Goal: Task Accomplishment & Management: Use online tool/utility

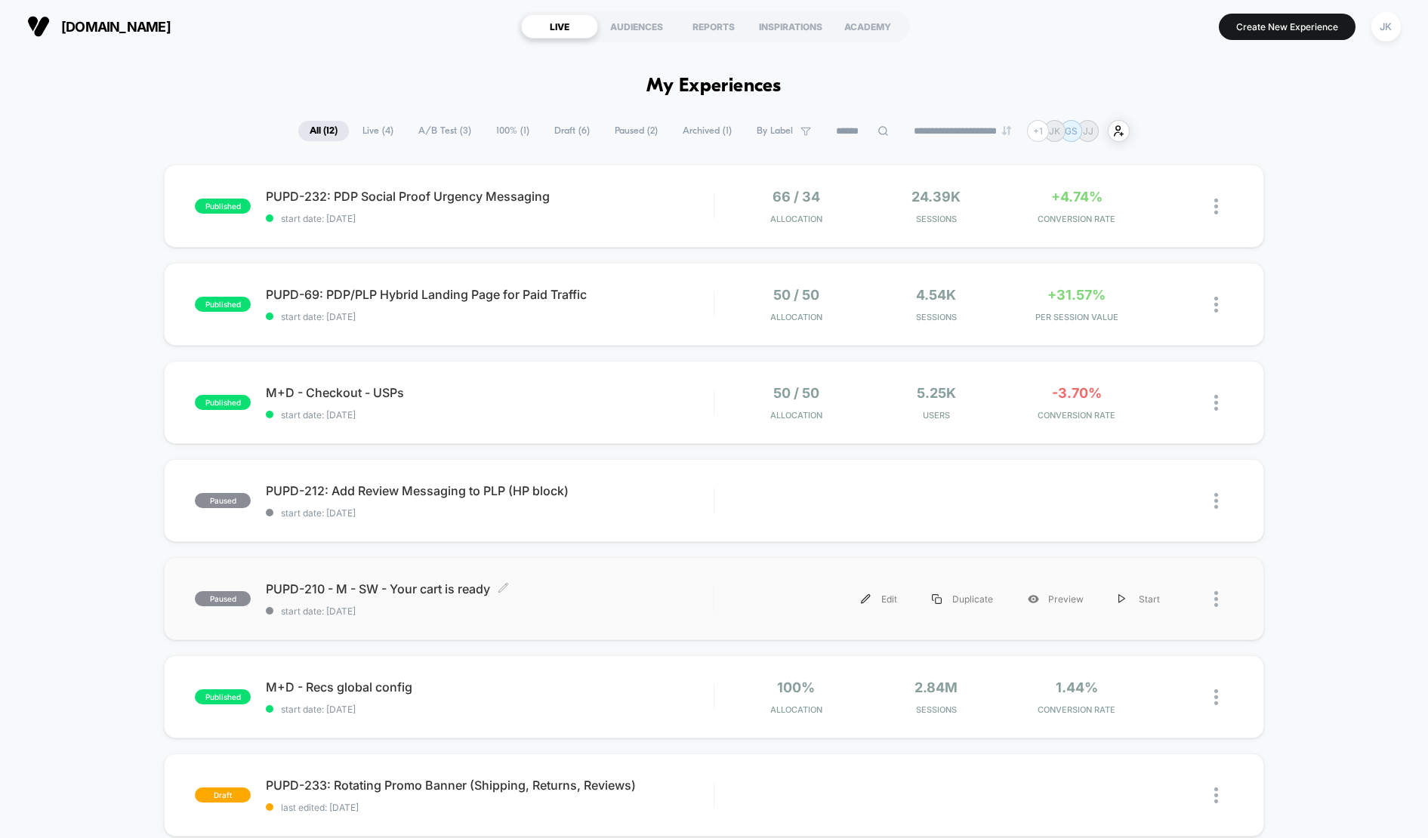
scroll to position [299, 0]
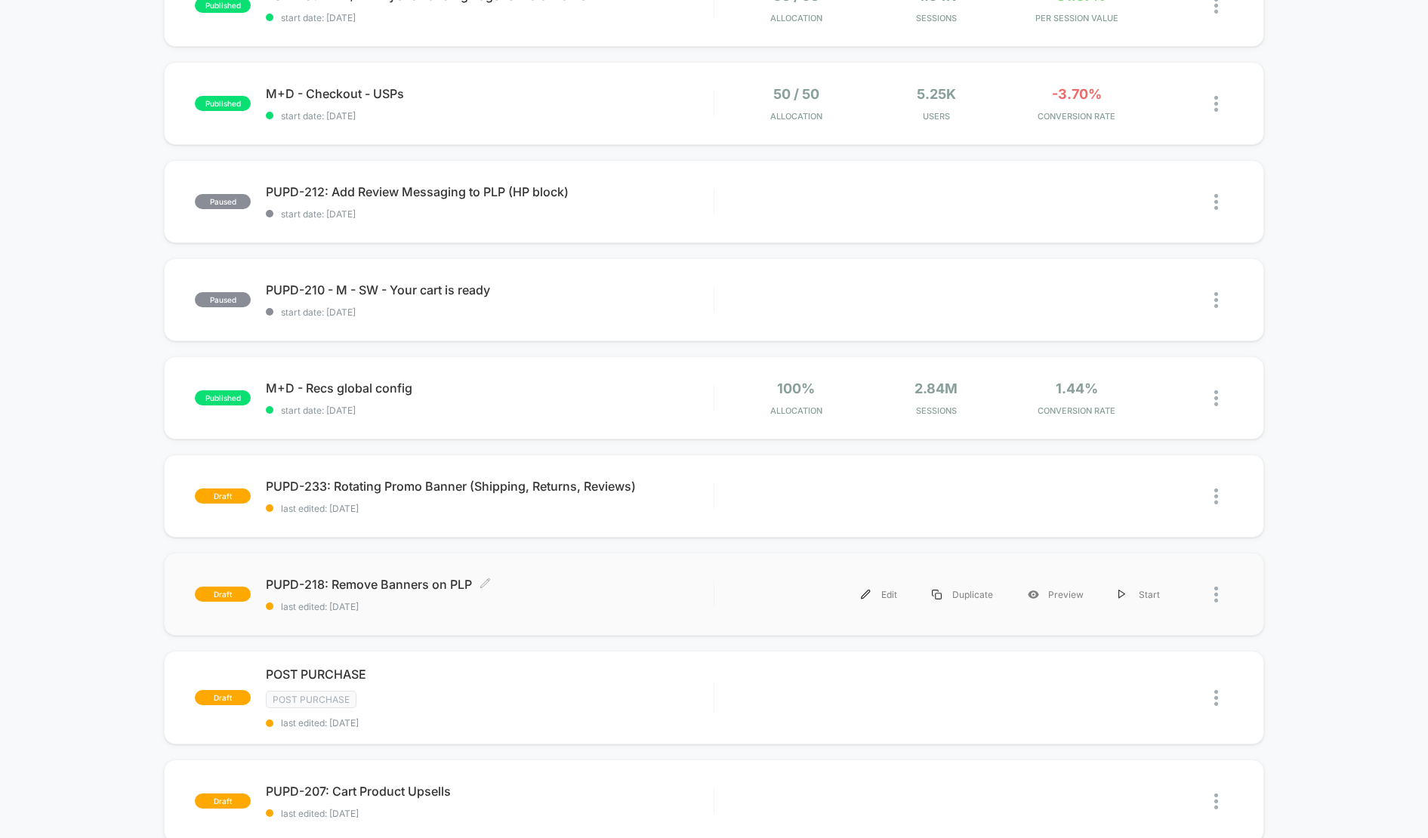
click at [578, 578] on span "PUPD-218: Remove Banners on PLP Click to edit experience details" at bounding box center [489, 584] width 447 height 15
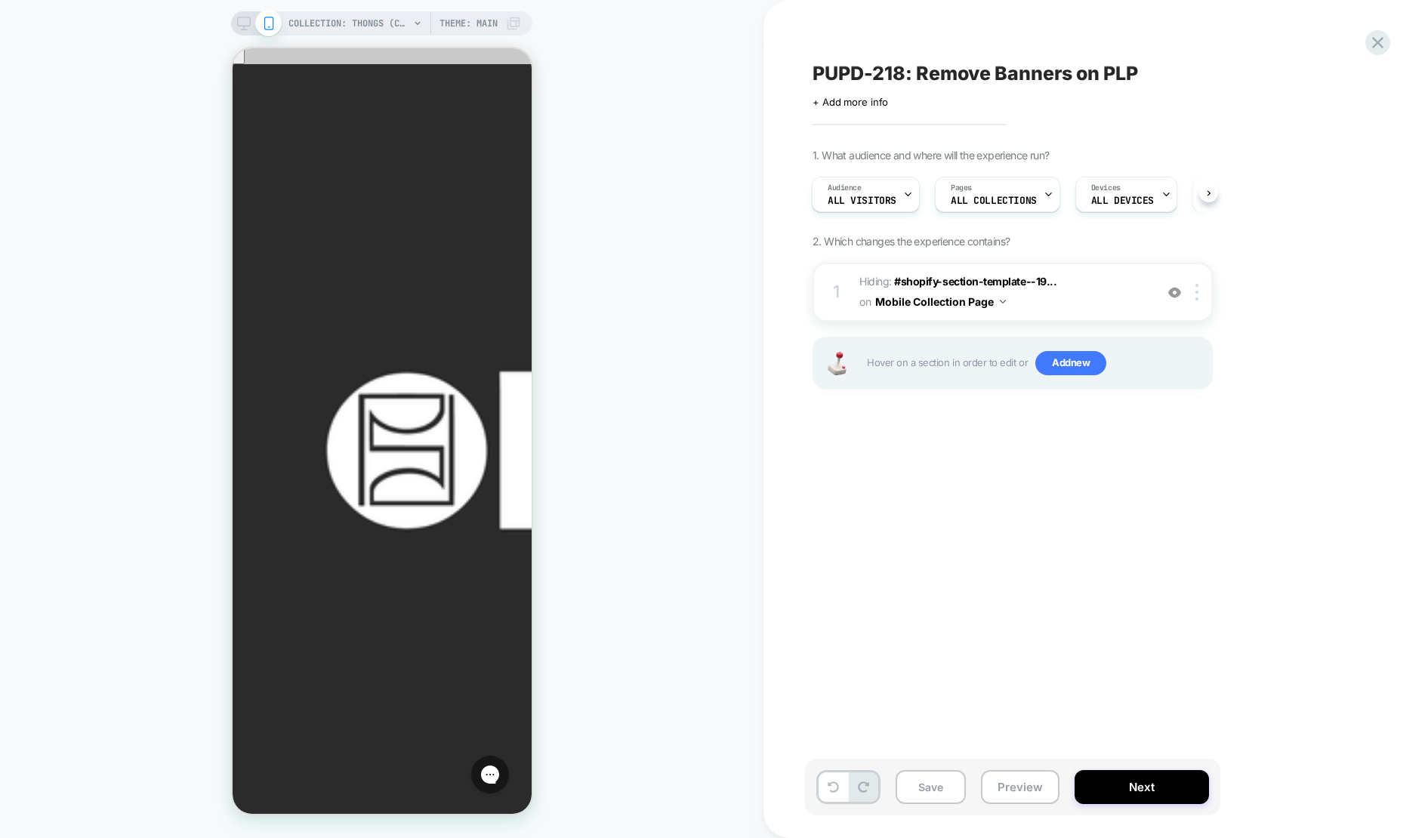
click at [1039, 77] on span "PUPD-218: Remove Banners on PLP" at bounding box center [975, 73] width 325 height 23
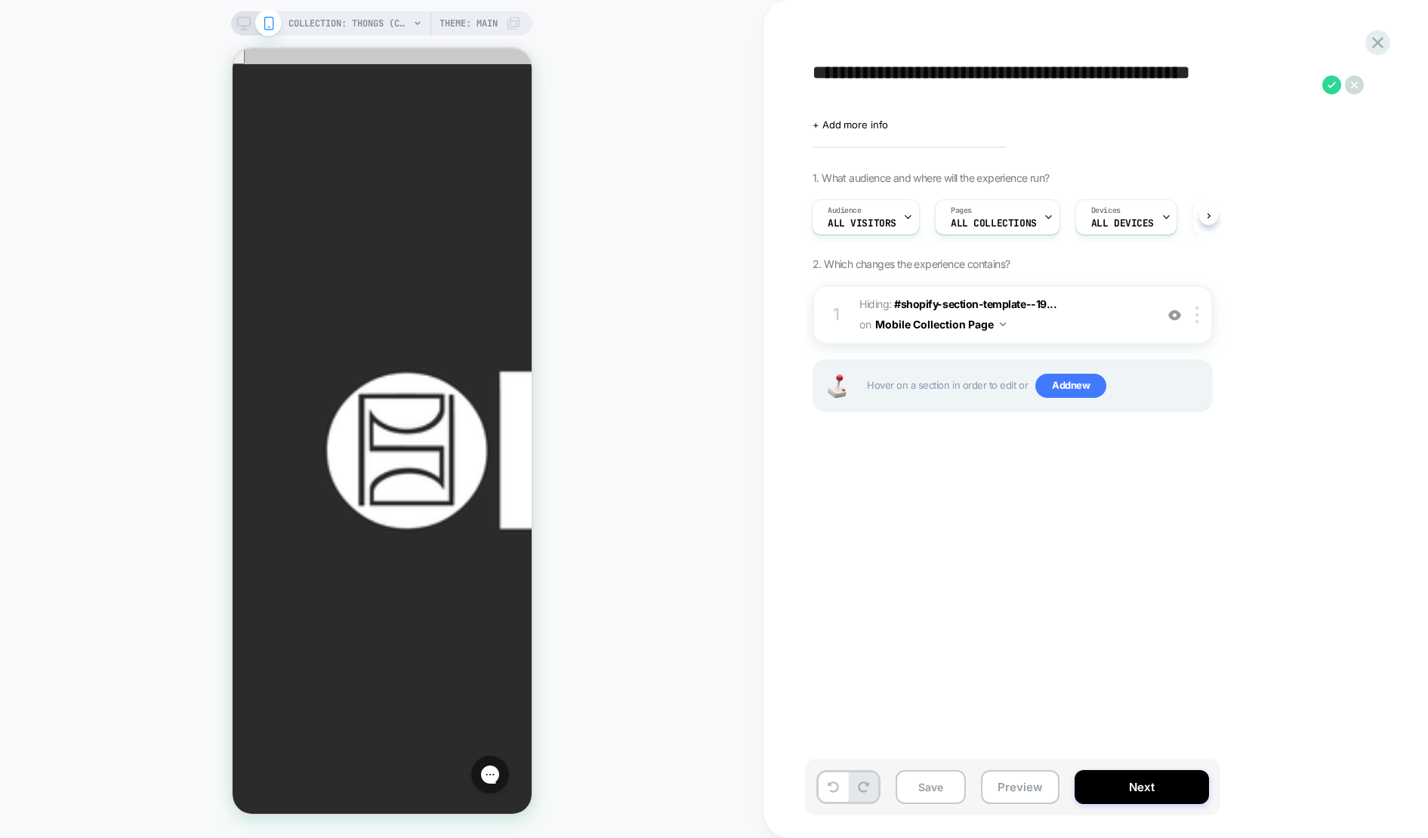
type textarea "**********"
click at [1331, 82] on icon at bounding box center [1331, 85] width 19 height 19
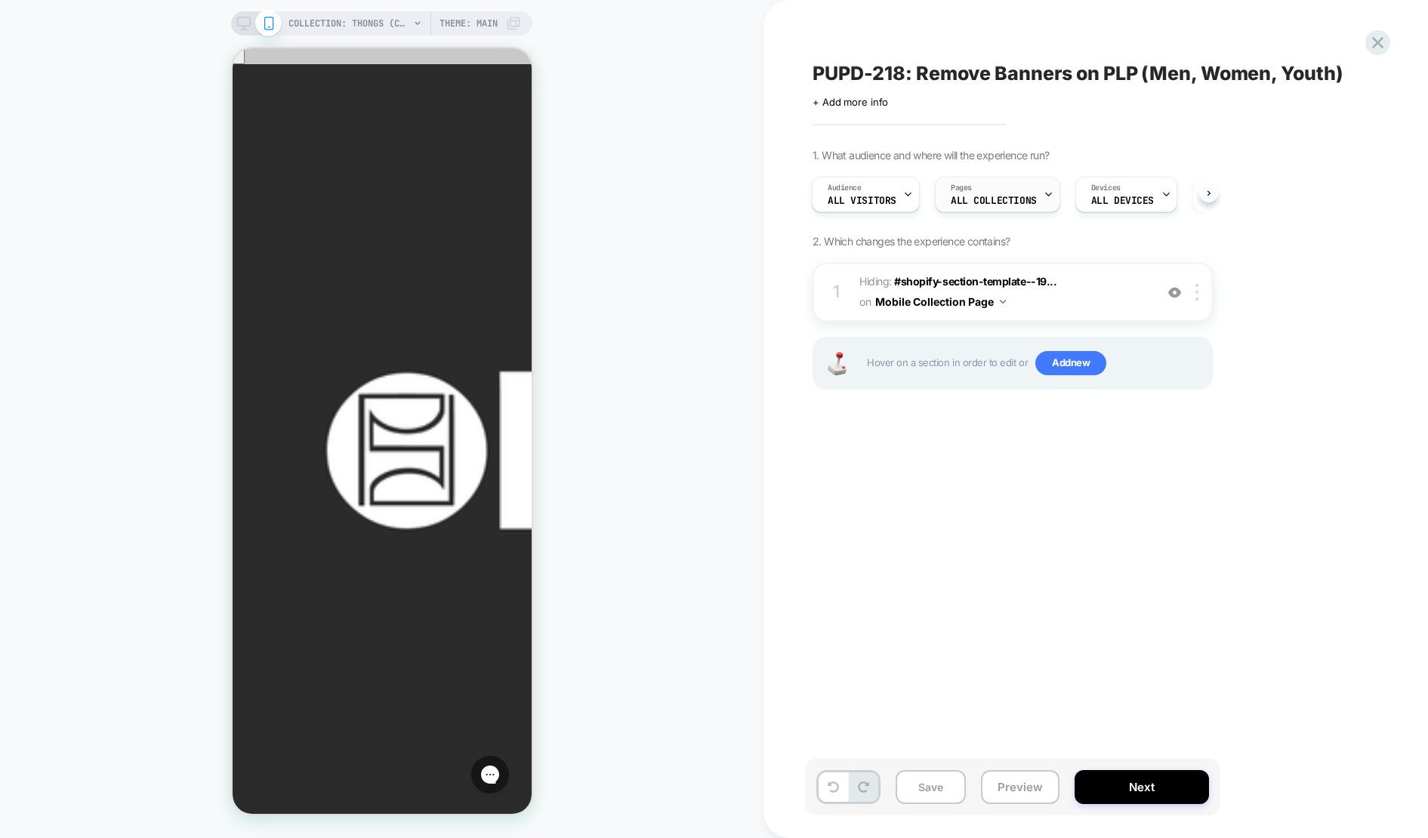
click at [1018, 202] on span "ALL COLLECTIONS" at bounding box center [994, 201] width 86 height 11
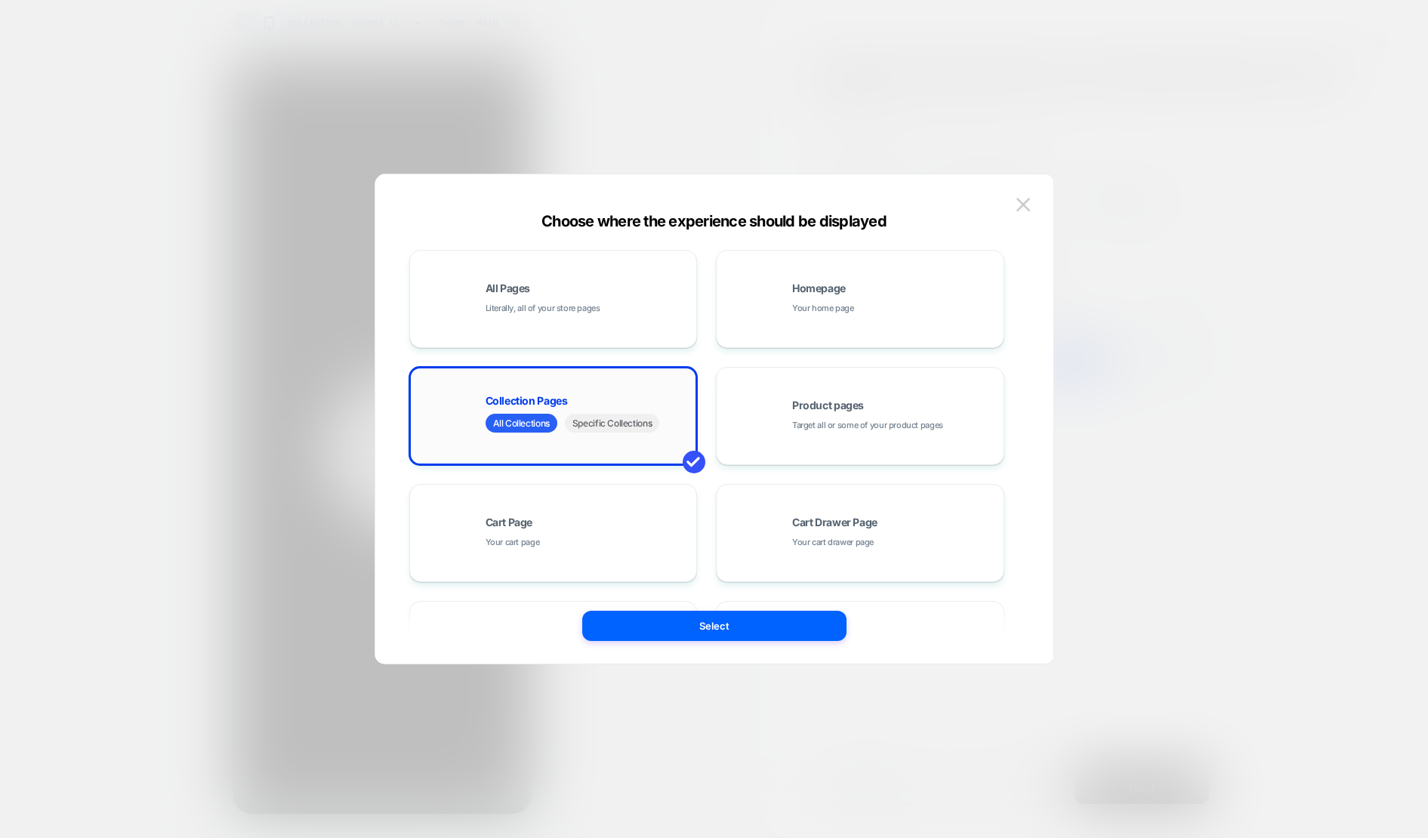
click at [615, 424] on span "Specific Collections" at bounding box center [612, 423] width 94 height 19
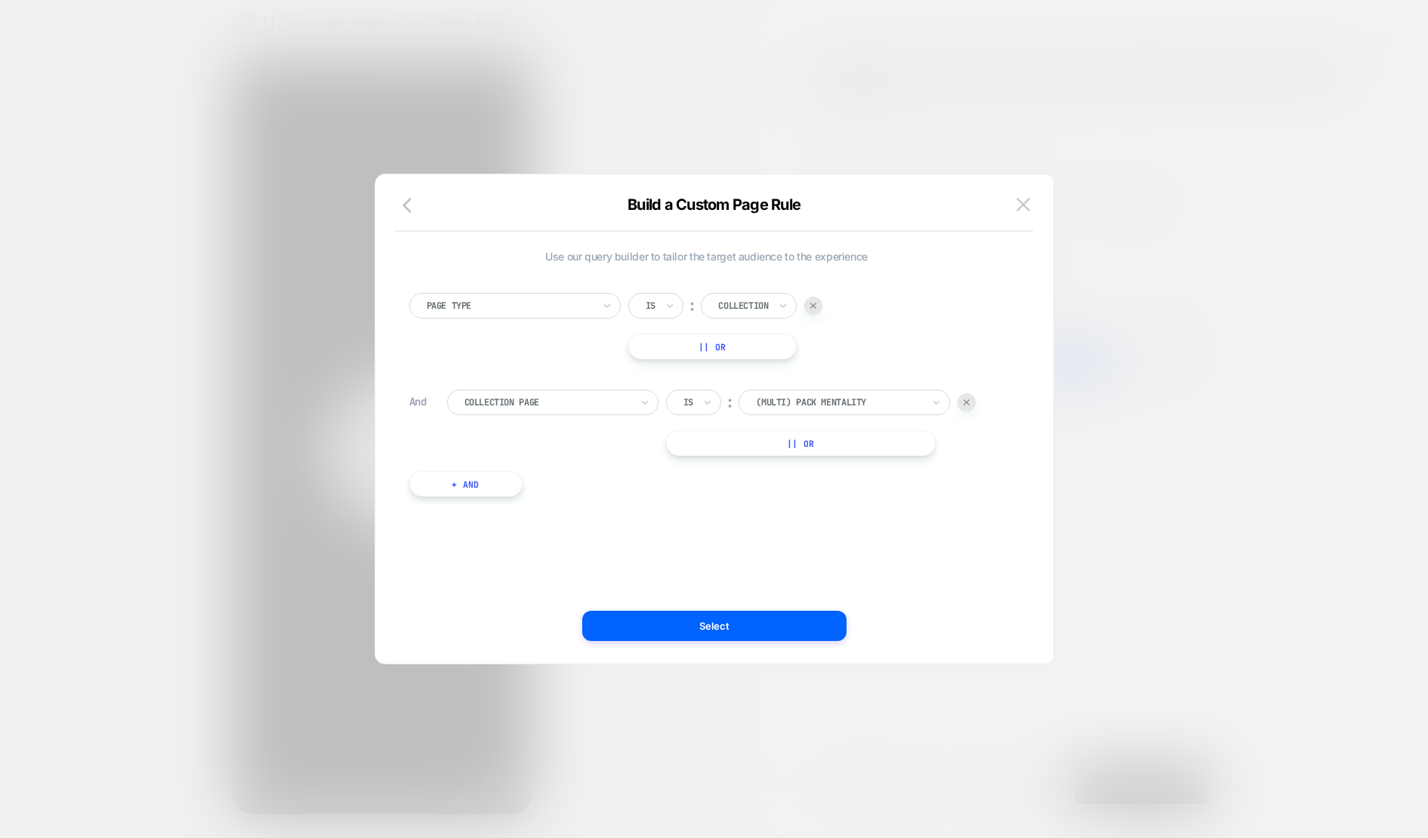
click at [810, 403] on div at bounding box center [839, 403] width 166 height 14
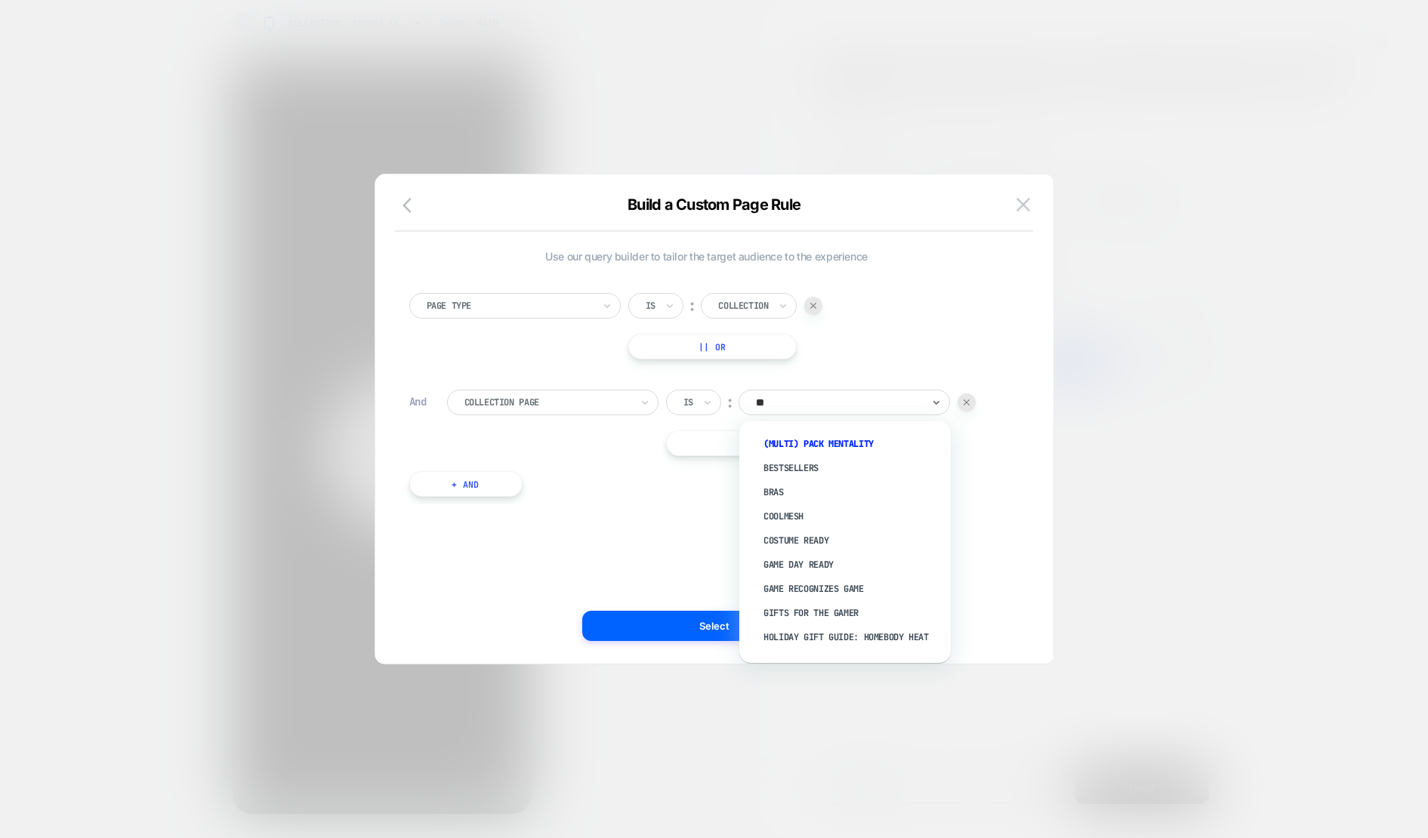
type input "***"
click at [793, 514] on div "Men" at bounding box center [852, 516] width 196 height 24
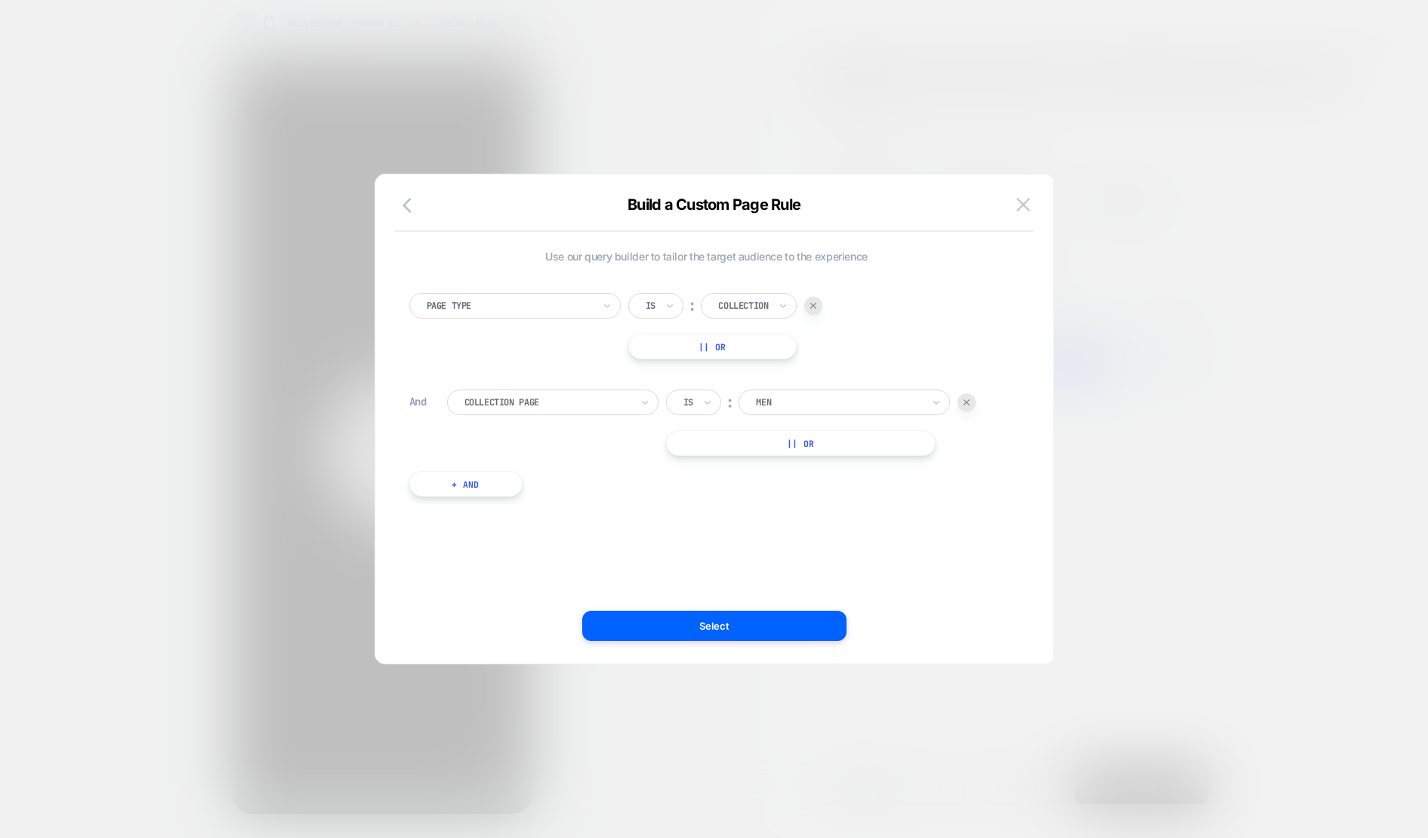
click at [804, 448] on button "|| Or" at bounding box center [801, 443] width 270 height 26
click at [806, 445] on div at bounding box center [839, 444] width 166 height 14
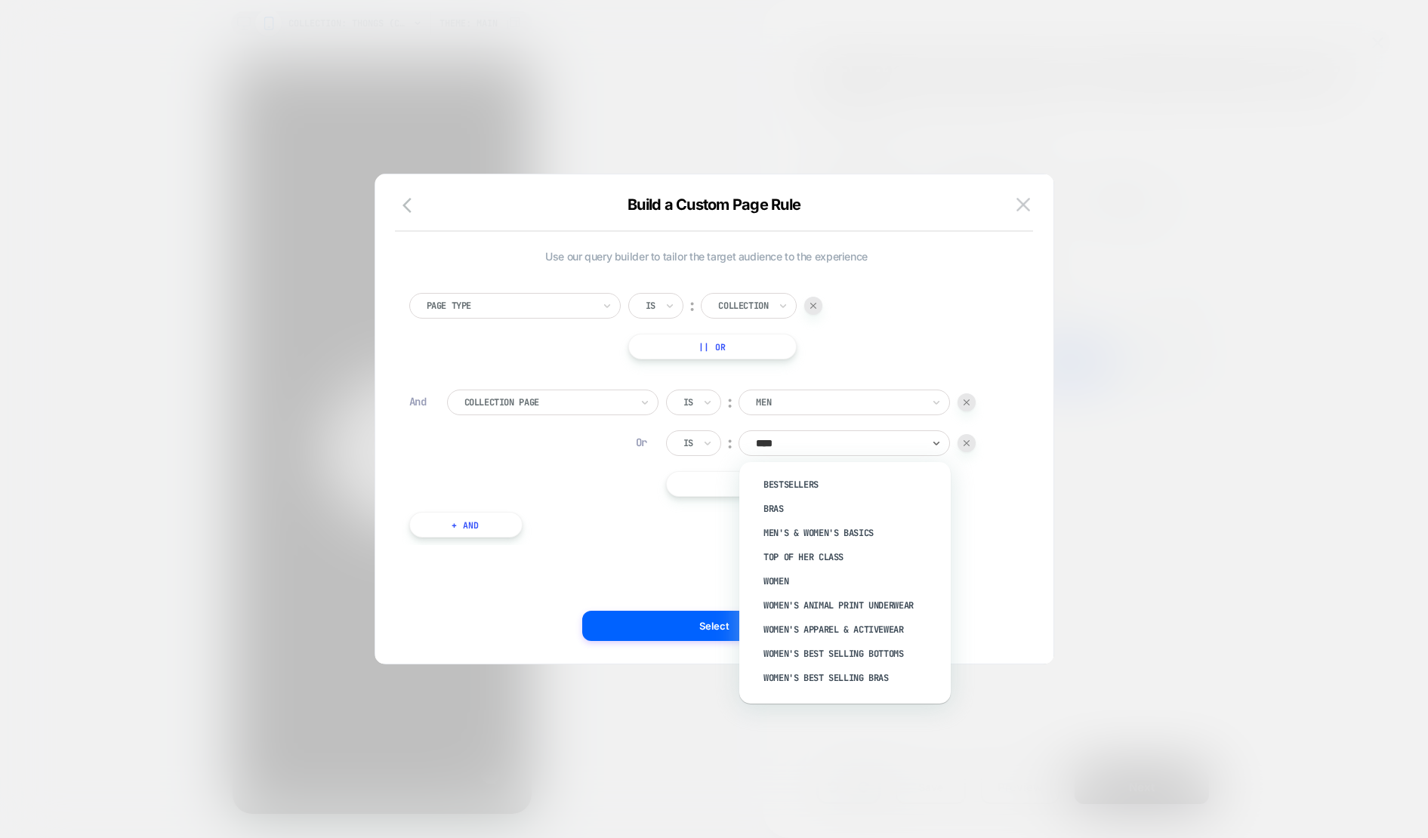
type input "*****"
click at [795, 579] on div "Women" at bounding box center [852, 581] width 196 height 24
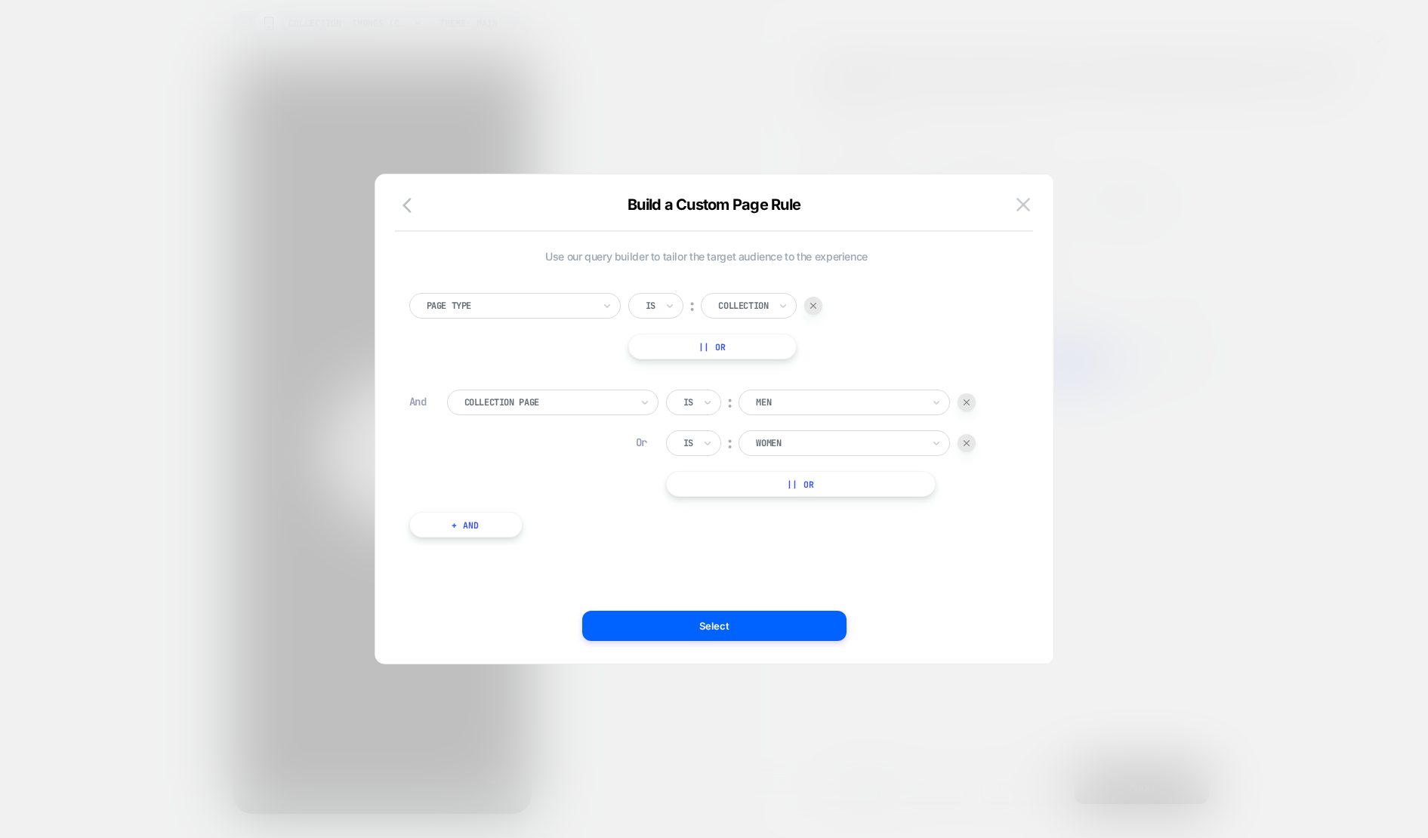
click at [774, 493] on button "|| Or" at bounding box center [801, 484] width 270 height 26
click at [779, 489] on div at bounding box center [839, 484] width 166 height 14
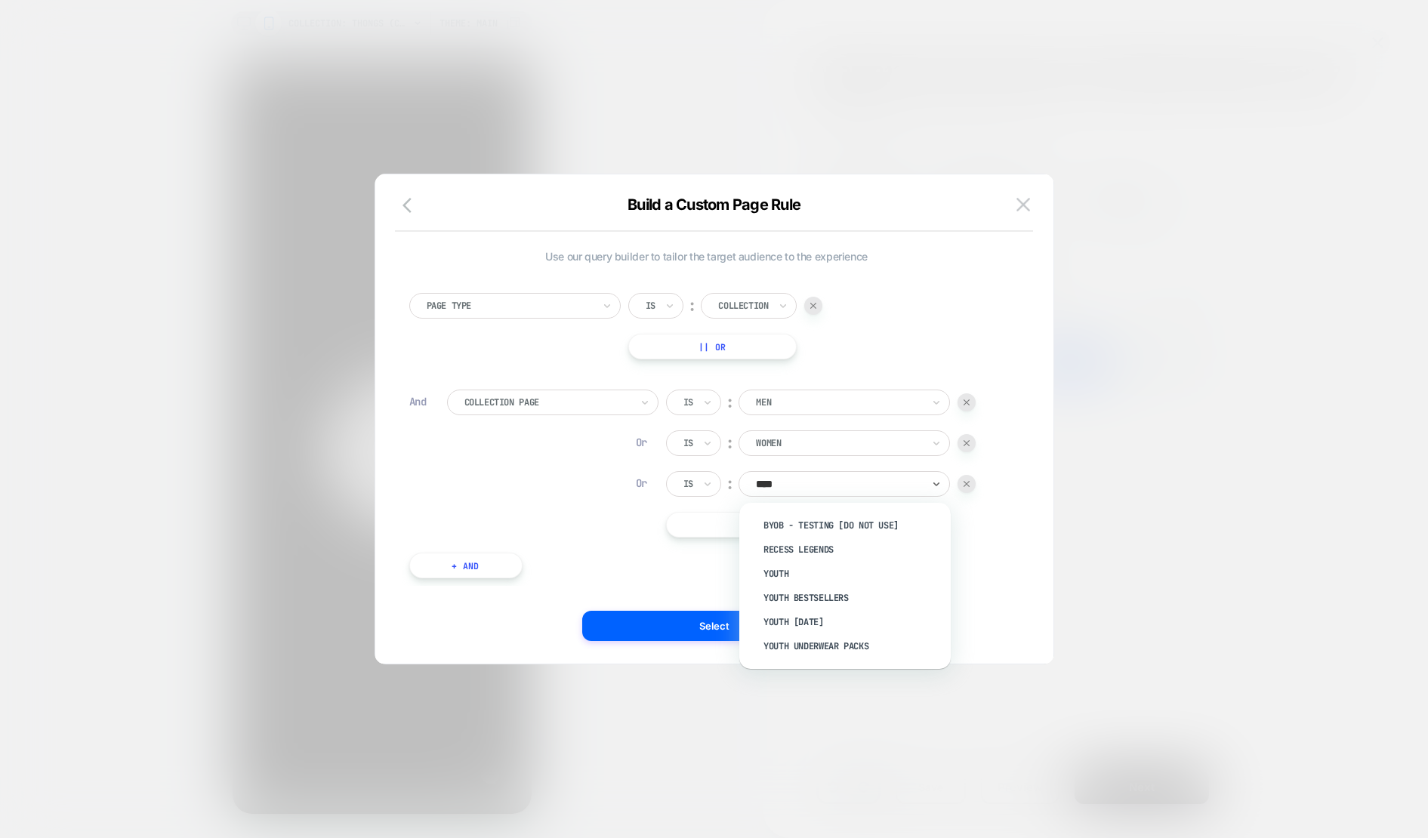
type input "*****"
click at [786, 549] on div "Youth" at bounding box center [852, 550] width 196 height 24
click at [698, 404] on div "Is" at bounding box center [693, 403] width 55 height 26
click at [704, 447] on icon at bounding box center [707, 443] width 11 height 15
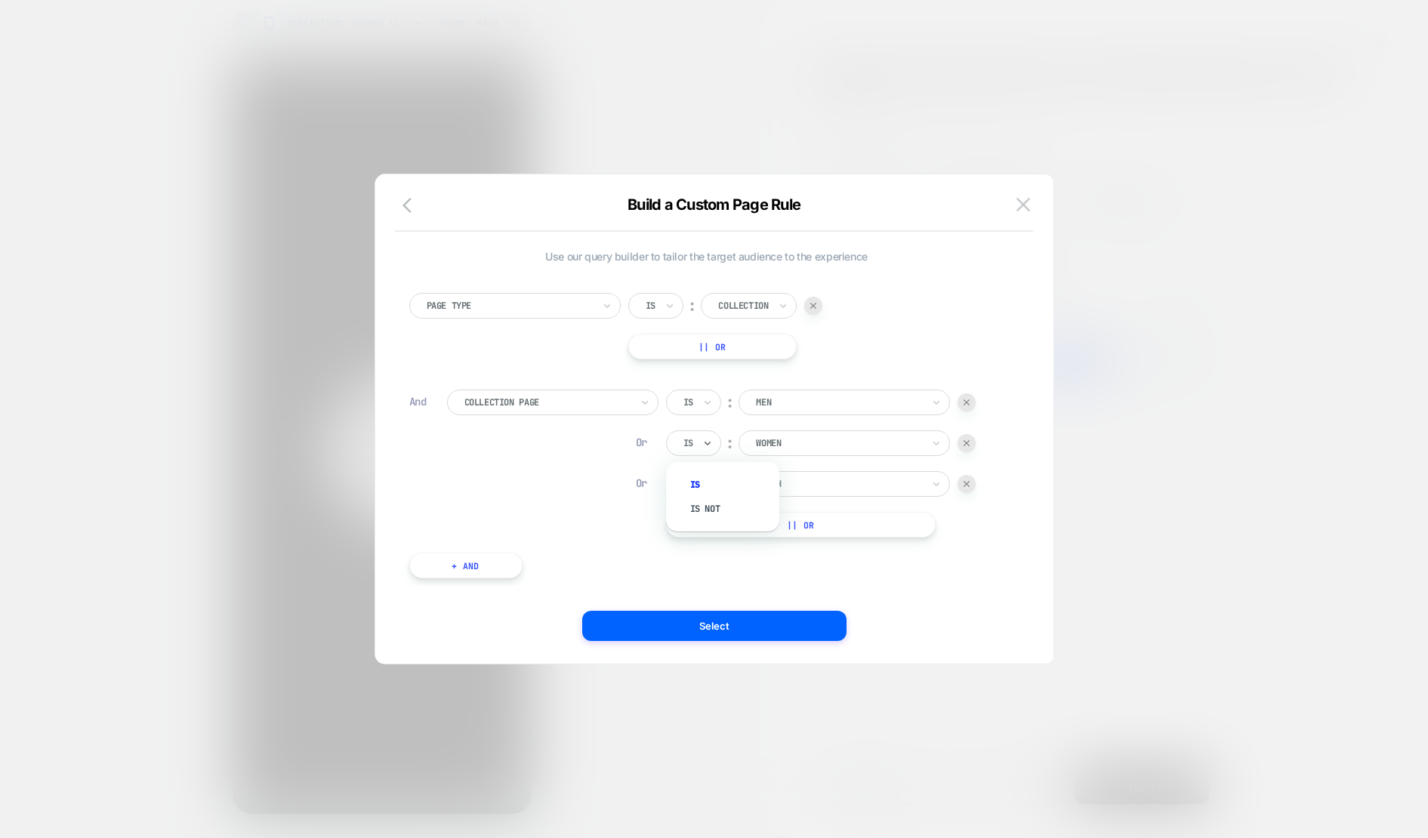
click at [625, 474] on div "Collection Page Is ︰ Men Or option Is focused, 1 of 2. 2 results available. Use…" at bounding box center [725, 464] width 557 height 148
click at [725, 628] on button "Select" at bounding box center [714, 626] width 264 height 30
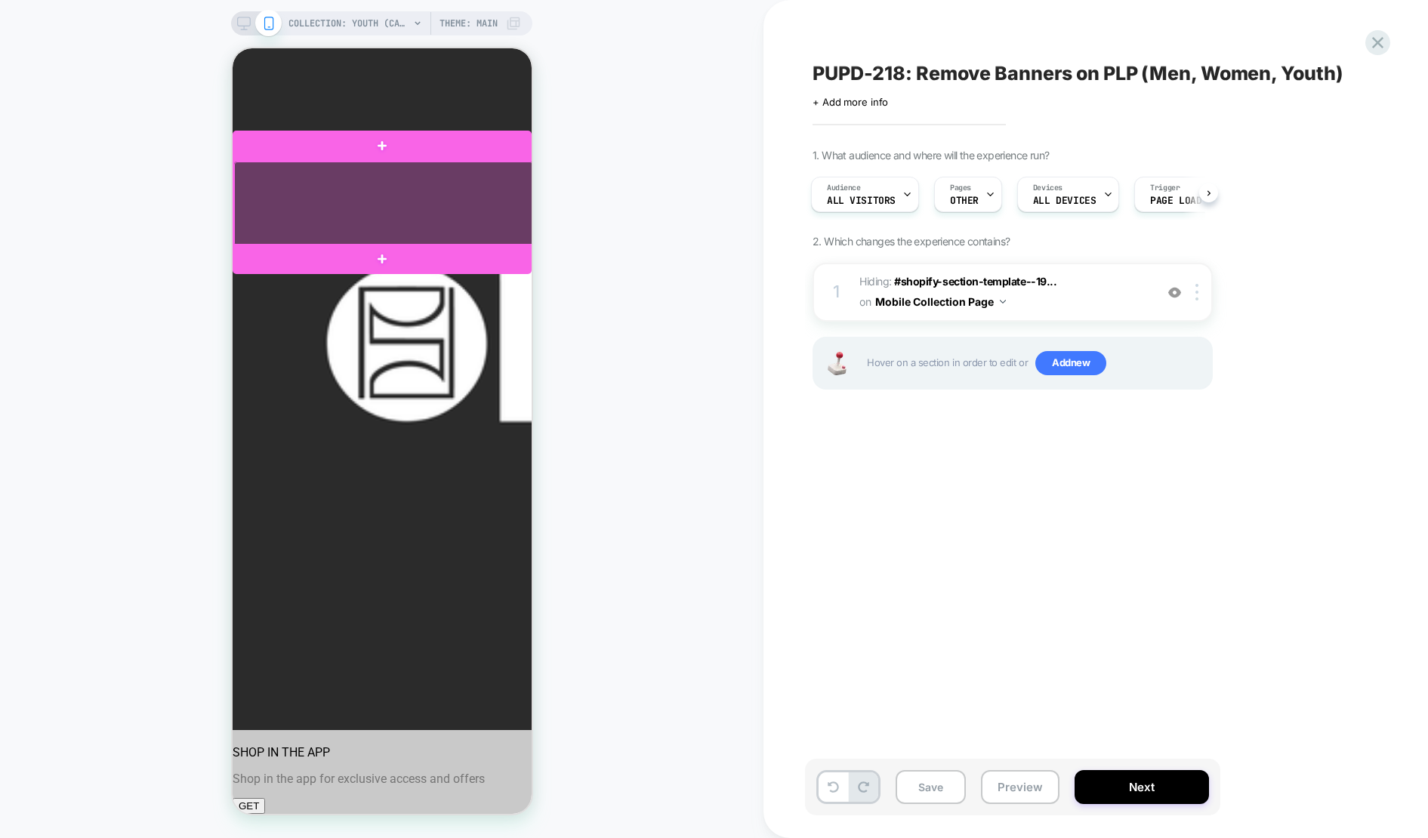
click at [485, 187] on div at bounding box center [382, 204] width 299 height 85
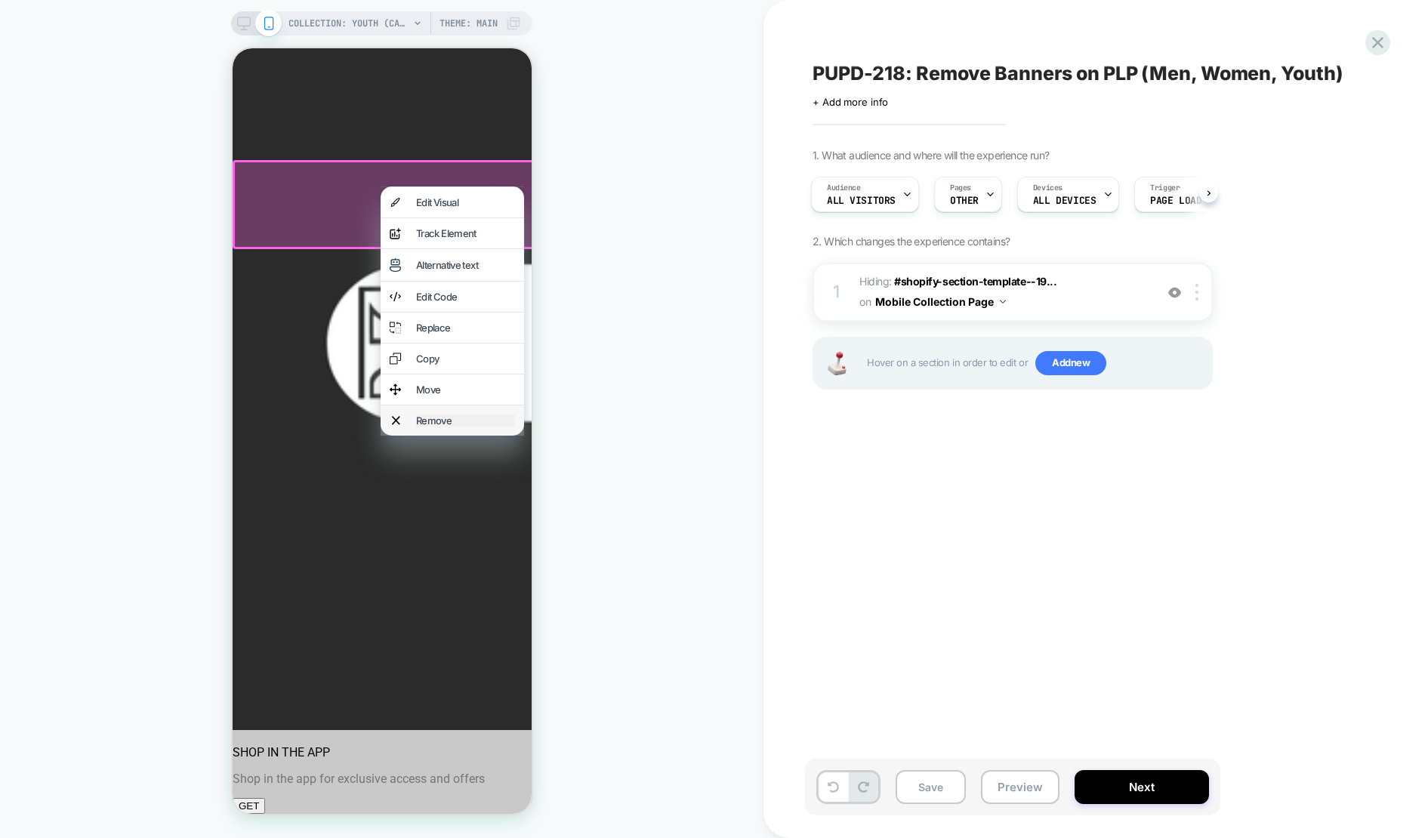
click at [447, 427] on div "Remove" at bounding box center [464, 421] width 99 height 12
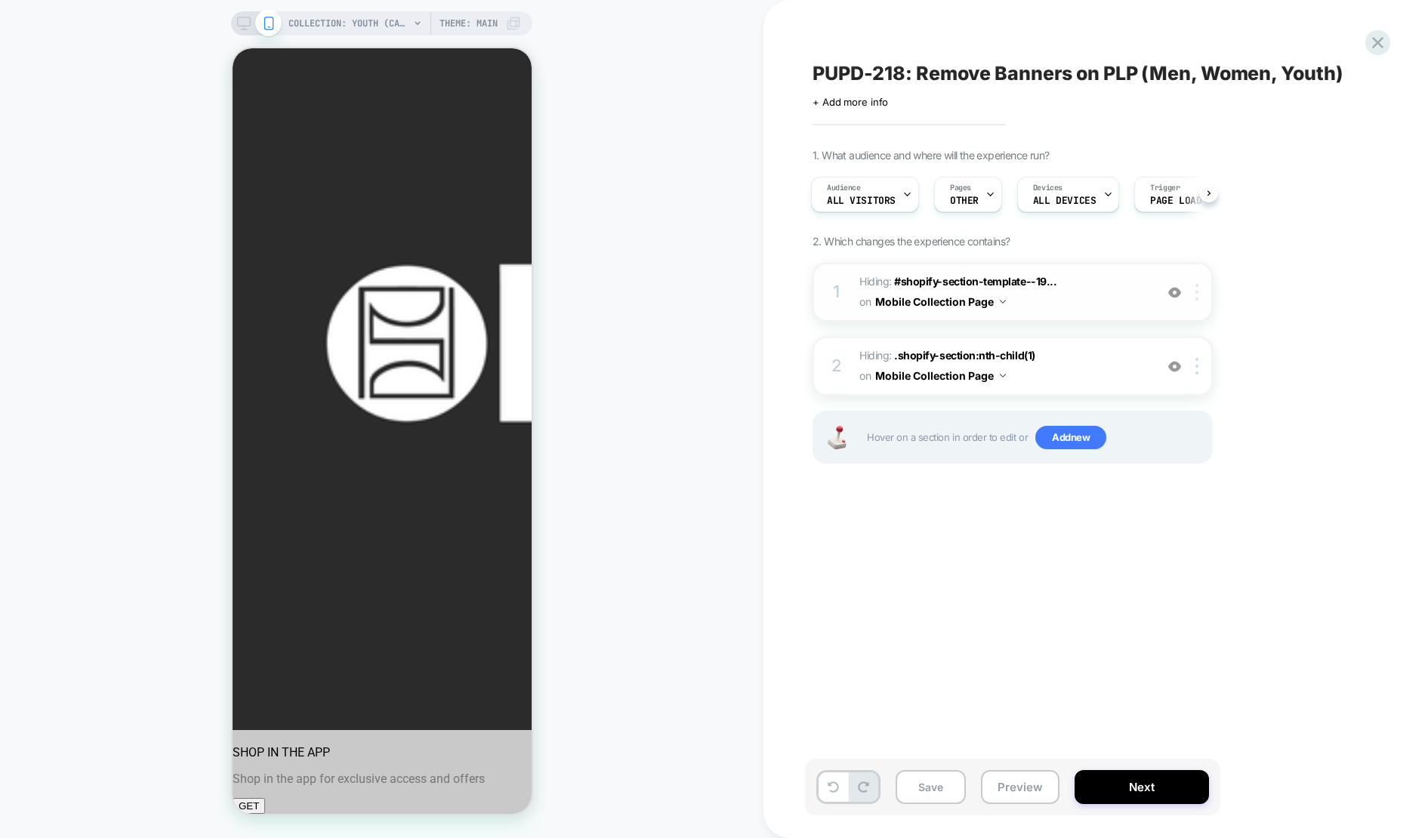
click at [1199, 291] on div at bounding box center [1199, 292] width 25 height 17
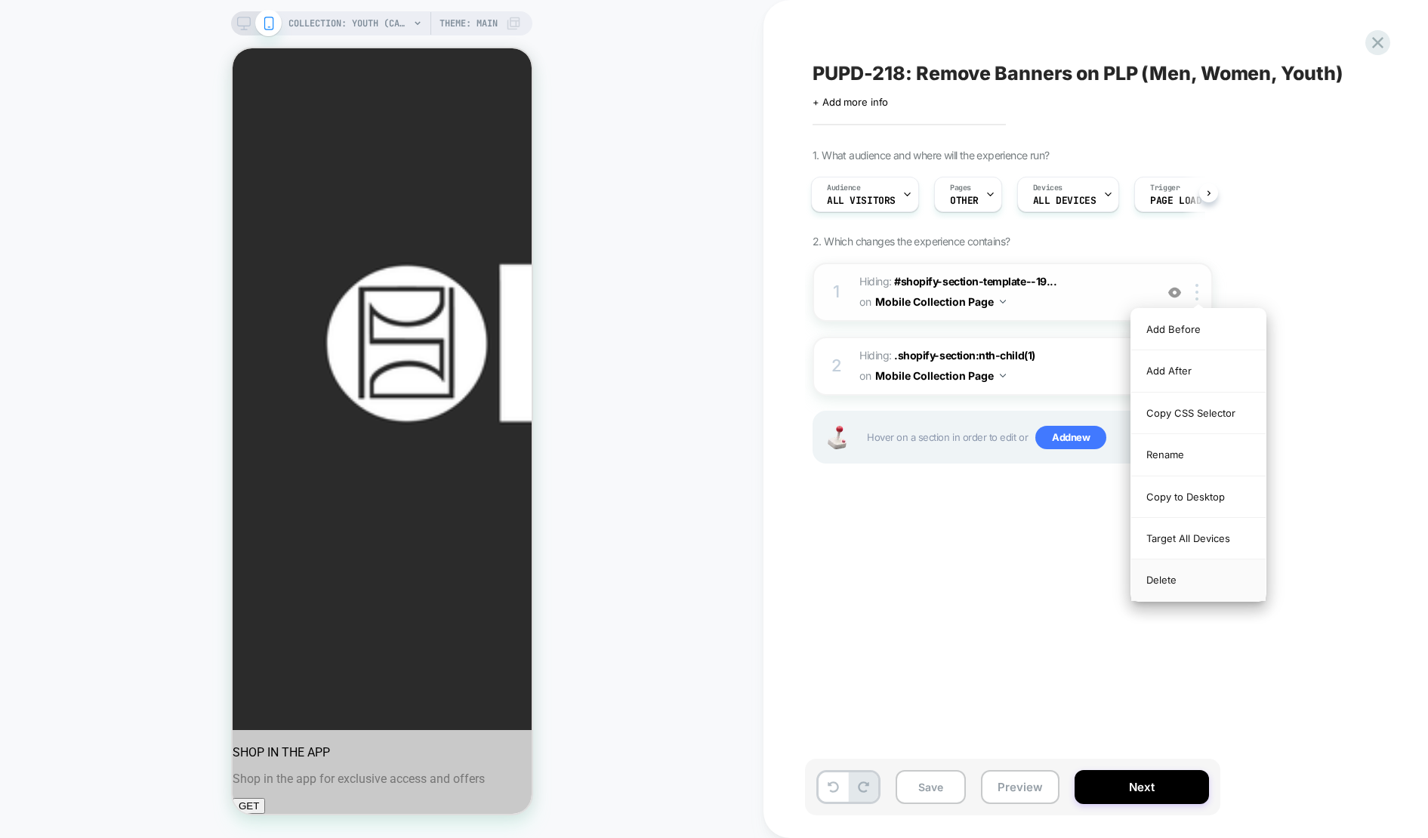
click at [1173, 574] on div "Delete" at bounding box center [1198, 580] width 134 height 41
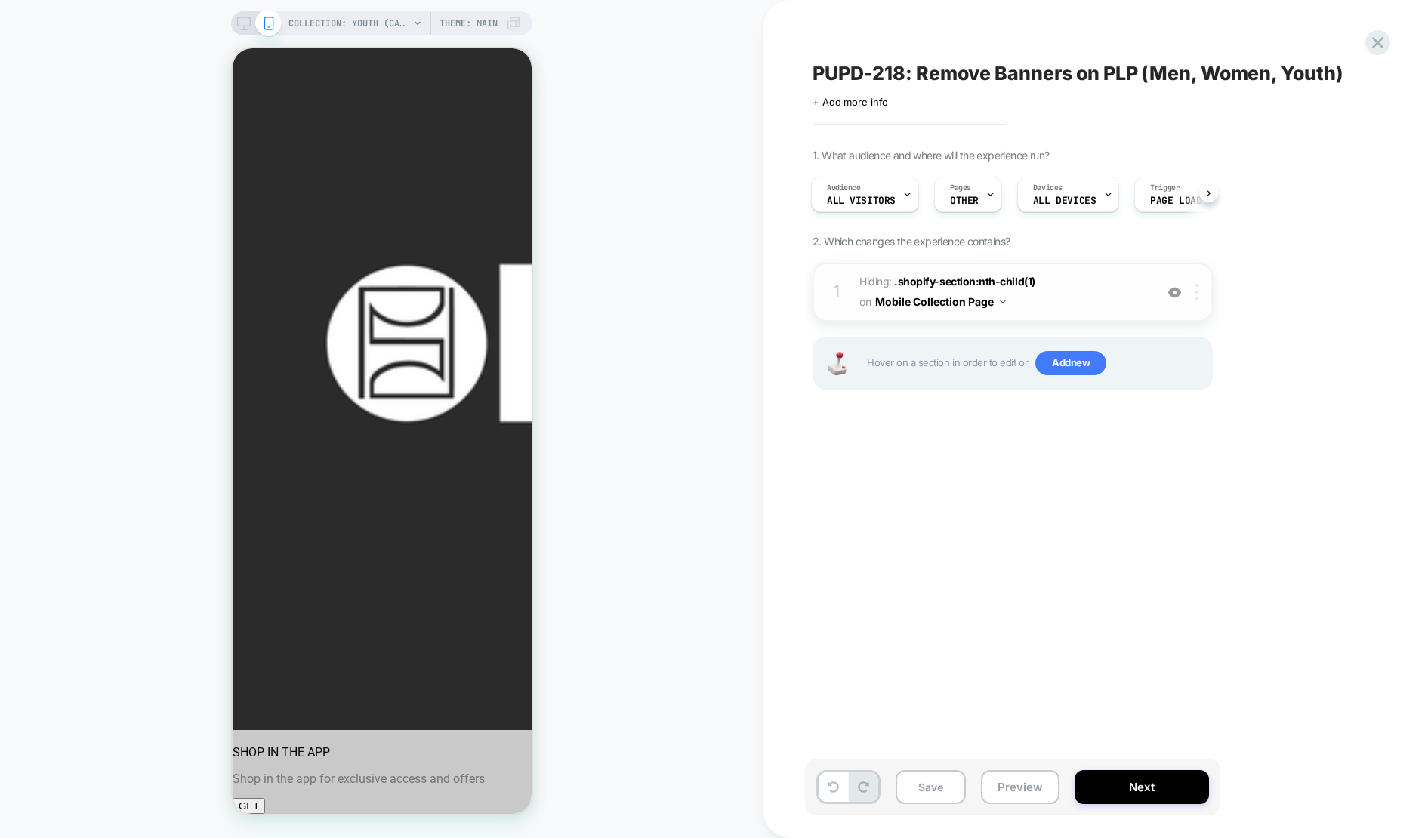
click at [1197, 300] on img at bounding box center [1196, 292] width 3 height 17
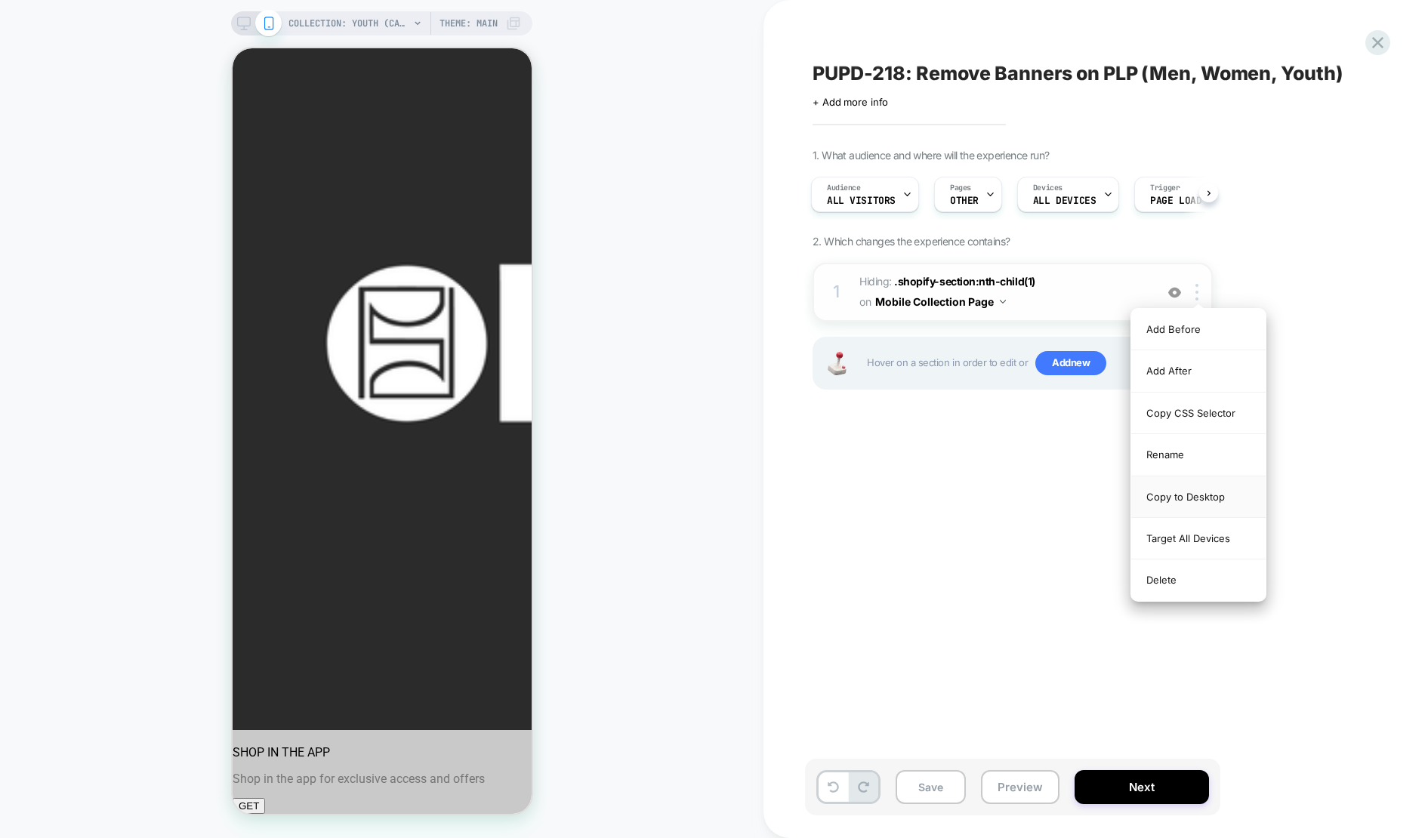
click at [1213, 495] on div "Copy to Desktop" at bounding box center [1198, 498] width 134 height 42
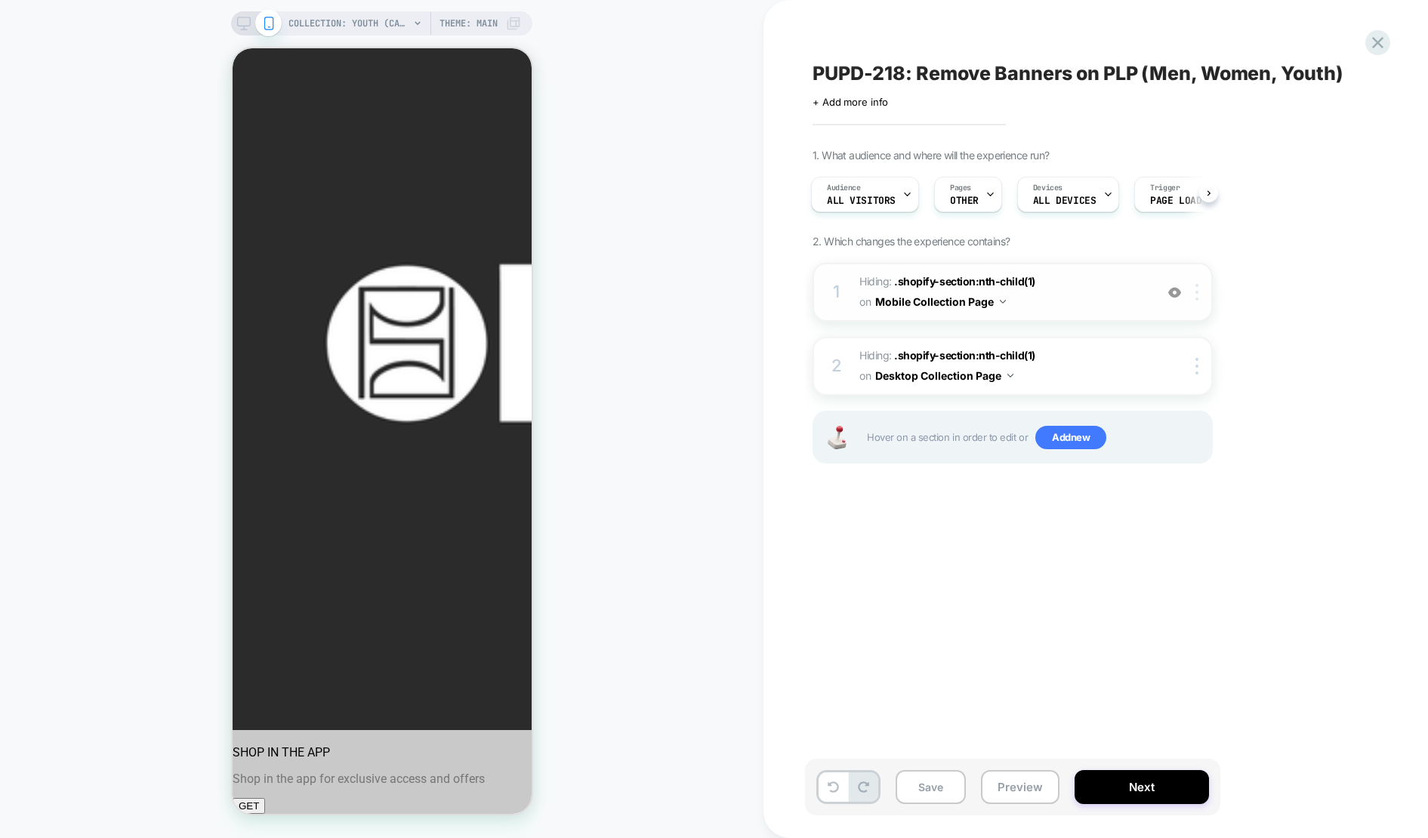
click at [1197, 294] on img at bounding box center [1196, 292] width 3 height 17
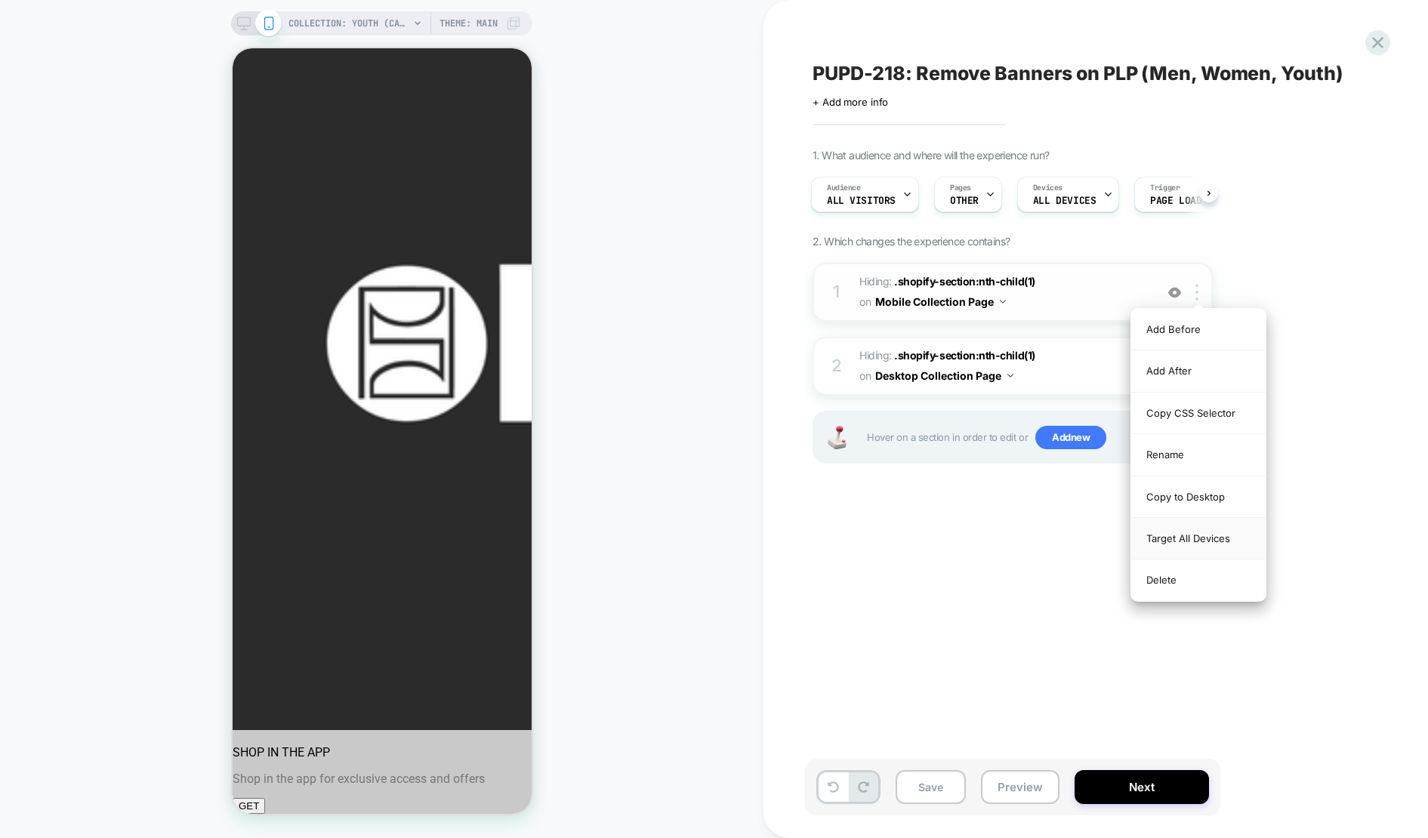
click at [1163, 542] on div "Target All Devices" at bounding box center [1198, 539] width 134 height 42
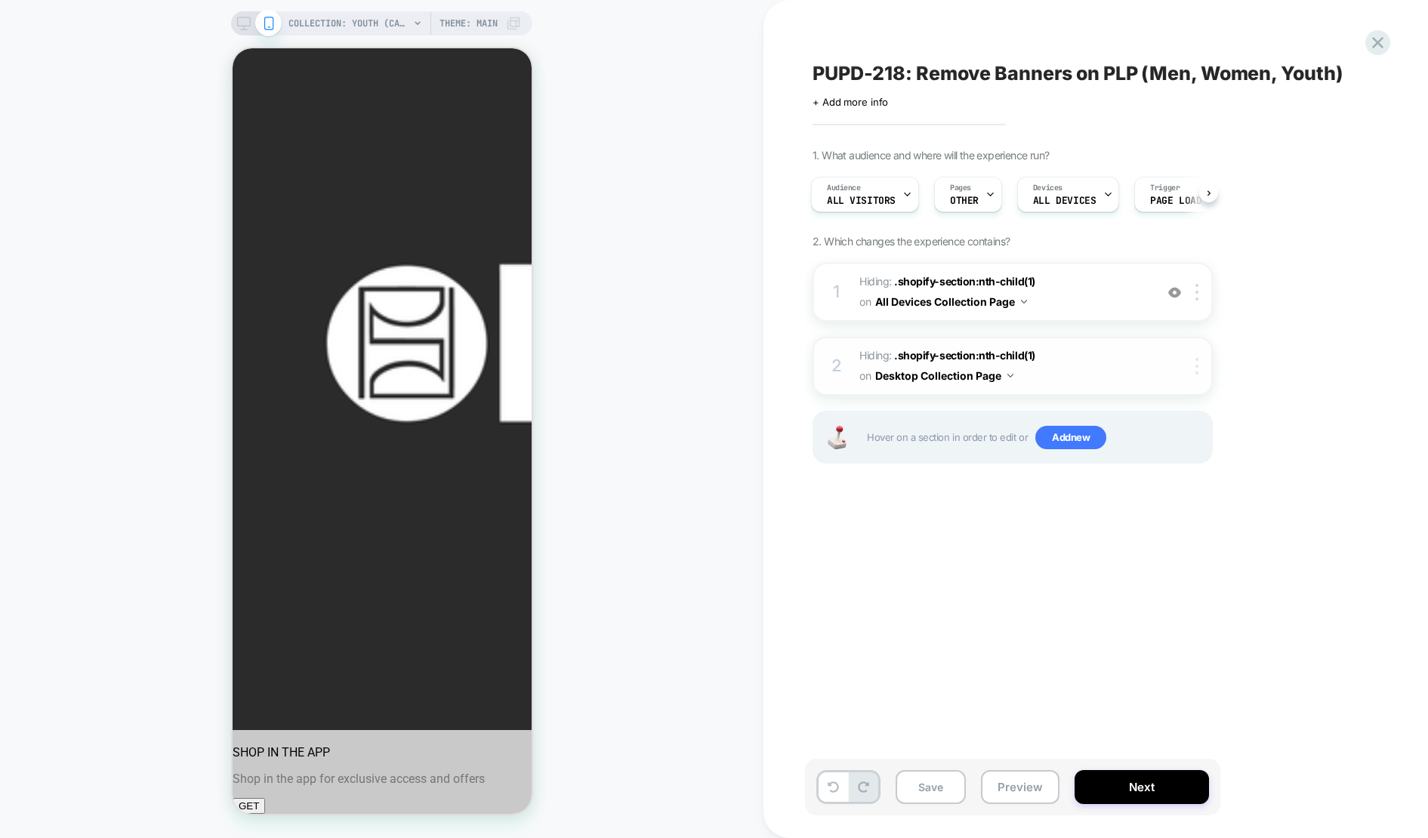
click at [1192, 369] on div at bounding box center [1199, 366] width 25 height 17
click at [1178, 578] on div "Delete" at bounding box center [1198, 571] width 134 height 41
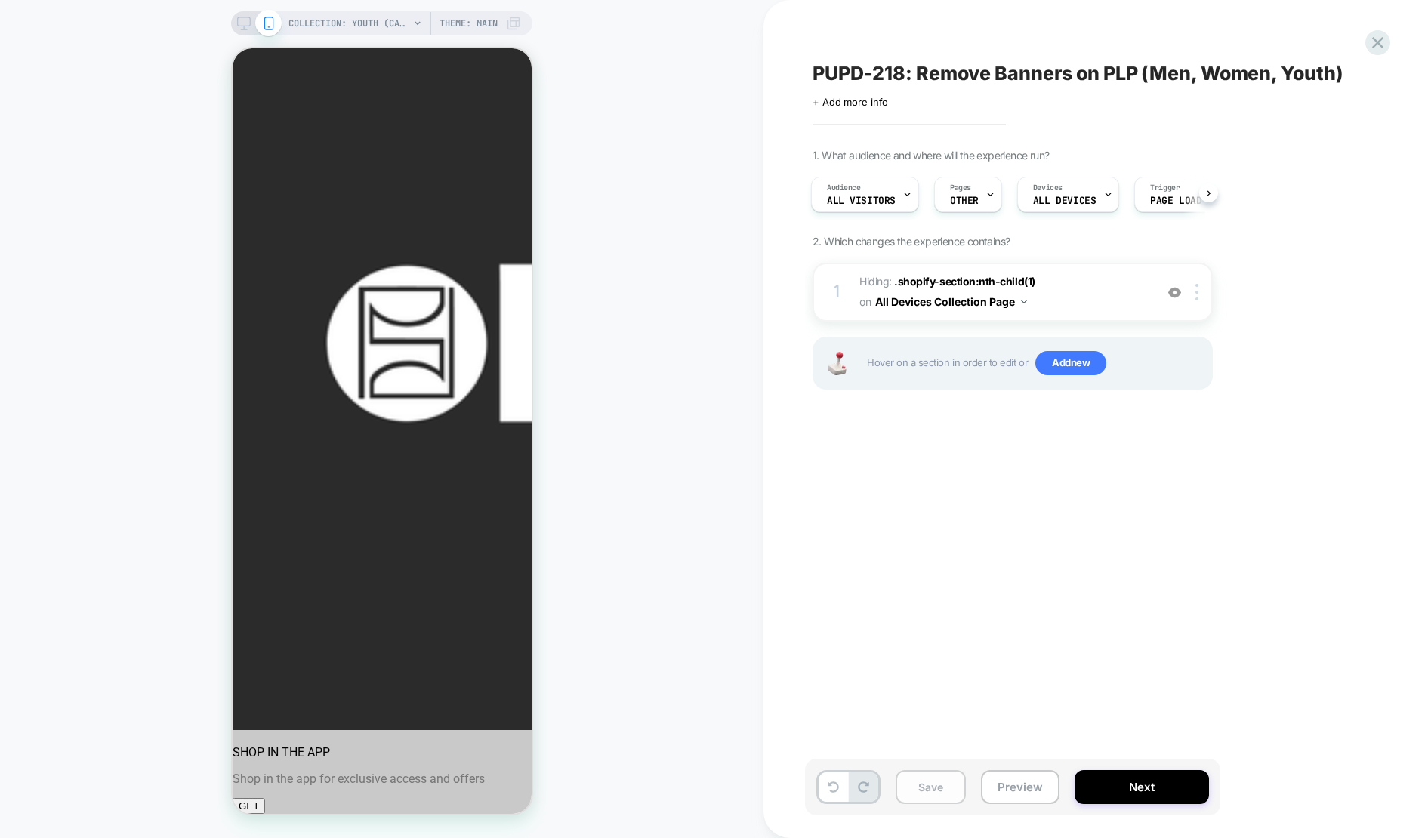
click at [926, 793] on button "Save" at bounding box center [931, 787] width 70 height 34
click at [1016, 788] on button "Preview" at bounding box center [1020, 787] width 79 height 34
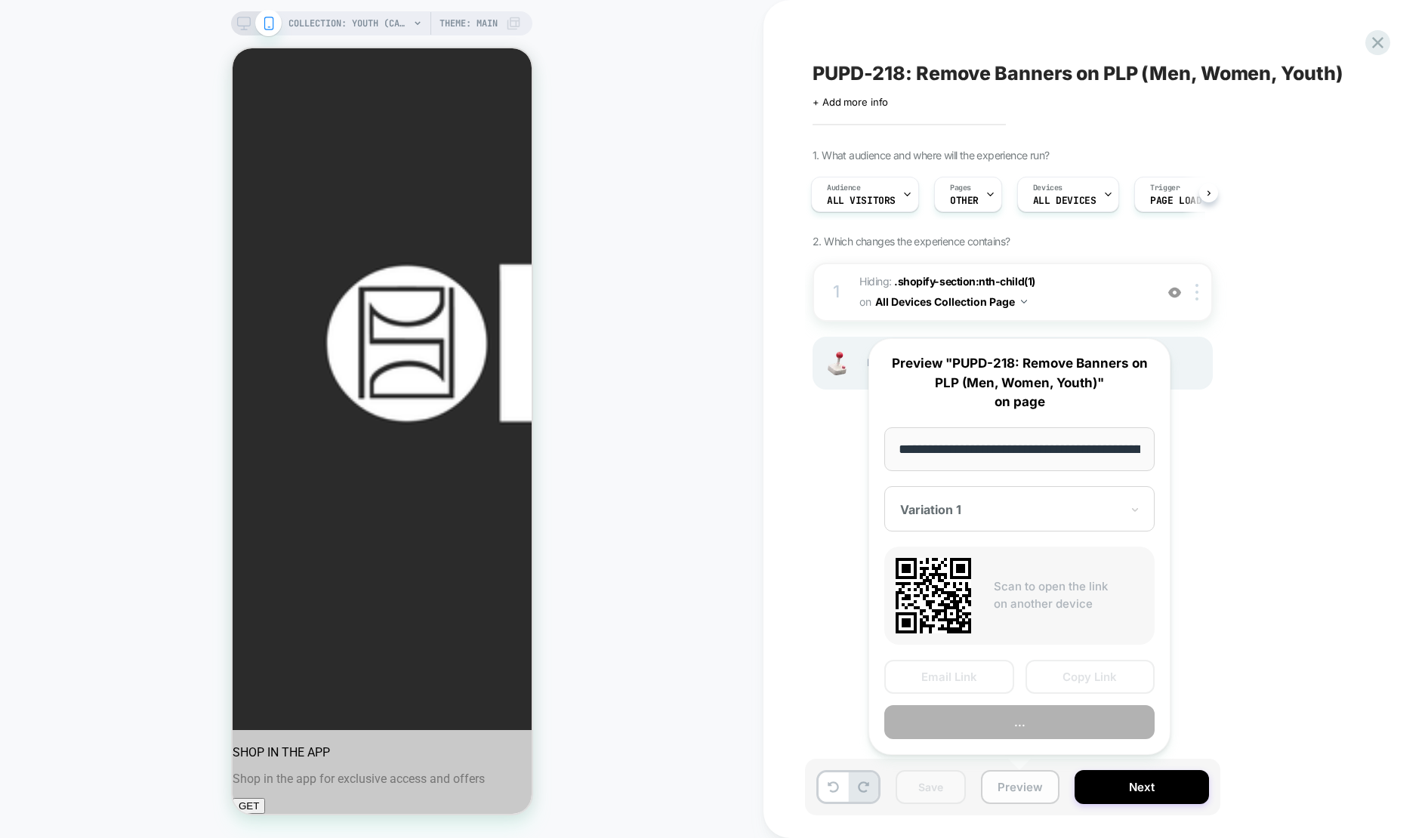
scroll to position [0, 113]
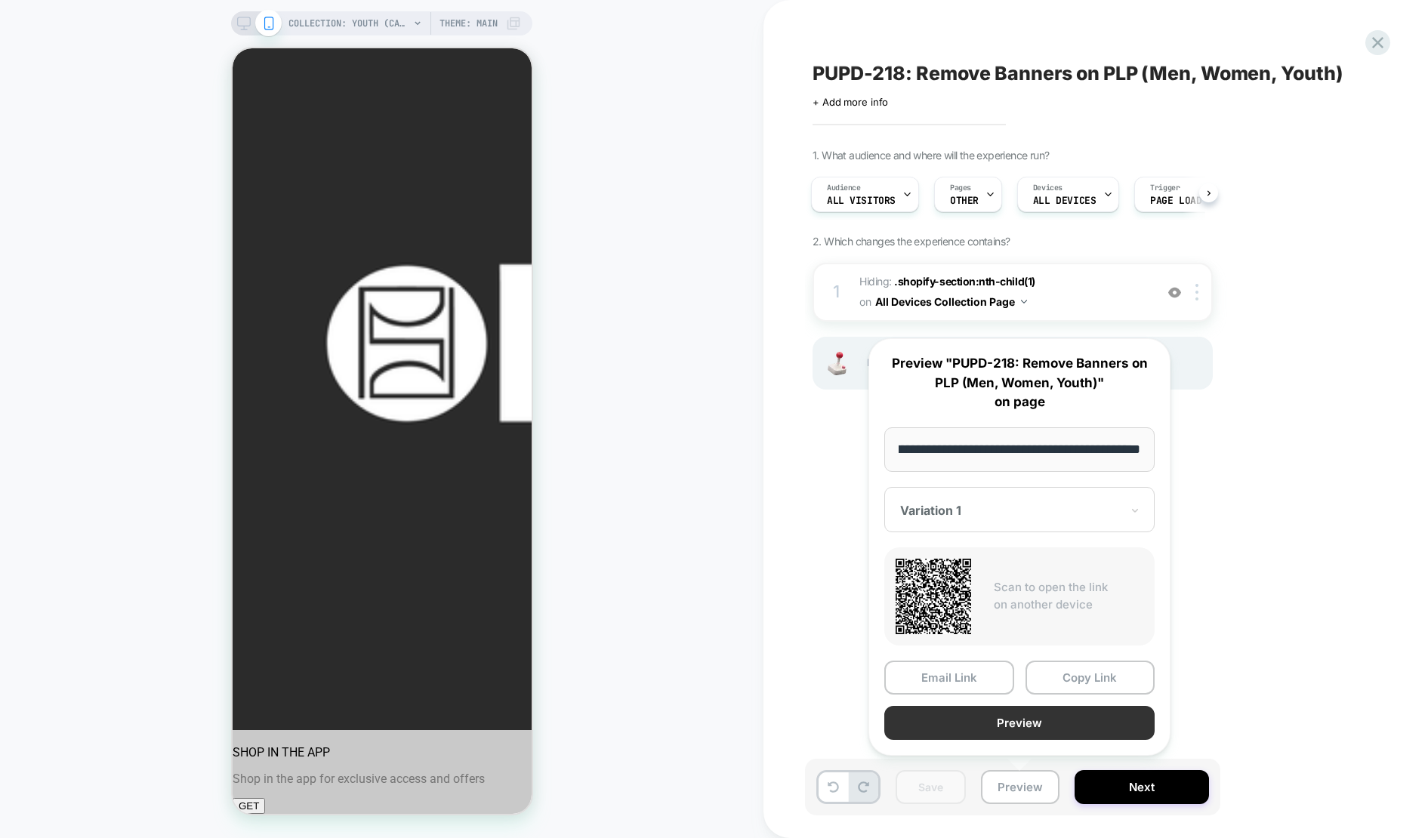
click at [1031, 731] on button "Preview" at bounding box center [1019, 723] width 270 height 34
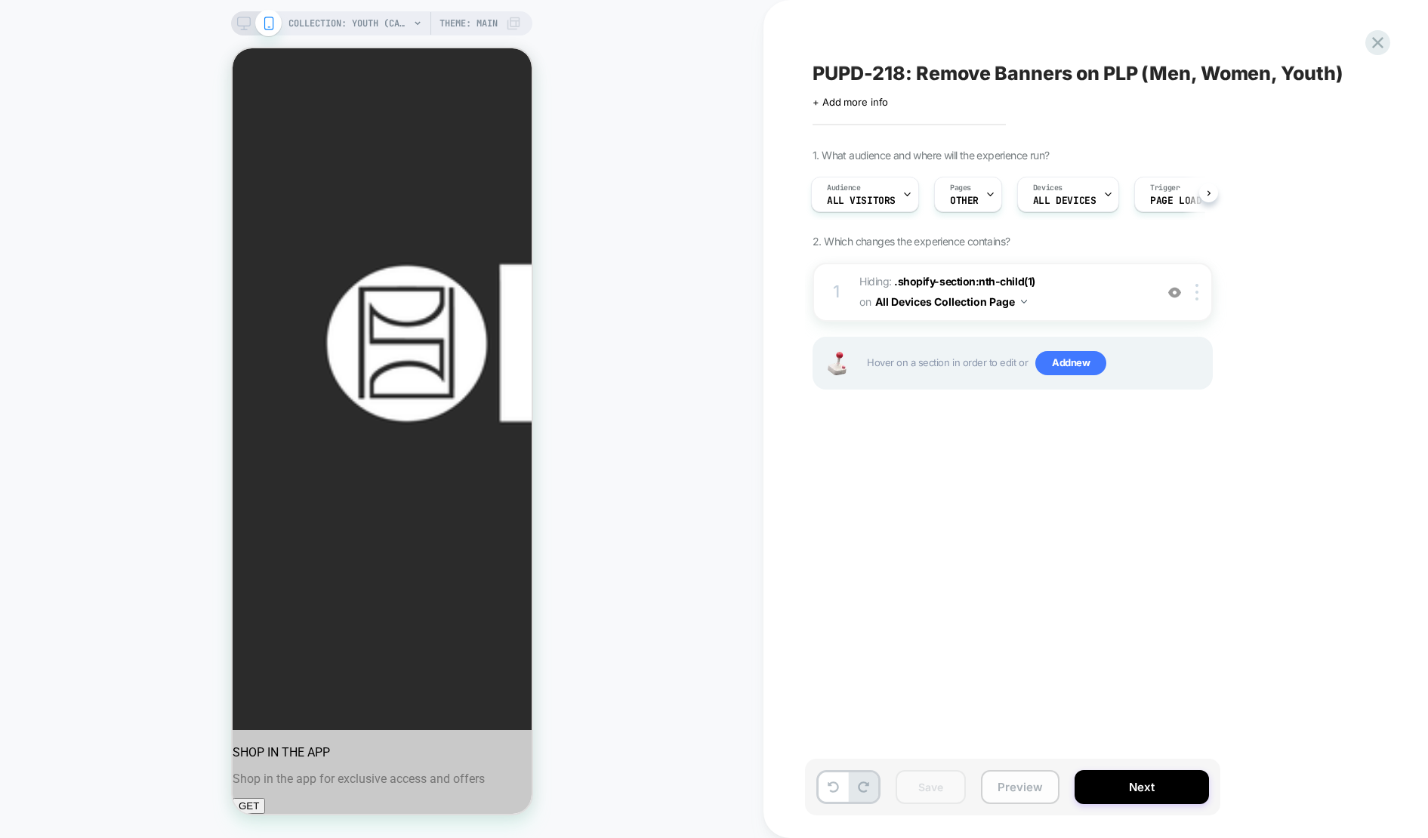
click at [1036, 786] on button "Preview" at bounding box center [1020, 787] width 79 height 34
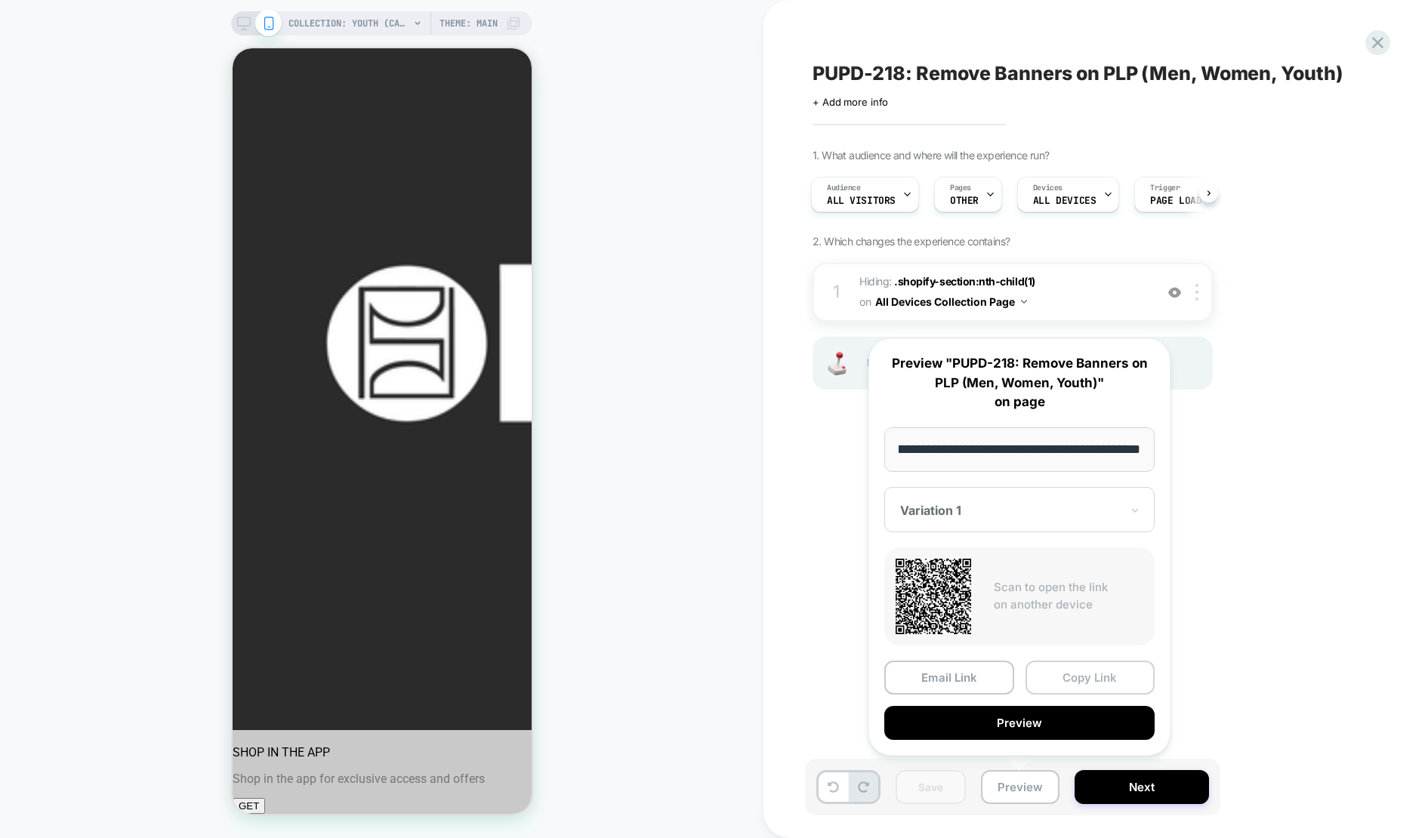
click at [1078, 680] on button "Copy Link" at bounding box center [1091, 678] width 130 height 34
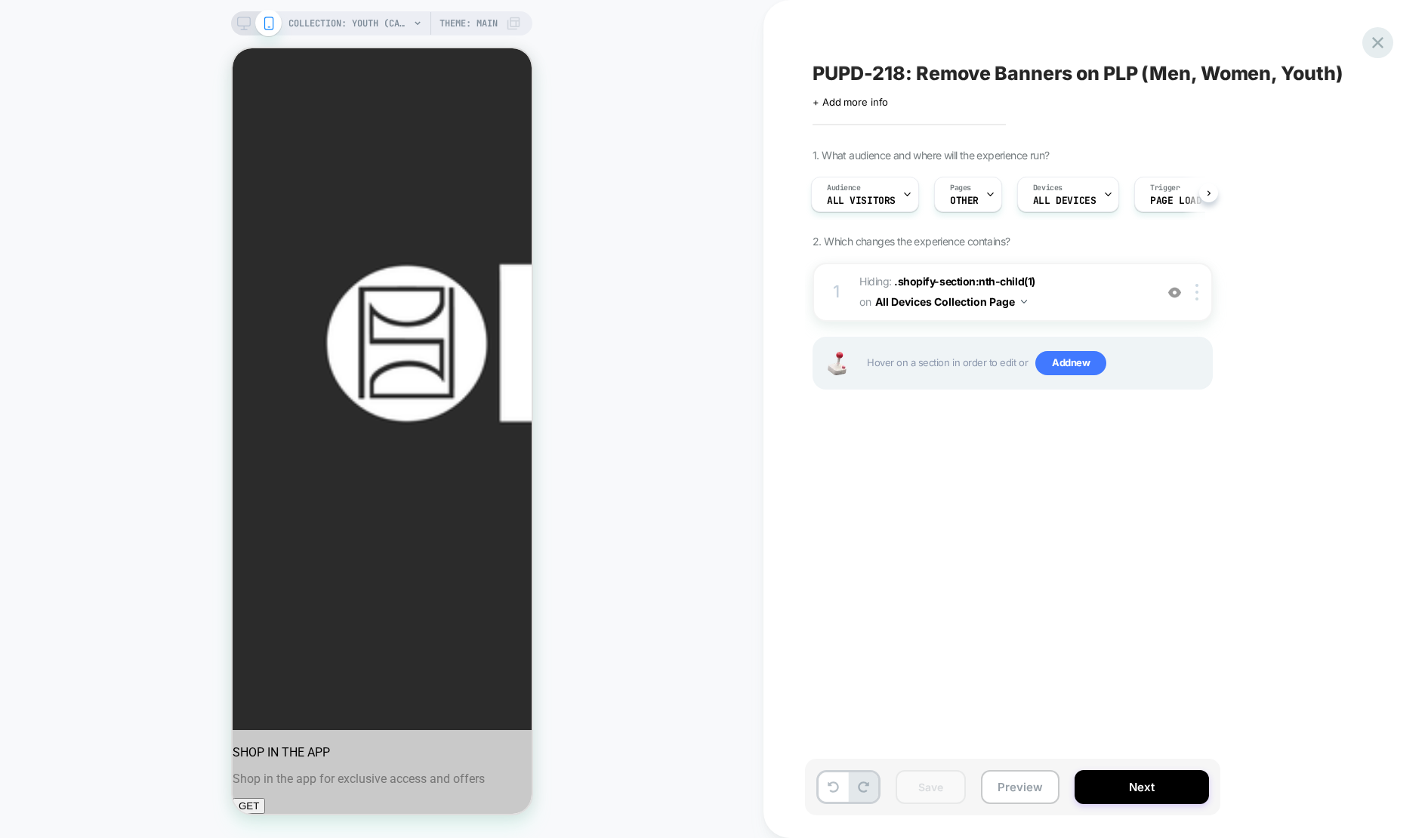
click at [1376, 45] on icon at bounding box center [1377, 42] width 11 height 11
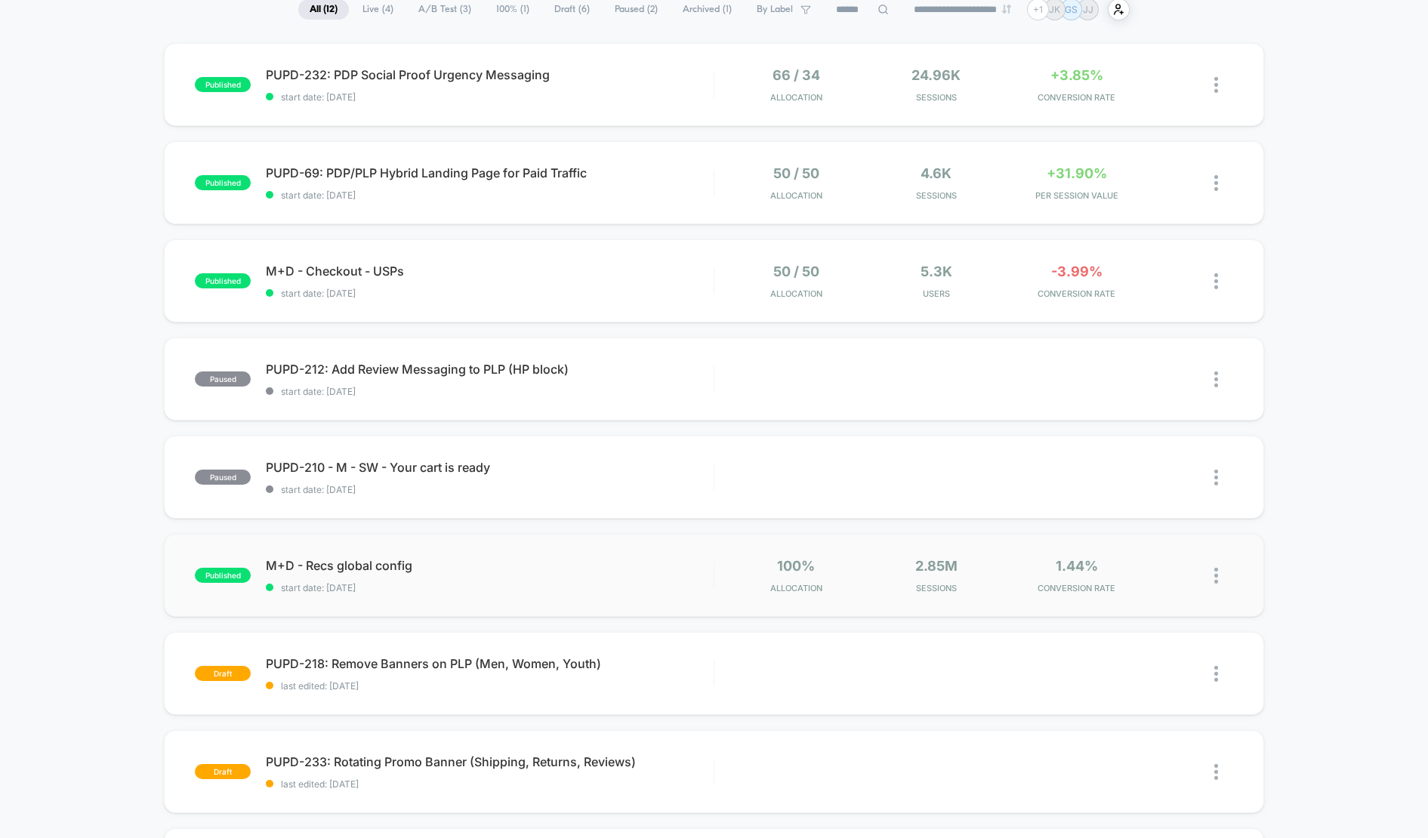
scroll to position [124, 0]
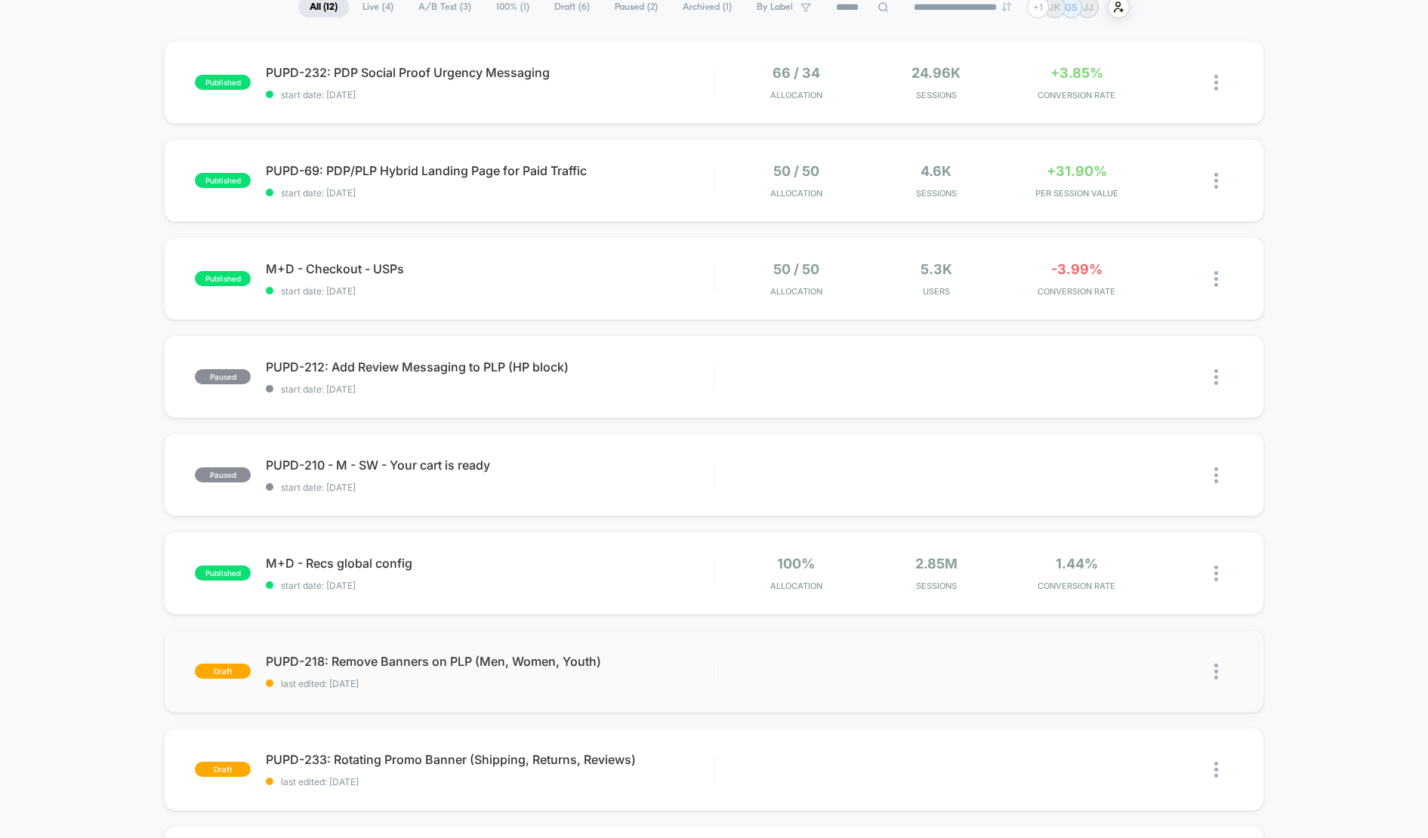
click at [1214, 674] on img at bounding box center [1216, 672] width 4 height 16
click at [1135, 637] on div "Duplicate" at bounding box center [1139, 638] width 136 height 34
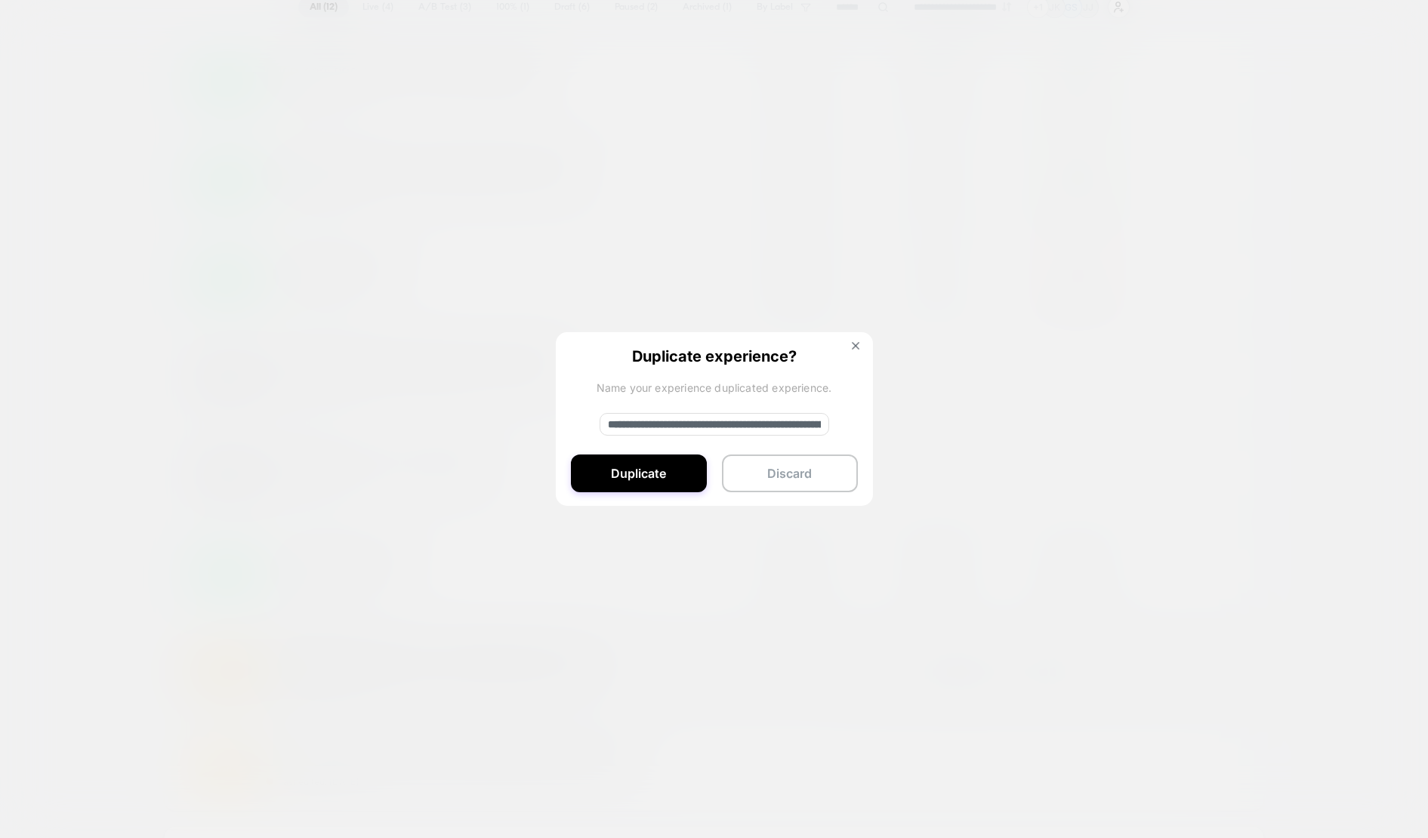
drag, startPoint x: 659, startPoint y: 425, endPoint x: 590, endPoint y: 424, distance: 68.7
click at [590, 424] on div "**********" at bounding box center [714, 419] width 317 height 175
drag, startPoint x: 721, startPoint y: 424, endPoint x: 897, endPoint y: 429, distance: 176.0
click at [1214, 655] on div "**********" at bounding box center [1223, 672] width 19 height 34
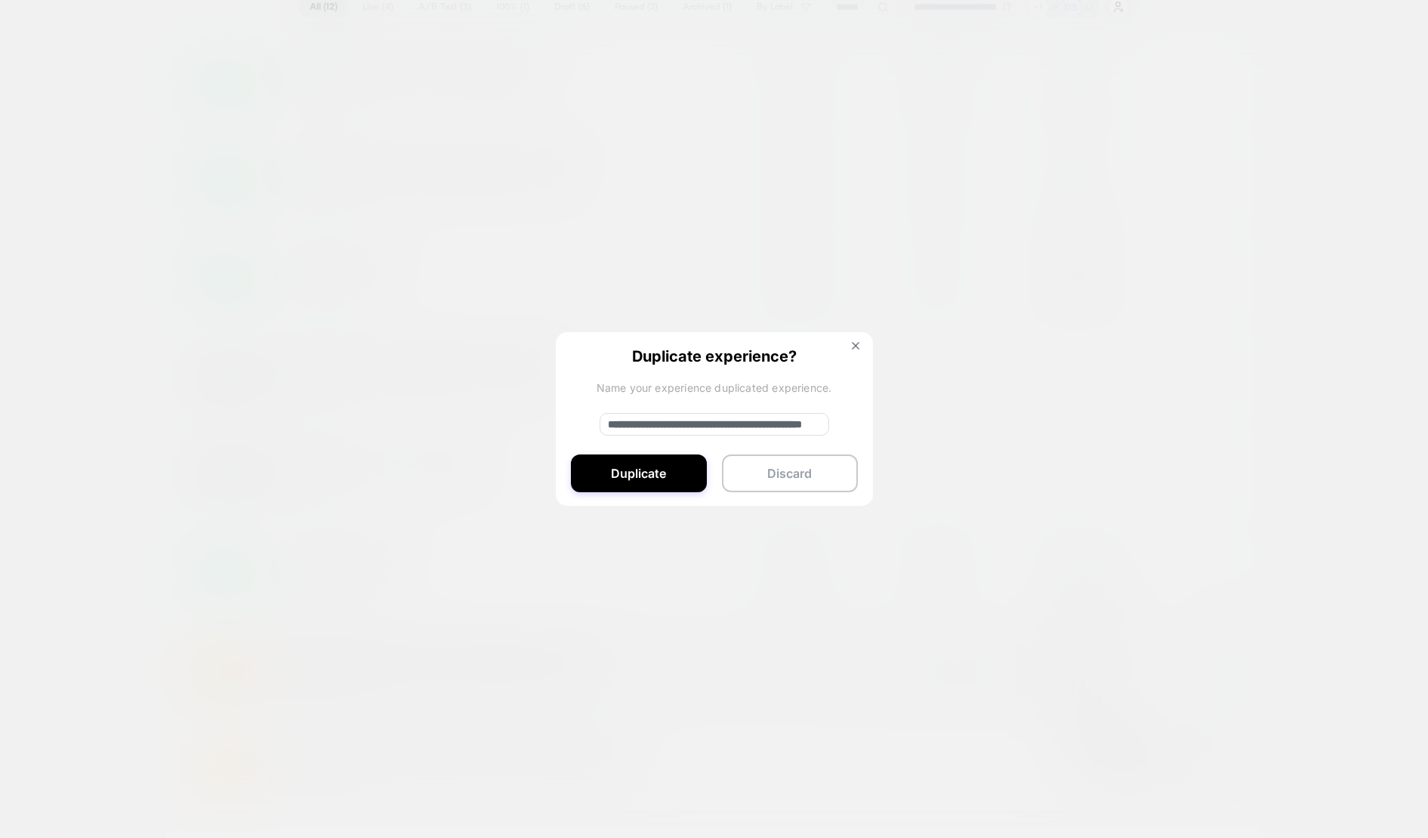
click at [753, 422] on input "**********" at bounding box center [715, 424] width 230 height 23
drag, startPoint x: 707, startPoint y: 427, endPoint x: 813, endPoint y: 426, distance: 105.7
click at [813, 426] on input "**********" at bounding box center [715, 424] width 230 height 23
type input "**********"
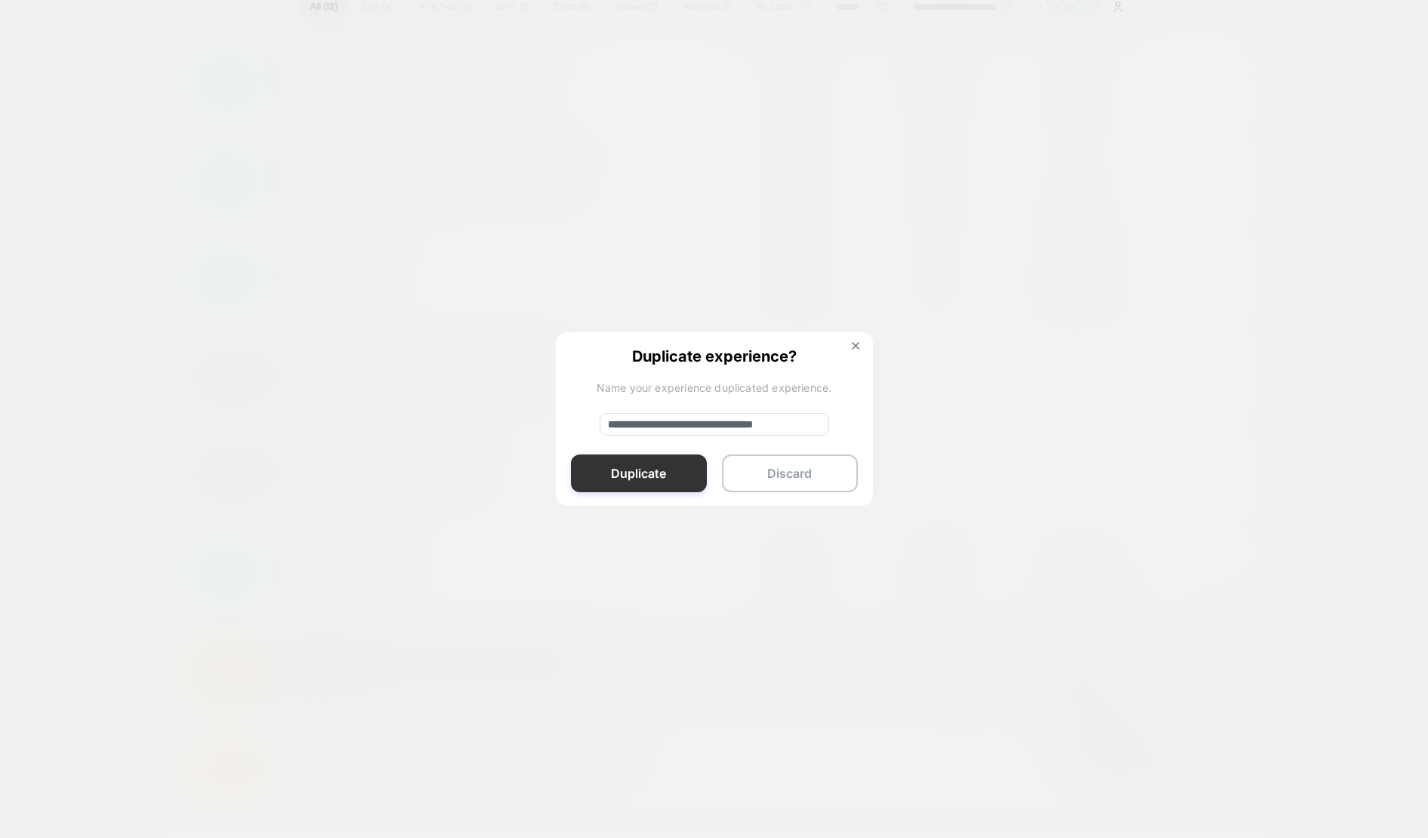
click at [652, 475] on button "Duplicate" at bounding box center [639, 474] width 136 height 38
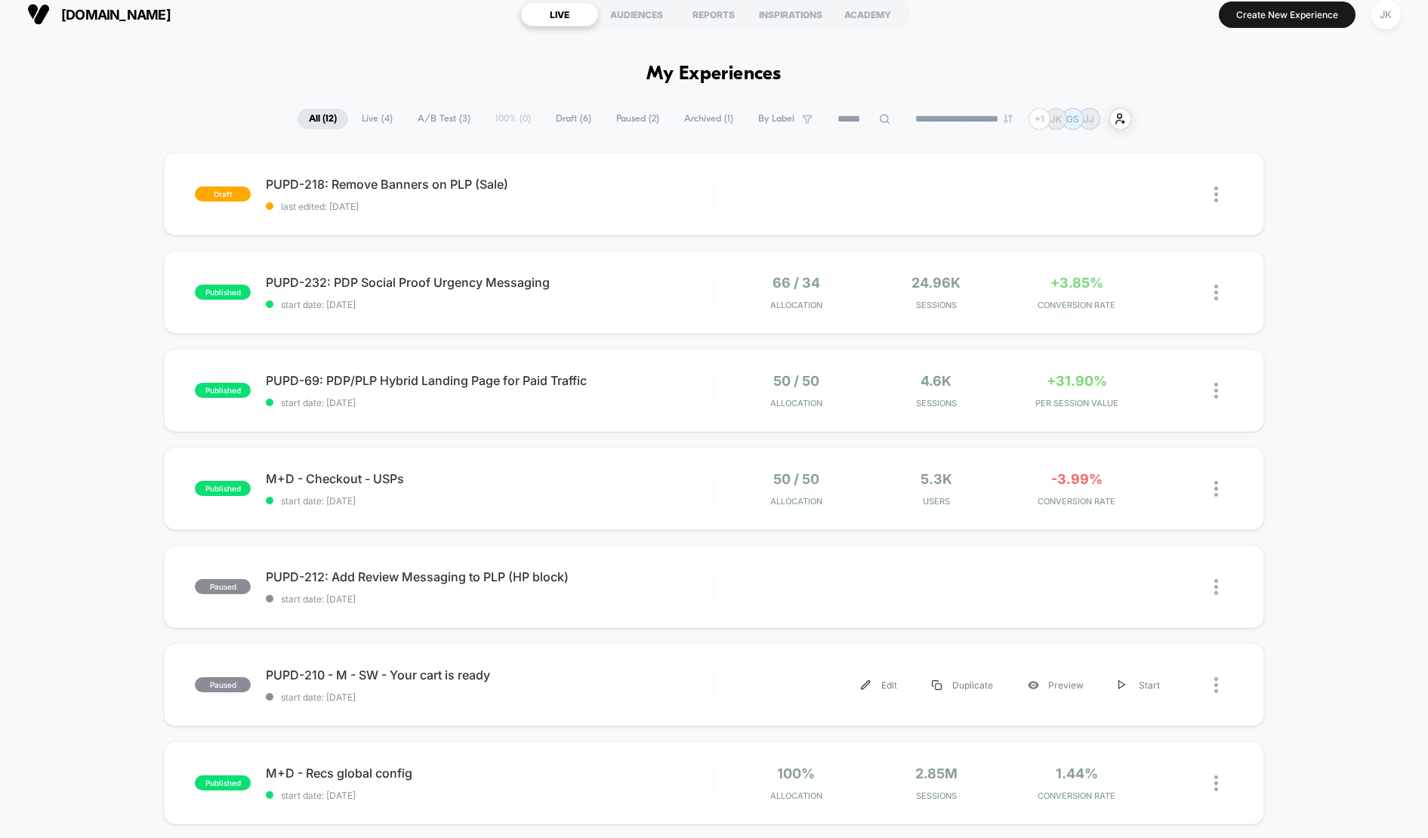
scroll to position [0, 0]
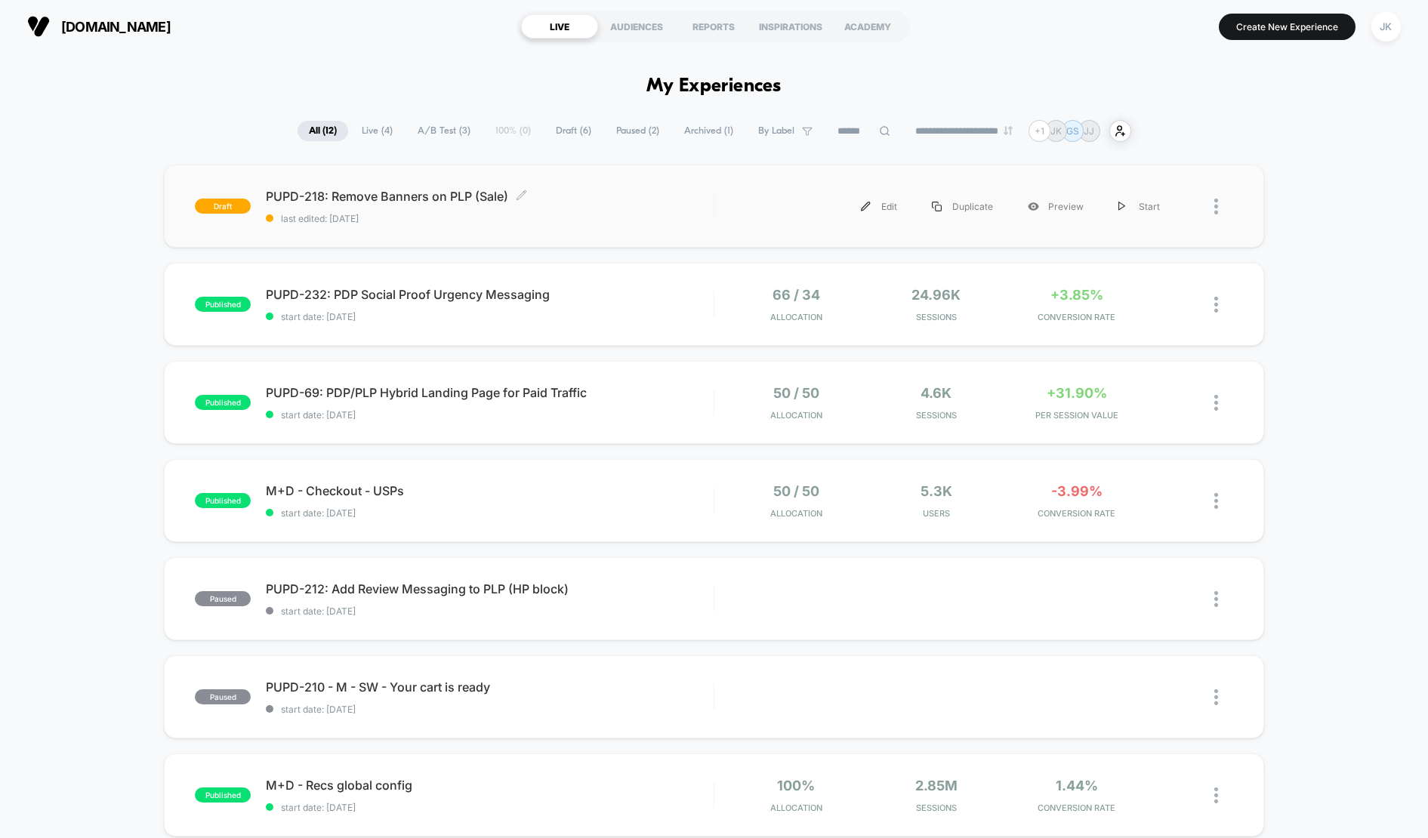
click at [606, 221] on span "last edited: [DATE]" at bounding box center [489, 218] width 447 height 11
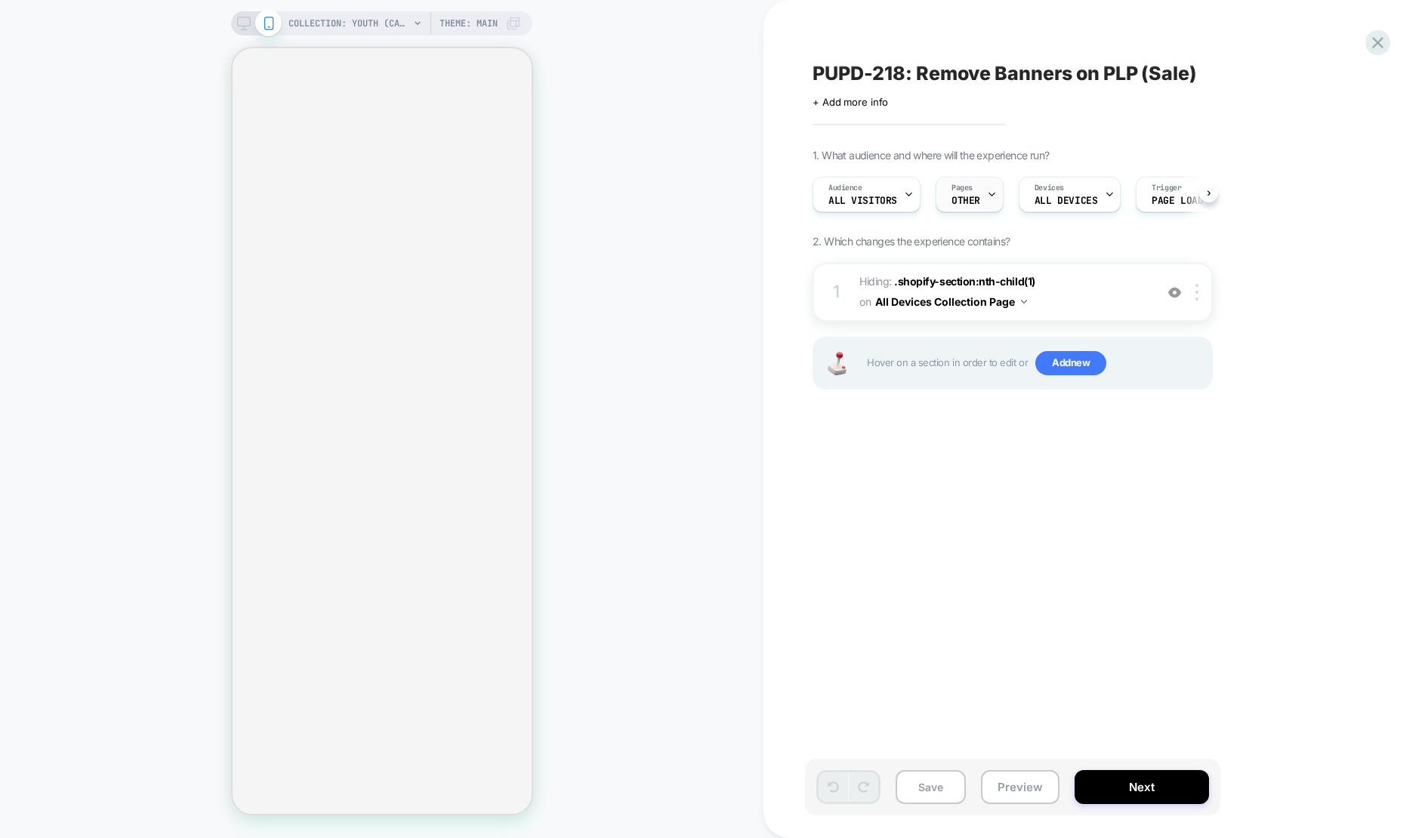
click at [967, 191] on span "Pages" at bounding box center [962, 188] width 21 height 11
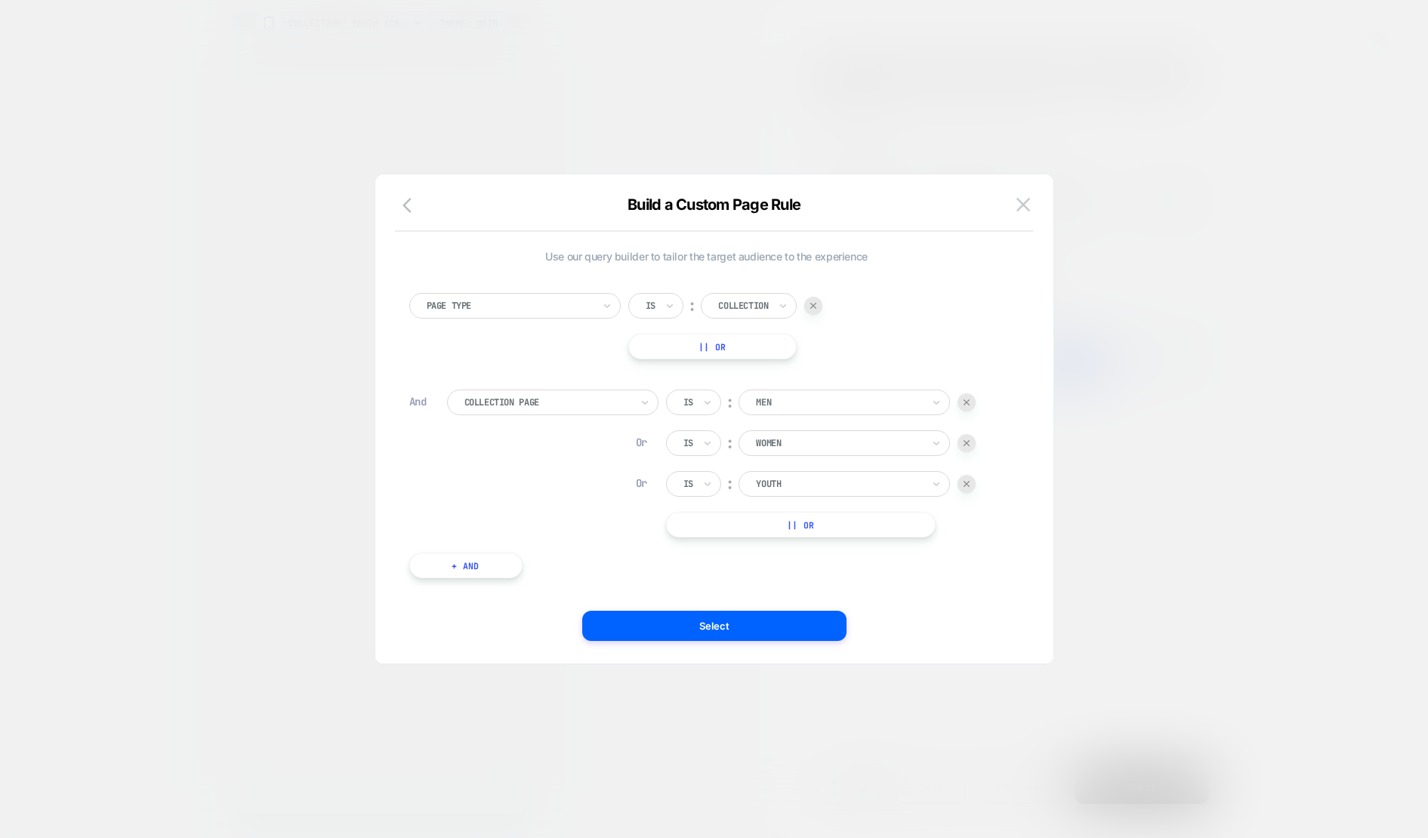
click at [967, 444] on img at bounding box center [967, 443] width 6 height 6
click at [764, 396] on div at bounding box center [839, 403] width 166 height 14
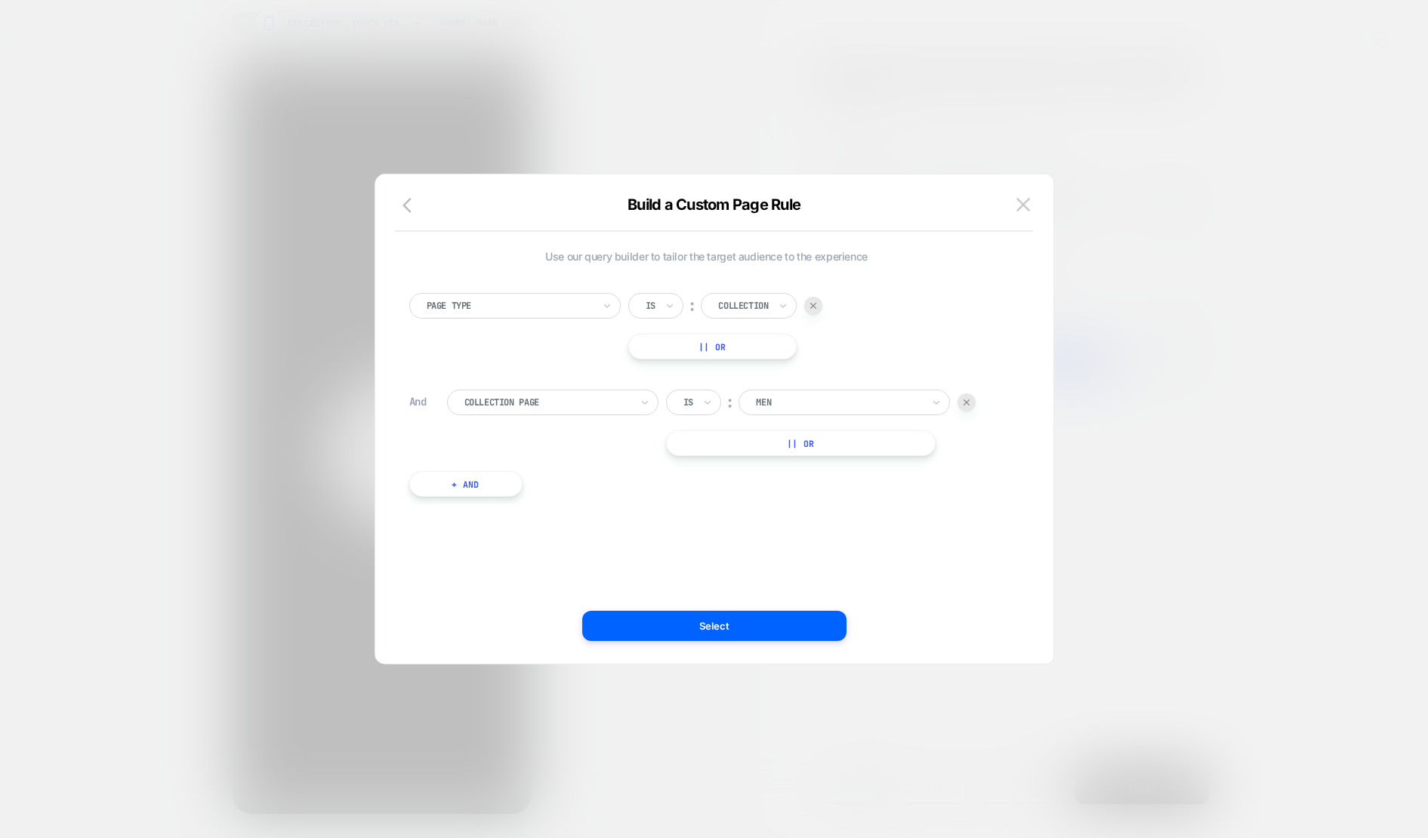
scroll to position [0, 0]
click at [794, 400] on div at bounding box center [839, 403] width 166 height 14
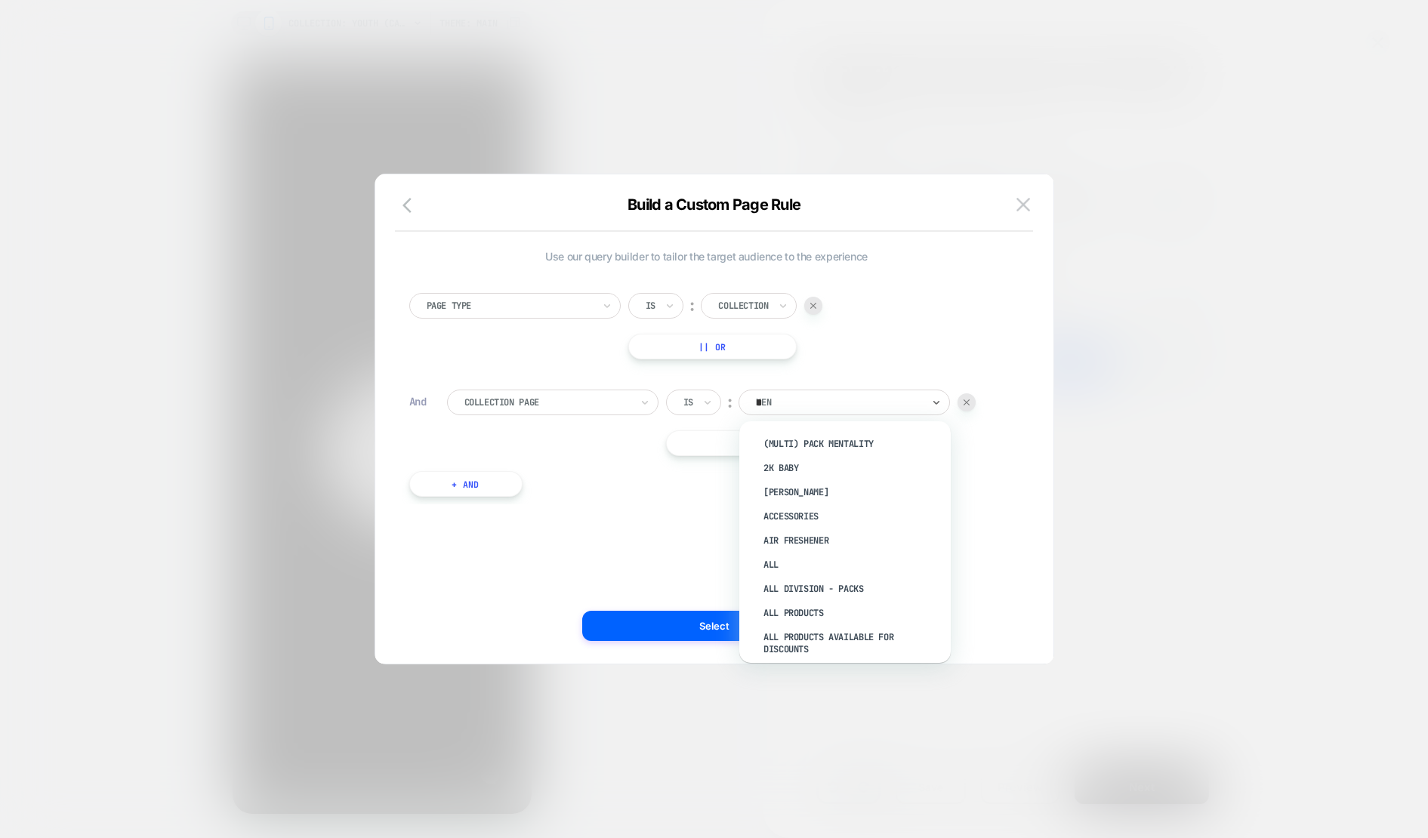
type input "**"
click at [790, 517] on div "Sale" at bounding box center [852, 516] width 196 height 24
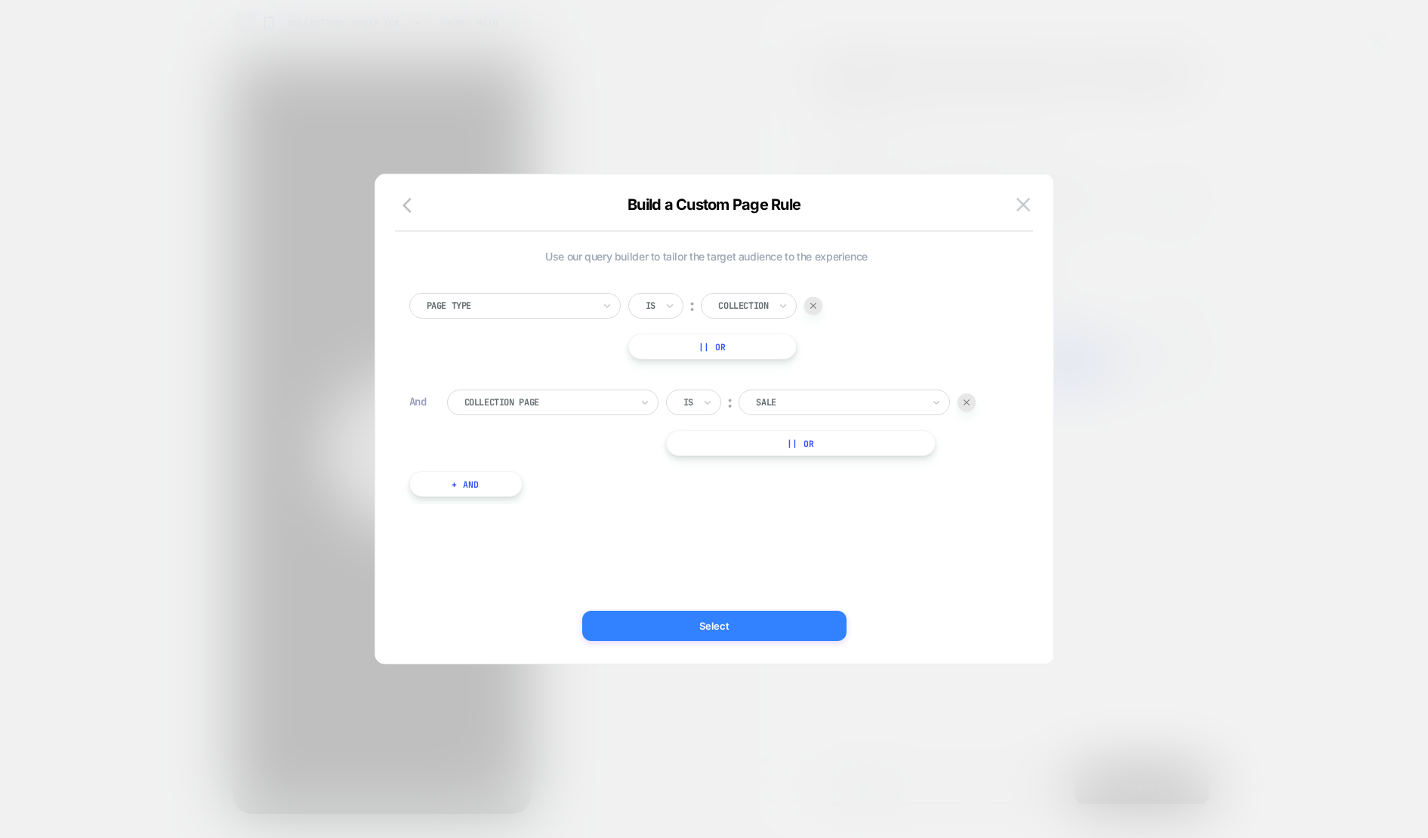
click at [733, 626] on button "Select" at bounding box center [714, 626] width 264 height 30
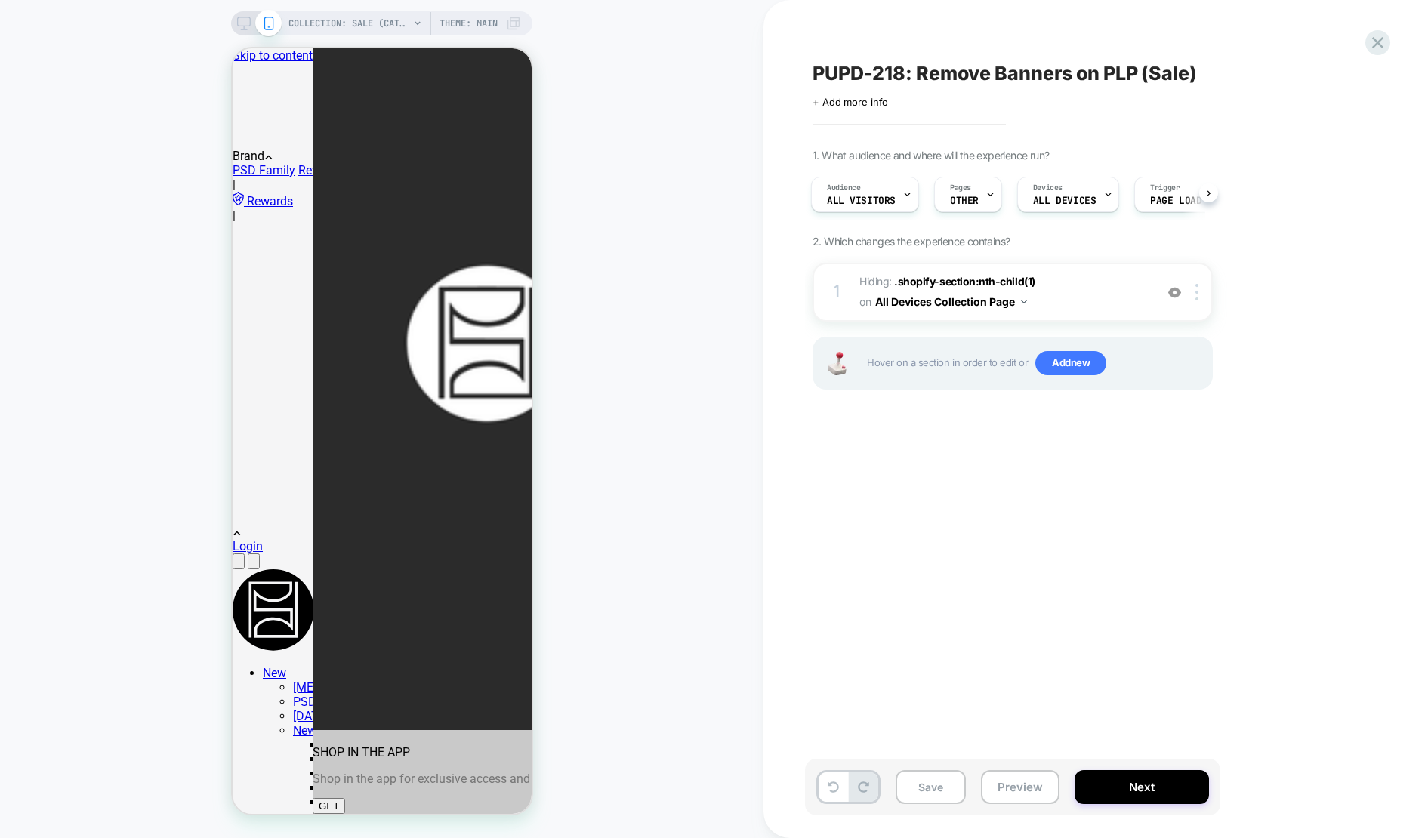
scroll to position [0, 2]
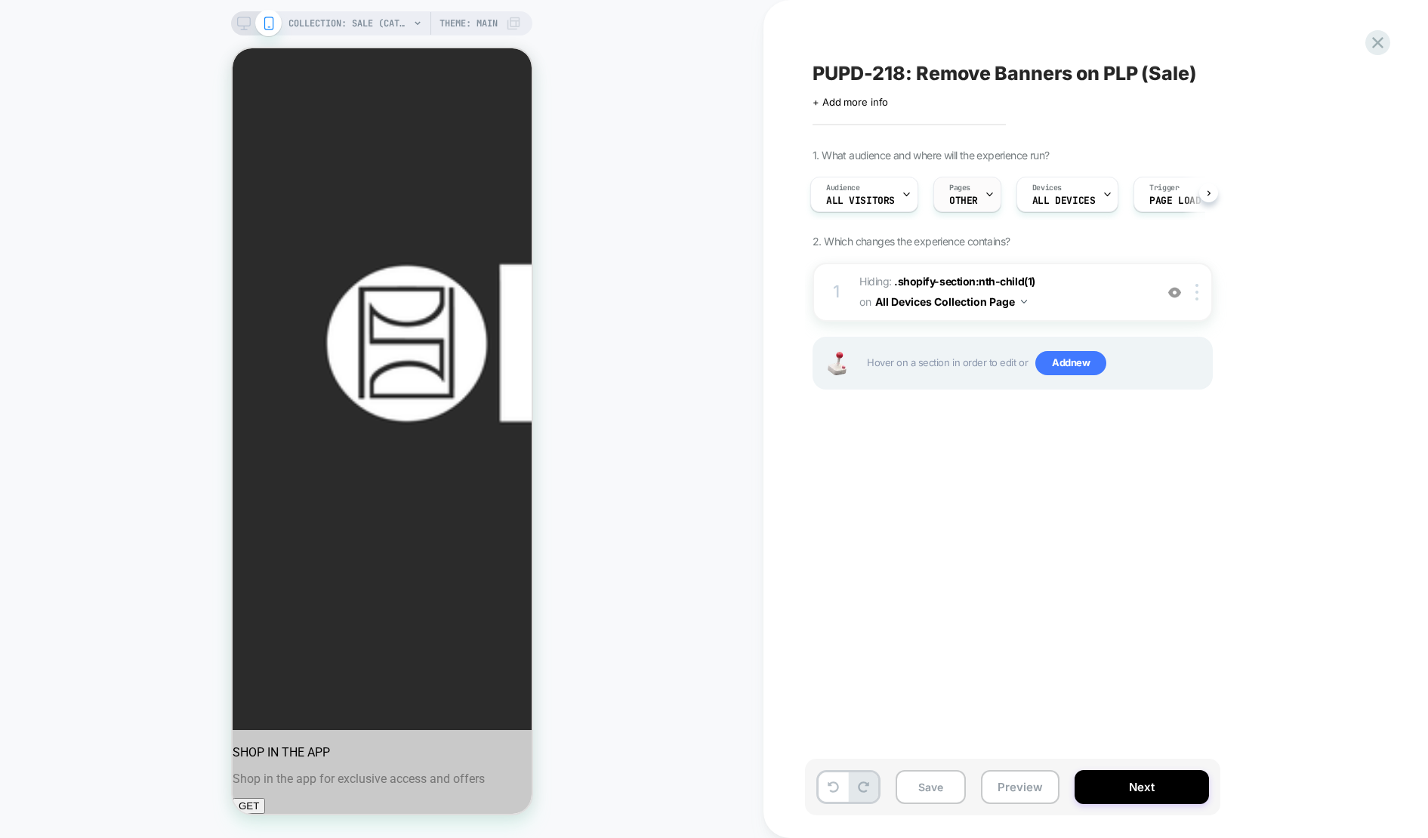
click at [985, 199] on div at bounding box center [990, 194] width 10 height 34
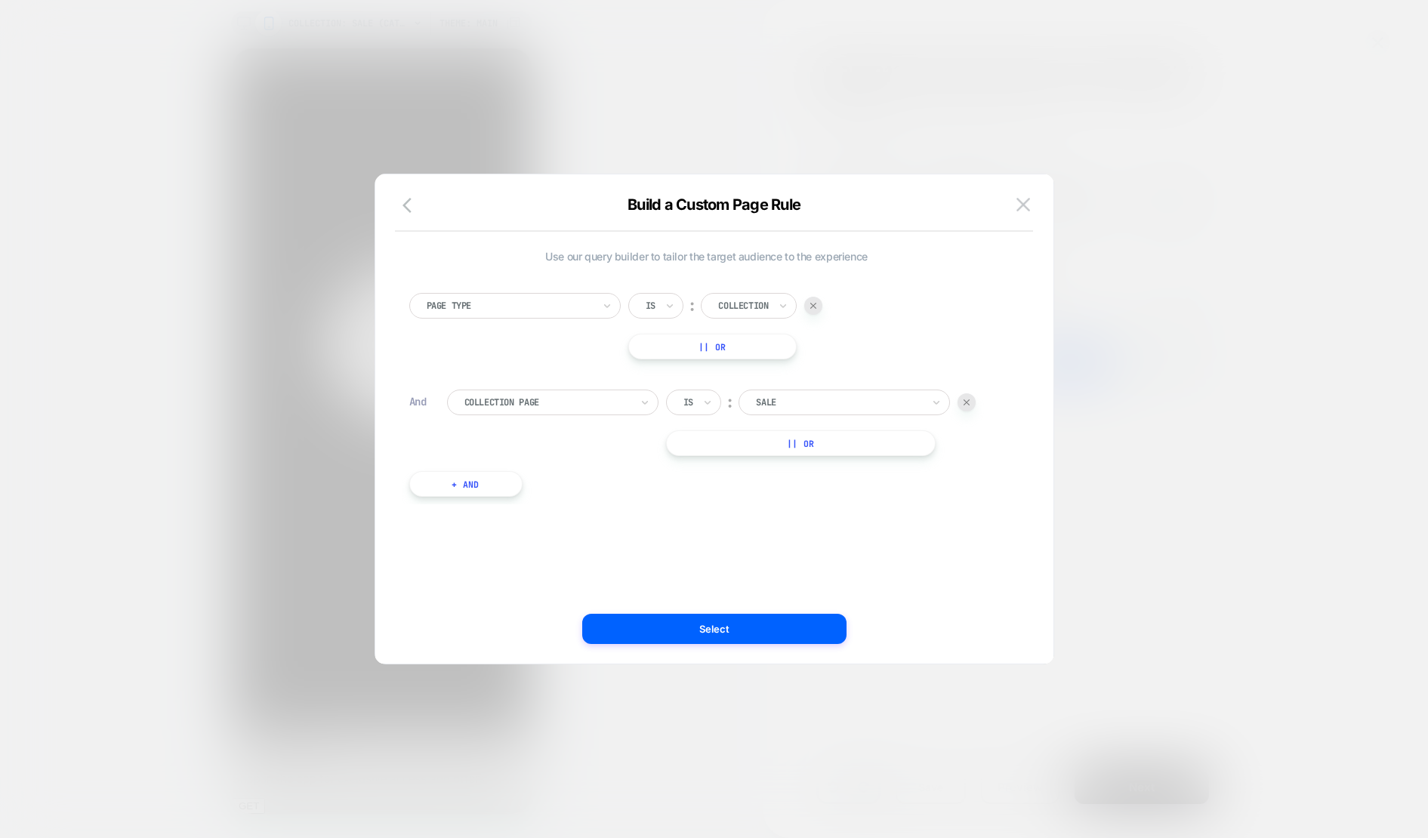
scroll to position [0, 0]
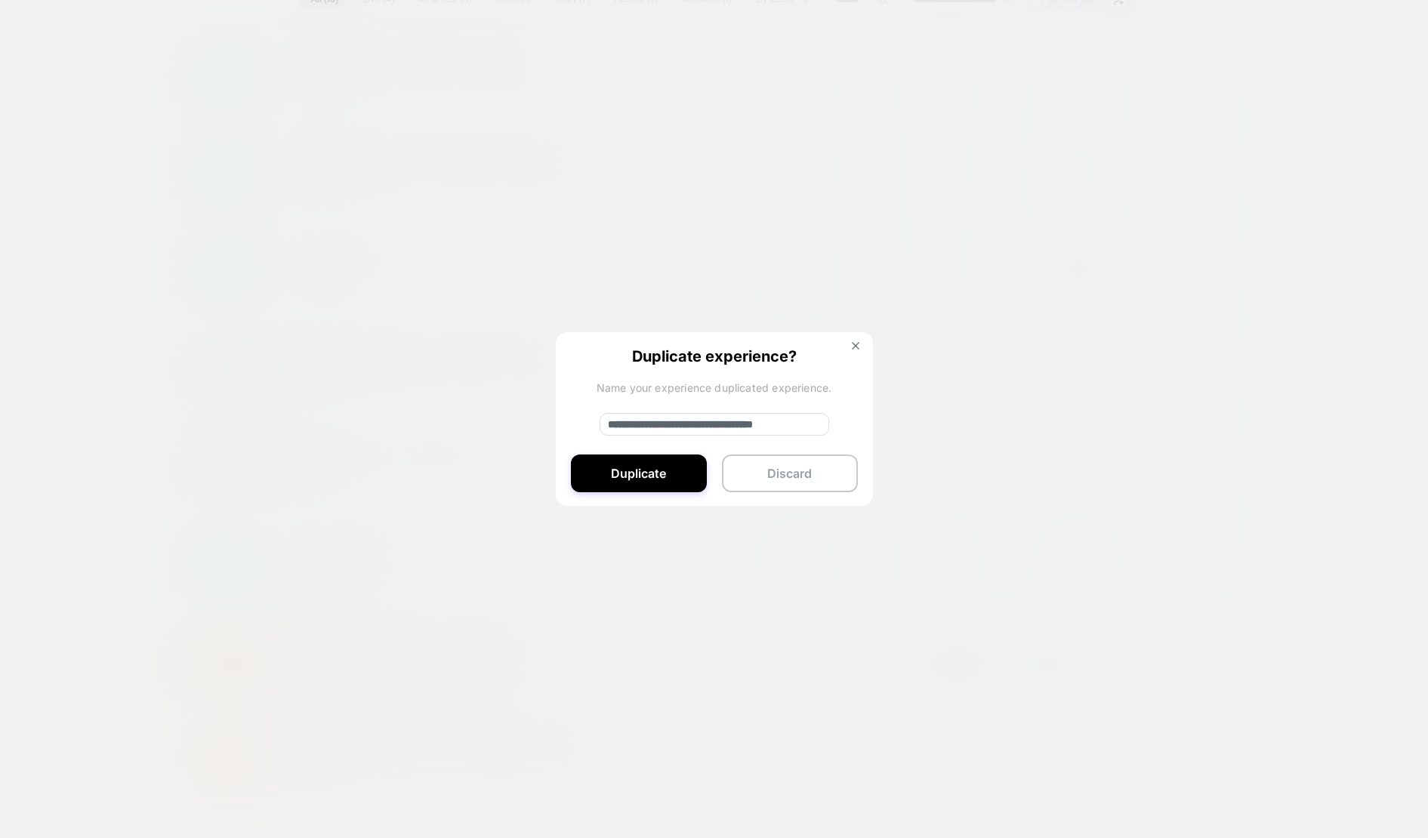
scroll to position [0, 28]
drag, startPoint x: 757, startPoint y: 421, endPoint x: 939, endPoint y: 423, distance: 181.3
click at [1214, 647] on div "**********" at bounding box center [1223, 664] width 19 height 34
click at [818, 428] on input "**********" at bounding box center [715, 424] width 230 height 23
drag, startPoint x: 814, startPoint y: 424, endPoint x: 785, endPoint y: 425, distance: 28.7
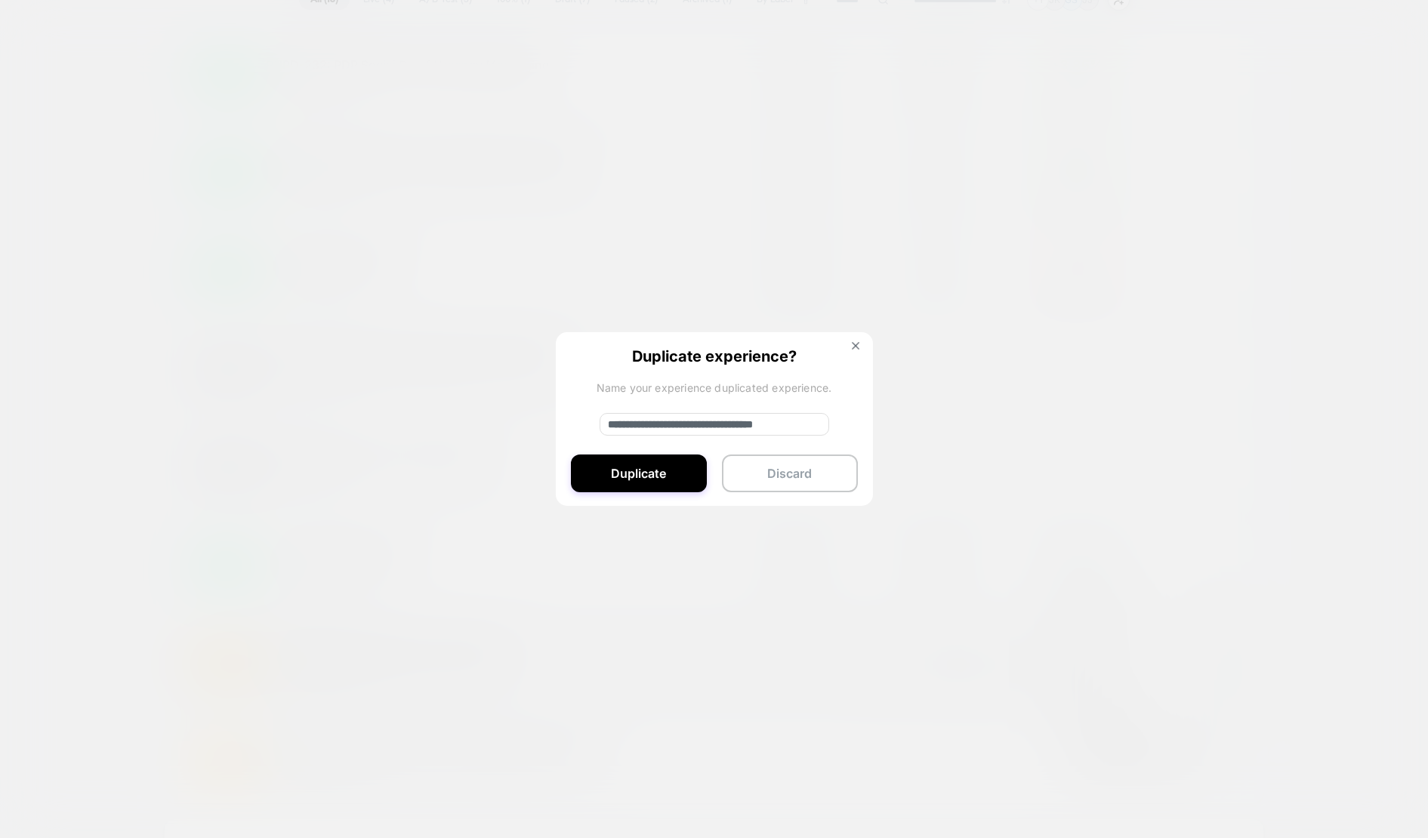
click at [785, 425] on input "**********" at bounding box center [715, 424] width 230 height 23
type input "**********"
click at [628, 474] on button "Duplicate" at bounding box center [639, 474] width 136 height 38
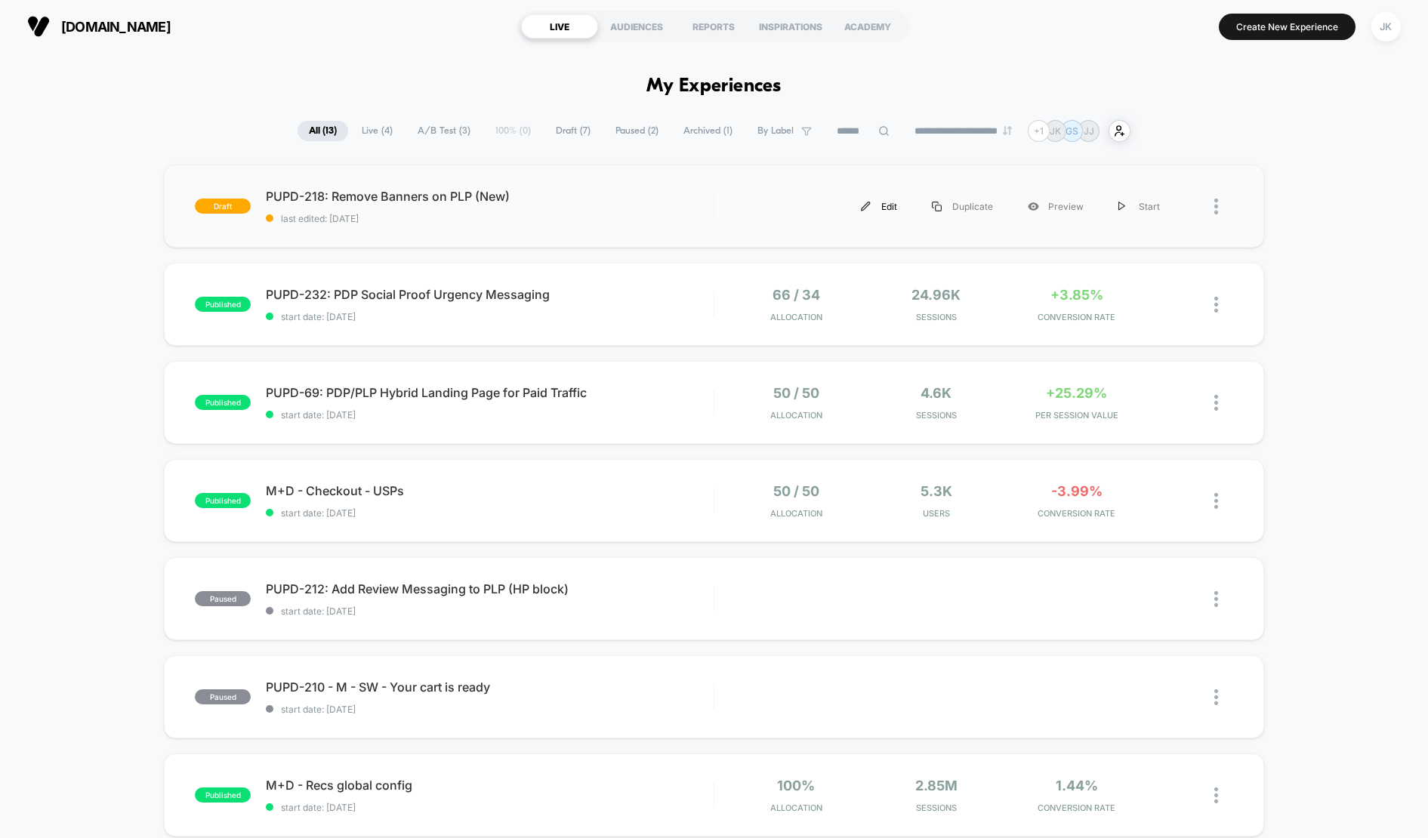
click at [885, 208] on div "Edit" at bounding box center [879, 207] width 71 height 34
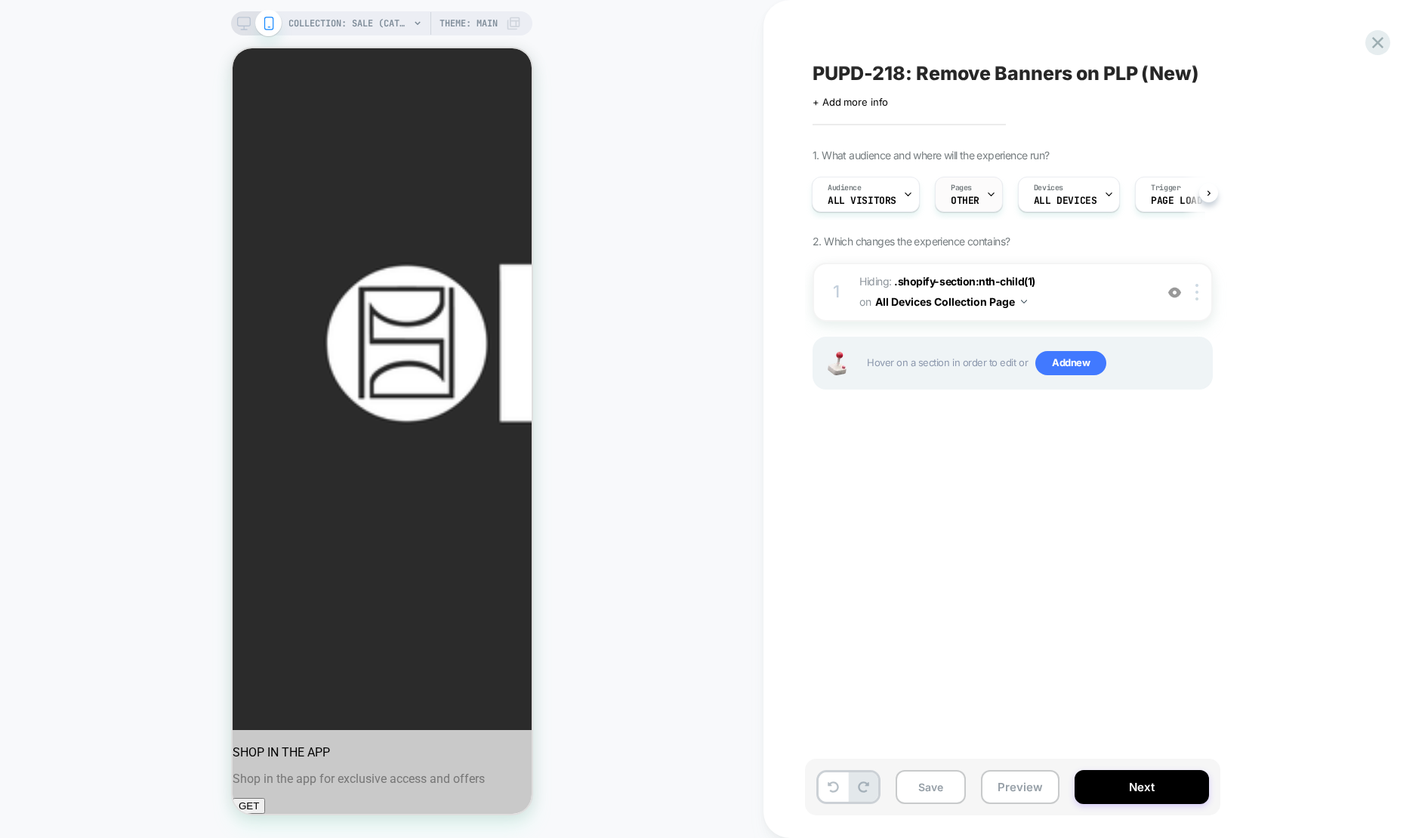
click at [976, 202] on span "OTHER" at bounding box center [965, 201] width 29 height 11
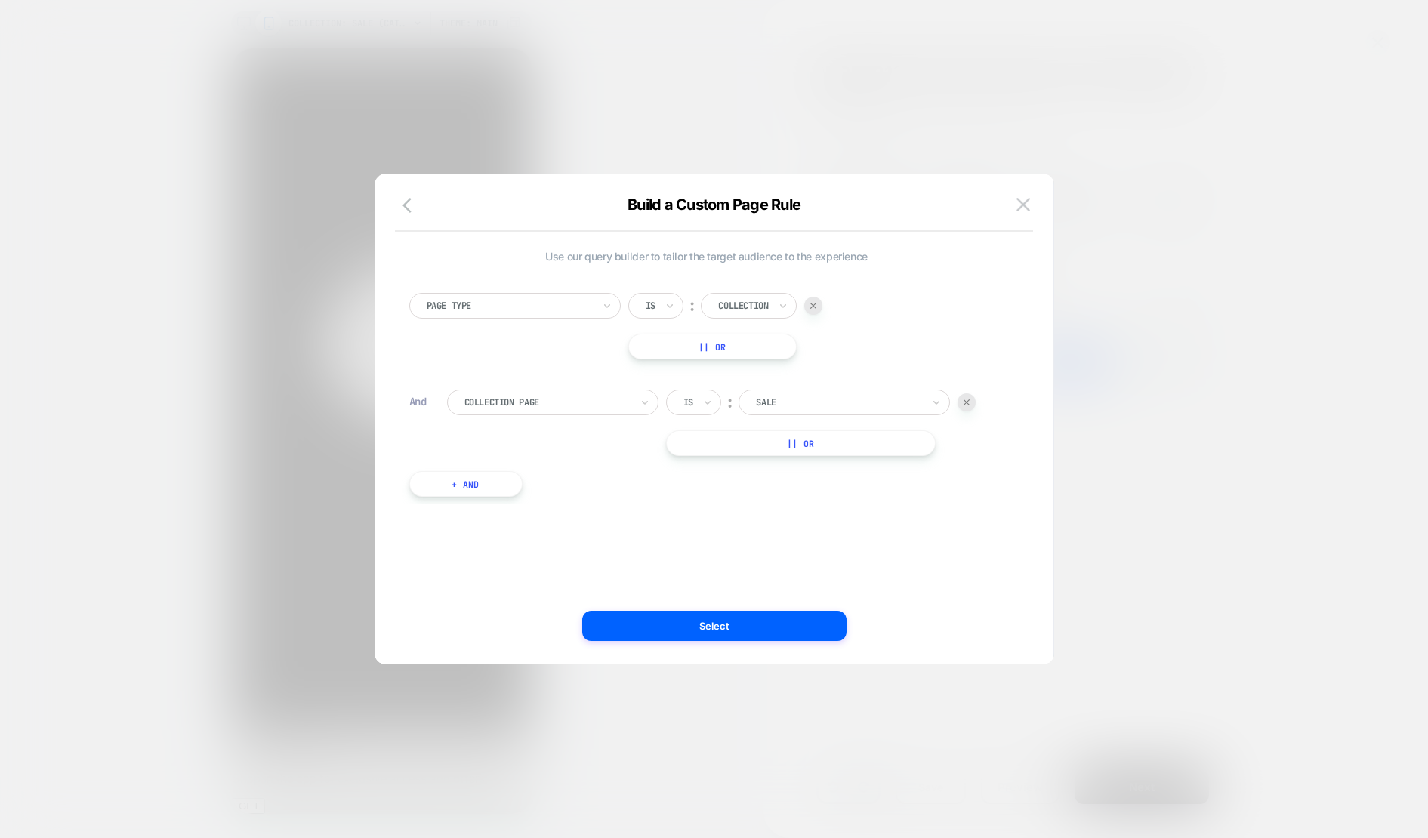
click at [803, 400] on div at bounding box center [839, 403] width 166 height 14
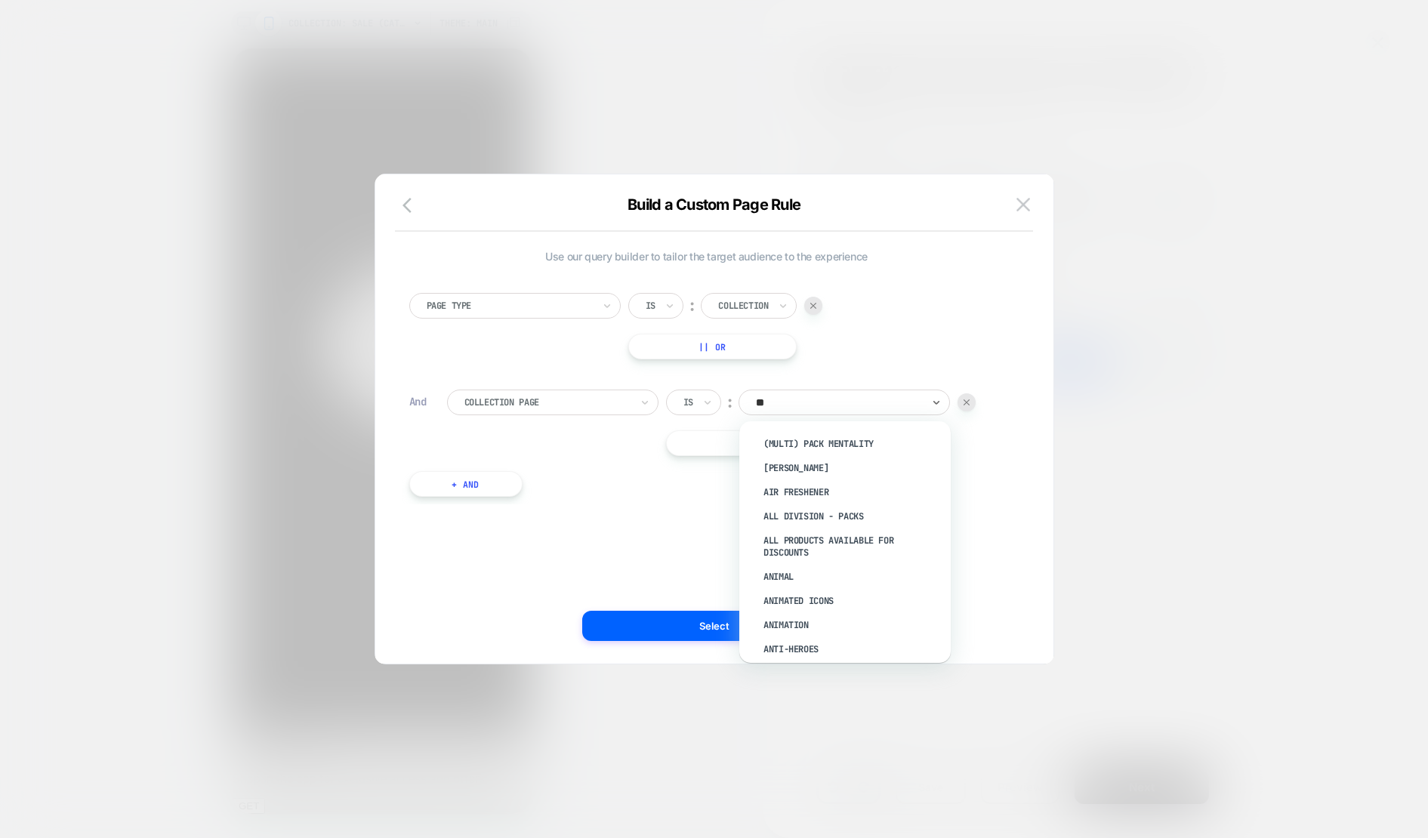
type input "***"
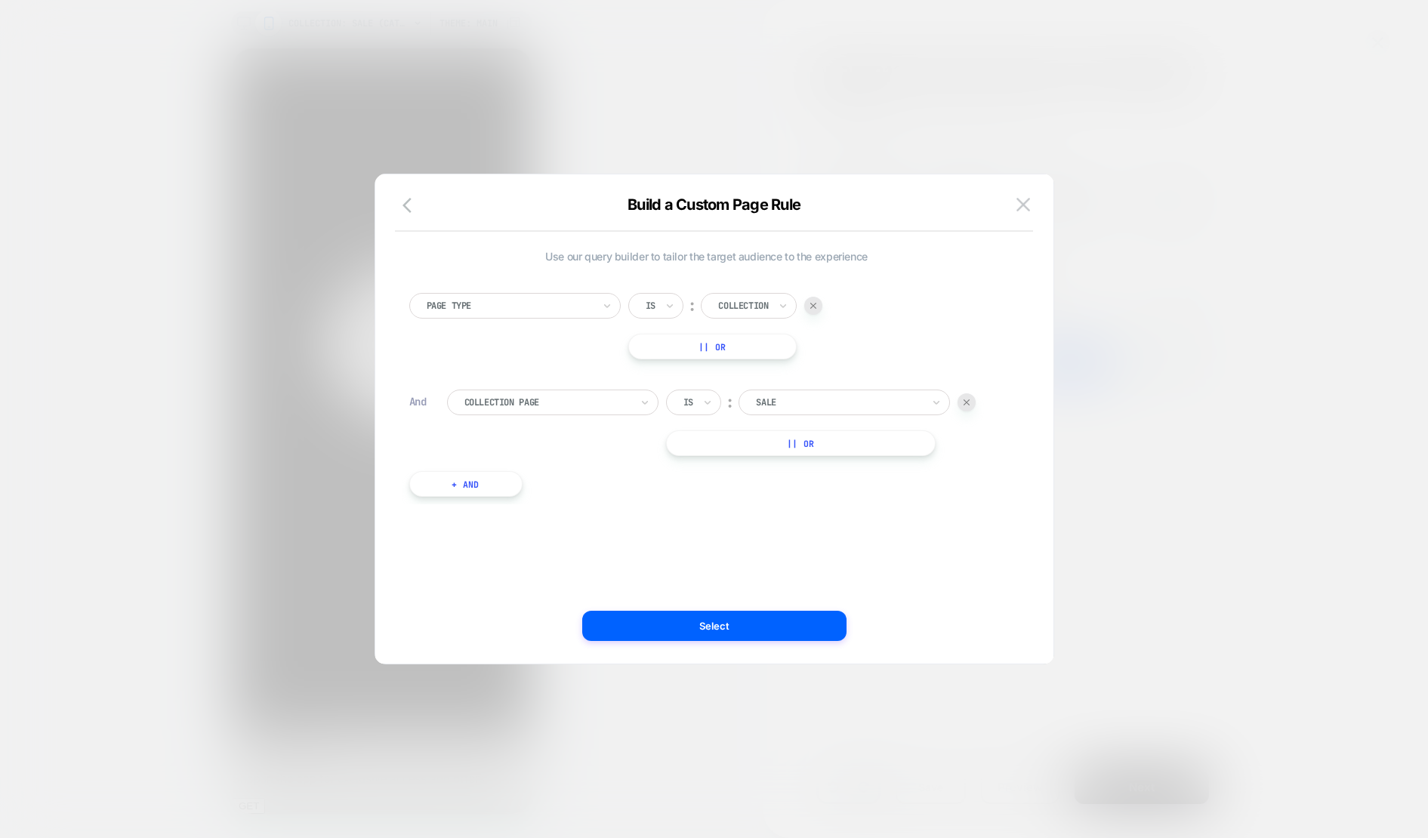
click at [803, 400] on div at bounding box center [839, 403] width 166 height 14
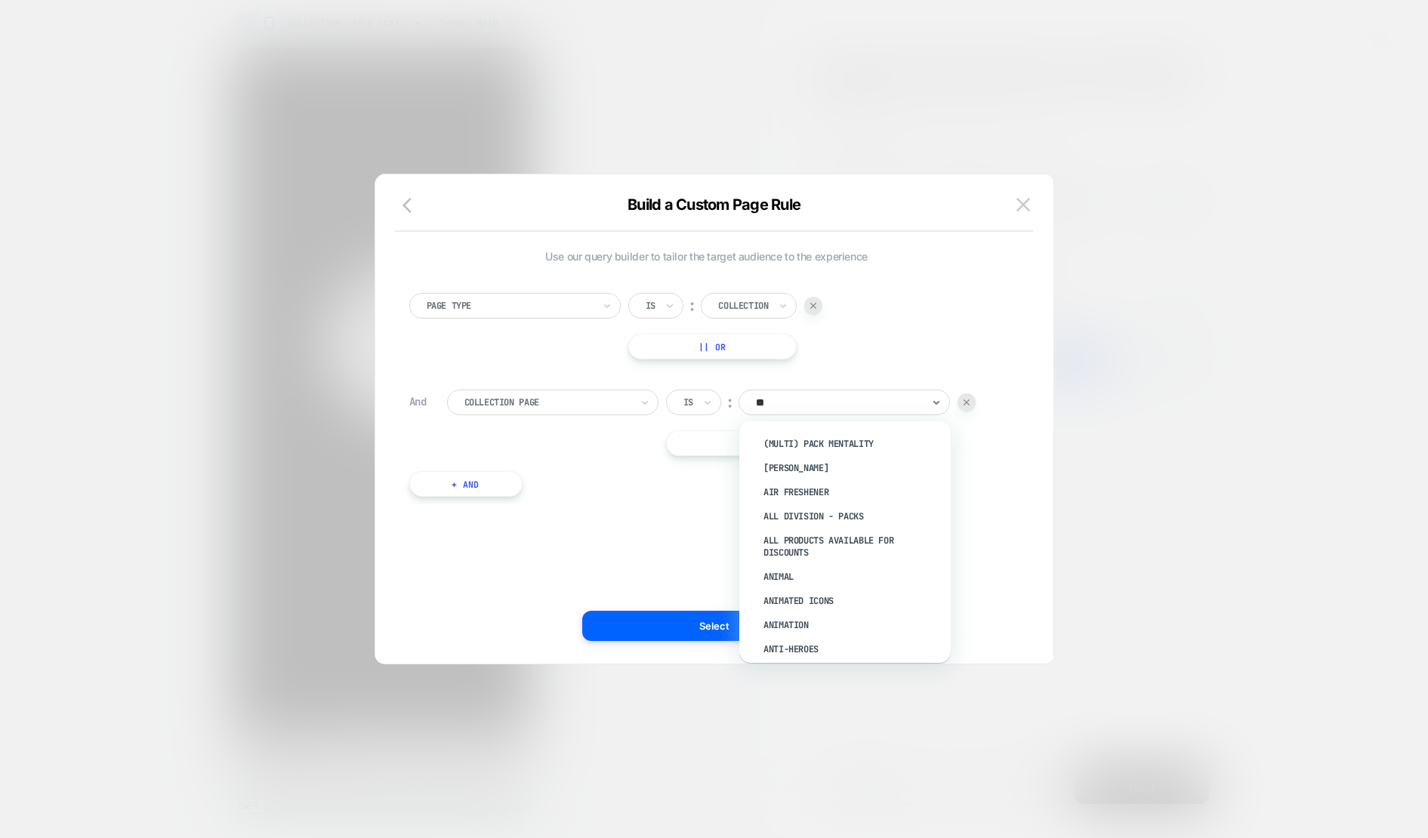
type input "***"
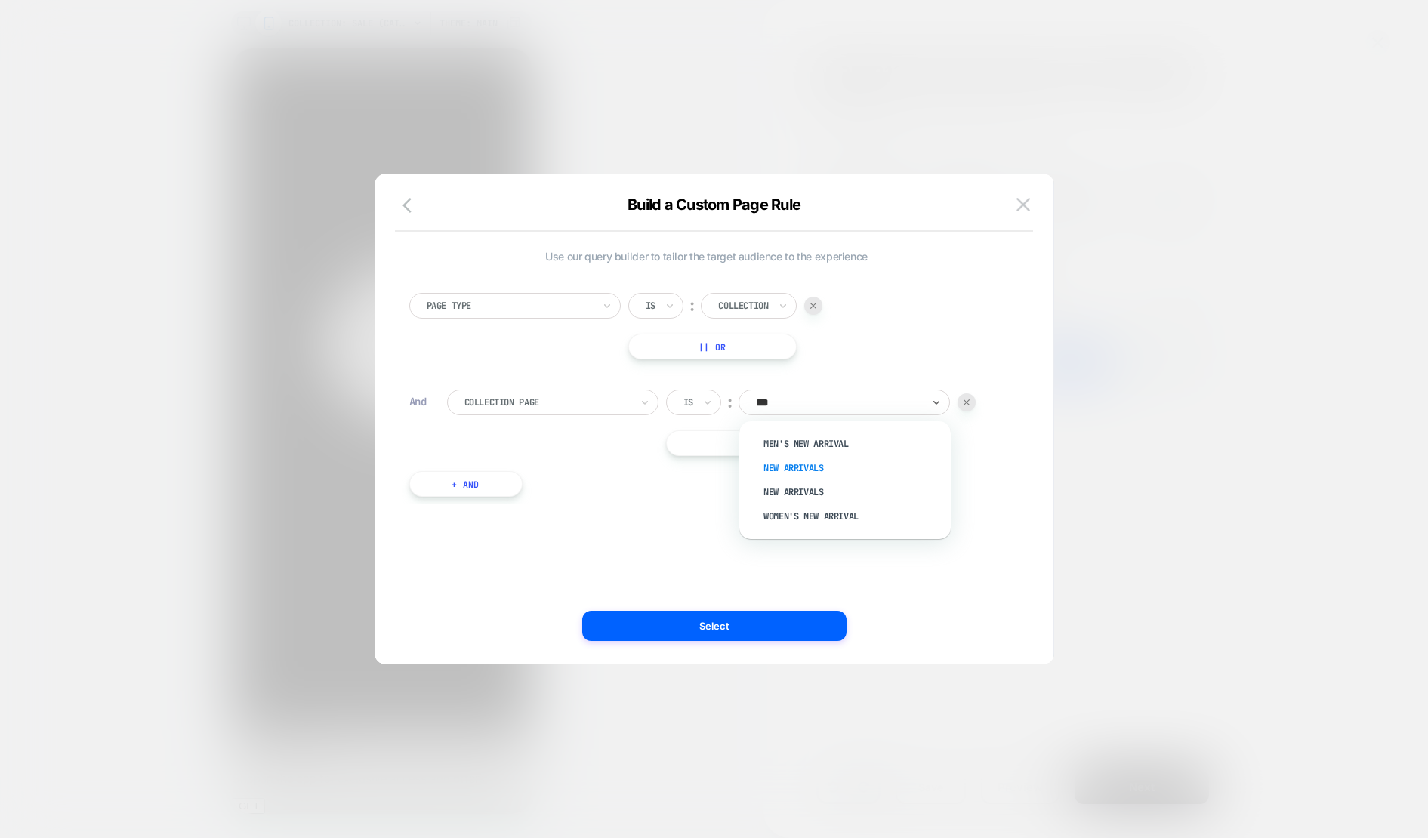
click at [782, 469] on div "New Arrivals" at bounding box center [852, 468] width 196 height 24
click at [789, 448] on button "|| Or" at bounding box center [801, 443] width 270 height 26
click at [789, 448] on div at bounding box center [839, 444] width 166 height 14
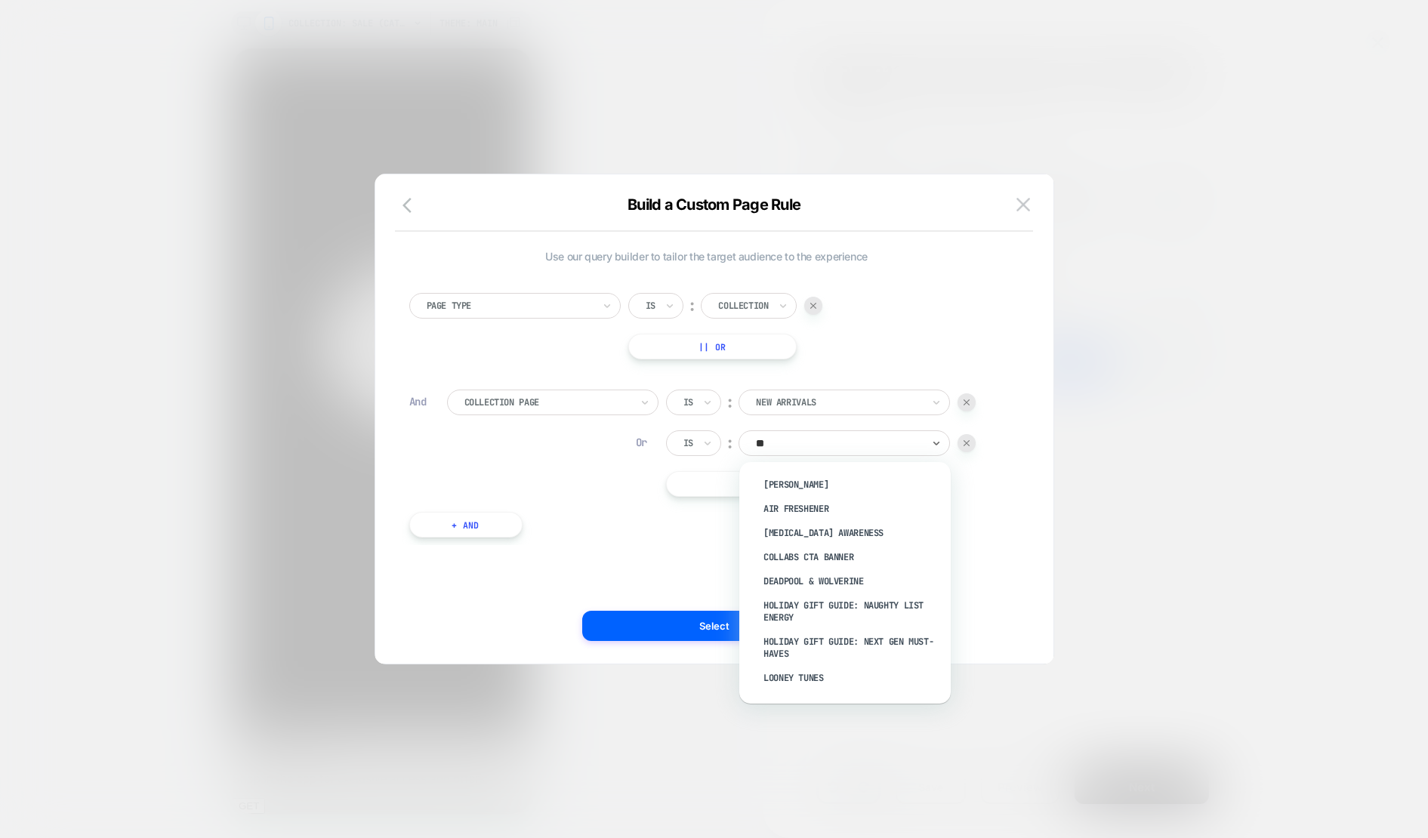
type input "***"
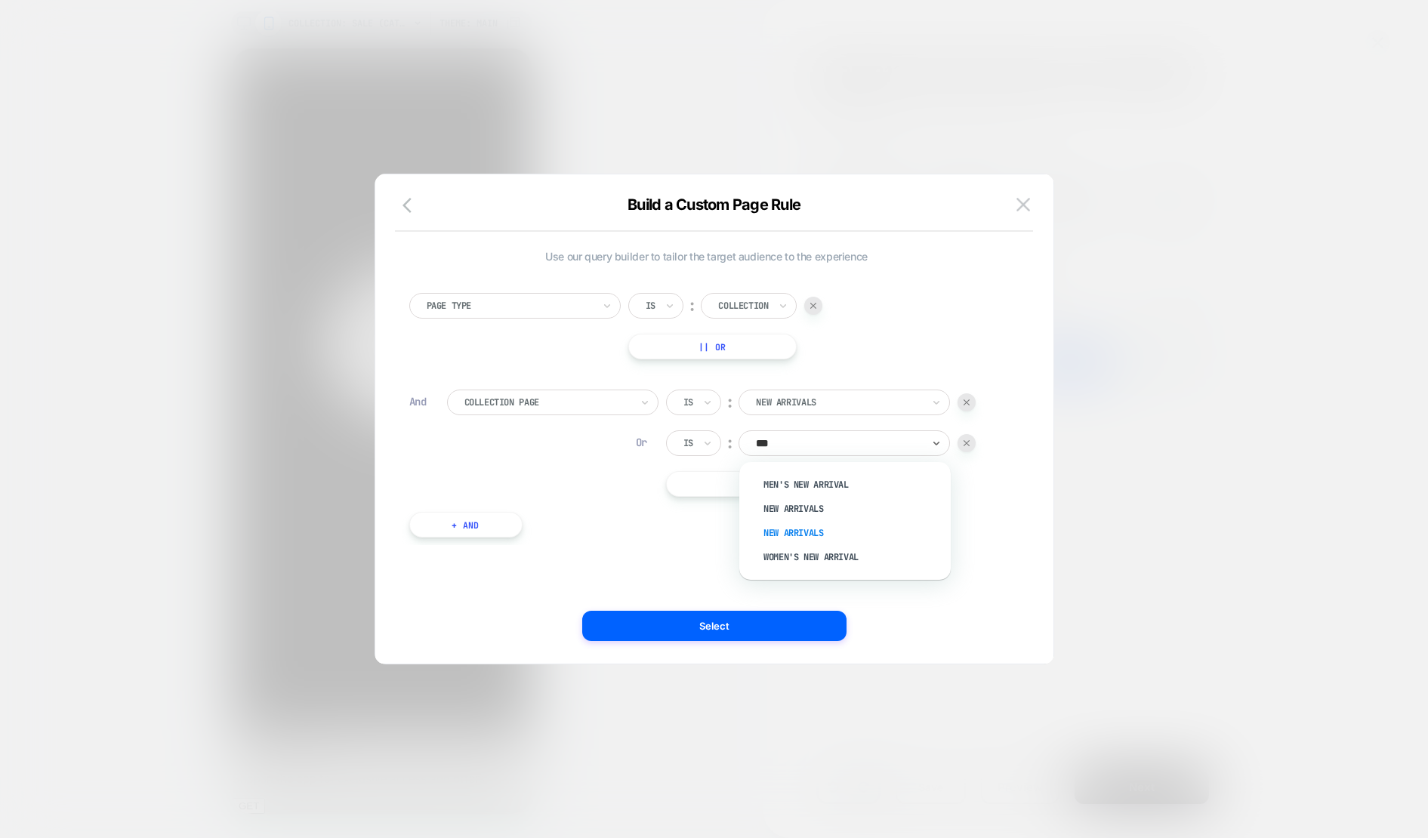
click at [795, 531] on div "New Arrivals" at bounding box center [852, 533] width 196 height 24
click at [804, 489] on button "|| Or" at bounding box center [801, 484] width 270 height 26
click at [804, 486] on div at bounding box center [839, 484] width 166 height 14
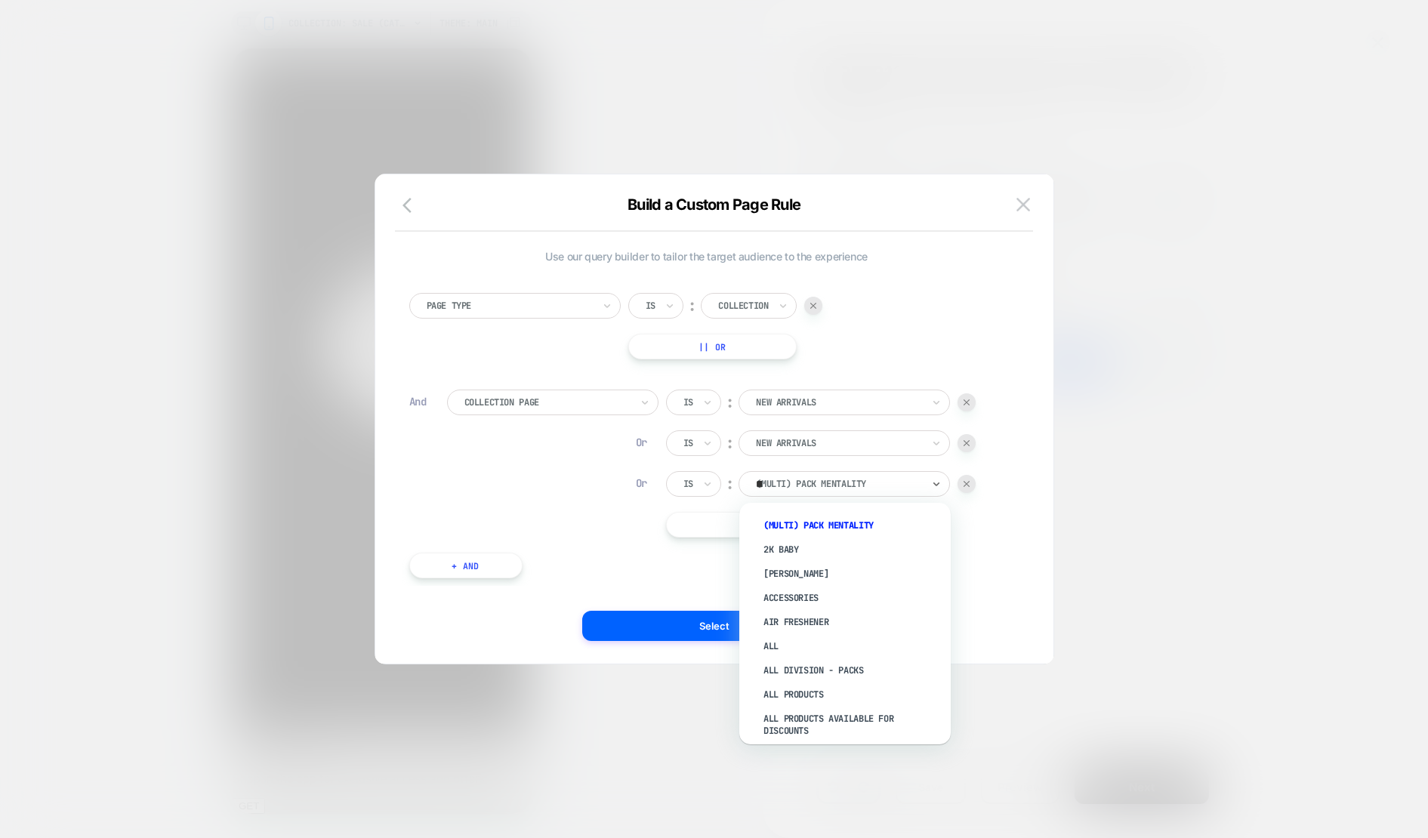
type input "***"
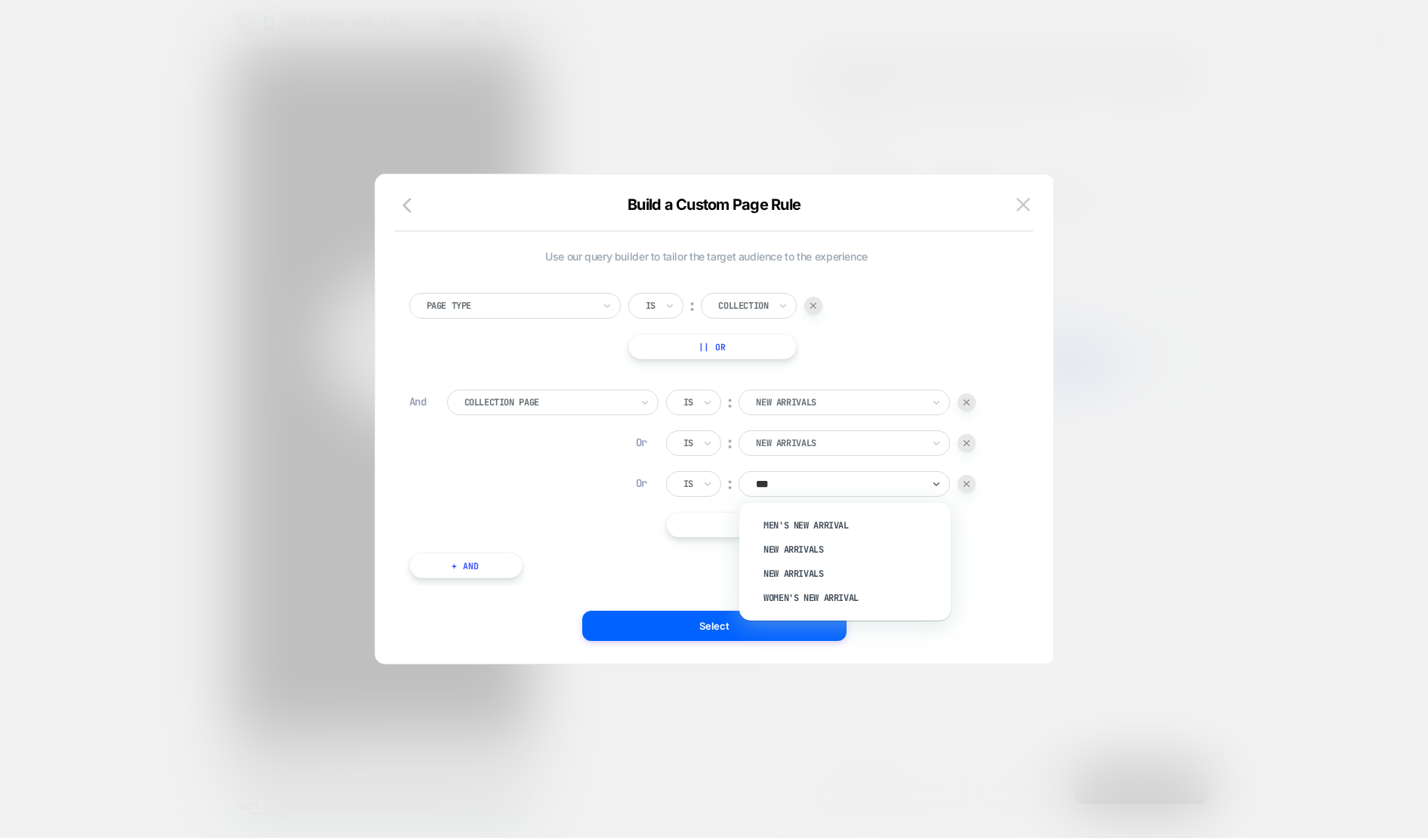
click at [604, 519] on div "Collection Page Is ︰ New Arrivals Or Is ︰ New Arrivals Or Is ︰ option Men's New…" at bounding box center [725, 464] width 557 height 148
click at [835, 486] on div at bounding box center [839, 484] width 166 height 14
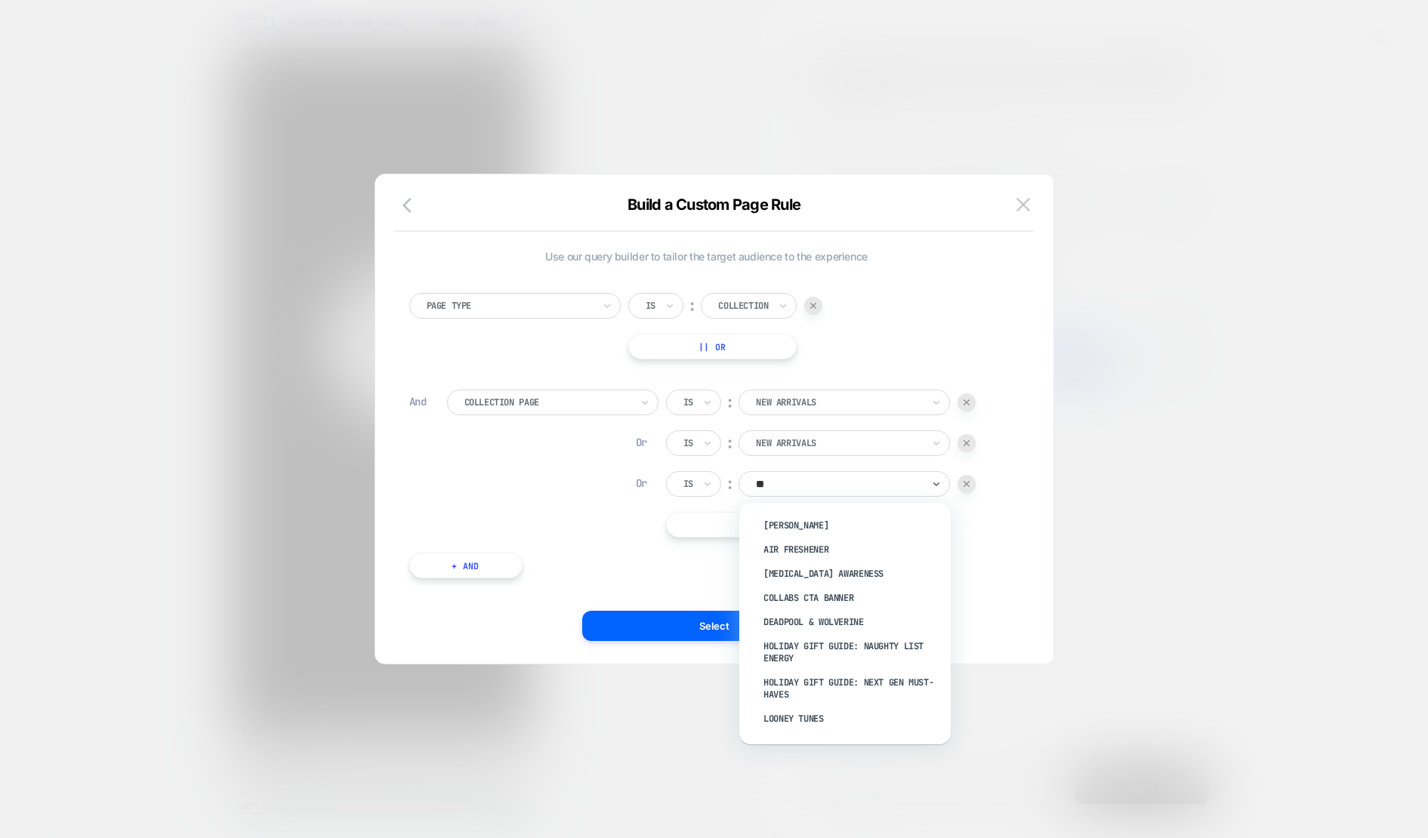
type input "***"
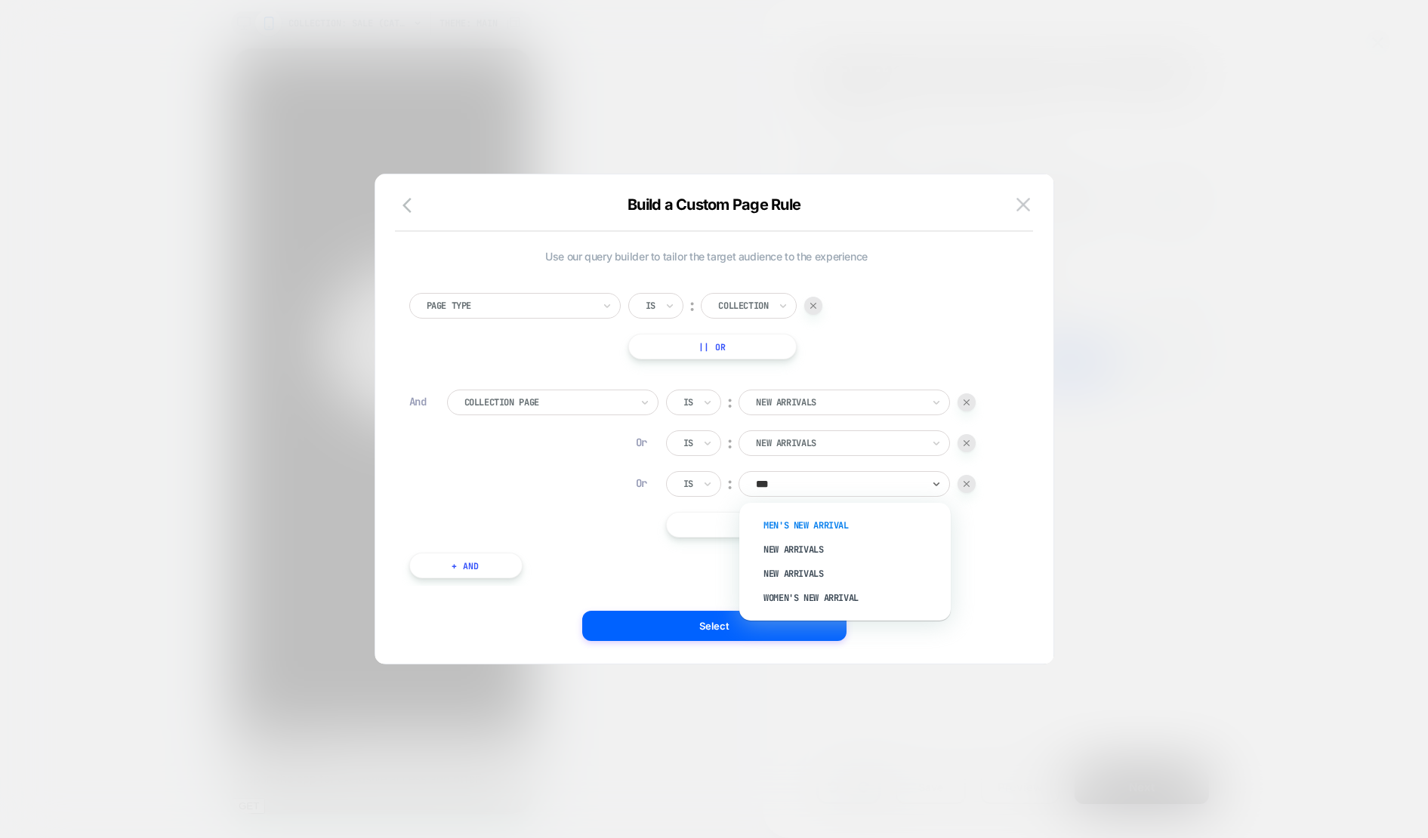
click at [820, 530] on div "Men's New Arrival" at bounding box center [852, 526] width 196 height 24
click at [791, 532] on button "|| Or" at bounding box center [801, 525] width 270 height 26
click at [803, 523] on div at bounding box center [839, 525] width 166 height 14
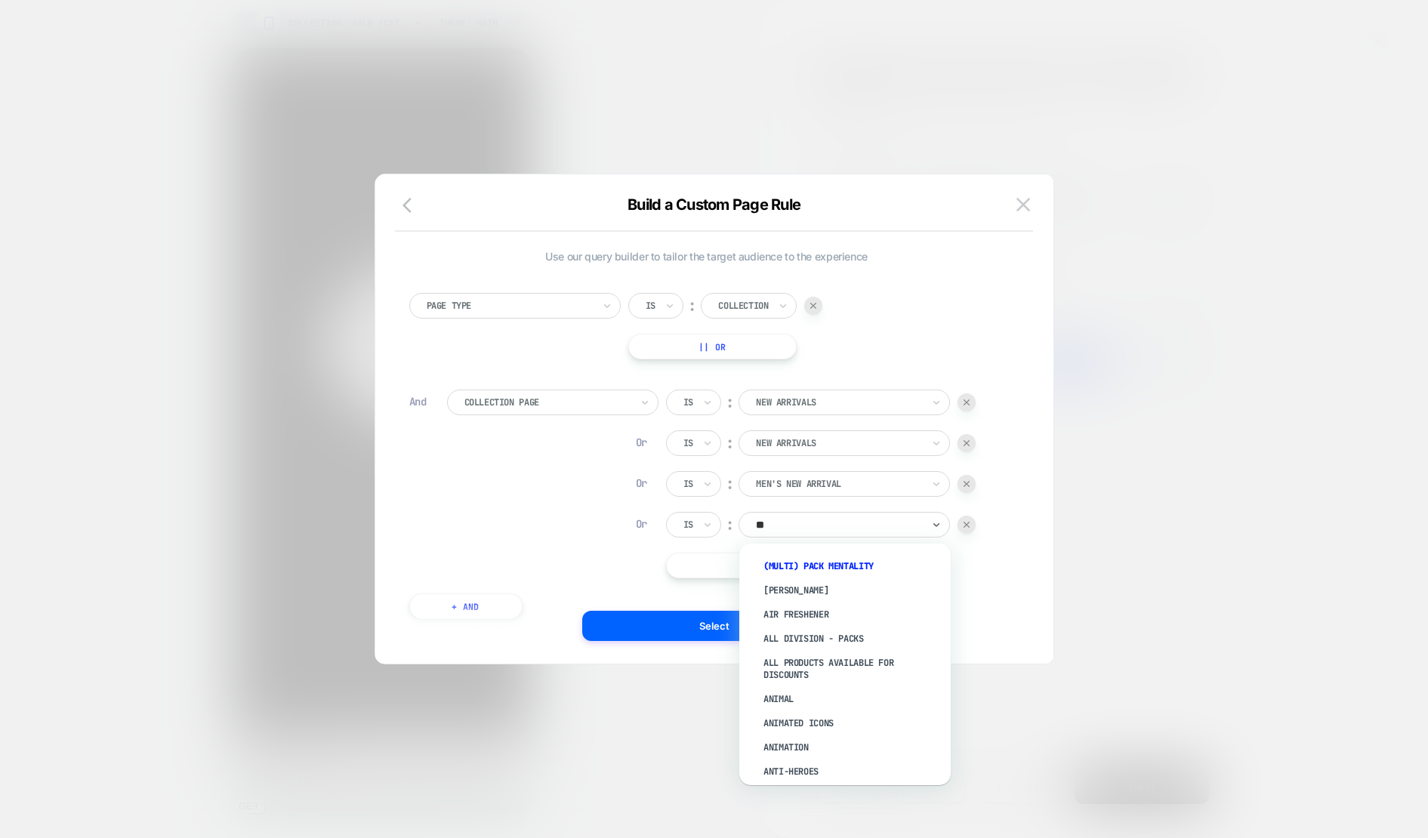
type input "***"
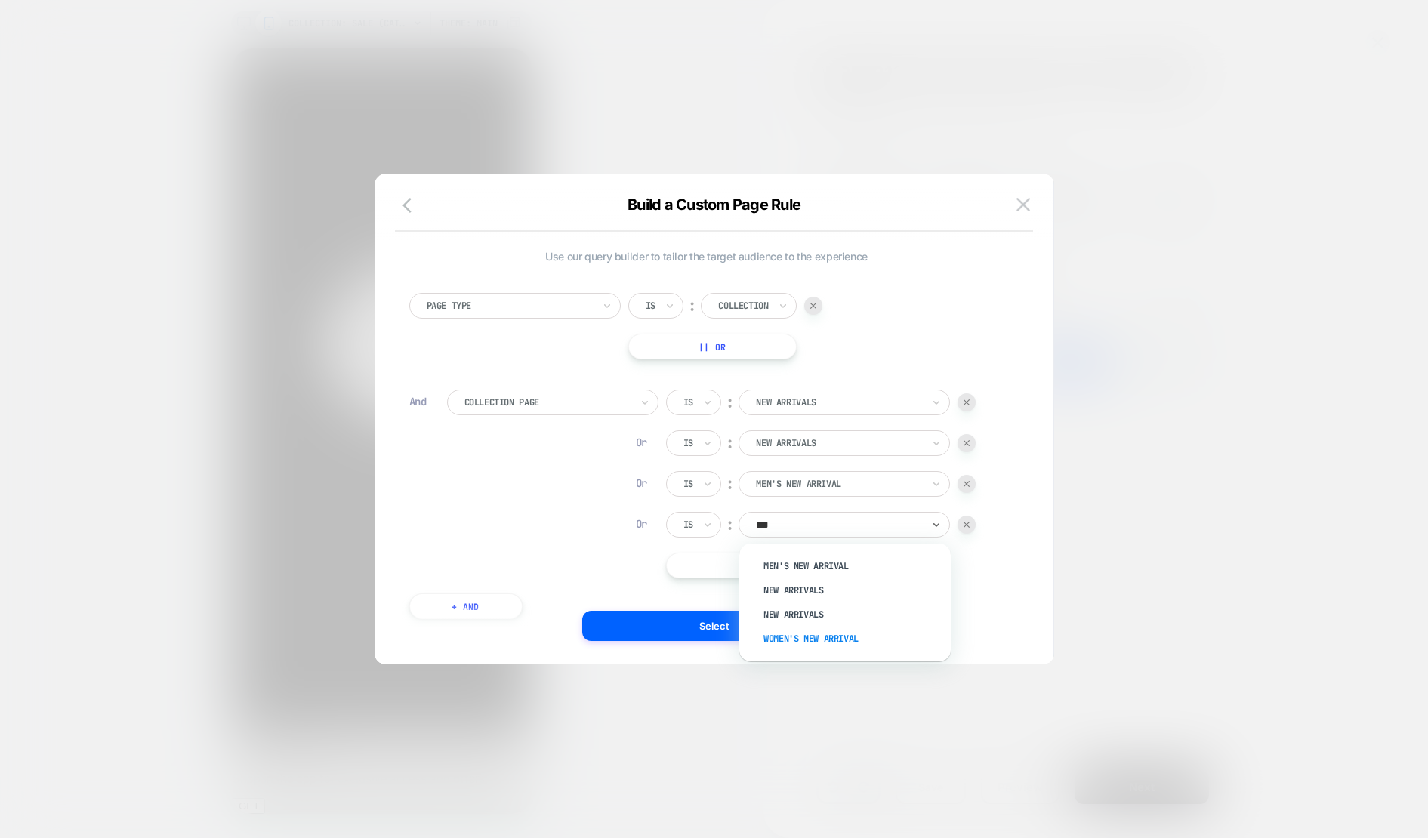
click at [833, 640] on div "Women's New Arrival" at bounding box center [852, 639] width 196 height 24
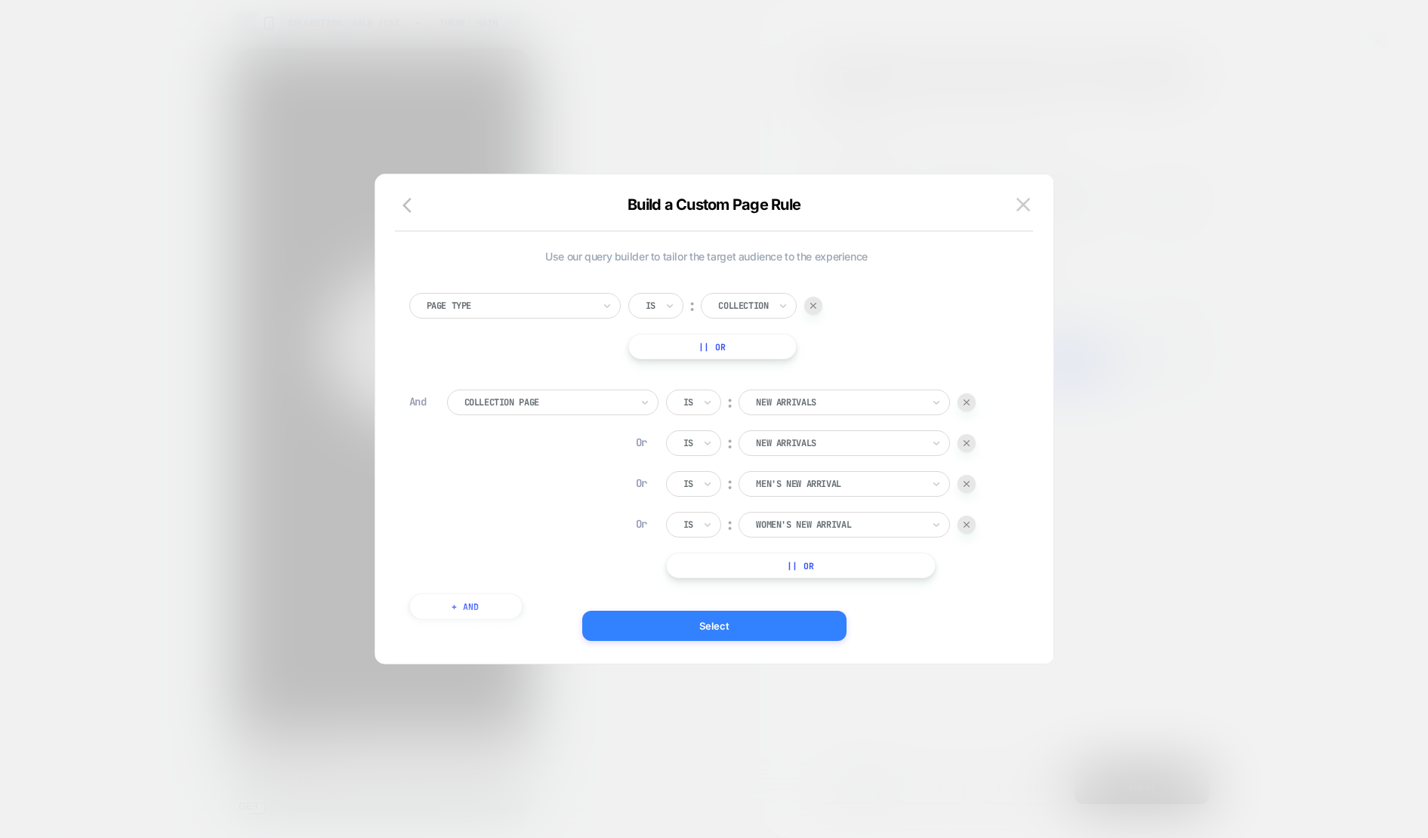
click at [708, 627] on button "Select" at bounding box center [714, 626] width 264 height 30
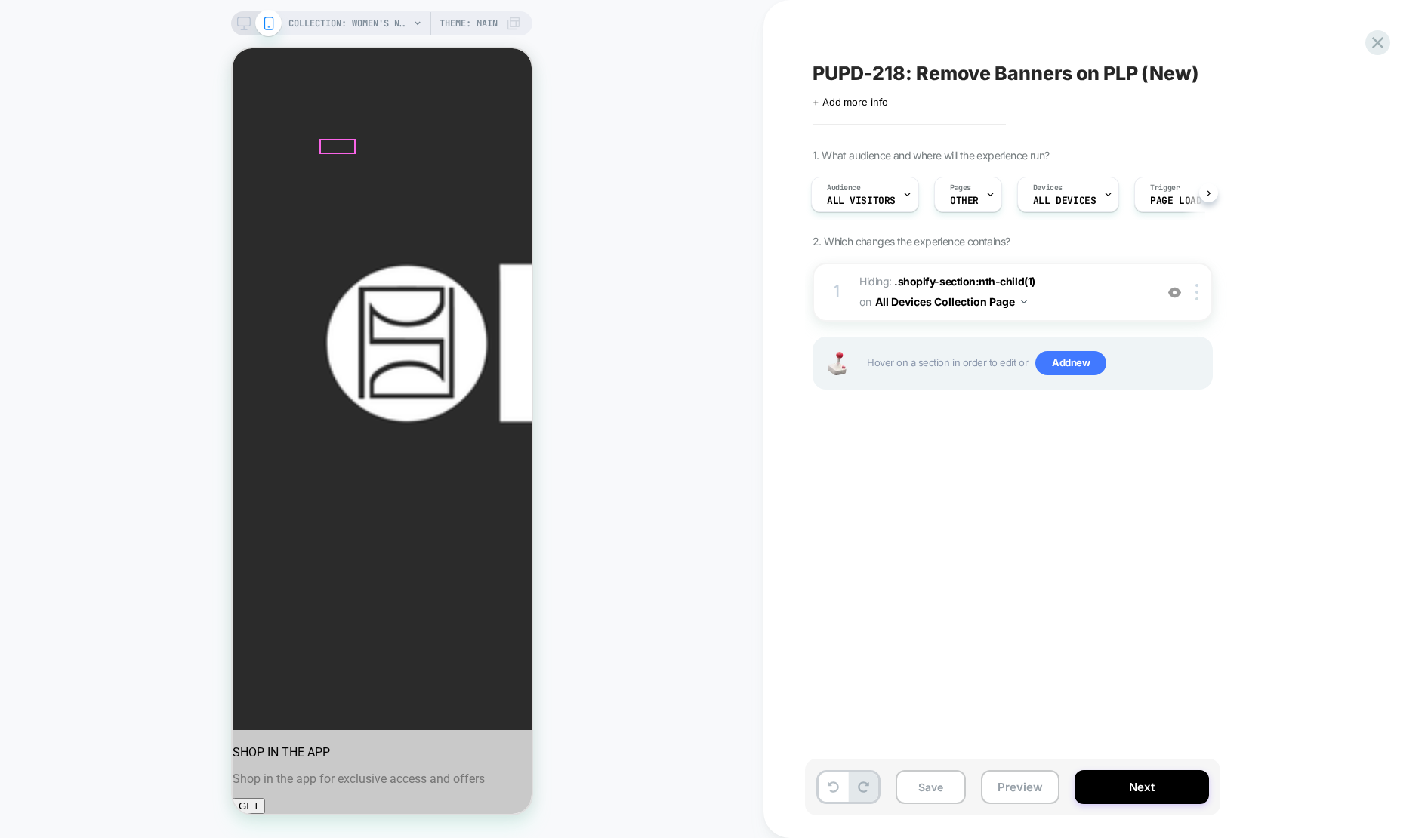
click at [409, 21] on div "COLLECTION: Women's New Arrival (Category) Theme: MAIN" at bounding box center [404, 23] width 233 height 24
click at [418, 20] on icon at bounding box center [417, 23] width 9 height 9
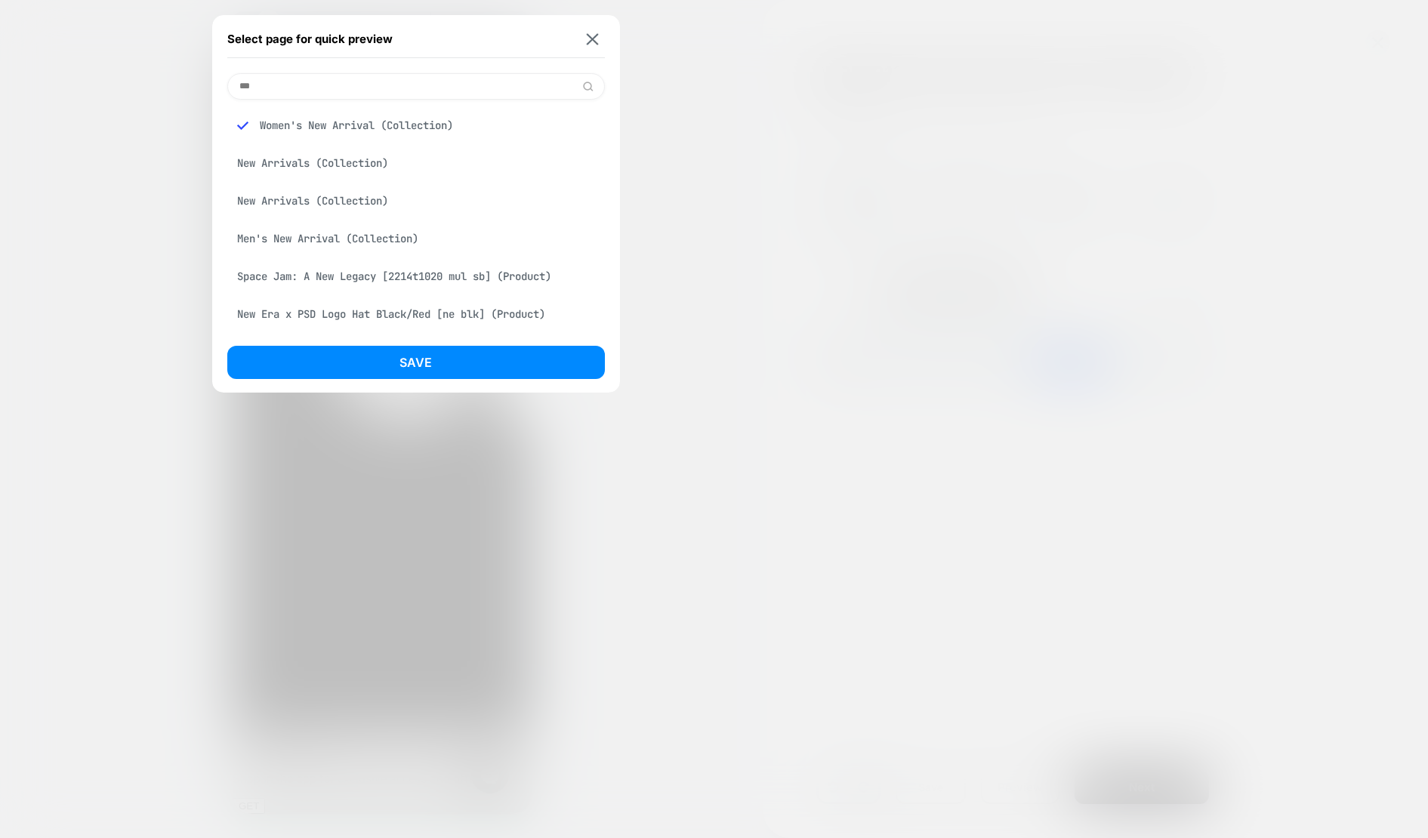
type input "***"
click at [393, 157] on div "New Arrivals (Collection)" at bounding box center [416, 163] width 378 height 29
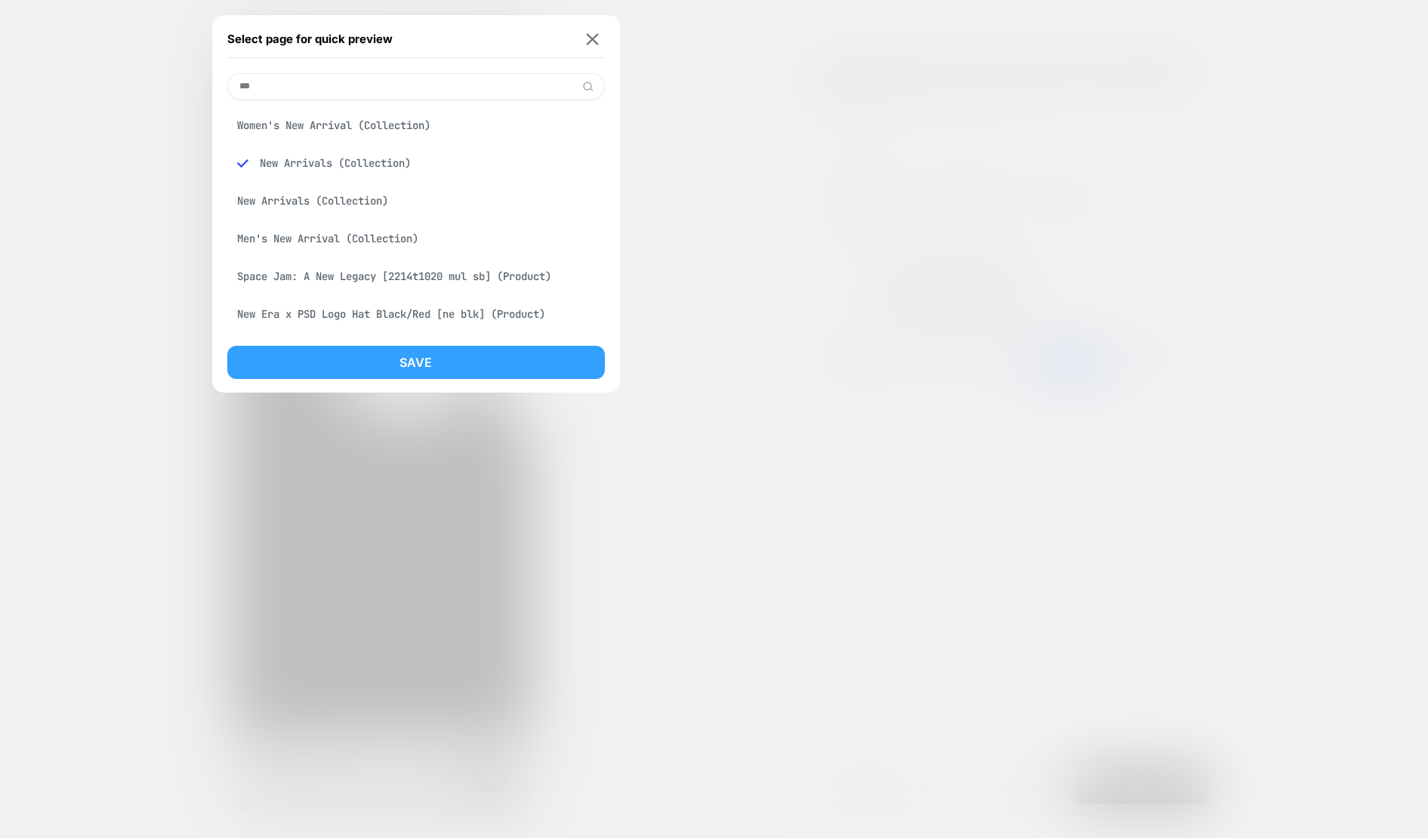
click at [434, 366] on button "Save" at bounding box center [416, 362] width 378 height 33
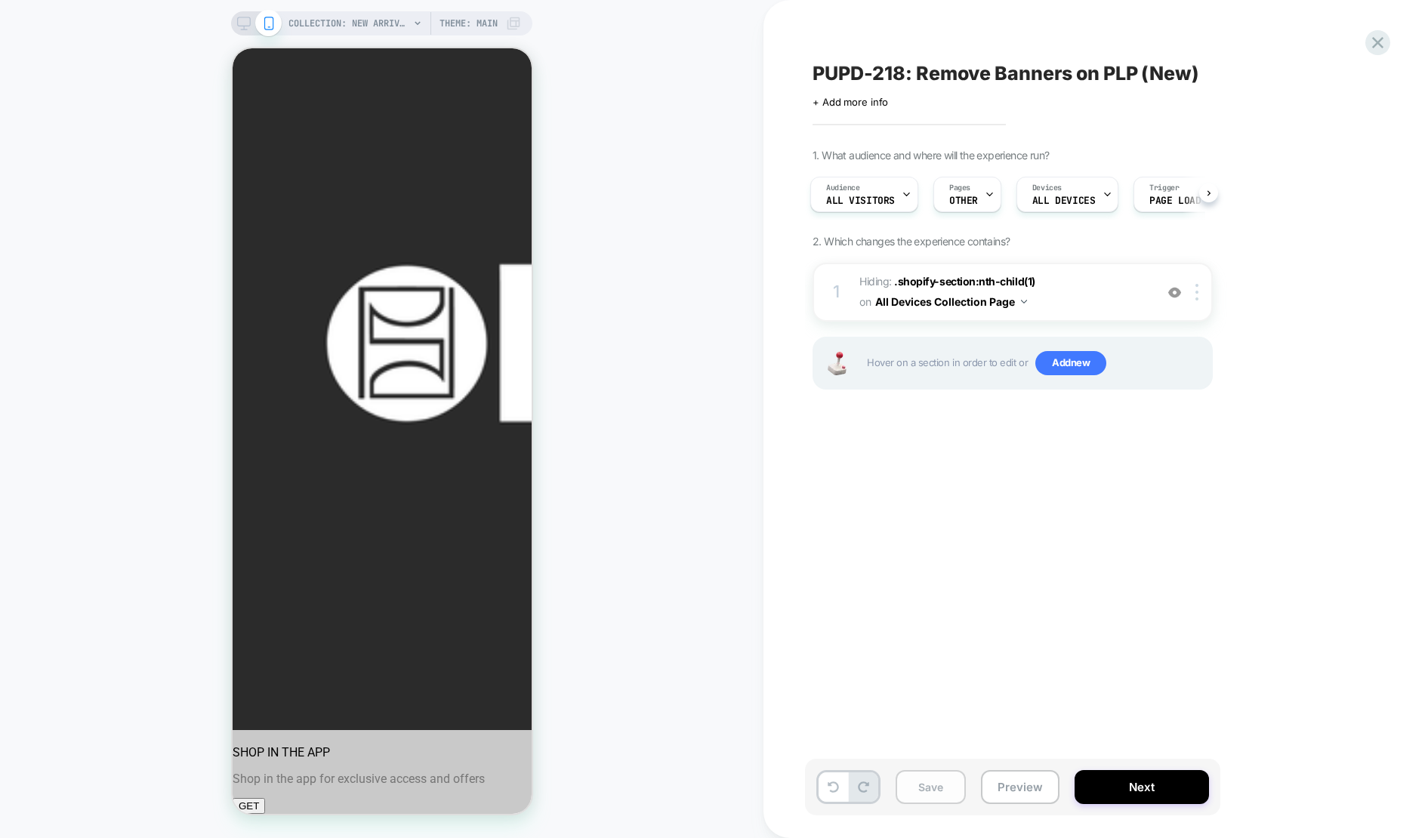
click at [918, 788] on button "Save" at bounding box center [931, 787] width 70 height 34
click at [1016, 794] on button "Preview" at bounding box center [1020, 787] width 79 height 34
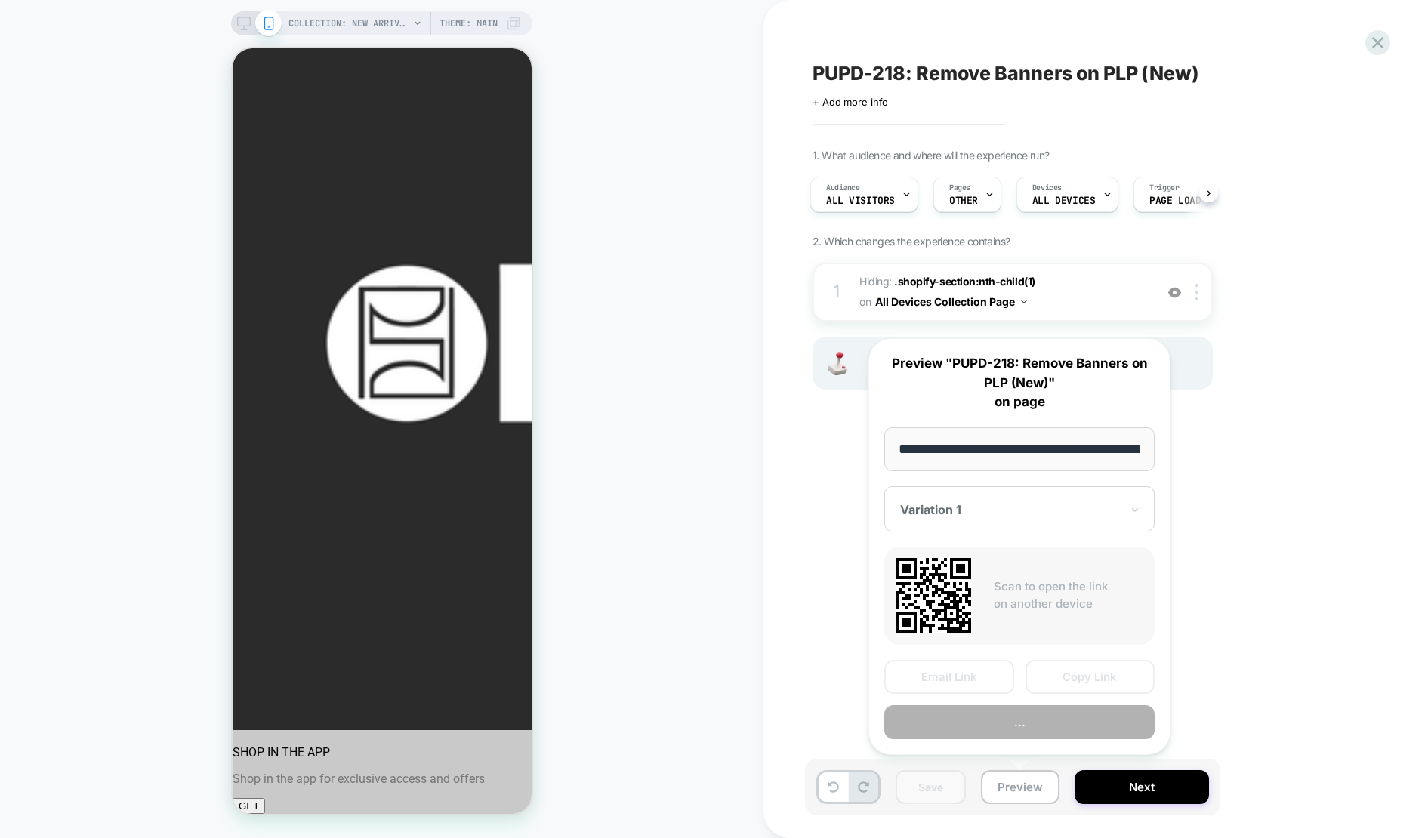
scroll to position [0, 105]
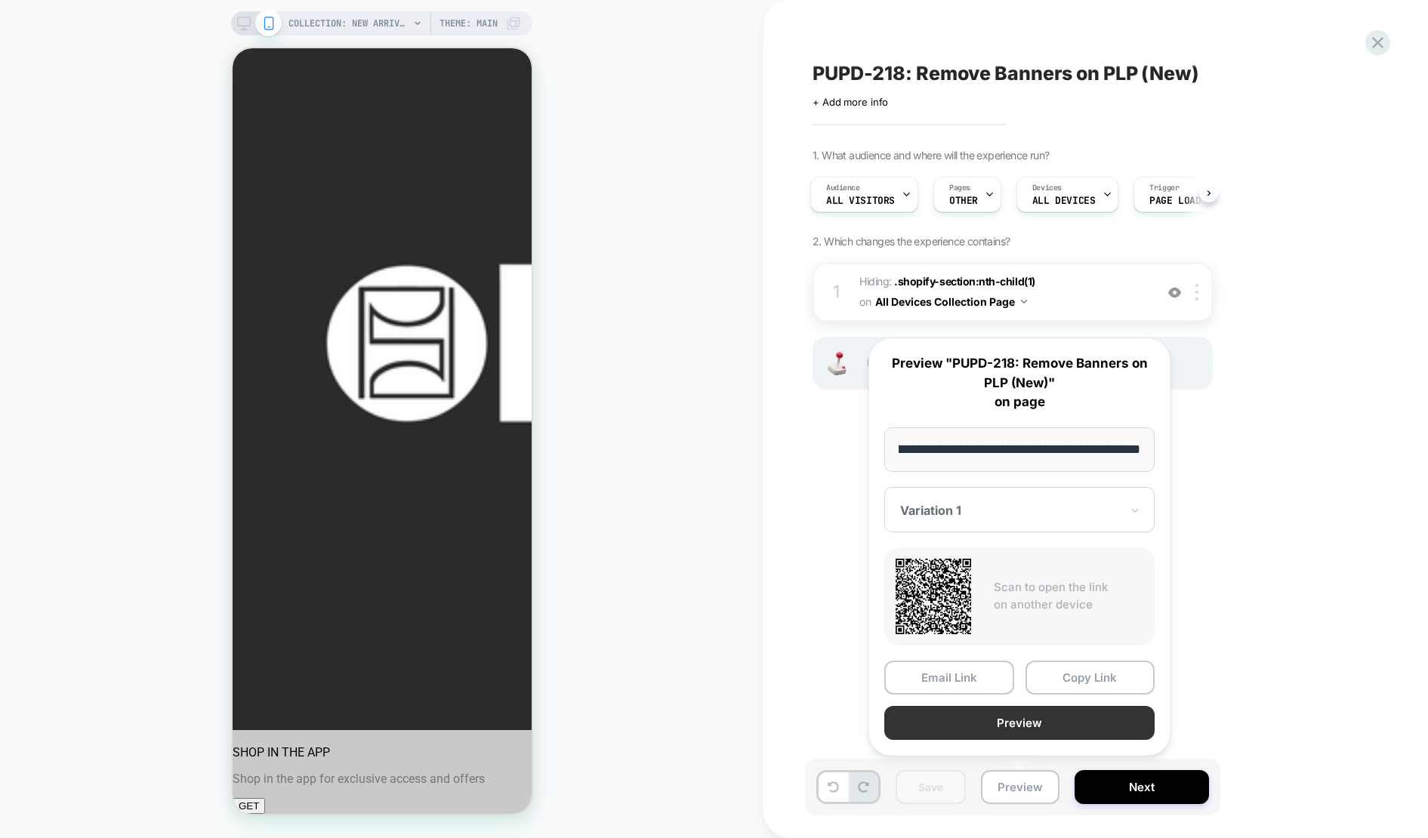
click at [1017, 721] on button "Preview" at bounding box center [1019, 723] width 270 height 34
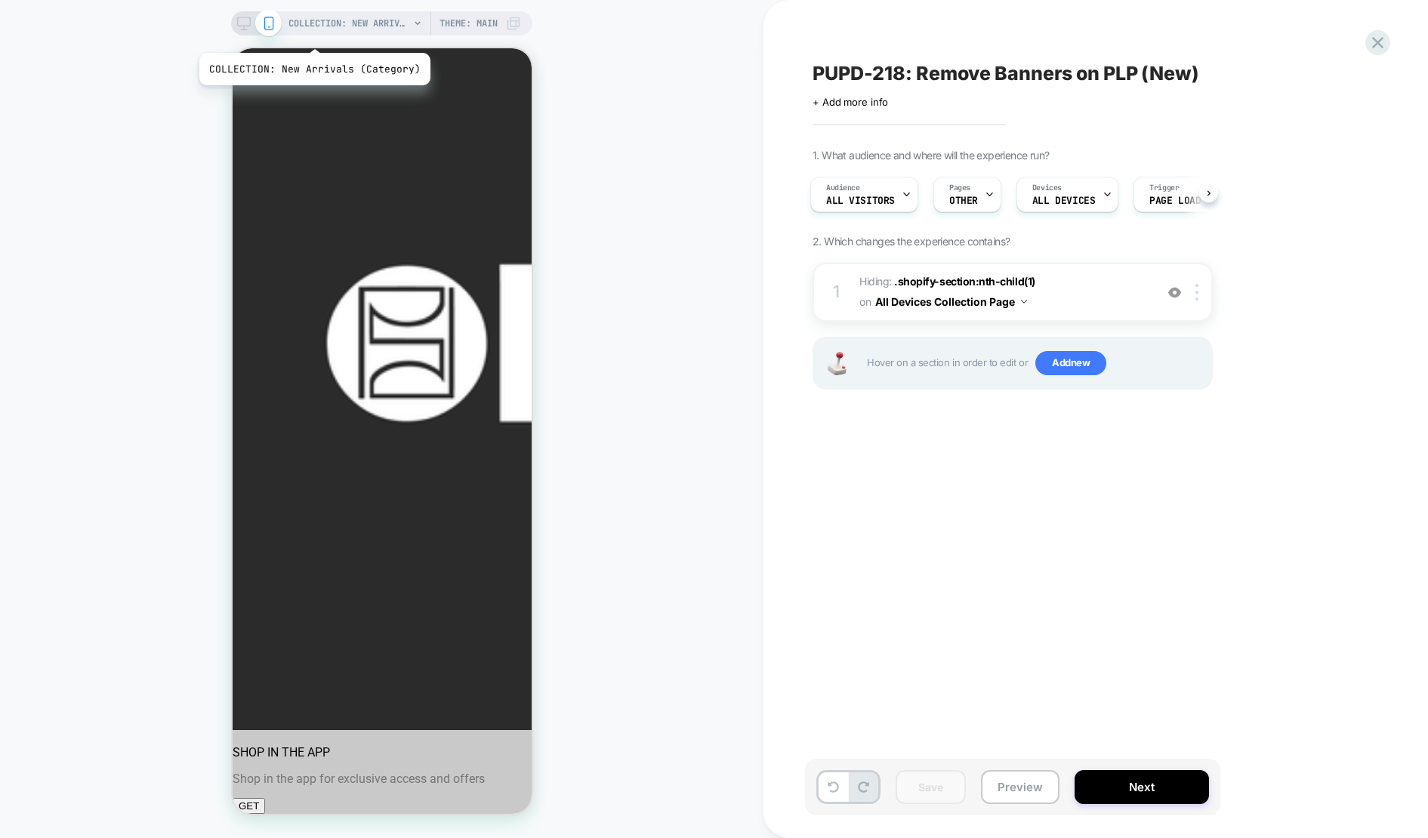
click at [242, 24] on icon at bounding box center [244, 24] width 14 height 14
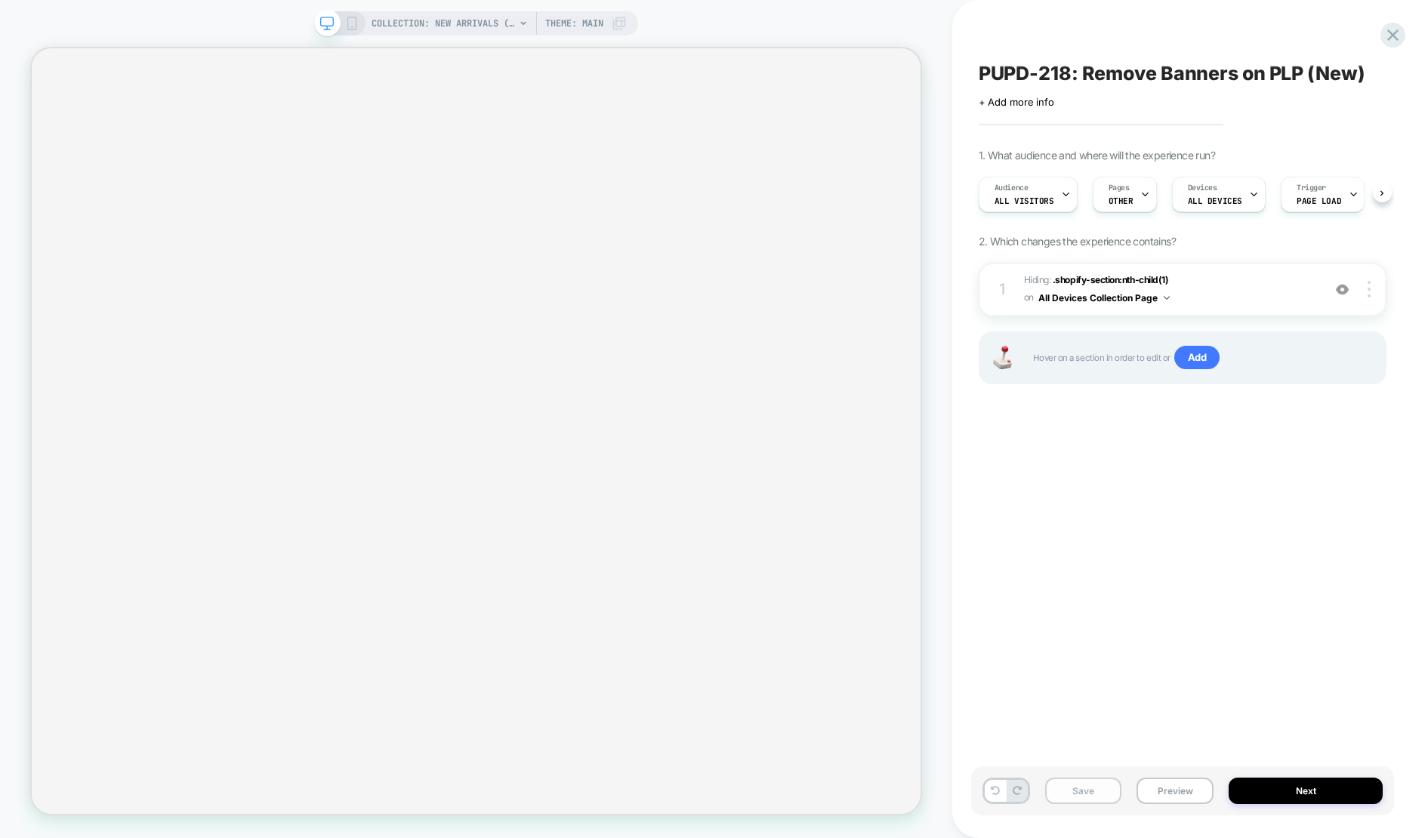
click at [1087, 791] on button "Save" at bounding box center [1083, 791] width 77 height 26
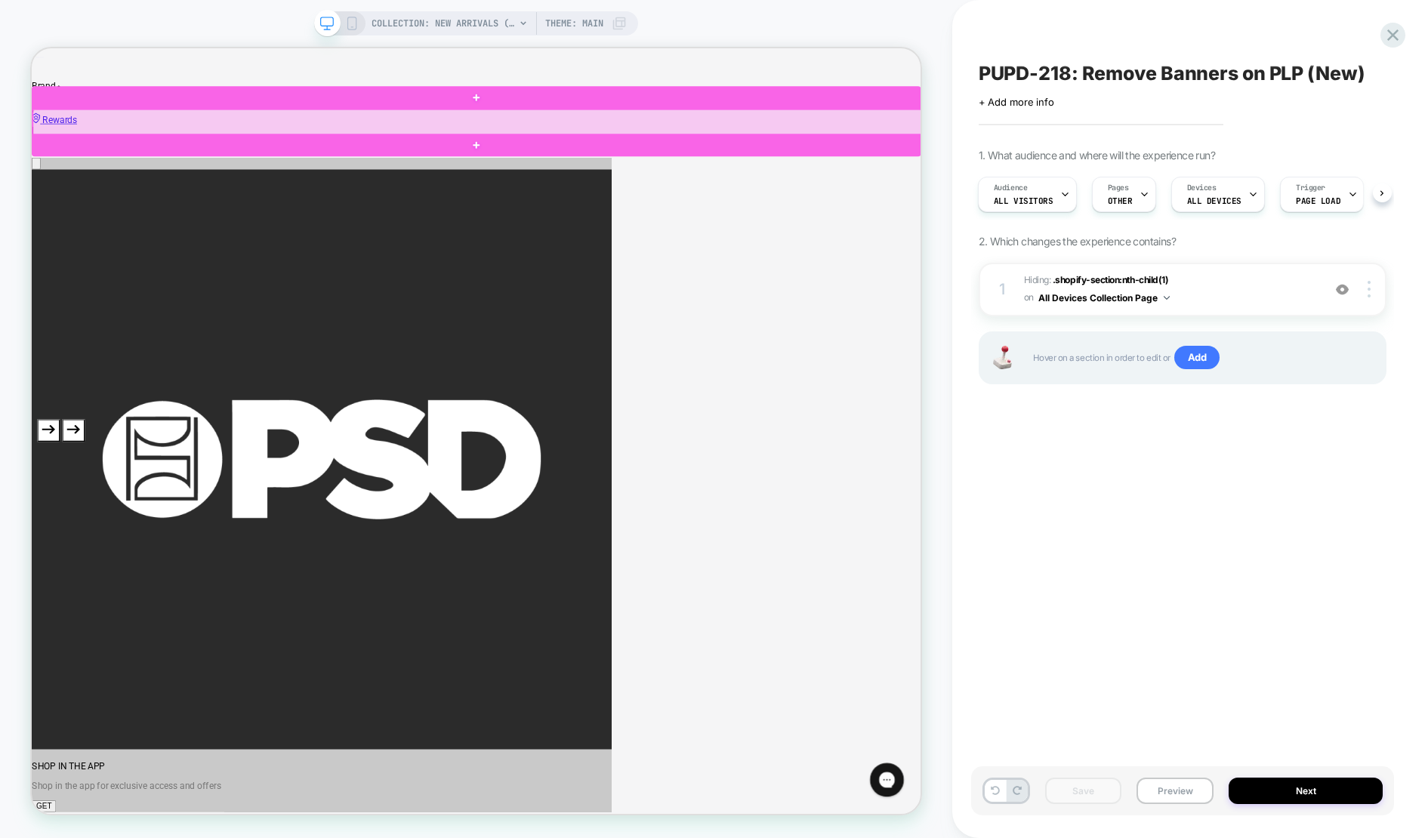
click at [282, 150] on div at bounding box center [626, 147] width 1186 height 35
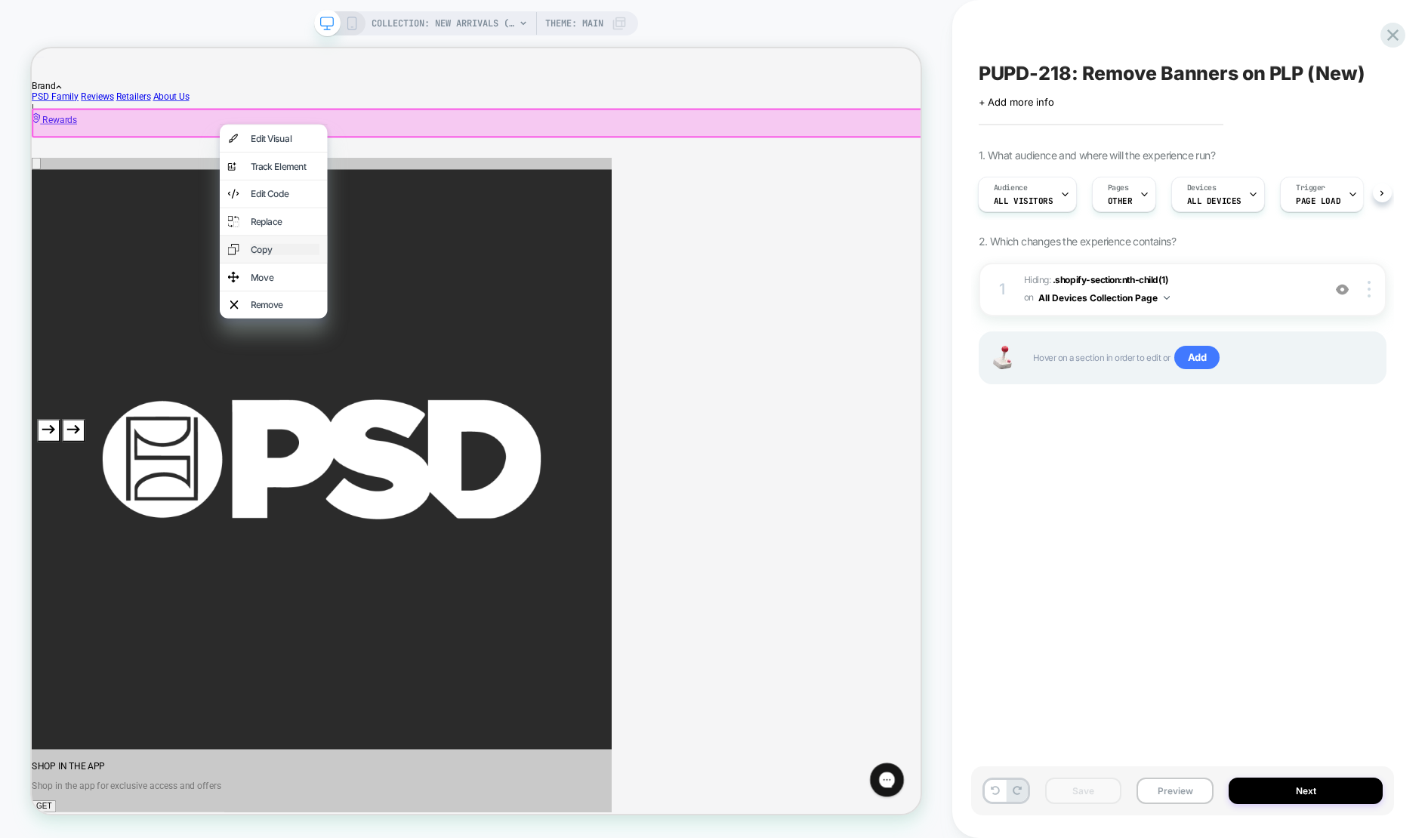
click at [341, 324] on div "Copy" at bounding box center [369, 316] width 92 height 15
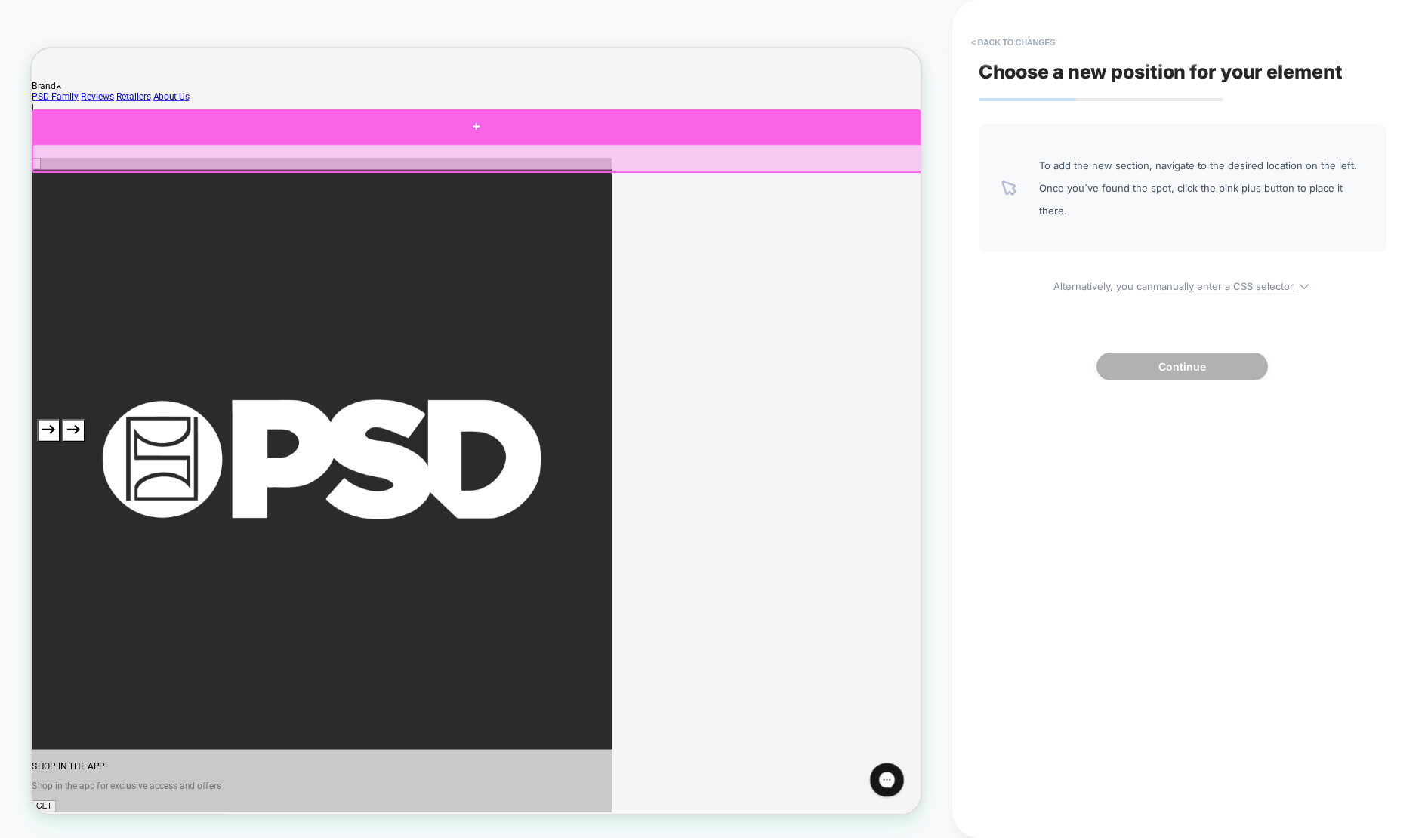
click at [620, 158] on div at bounding box center [625, 152] width 1186 height 45
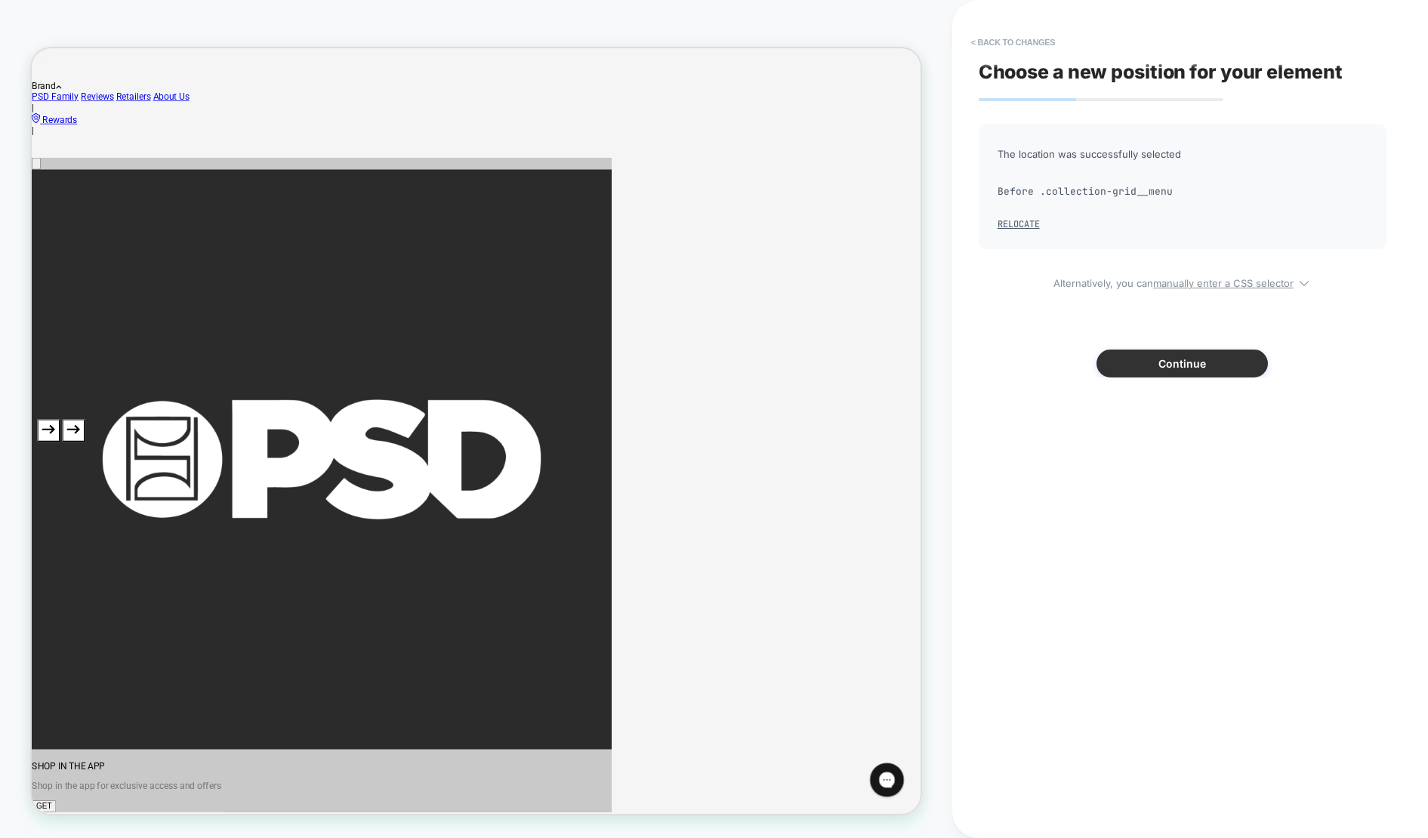
click at [1158, 366] on button "Continue" at bounding box center [1182, 364] width 171 height 28
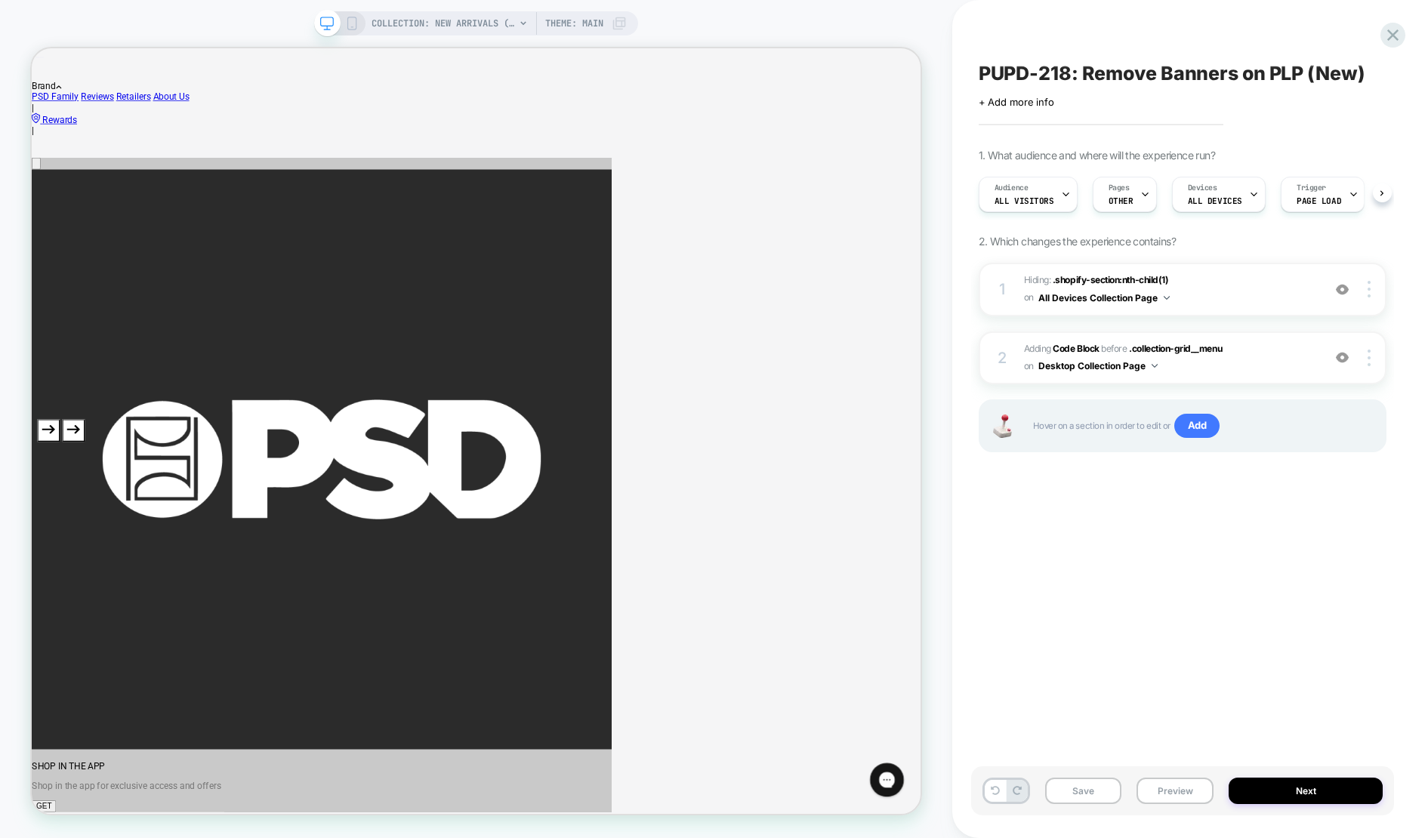
scroll to position [0, 1]
click at [1158, 366] on img at bounding box center [1155, 366] width 6 height 4
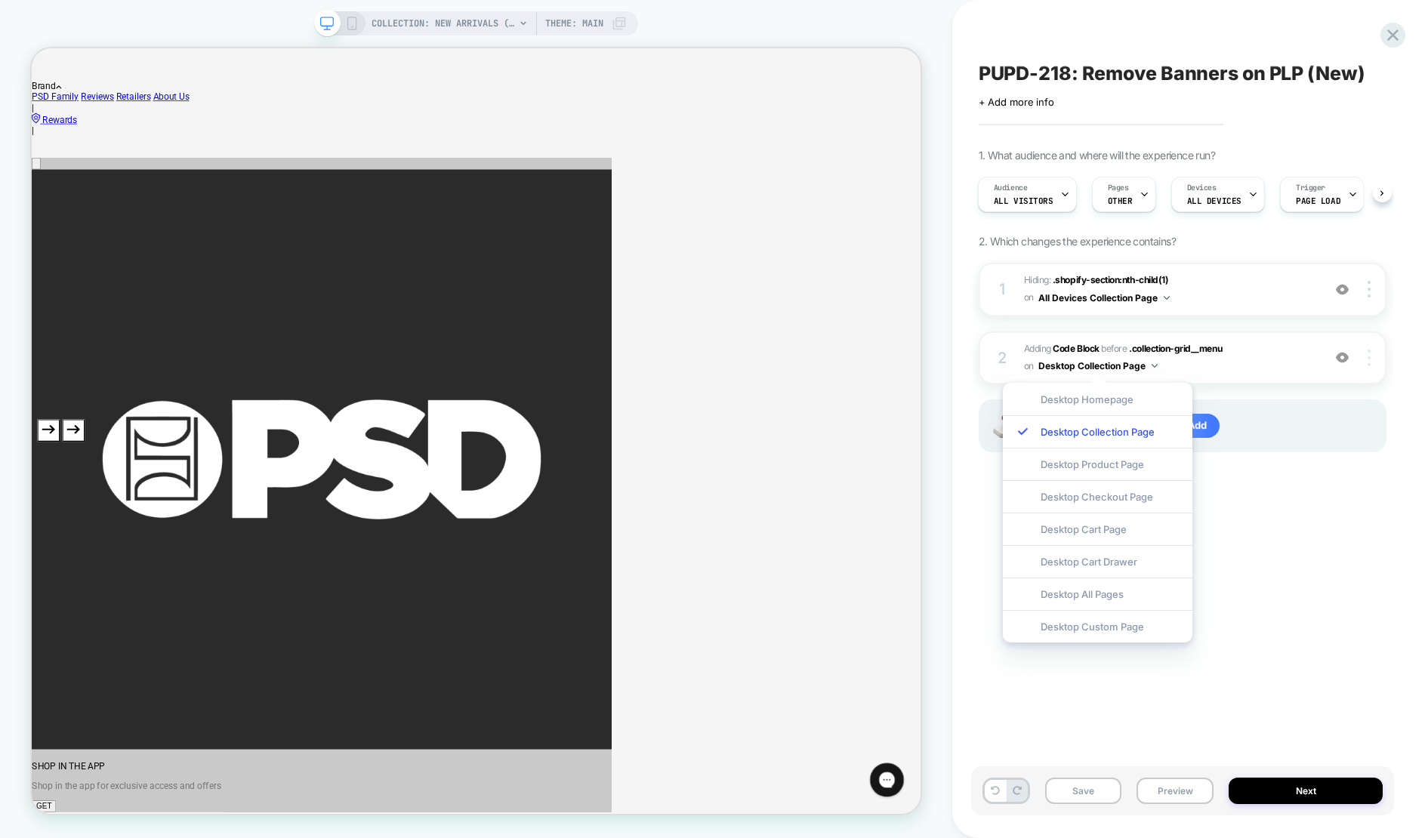
click at [1374, 362] on div at bounding box center [1370, 358] width 29 height 17
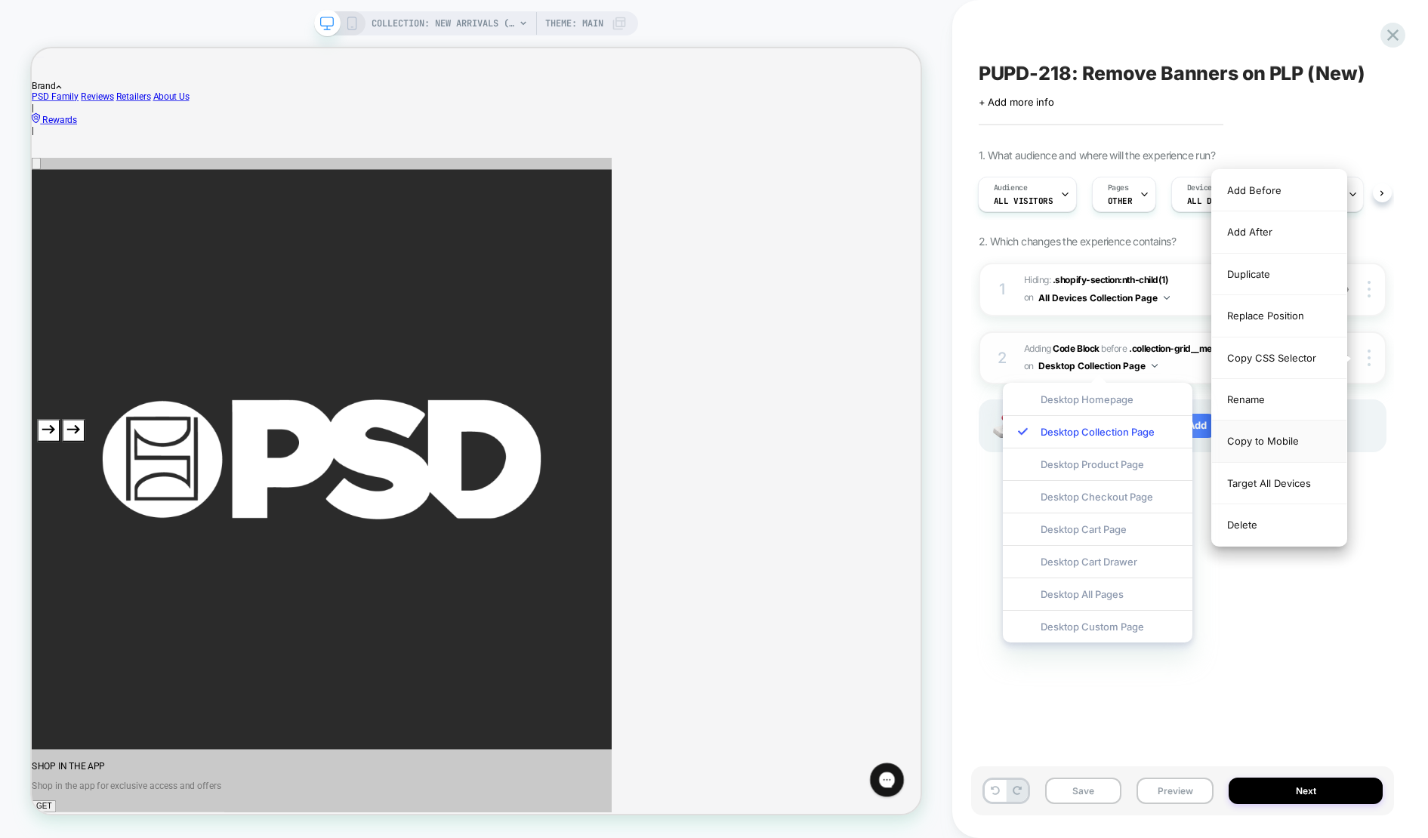
click at [1273, 447] on div "Copy to Mobile" at bounding box center [1279, 442] width 134 height 42
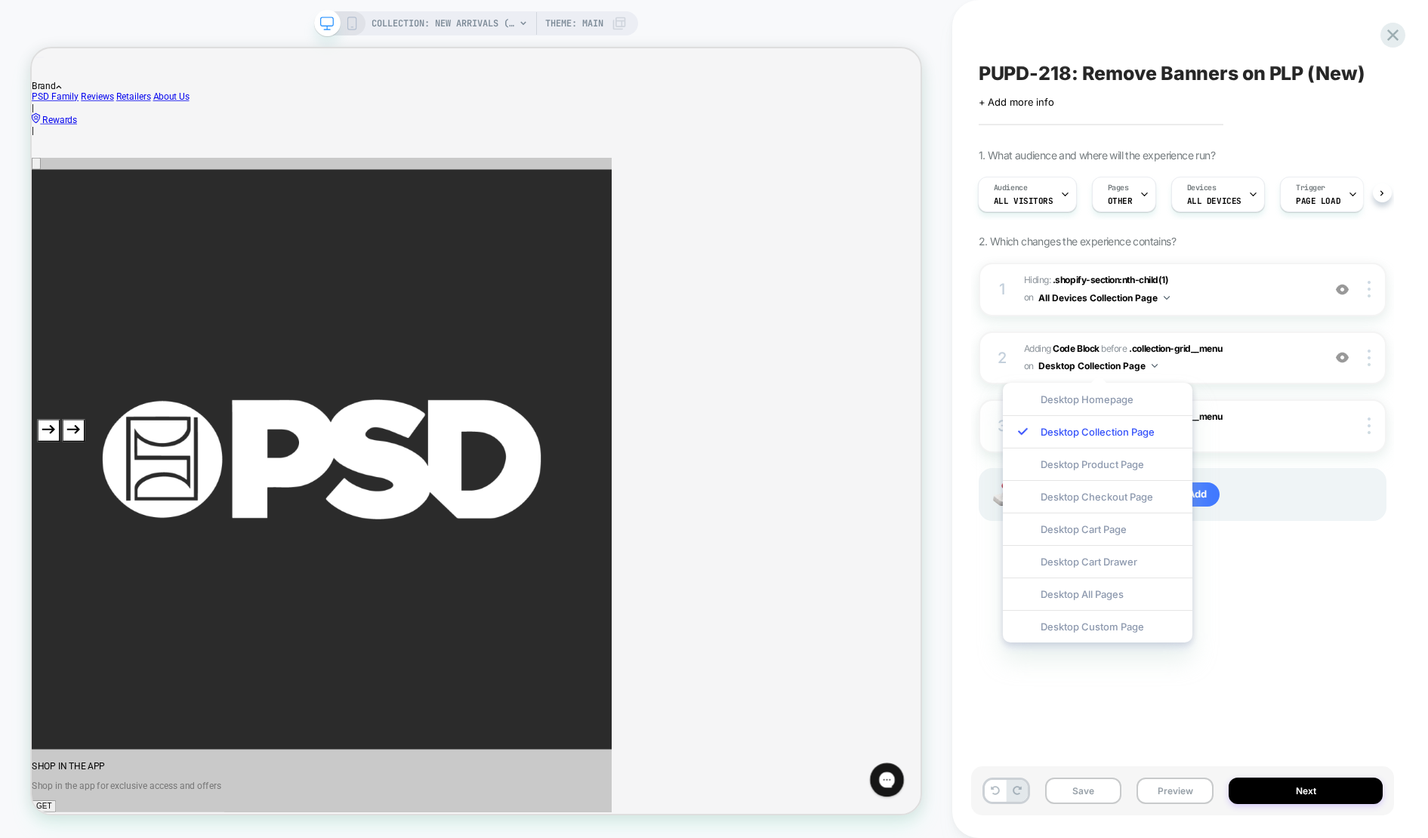
click at [1303, 580] on div "PUPD-218: Remove Banners on PLP (New) Click to edit experience details + Add mo…" at bounding box center [1182, 419] width 423 height 808
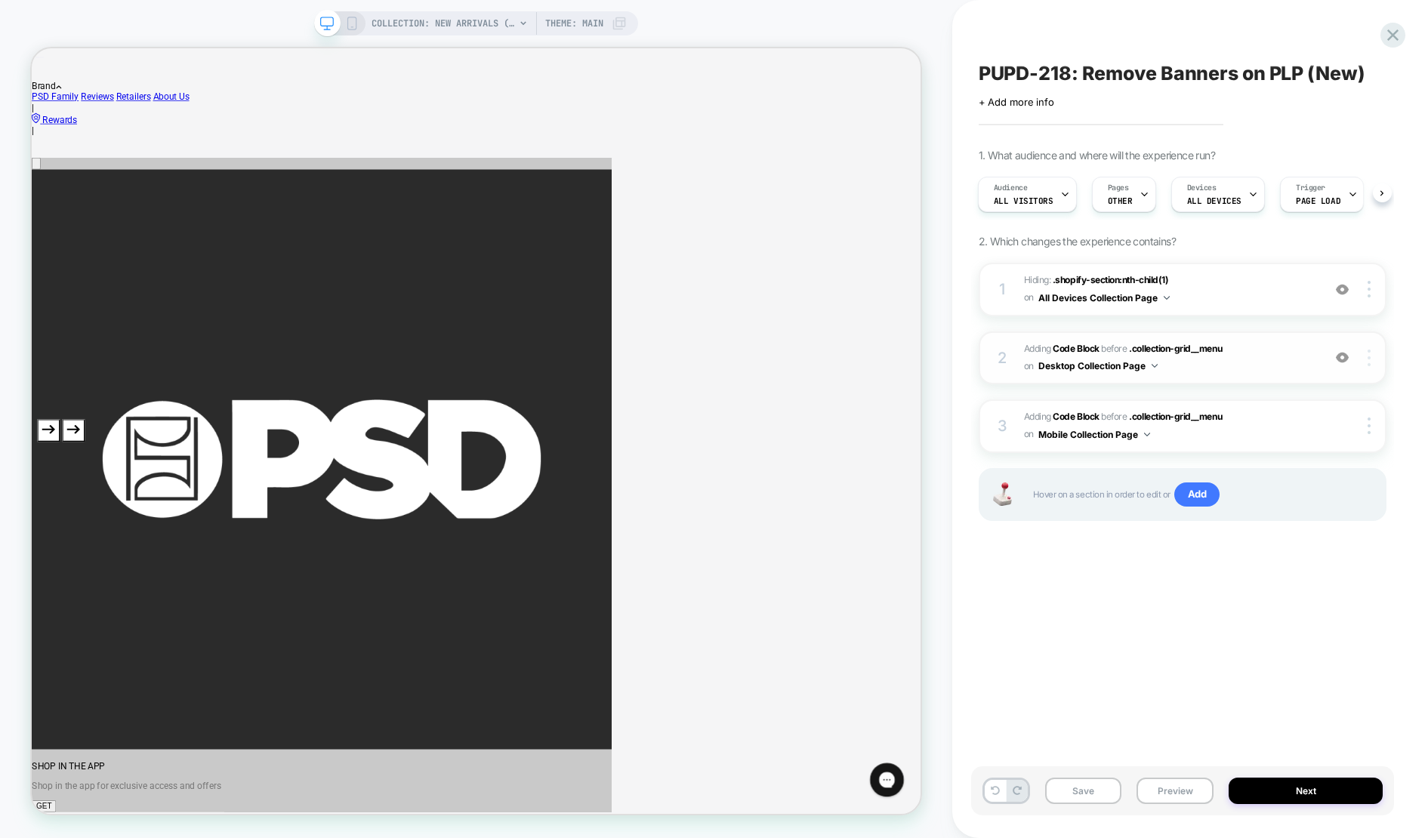
click at [1371, 362] on div at bounding box center [1370, 358] width 29 height 17
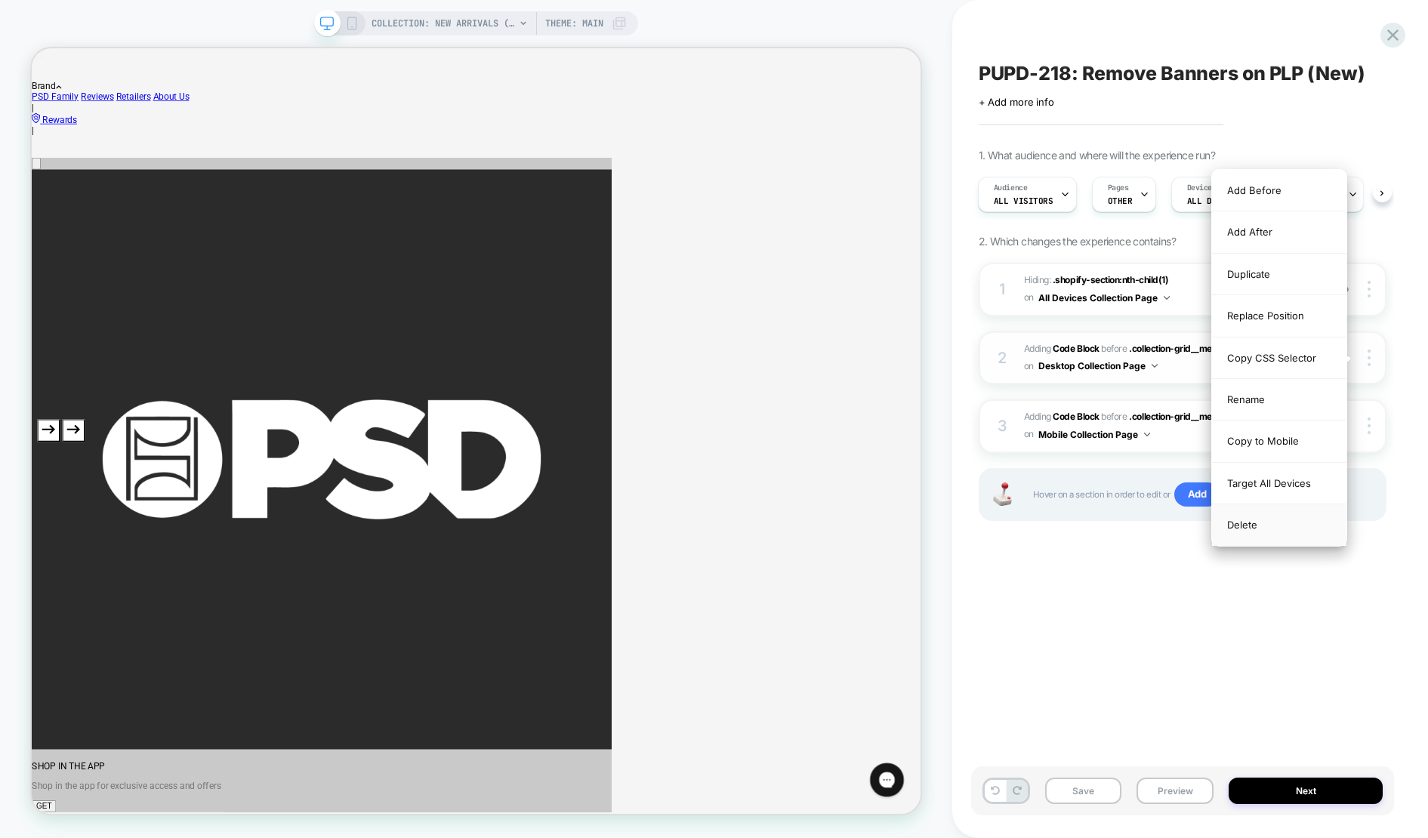
click at [1280, 526] on div "Delete" at bounding box center [1279, 524] width 134 height 41
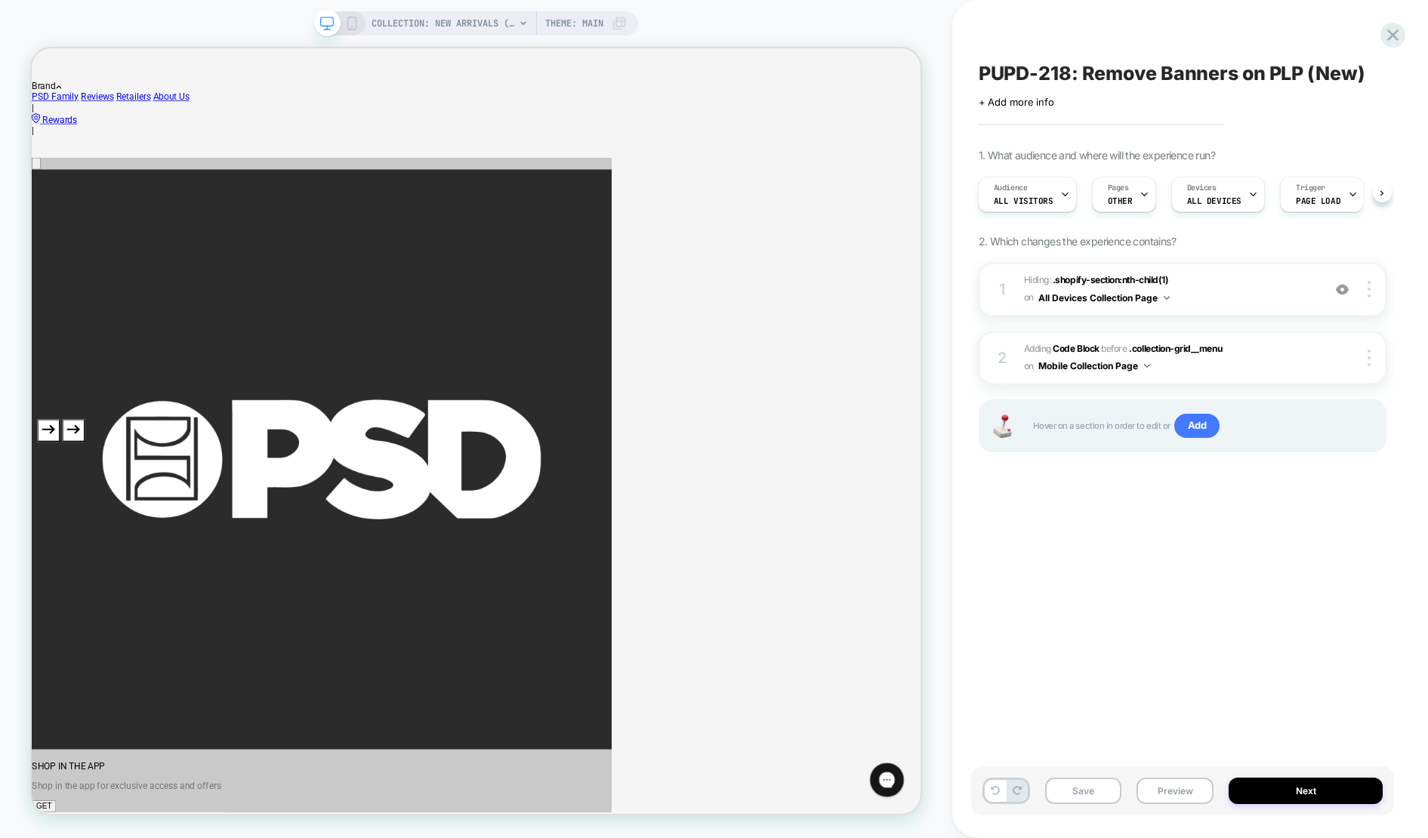
click at [350, 25] on icon at bounding box center [352, 24] width 14 height 14
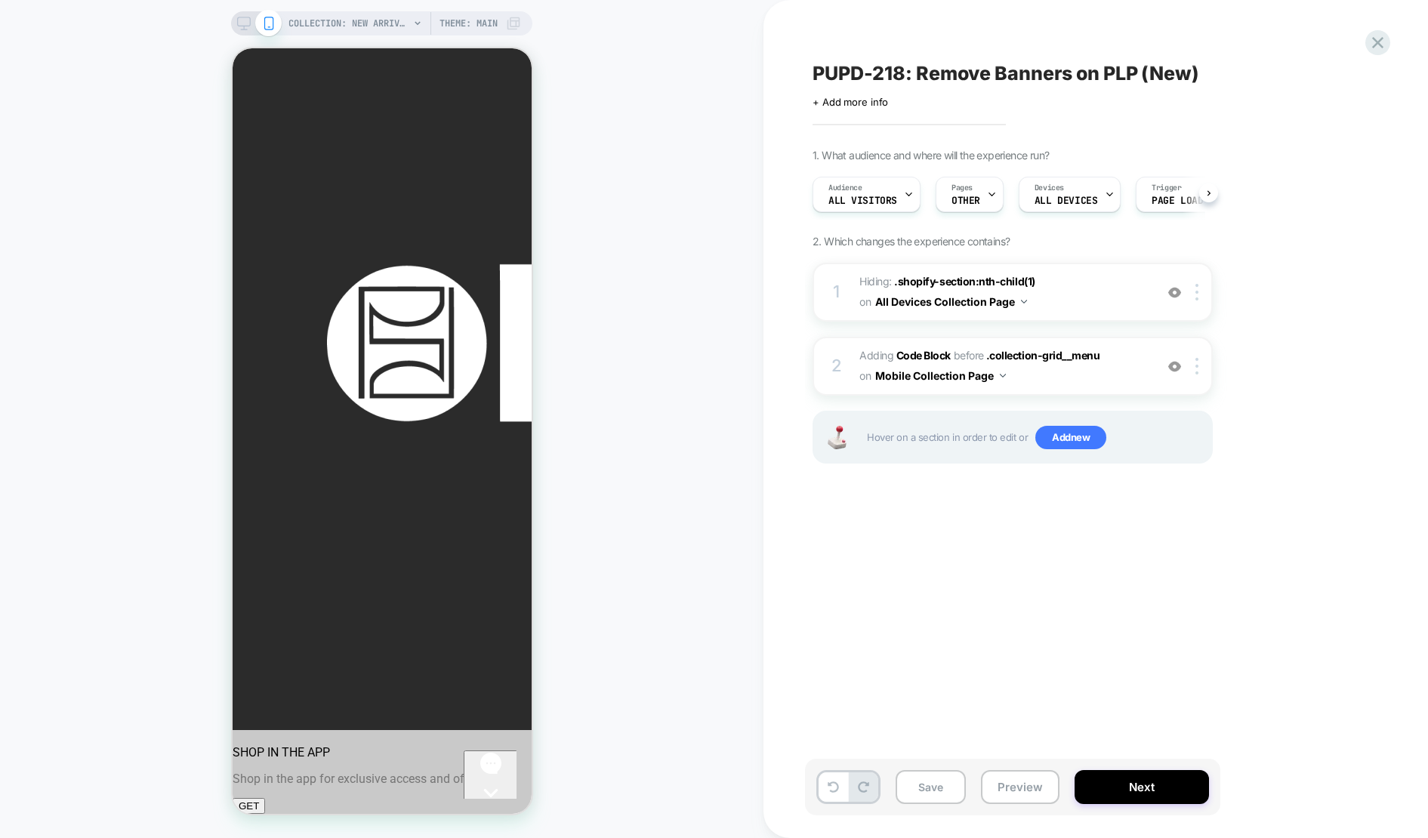
scroll to position [0, 1]
click at [924, 791] on button "Save" at bounding box center [931, 787] width 70 height 34
click at [1172, 366] on img at bounding box center [1174, 366] width 13 height 13
click at [1173, 369] on img at bounding box center [1174, 366] width 13 height 13
click at [1091, 376] on span "Adding Code Block BEFORE .collection-grid__menu .collection-grid__menu on Mobil…" at bounding box center [1003, 366] width 288 height 41
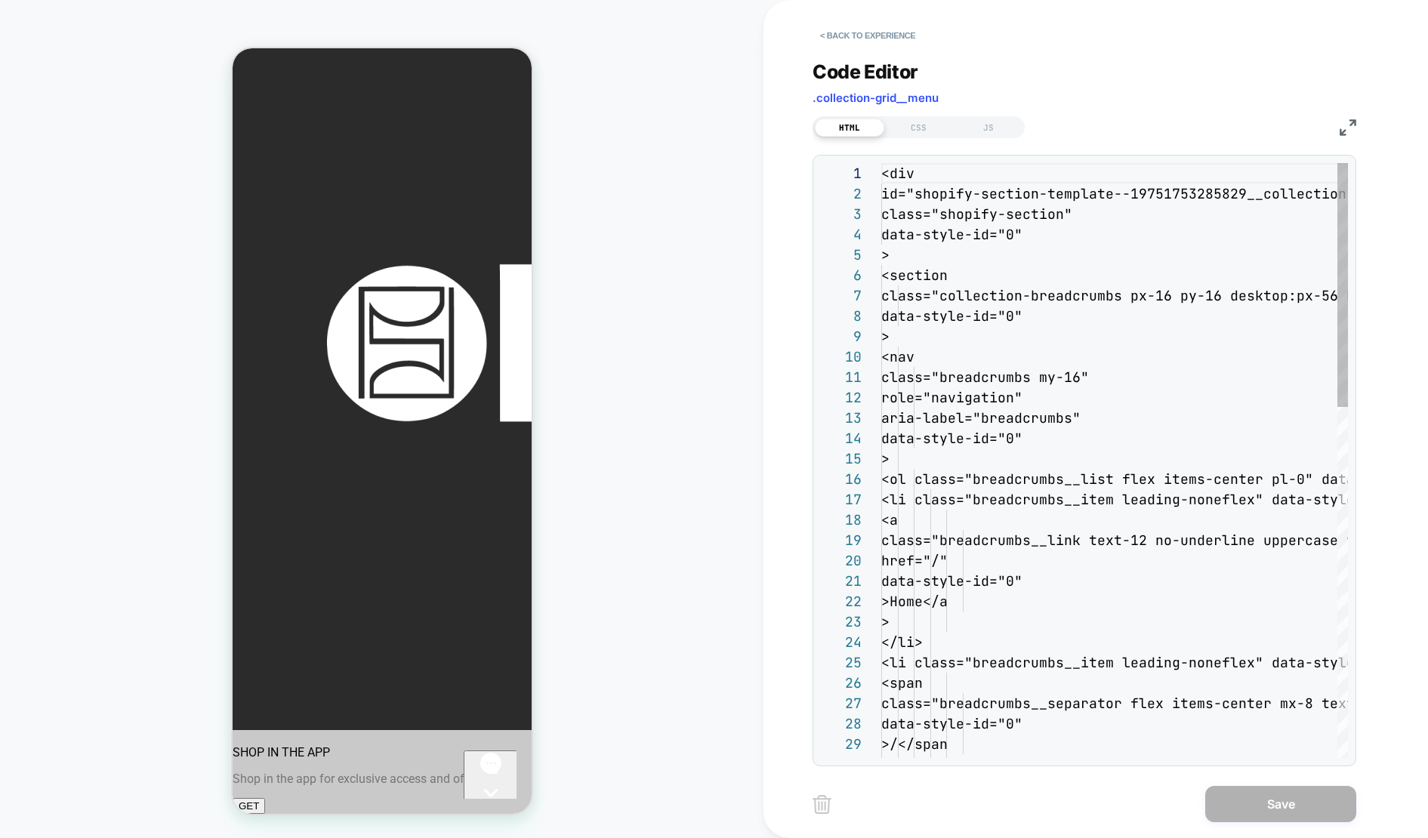
scroll to position [204, 0]
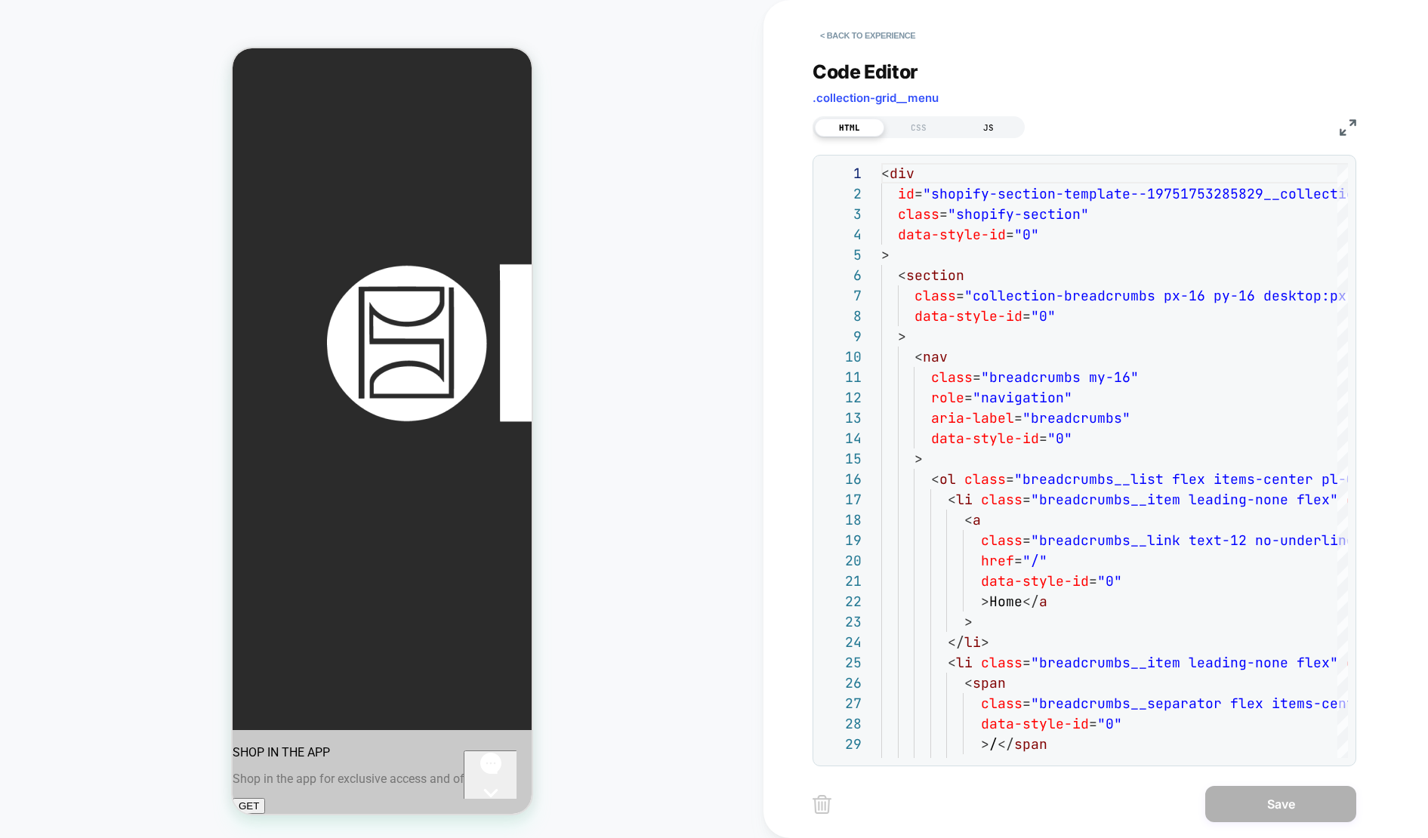
click at [989, 130] on div "JS" at bounding box center [988, 128] width 69 height 18
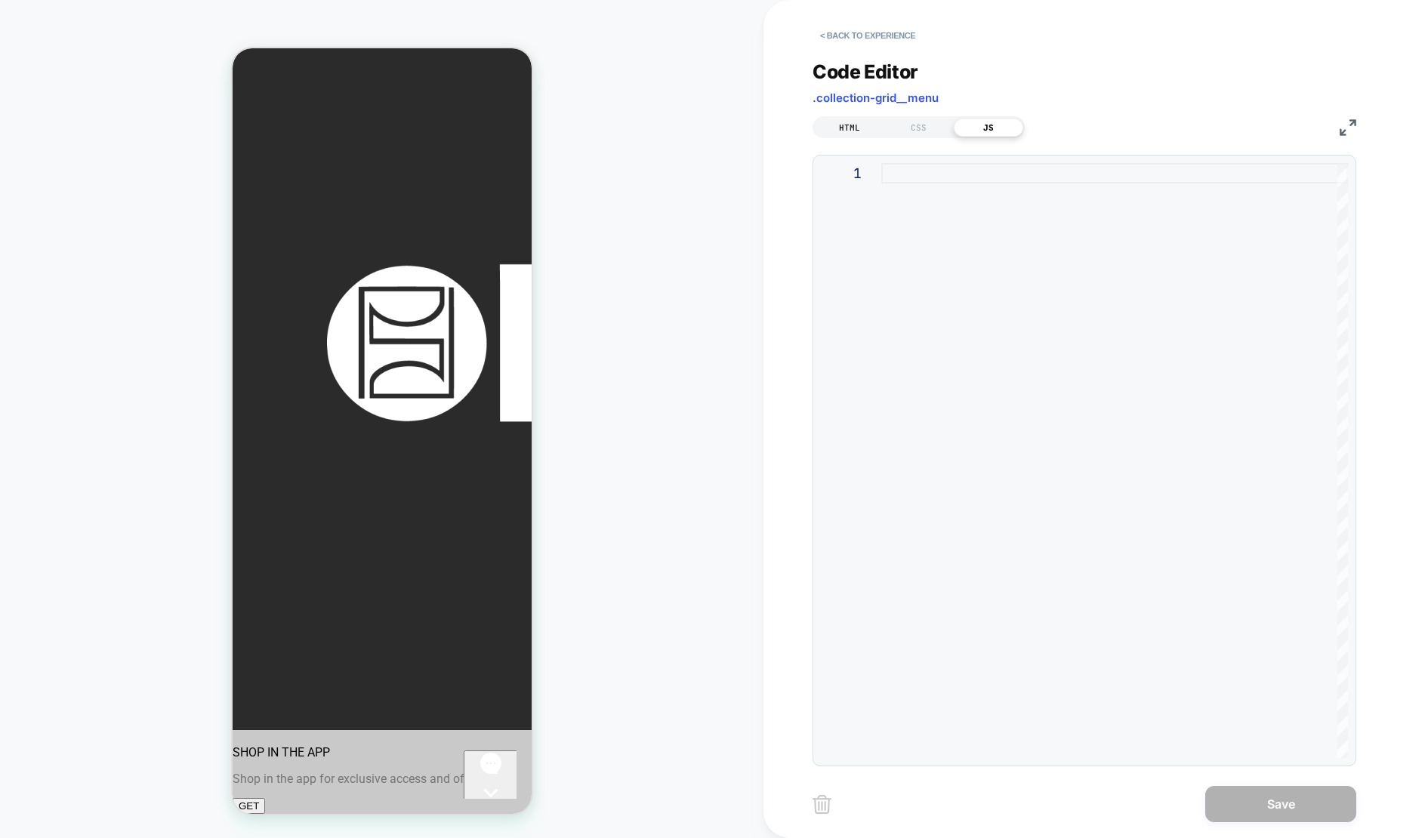
click at [854, 134] on div "HTML" at bounding box center [849, 128] width 69 height 18
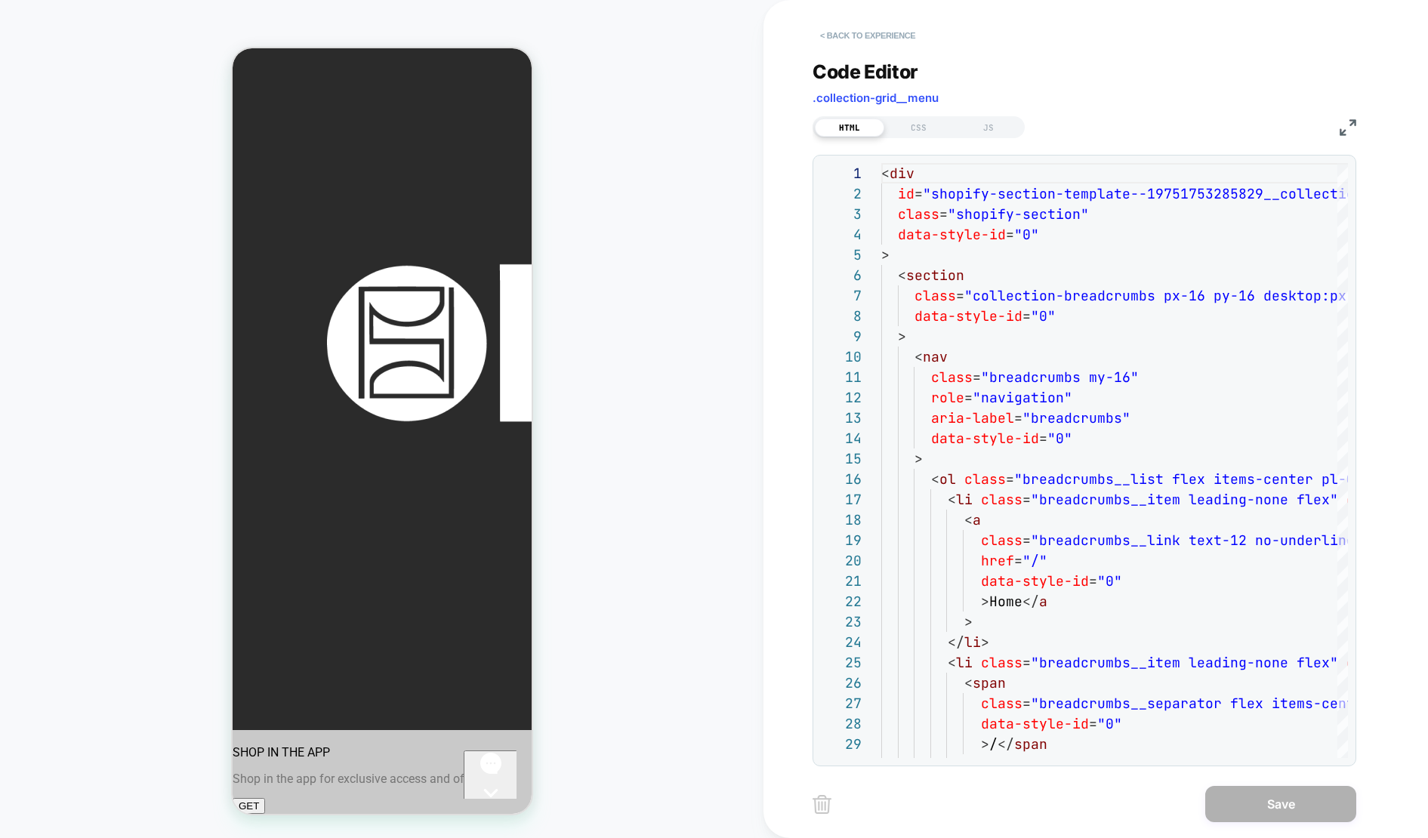
click at [825, 36] on button "< Back to experience" at bounding box center [868, 35] width 110 height 24
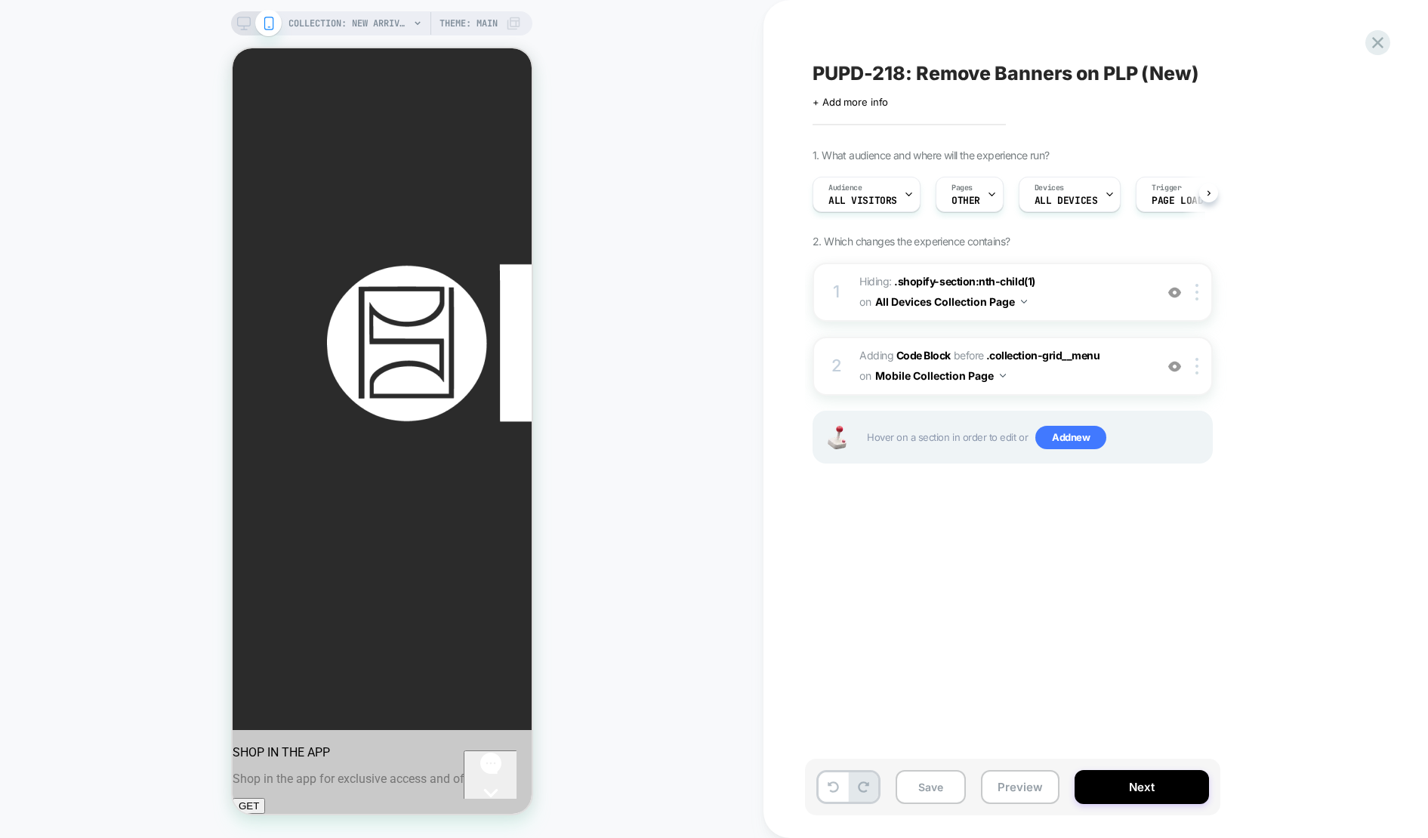
scroll to position [0, 1]
click at [931, 779] on button "Save" at bounding box center [931, 787] width 70 height 34
click at [1019, 789] on button "Preview" at bounding box center [1020, 787] width 79 height 34
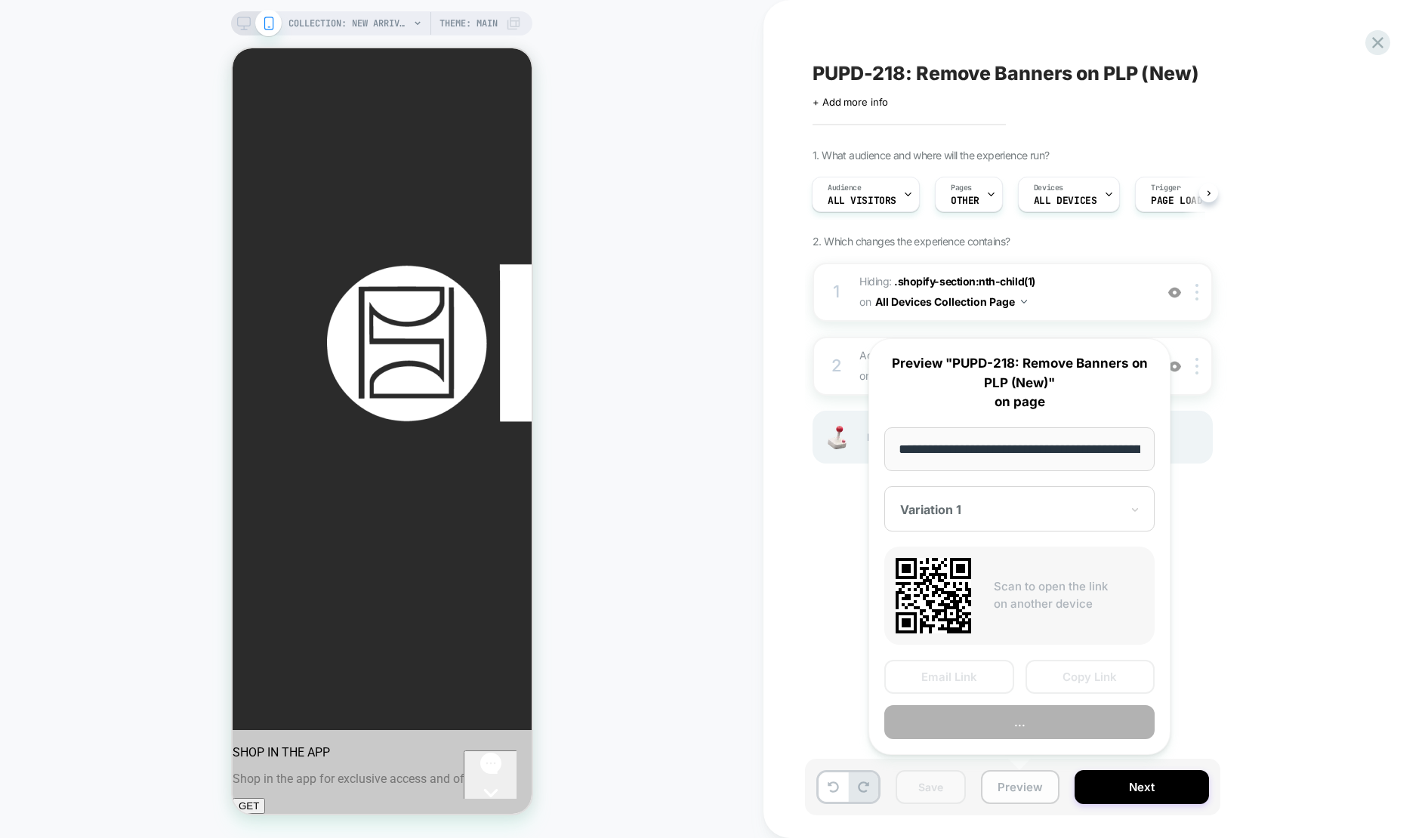
scroll to position [0, 105]
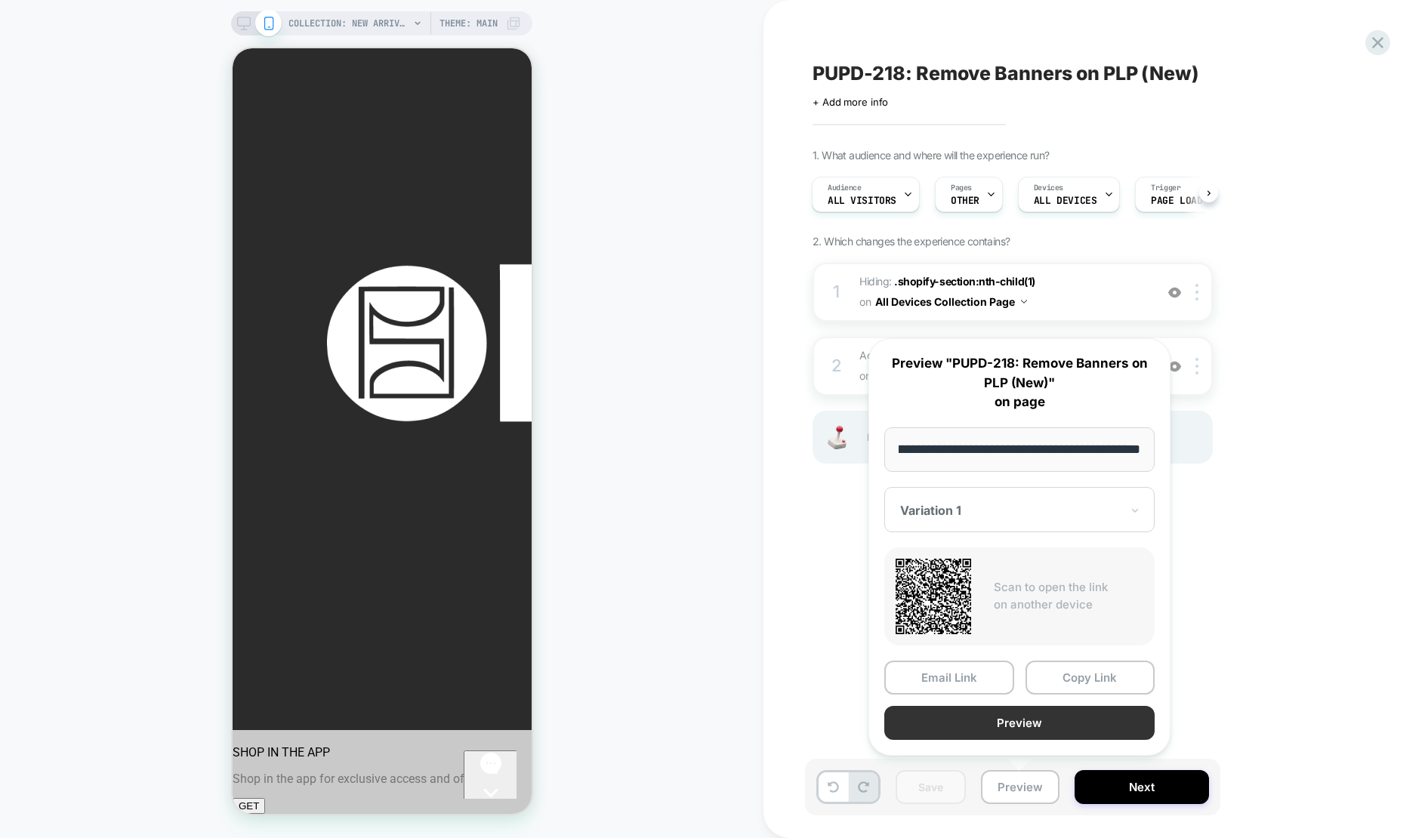
click at [1029, 723] on button "Preview" at bounding box center [1019, 723] width 270 height 34
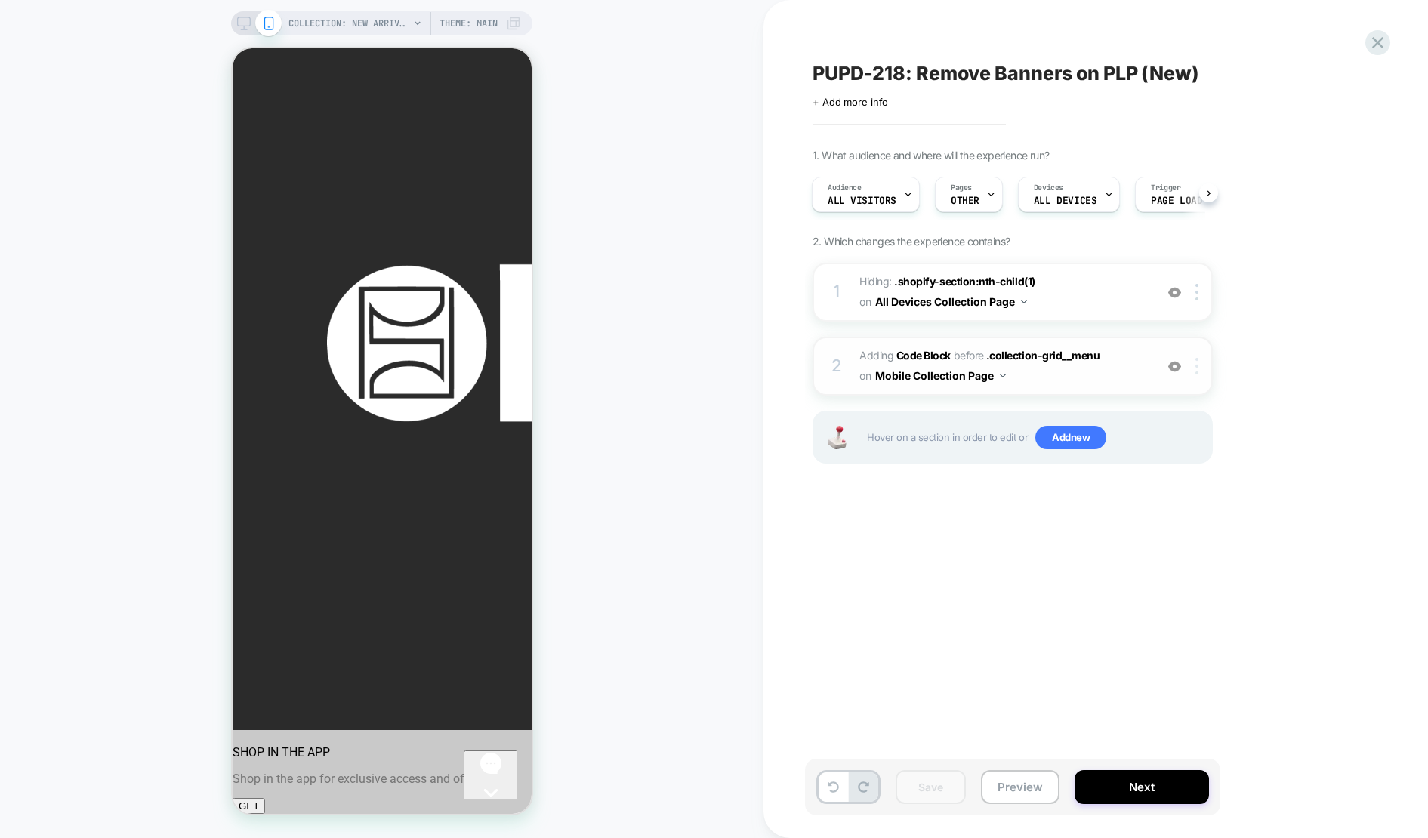
click at [1194, 368] on div at bounding box center [1199, 366] width 25 height 17
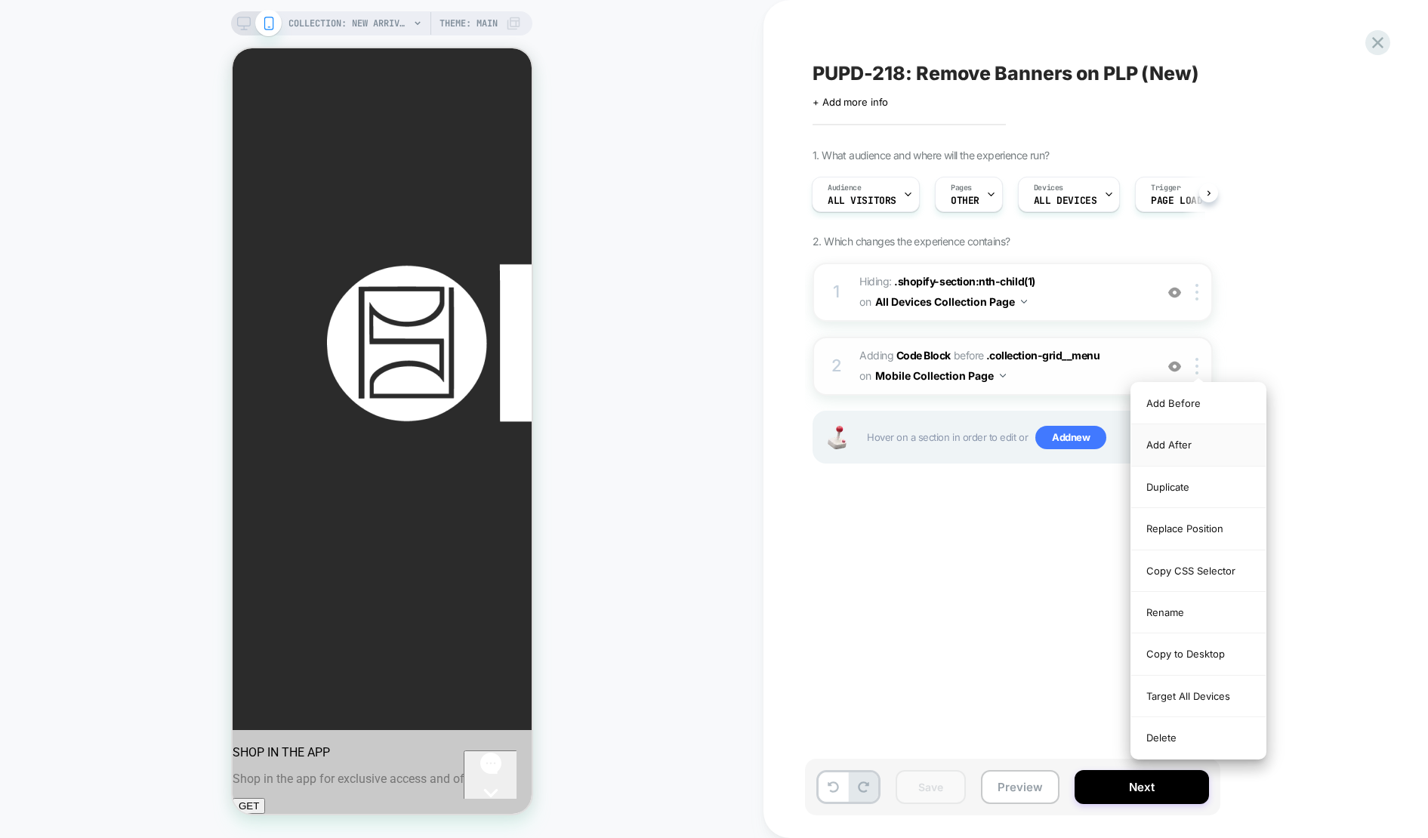
click at [1180, 448] on div "Add After" at bounding box center [1198, 445] width 134 height 42
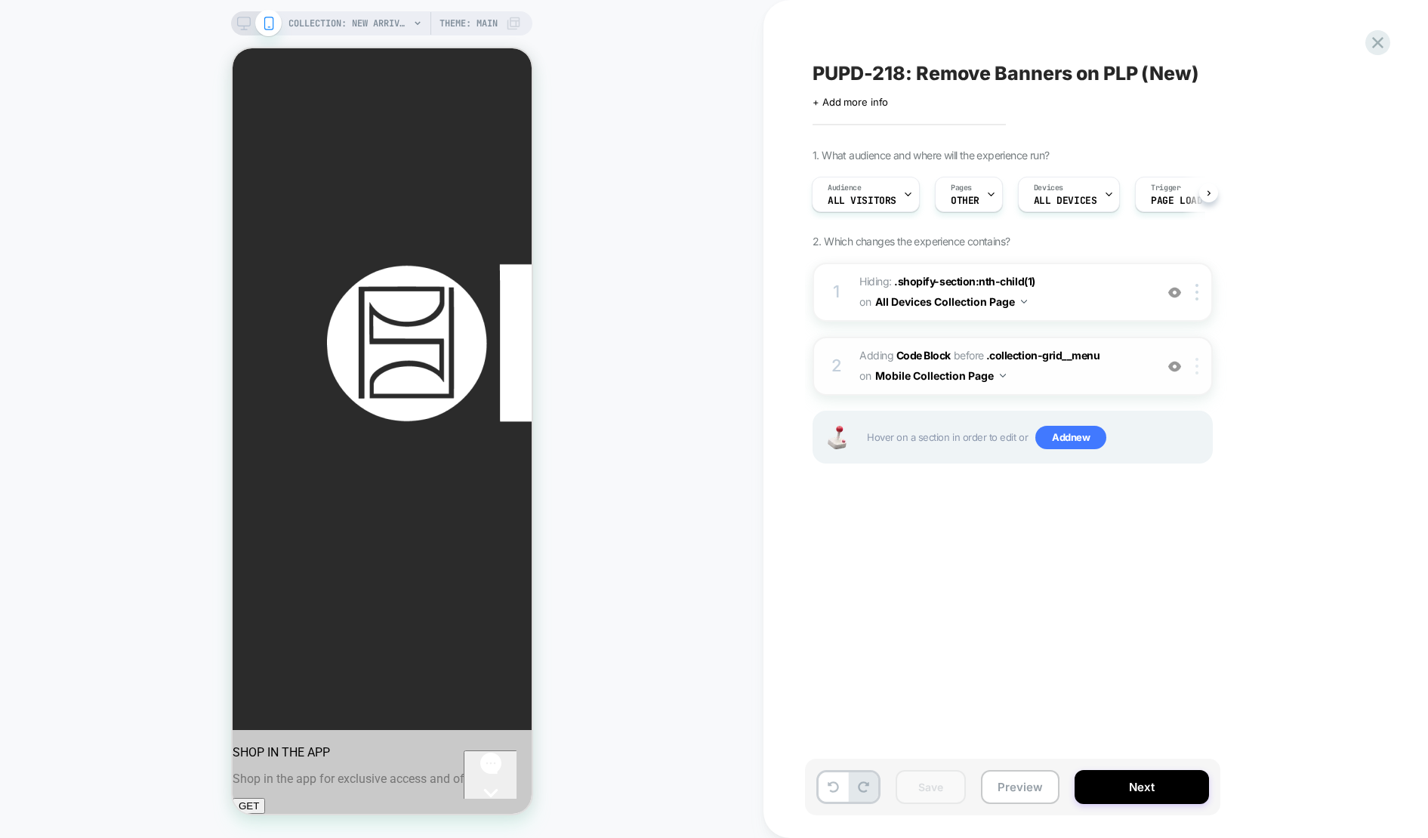
click at [1198, 372] on img at bounding box center [1196, 366] width 3 height 17
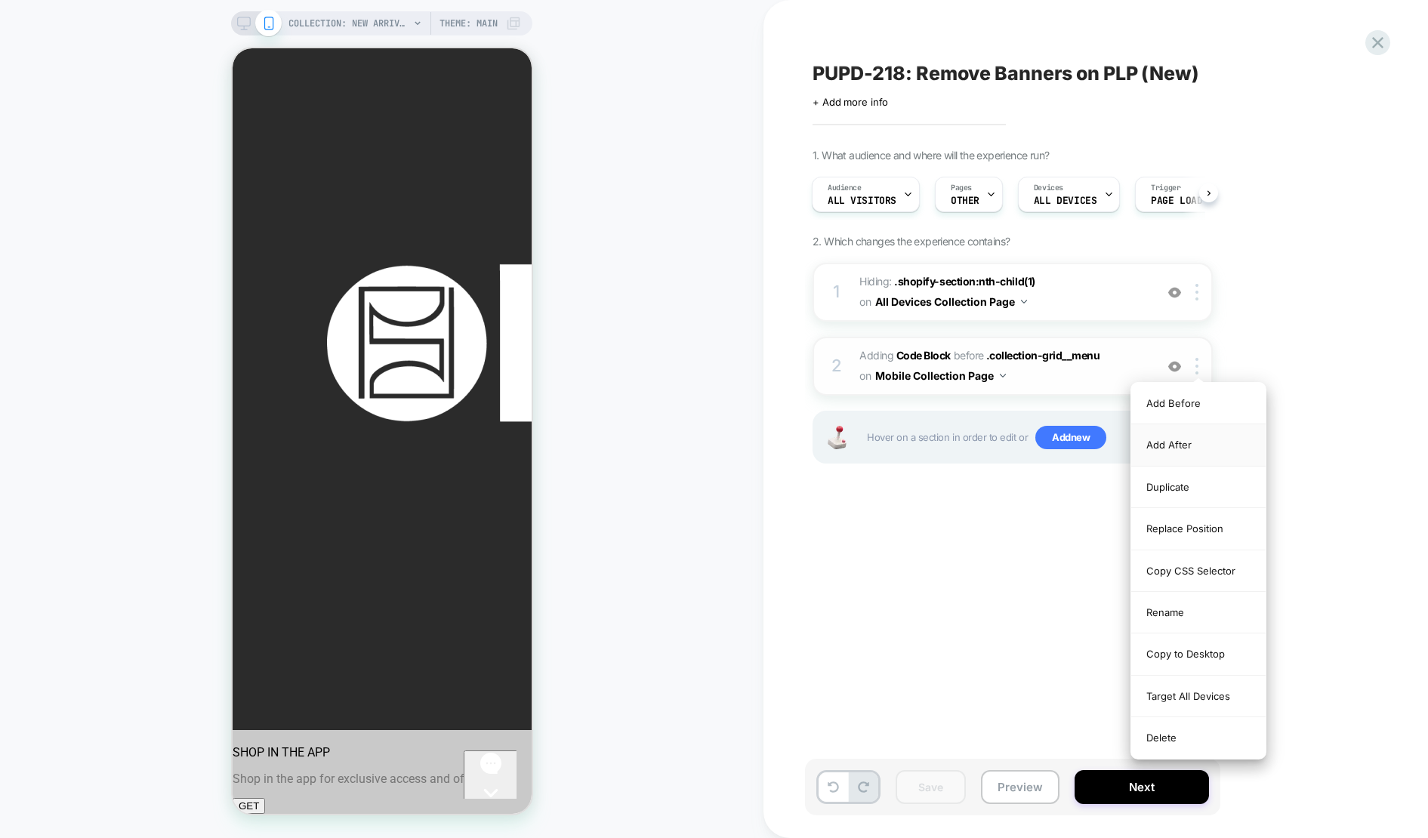
click at [1167, 442] on div "Add After" at bounding box center [1198, 445] width 134 height 42
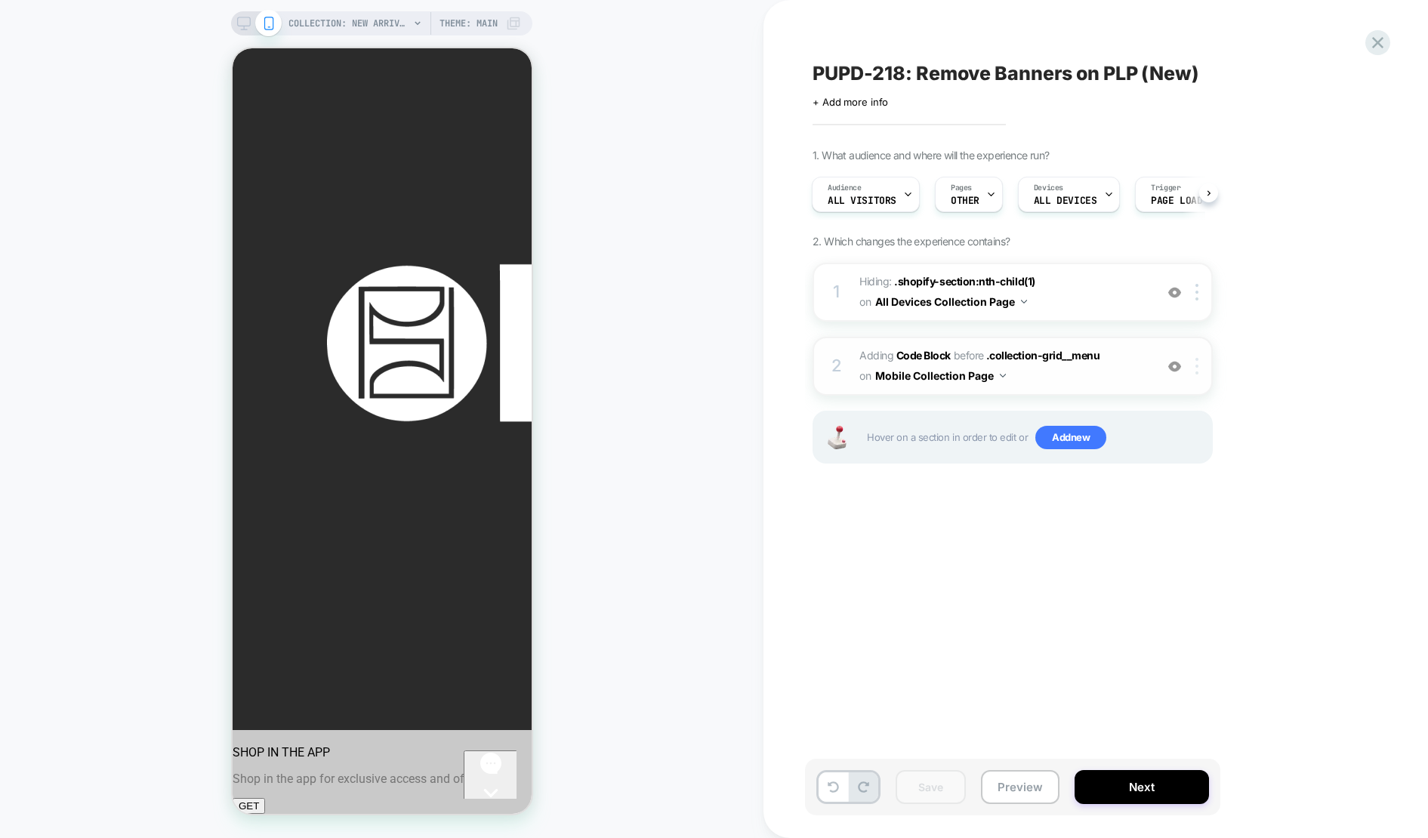
click at [1202, 372] on div at bounding box center [1199, 366] width 25 height 17
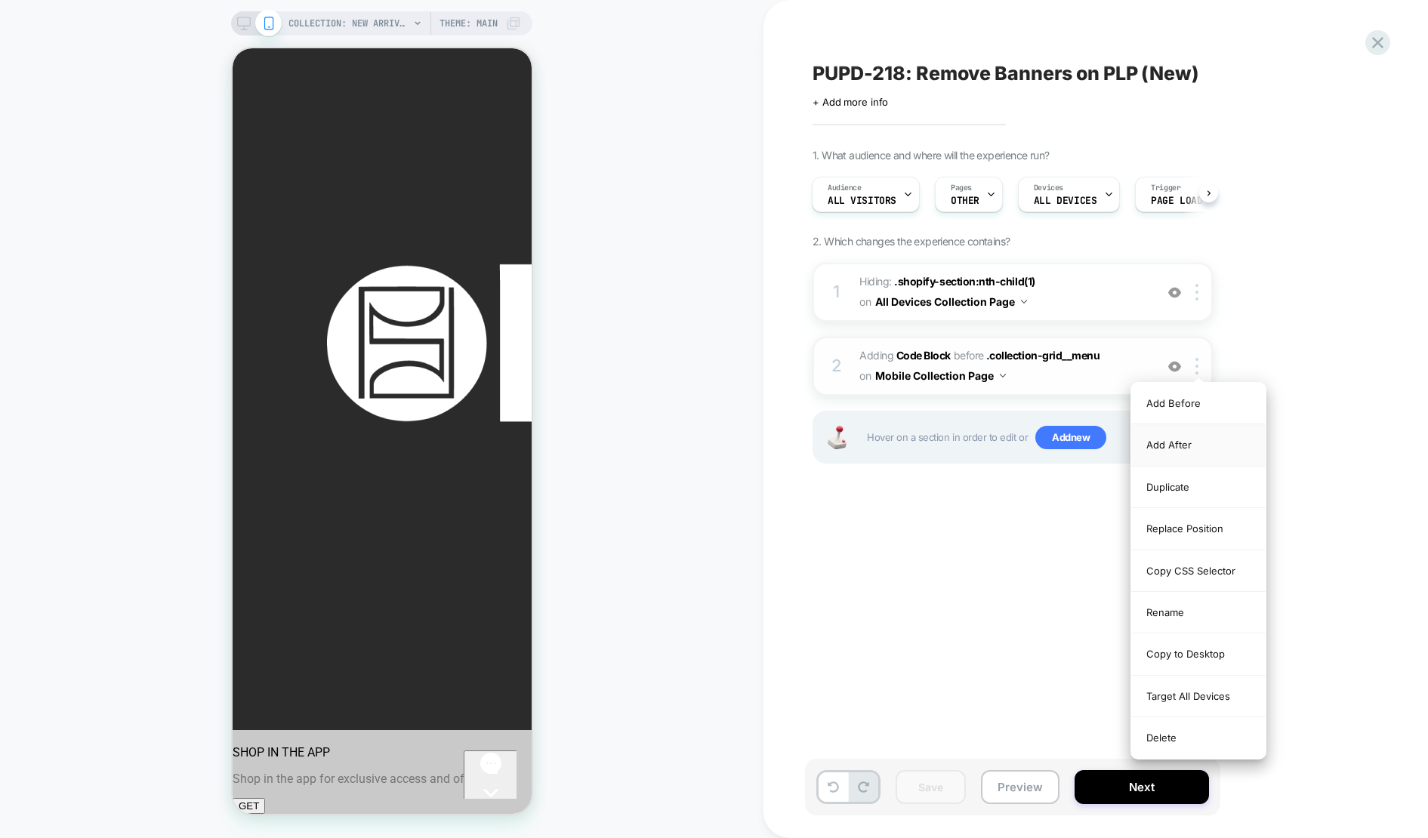
click at [1177, 446] on div "Add After" at bounding box center [1198, 445] width 134 height 42
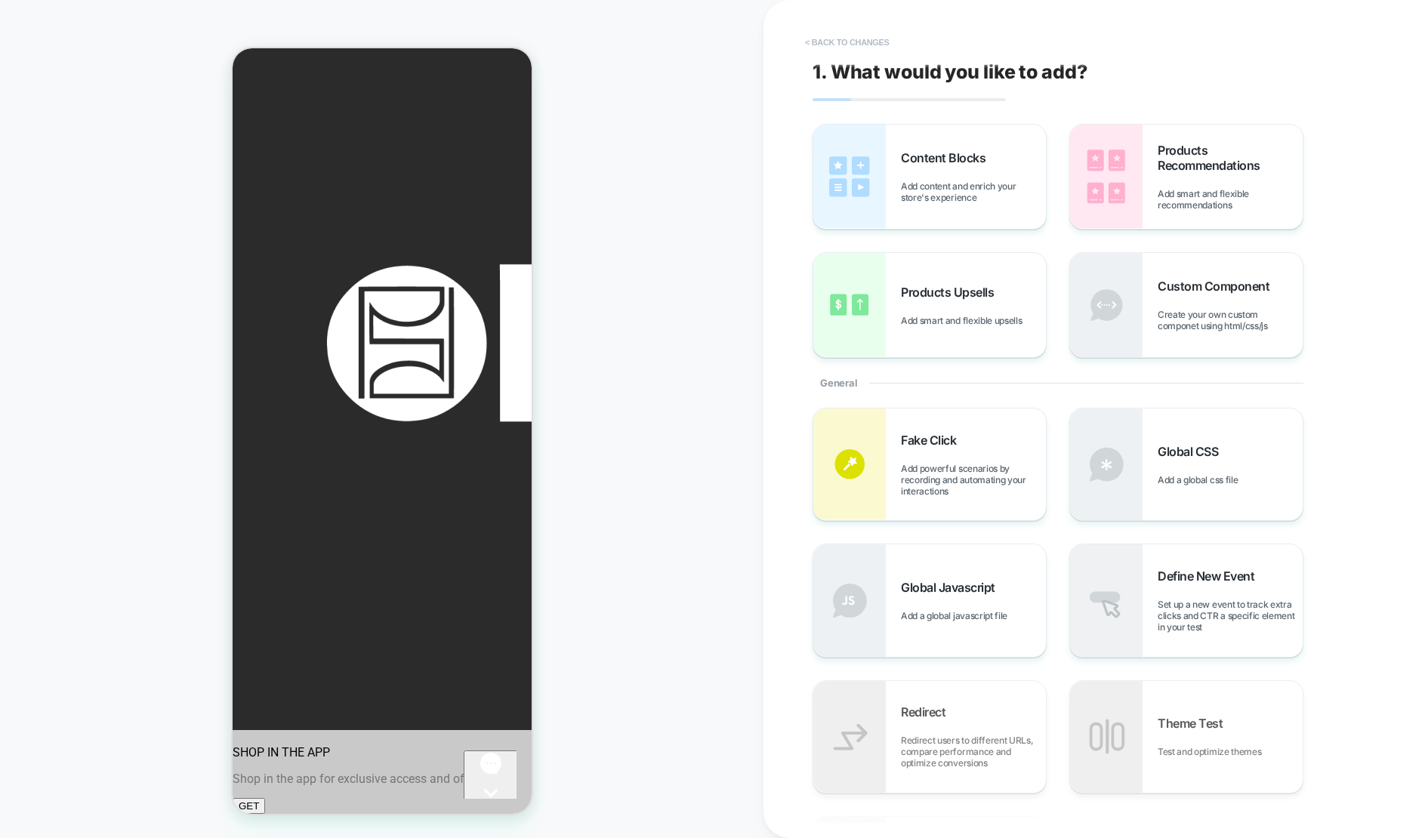
click at [835, 44] on button "< Back to changes" at bounding box center [847, 42] width 100 height 24
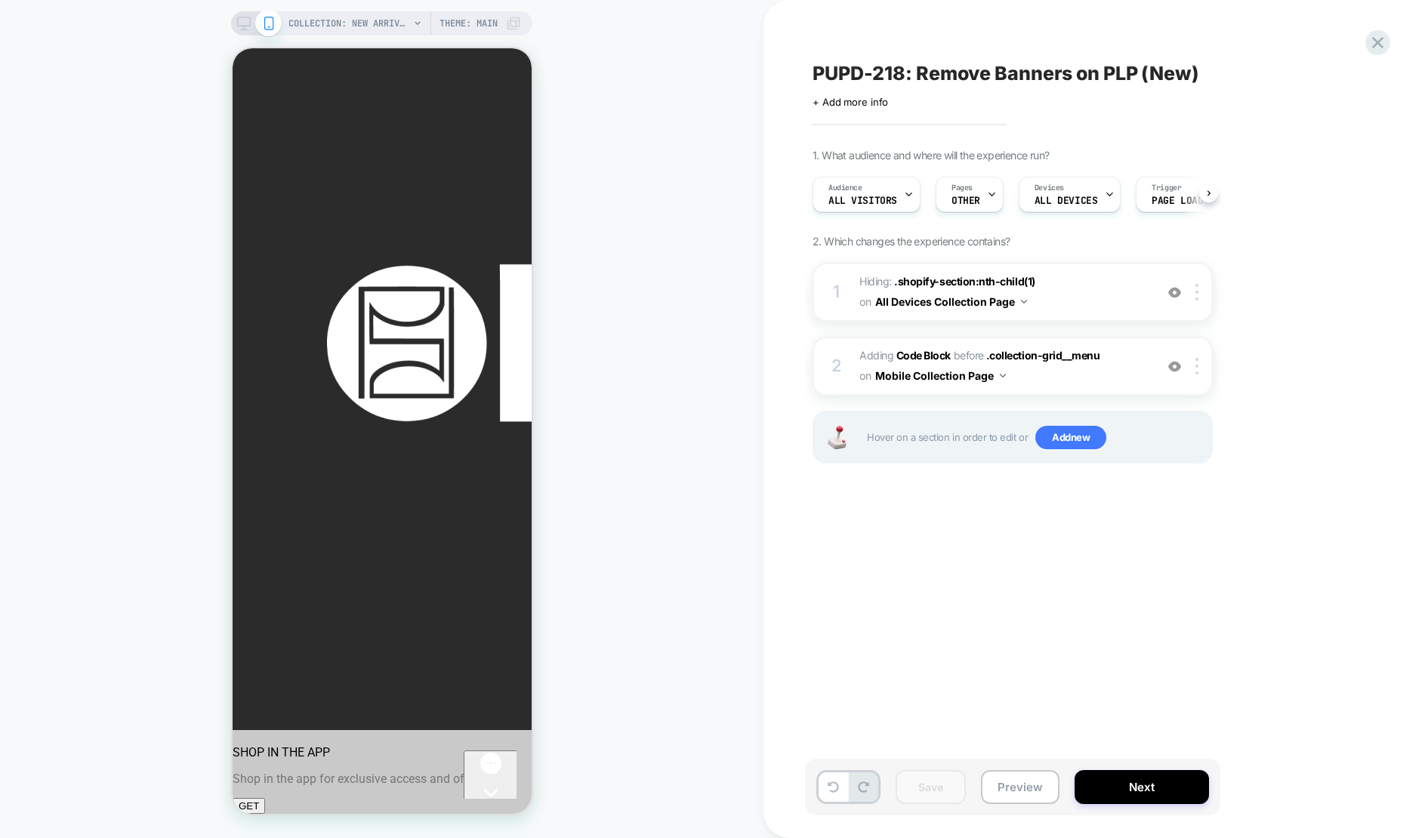
scroll to position [0, 1]
click at [1195, 369] on img at bounding box center [1196, 366] width 3 height 17
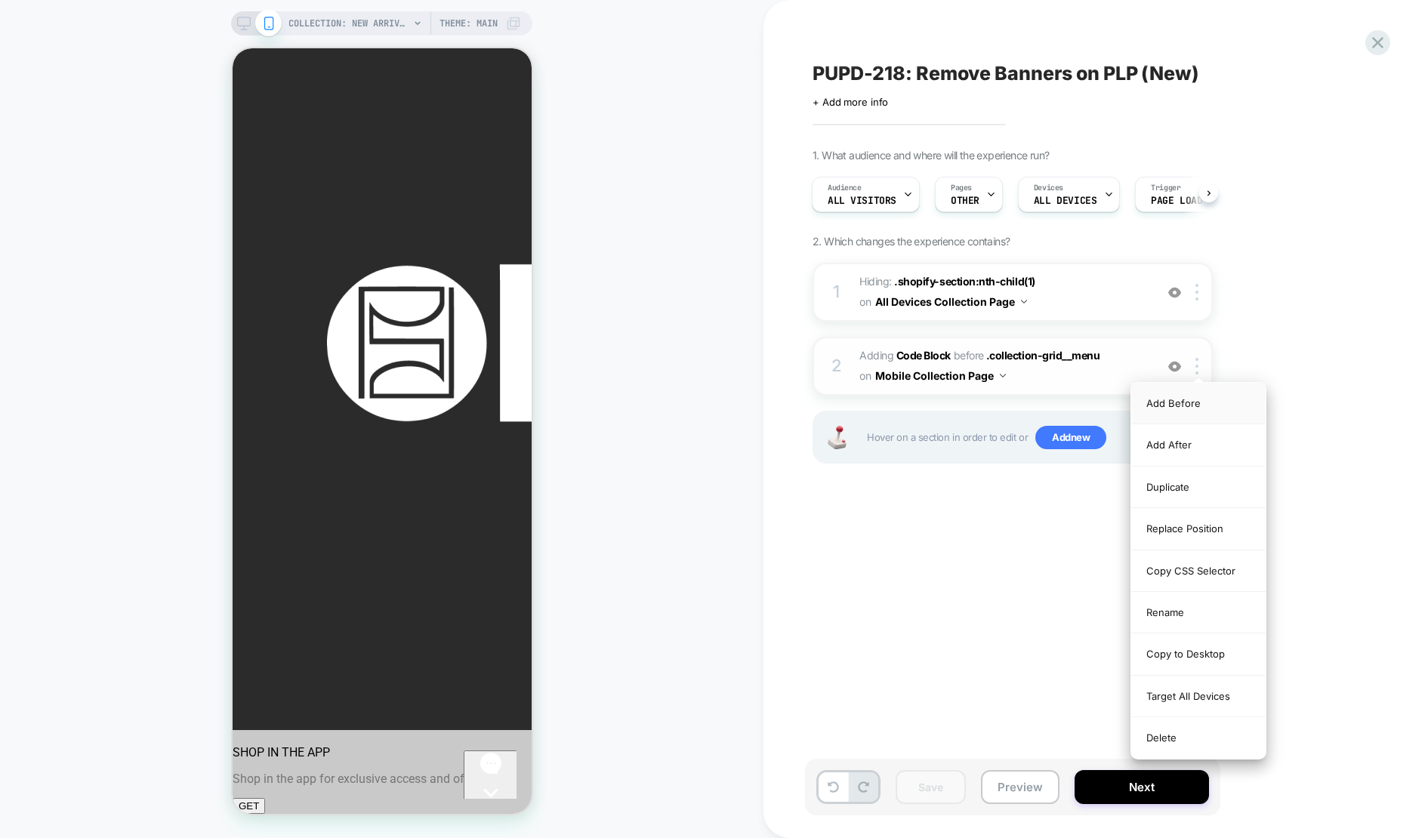
click at [1187, 407] on div "Add Before" at bounding box center [1198, 404] width 134 height 42
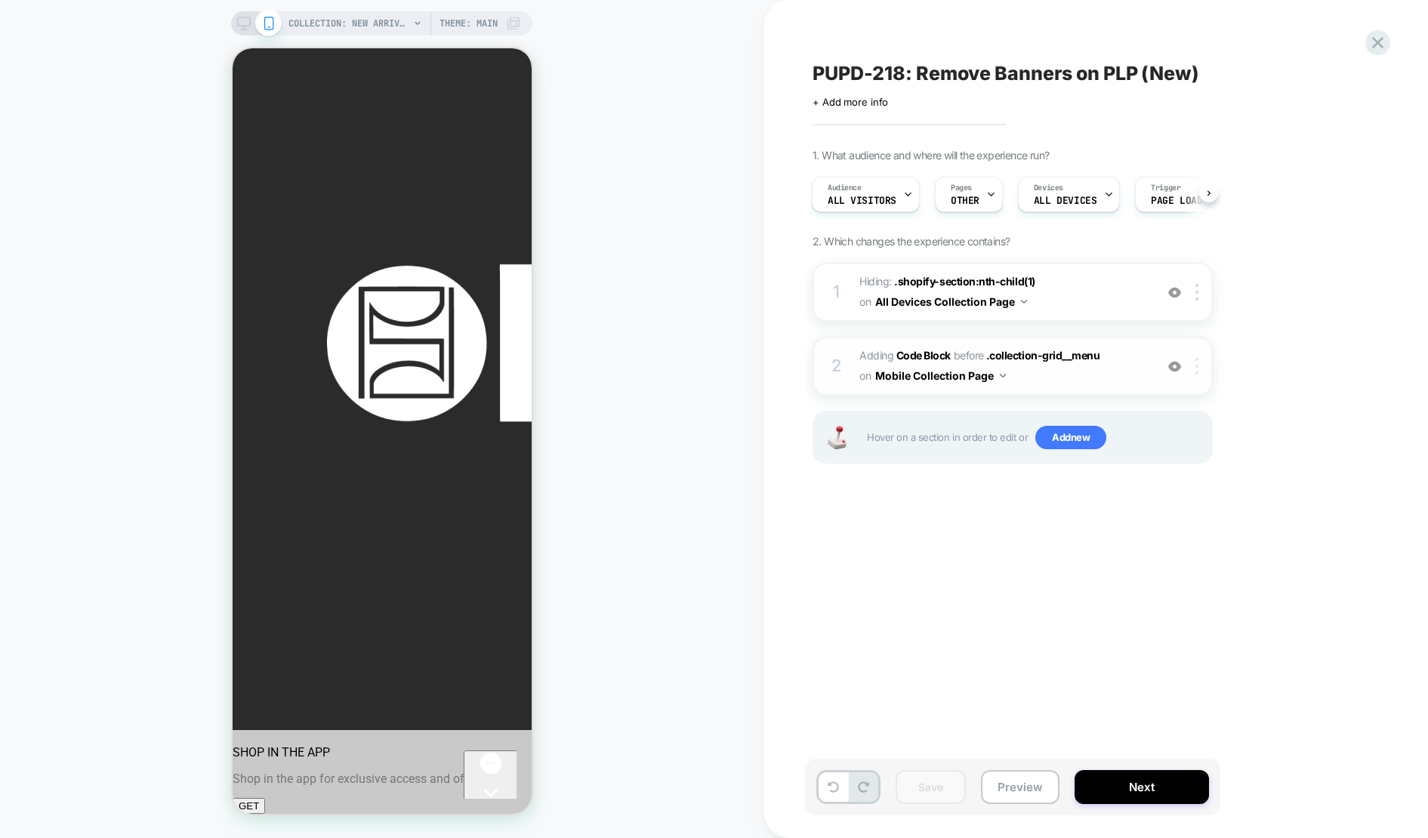
click at [1202, 371] on div at bounding box center [1199, 366] width 25 height 17
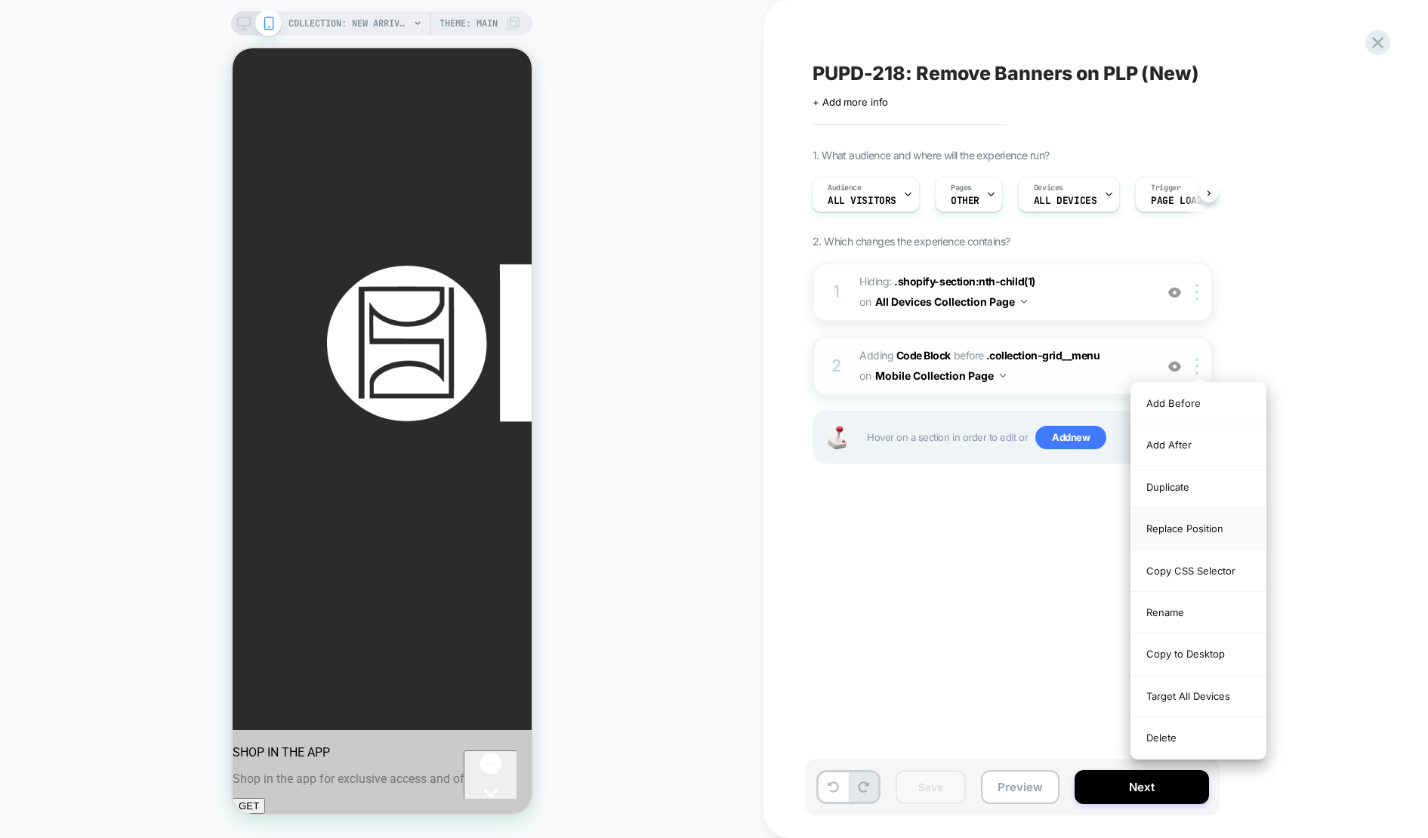
click at [1195, 526] on div "Replace Position" at bounding box center [1198, 529] width 134 height 42
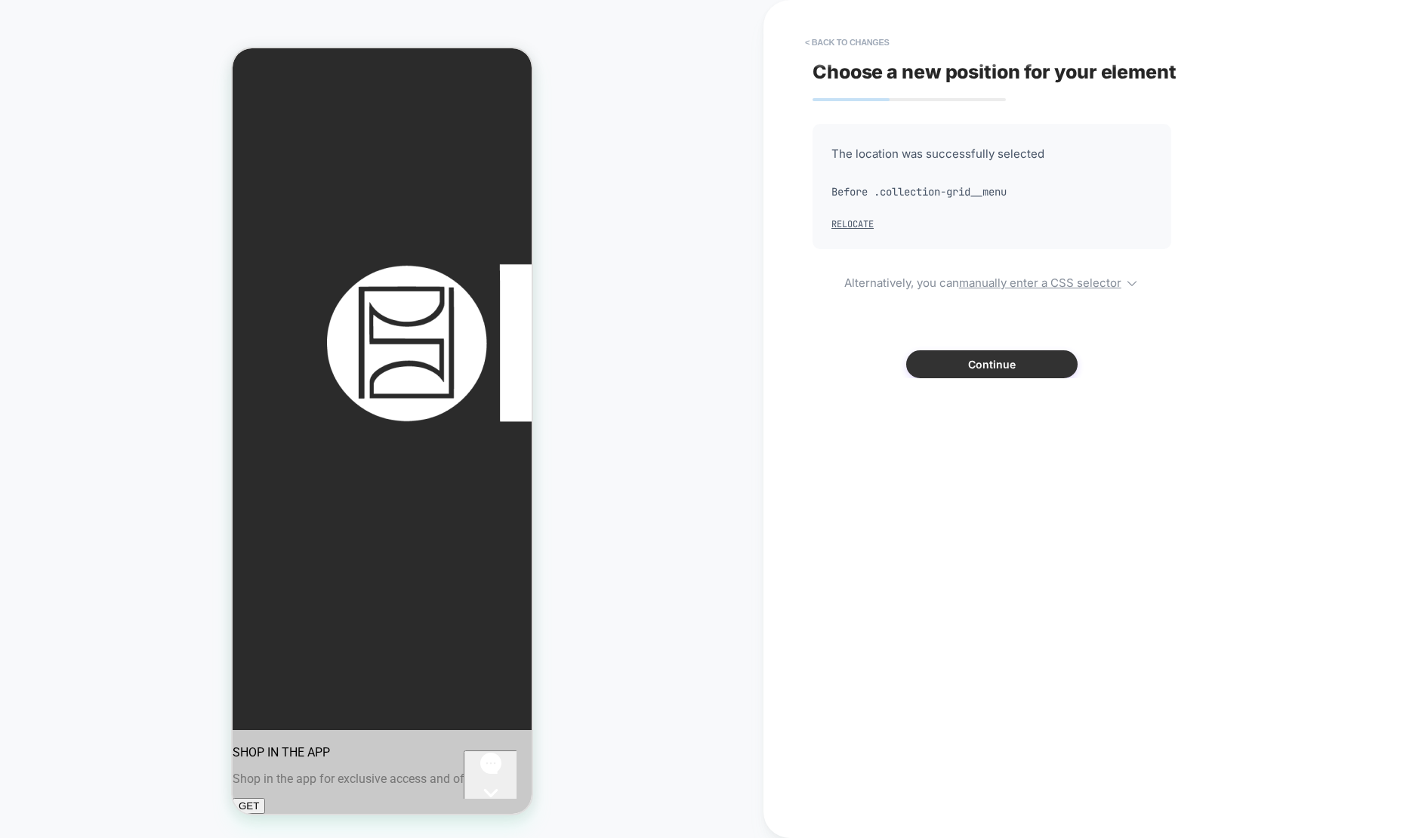
click at [979, 366] on button "Continue" at bounding box center [991, 364] width 171 height 28
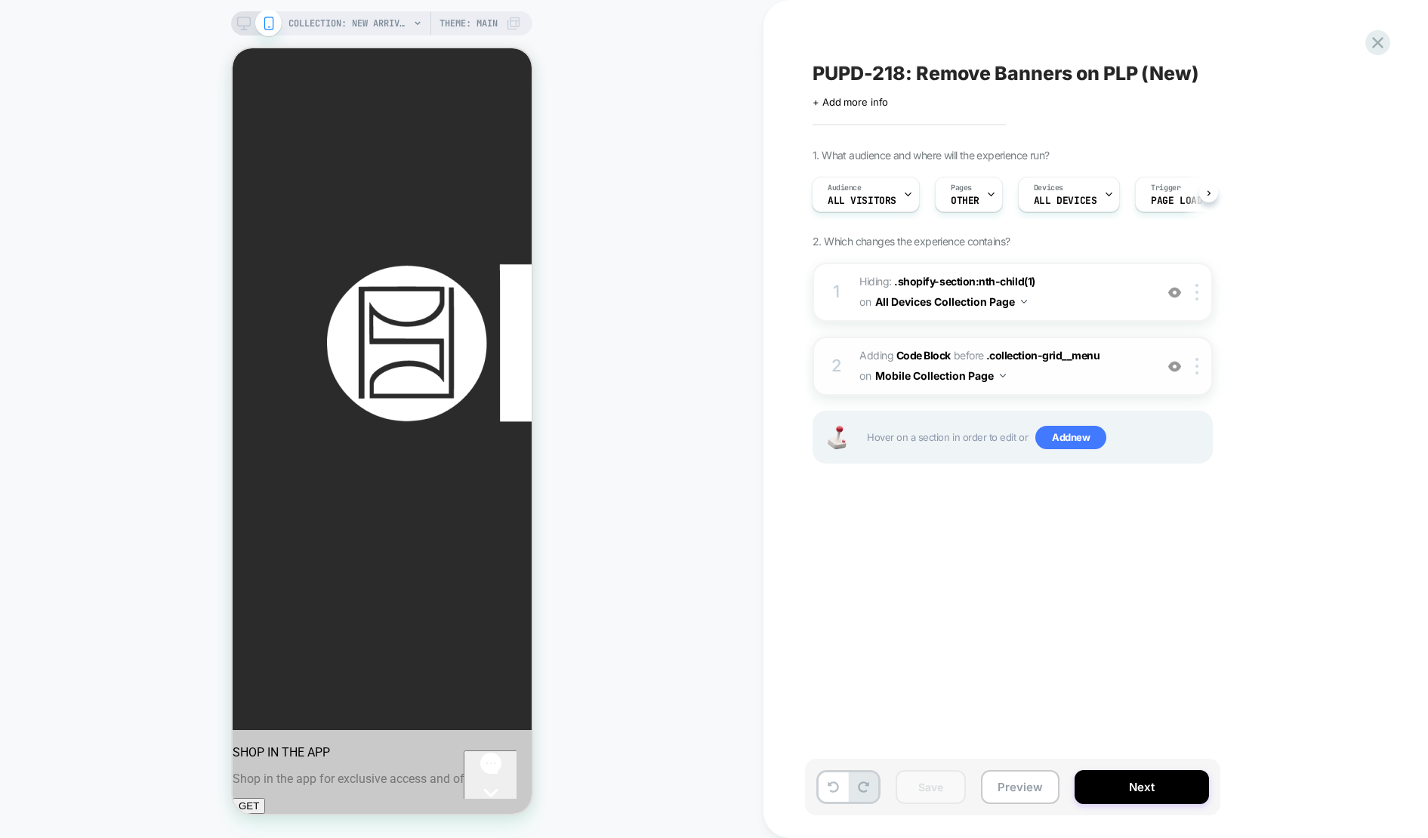
click at [1141, 372] on span "Adding Code Block BEFORE .collection-grid__menu .collection-grid__menu on Mobil…" at bounding box center [1003, 366] width 288 height 41
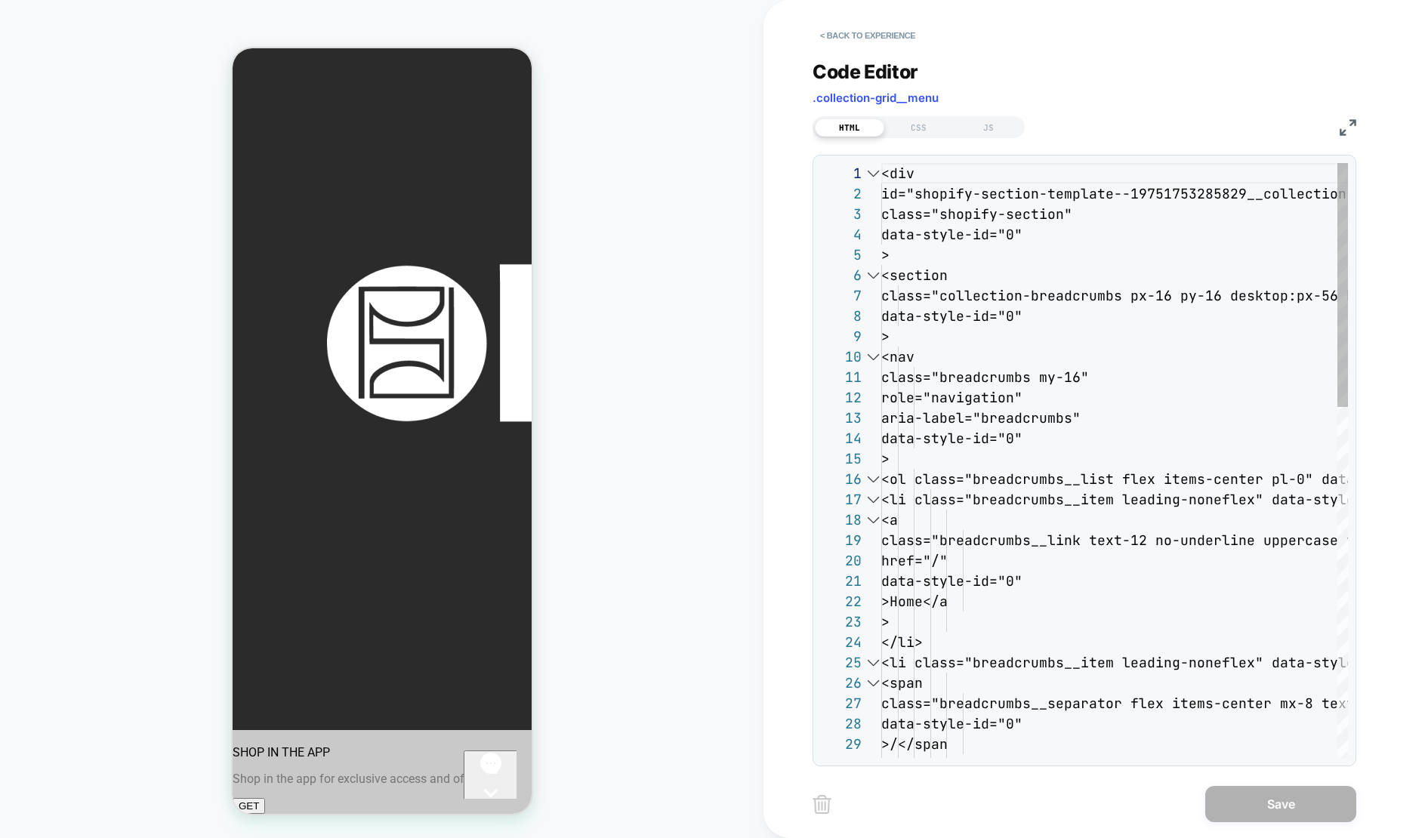
scroll to position [204, 0]
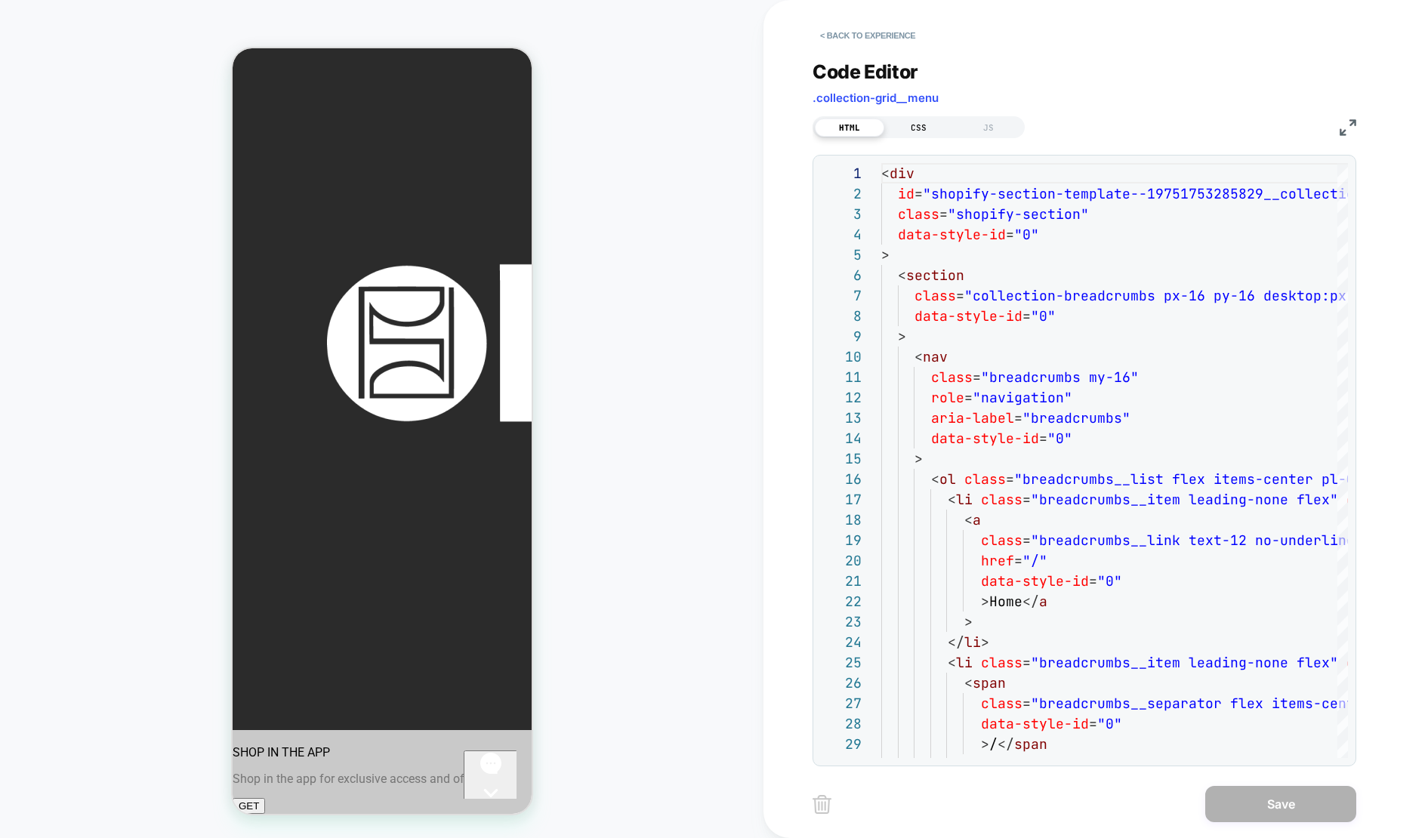
click at [923, 125] on div "CSS" at bounding box center [918, 128] width 69 height 18
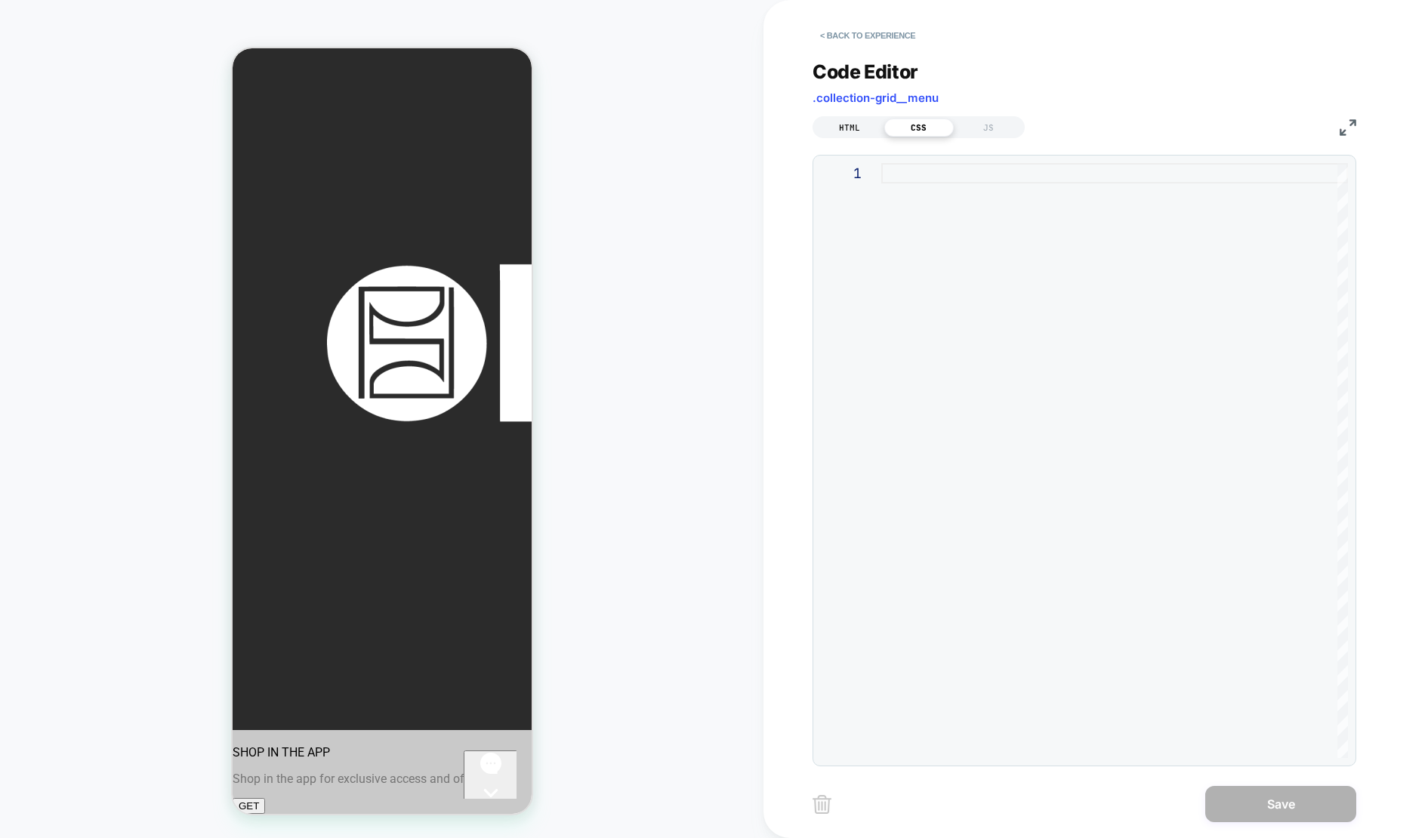
click at [856, 125] on div "HTML" at bounding box center [849, 128] width 69 height 18
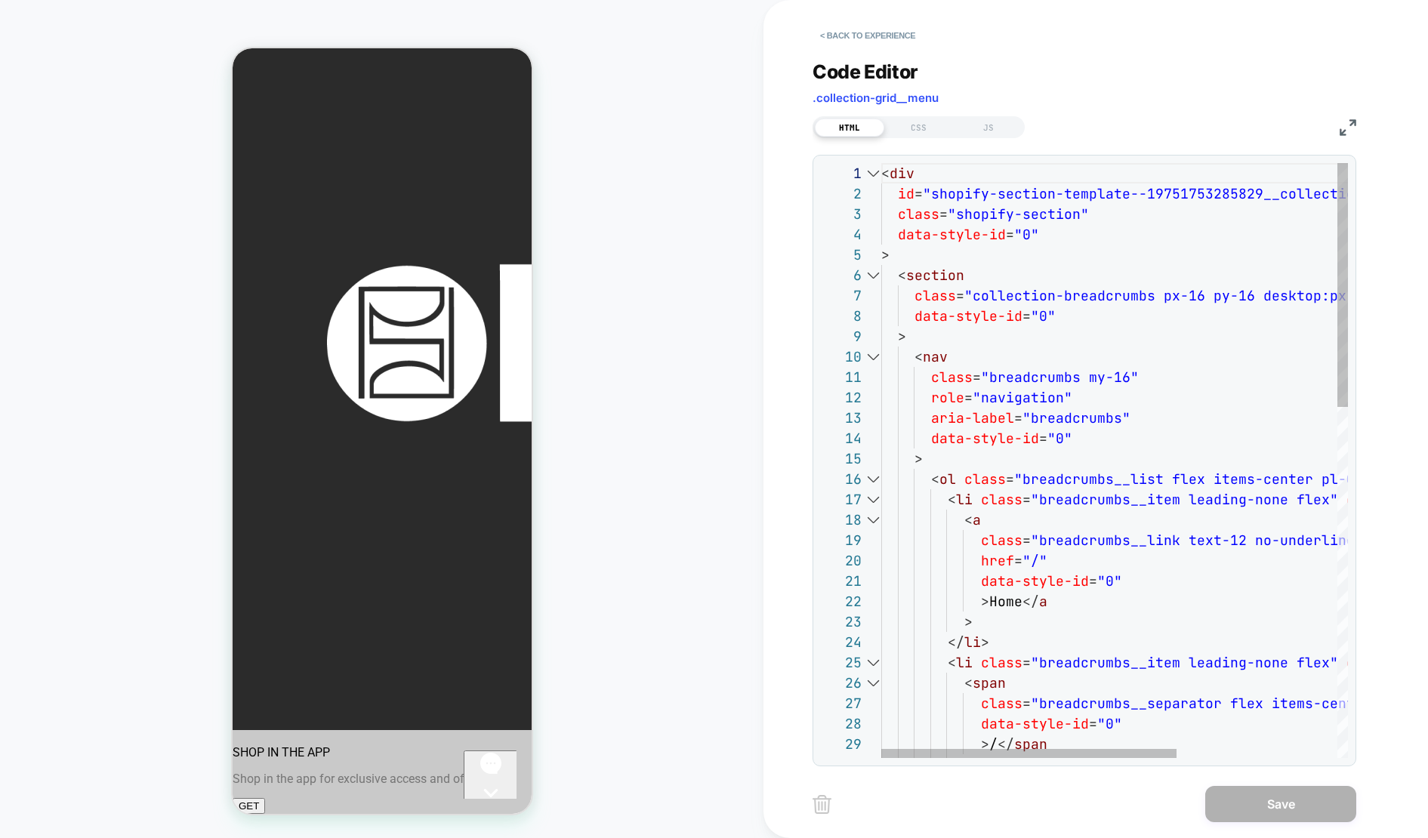
scroll to position [0, 0]
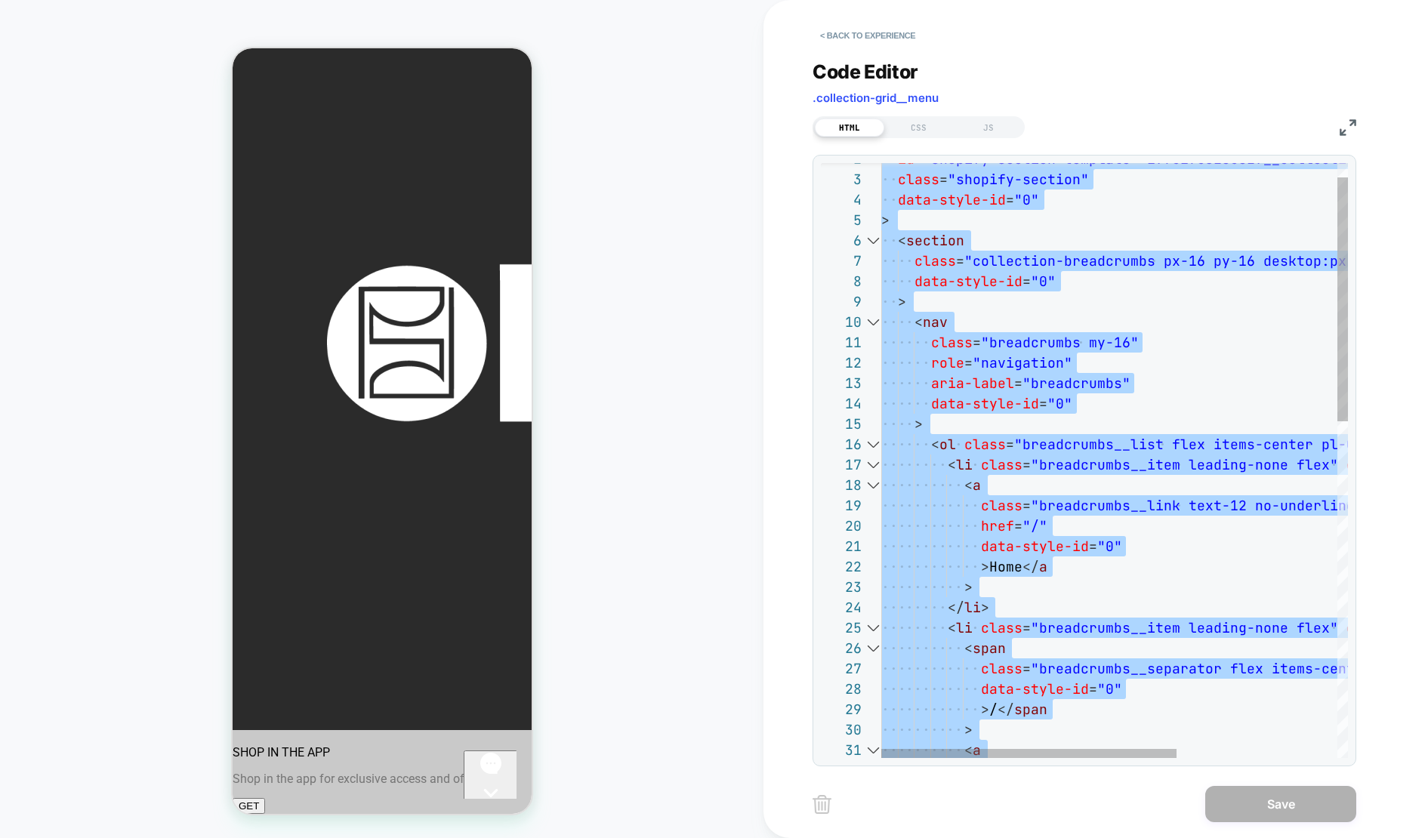
type textarea "**********"
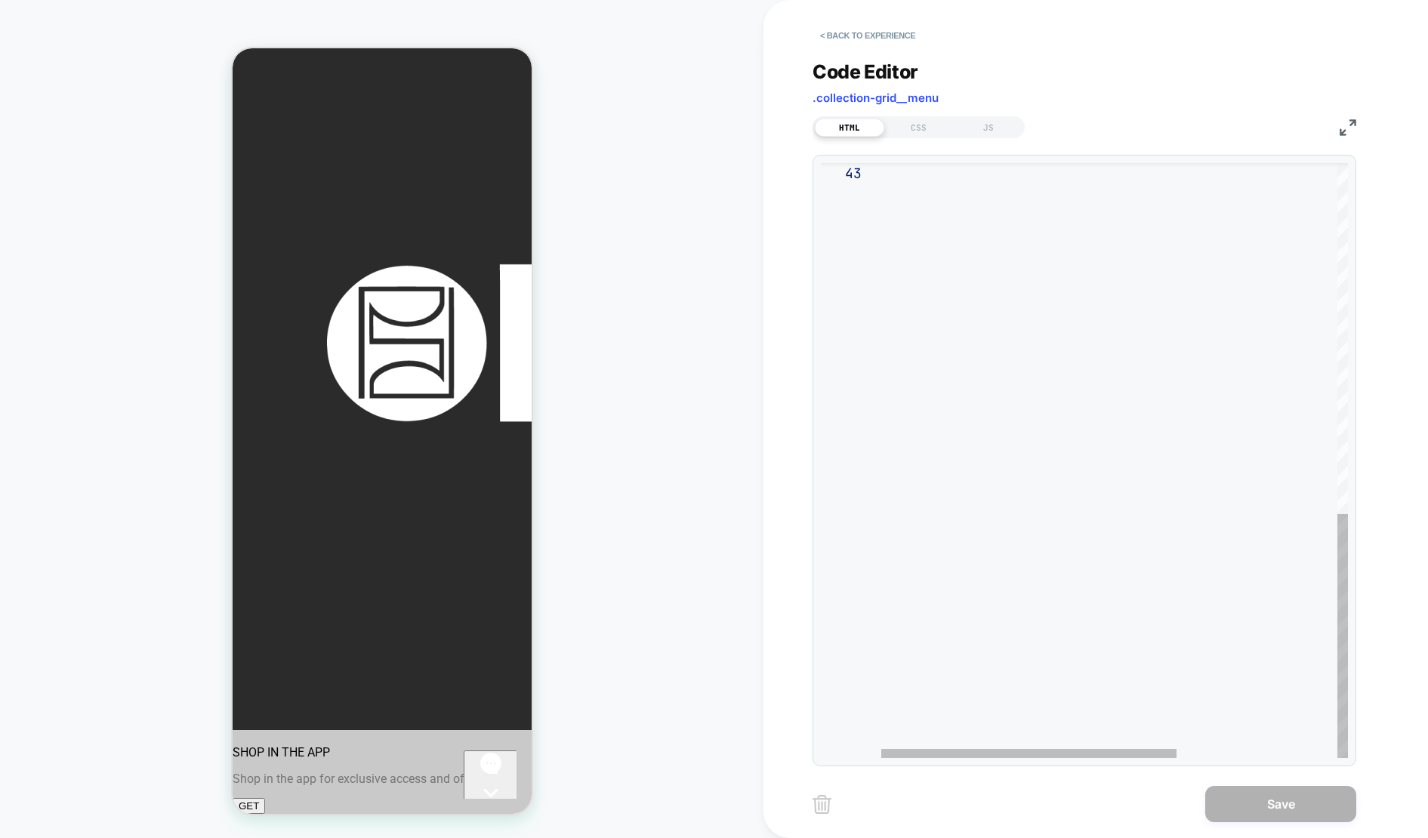
drag, startPoint x: 825, startPoint y: 173, endPoint x: 1078, endPoint y: 231, distance: 258.9
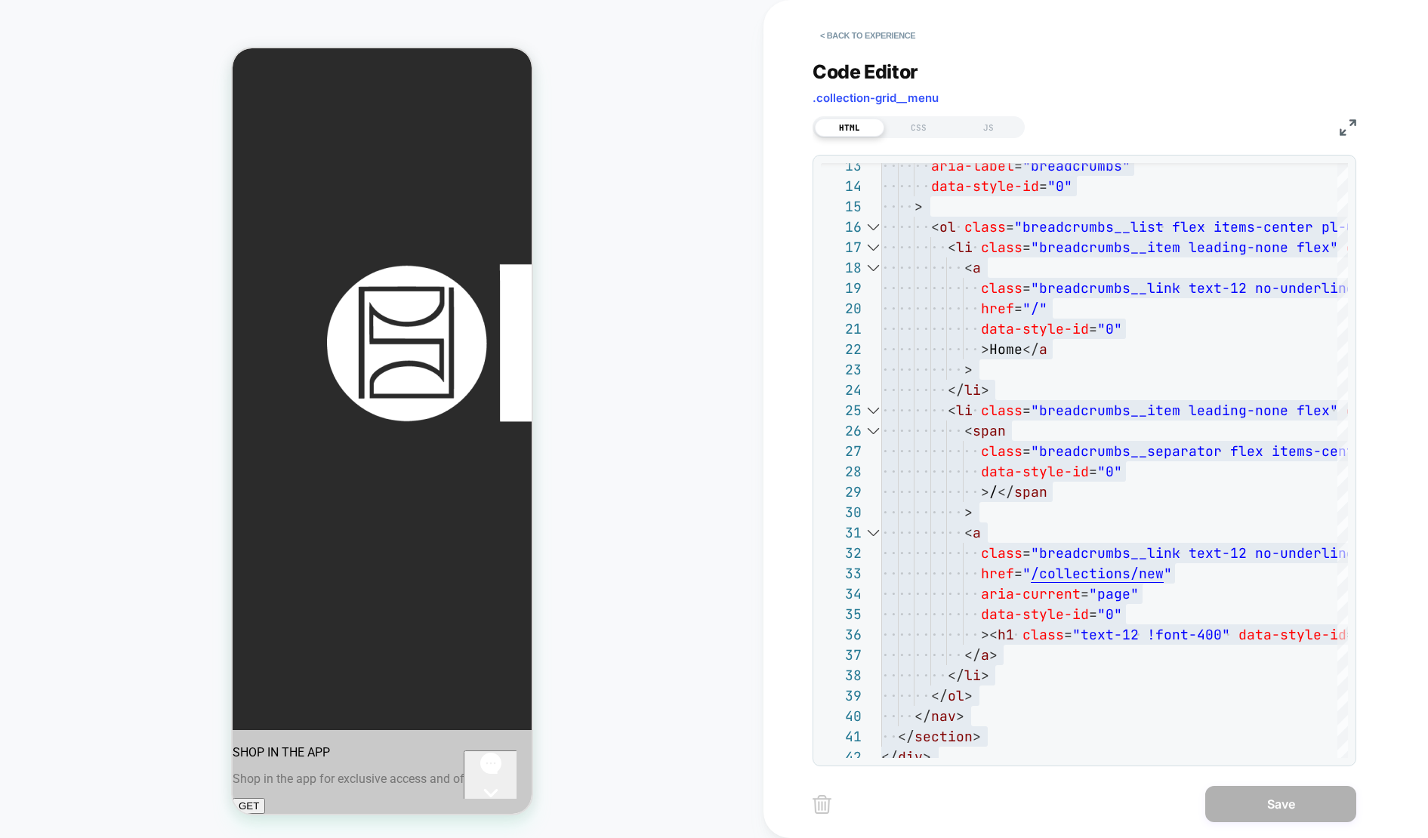
click at [1116, 96] on div "Code Editor .collection-grid__menu" at bounding box center [1085, 86] width 544 height 52
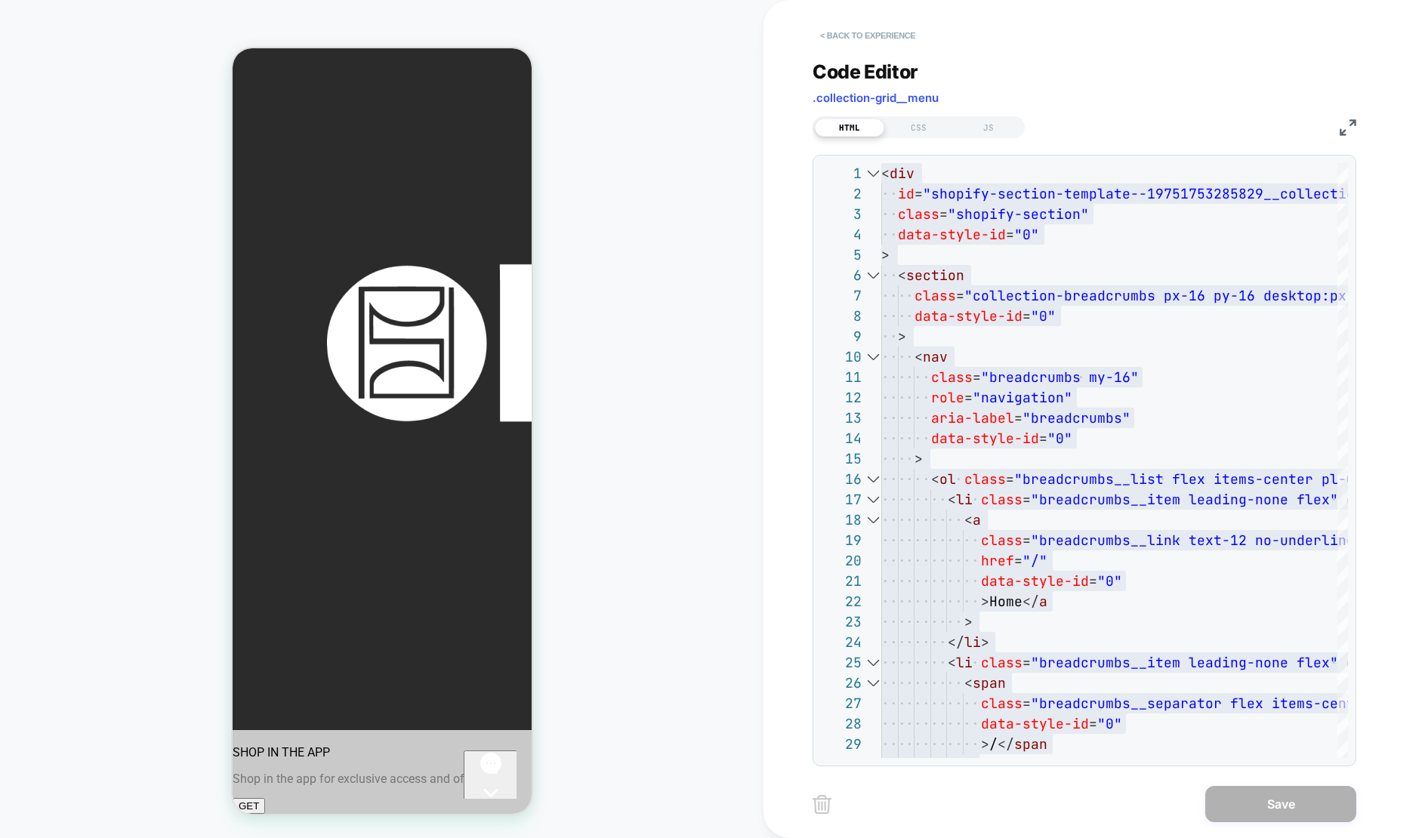
click at [843, 29] on button "< Back to experience" at bounding box center [868, 35] width 110 height 24
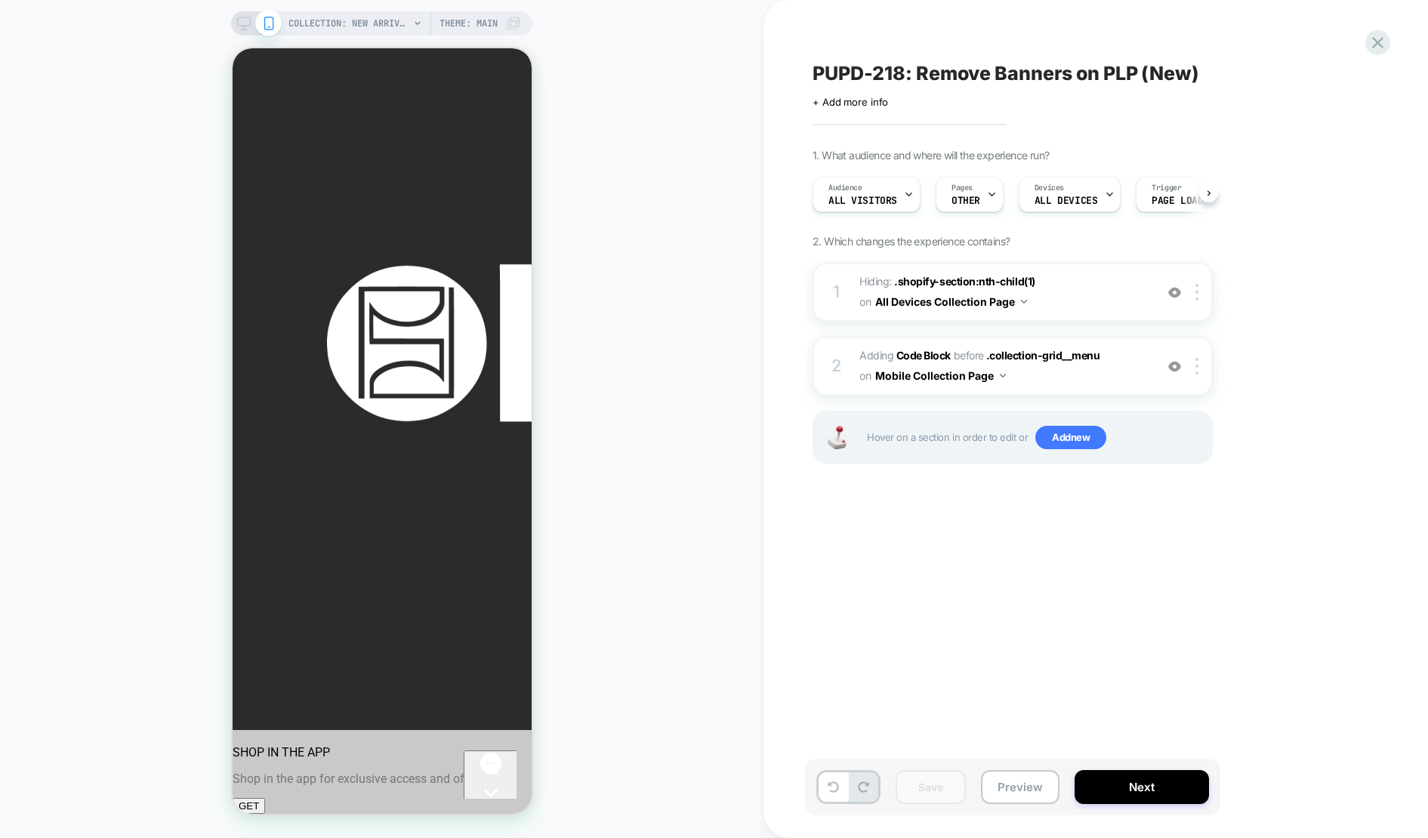
scroll to position [0, 1]
click at [1063, 363] on span "Adding Code Block BEFORE .collection-grid__menu .collection-grid__menu on Mobil…" at bounding box center [1003, 366] width 288 height 41
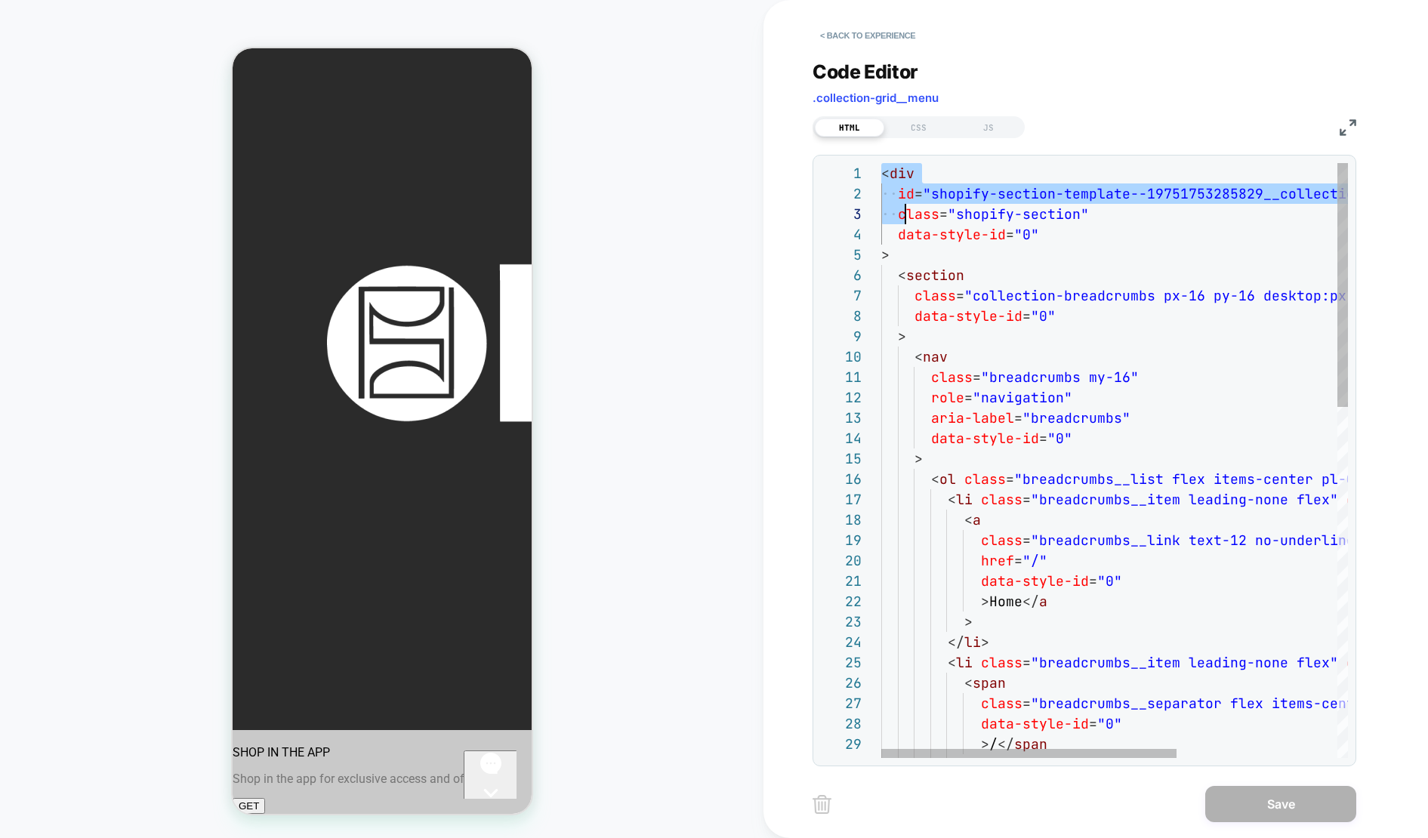
scroll to position [0, 24]
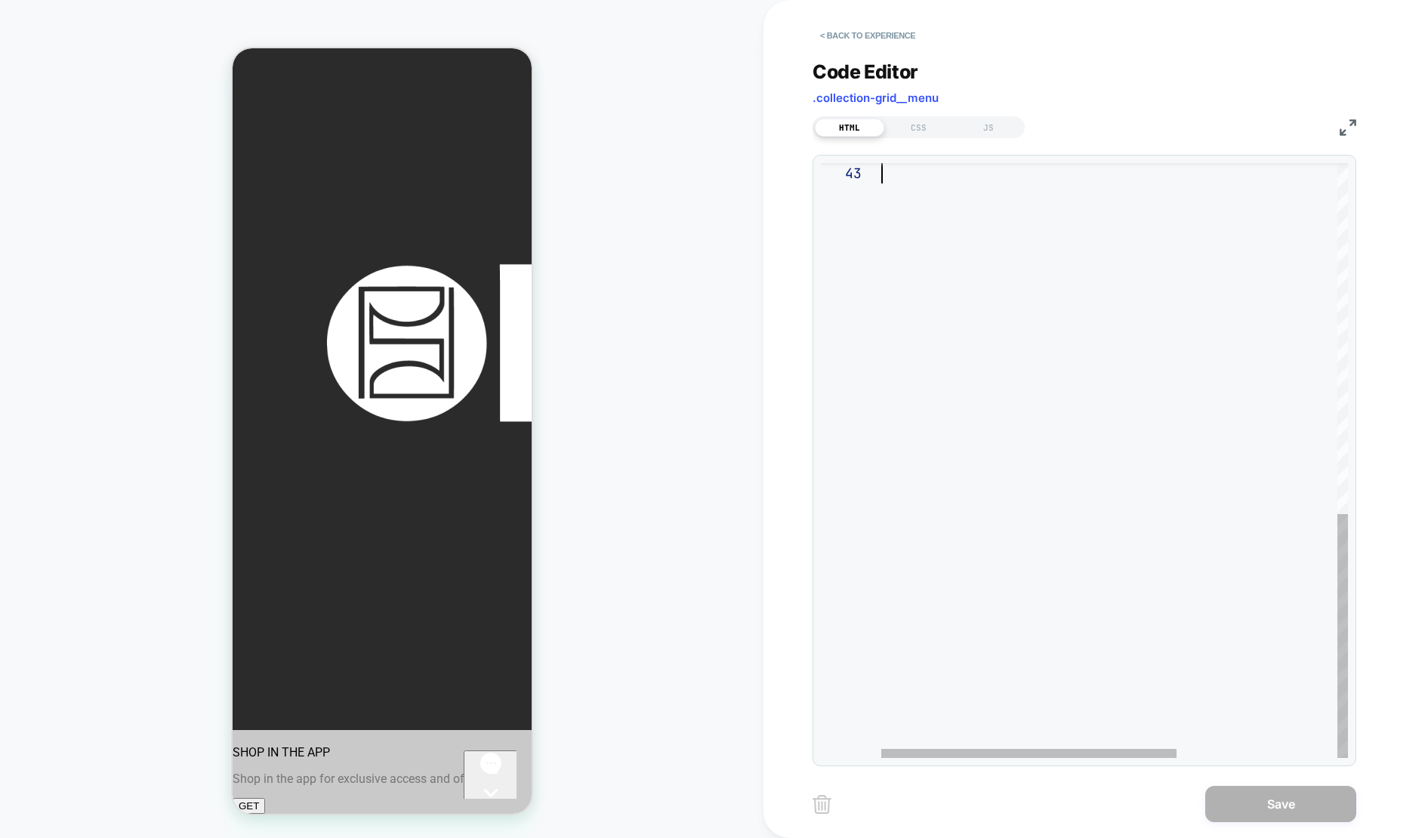
type textarea "**********"
drag, startPoint x: 883, startPoint y: 174, endPoint x: 1209, endPoint y: 924, distance: 817.8
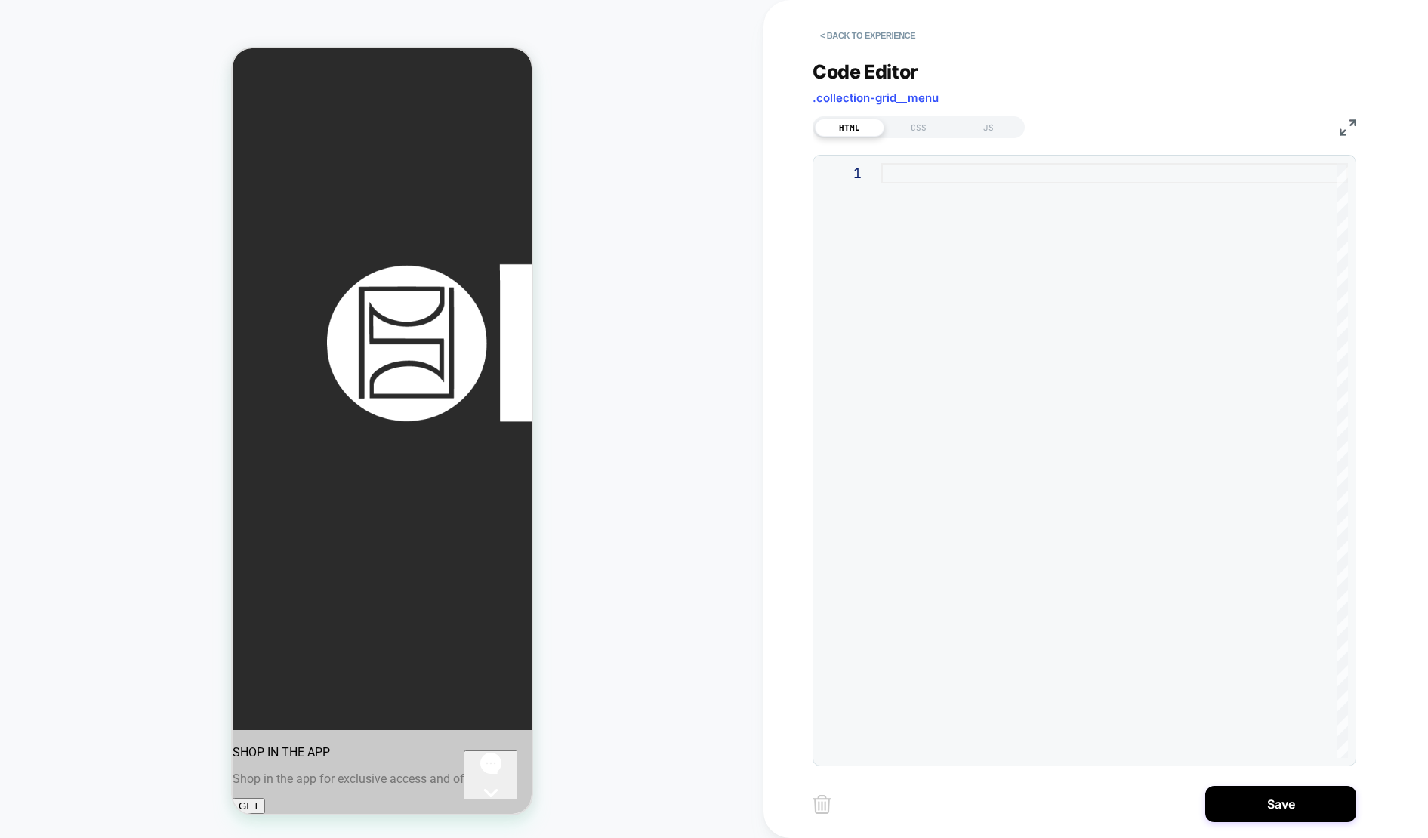
type textarea "**********"
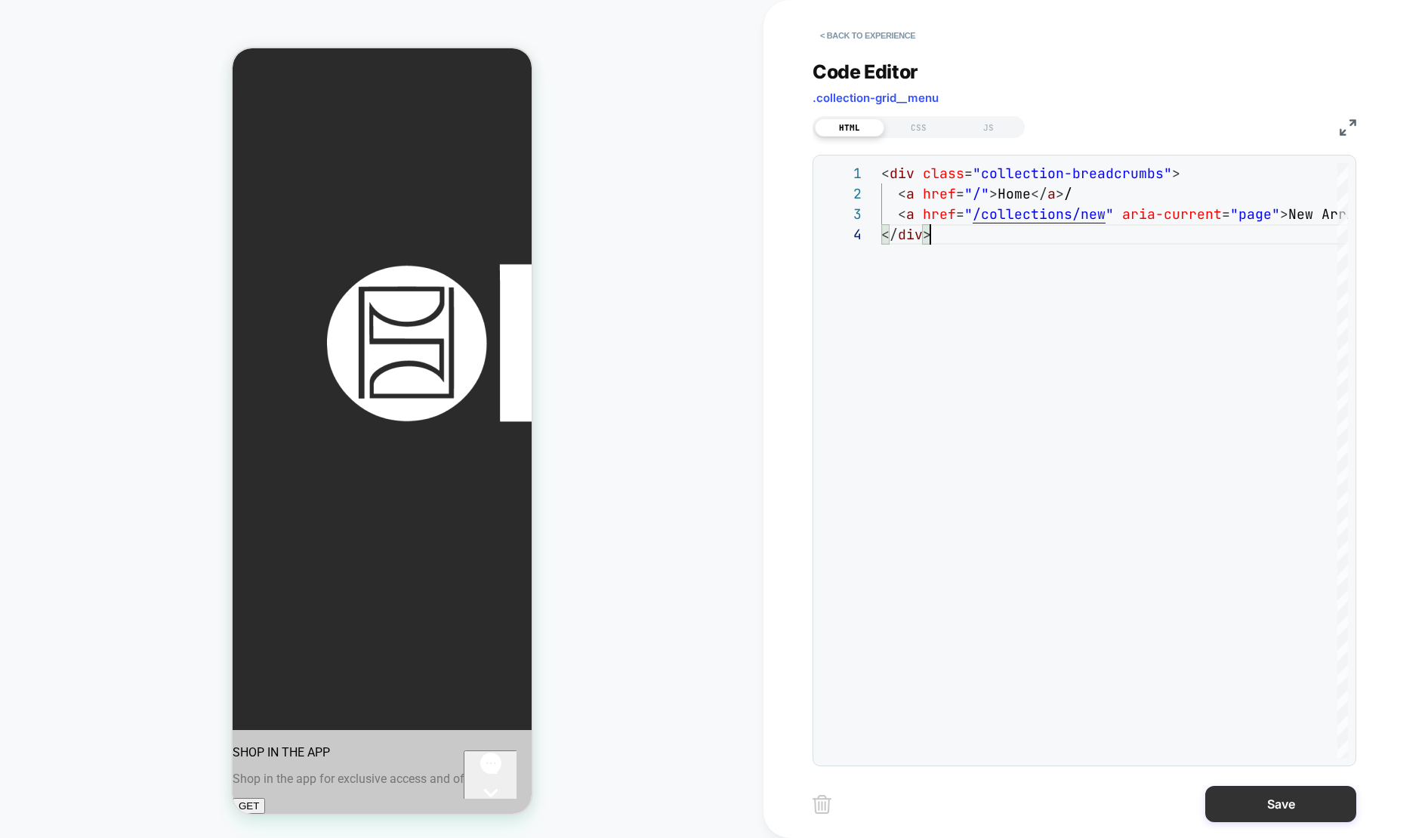
click at [1282, 805] on button "Save" at bounding box center [1280, 804] width 151 height 36
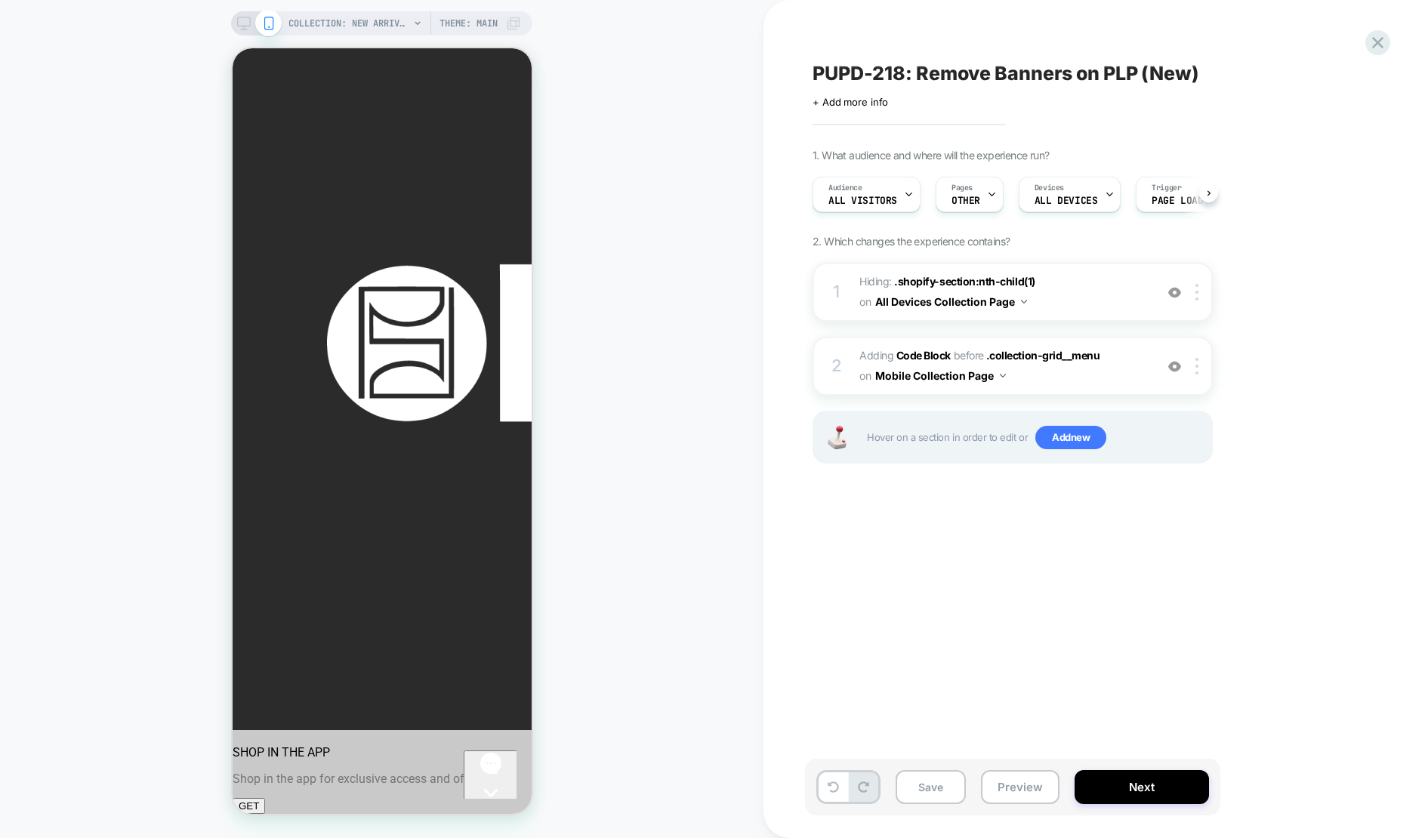
scroll to position [0, 1]
click at [1112, 378] on span "Adding Code Block BEFORE .collection-grid__menu .collection-grid__menu on Mobil…" at bounding box center [1003, 366] width 288 height 41
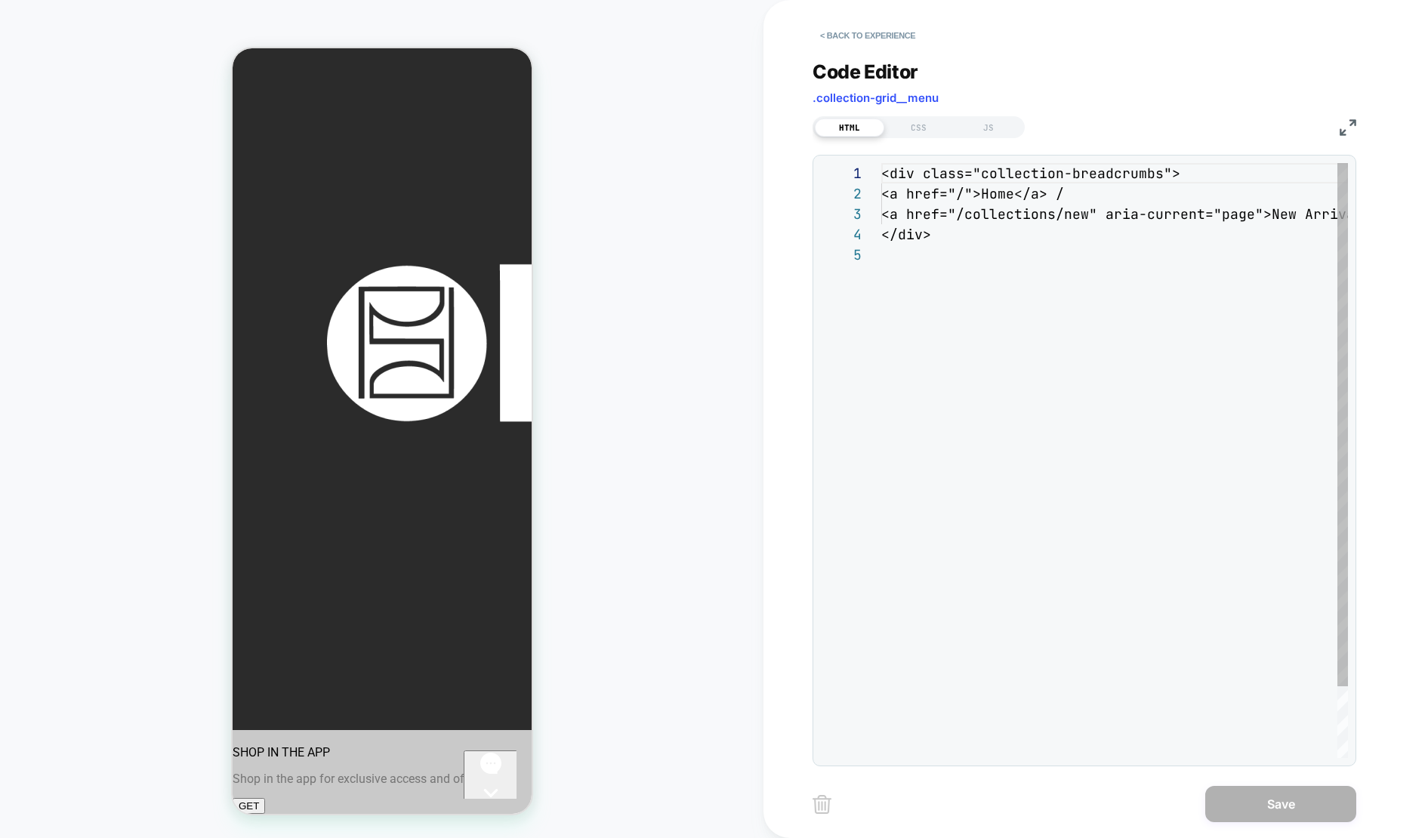
scroll to position [82, 0]
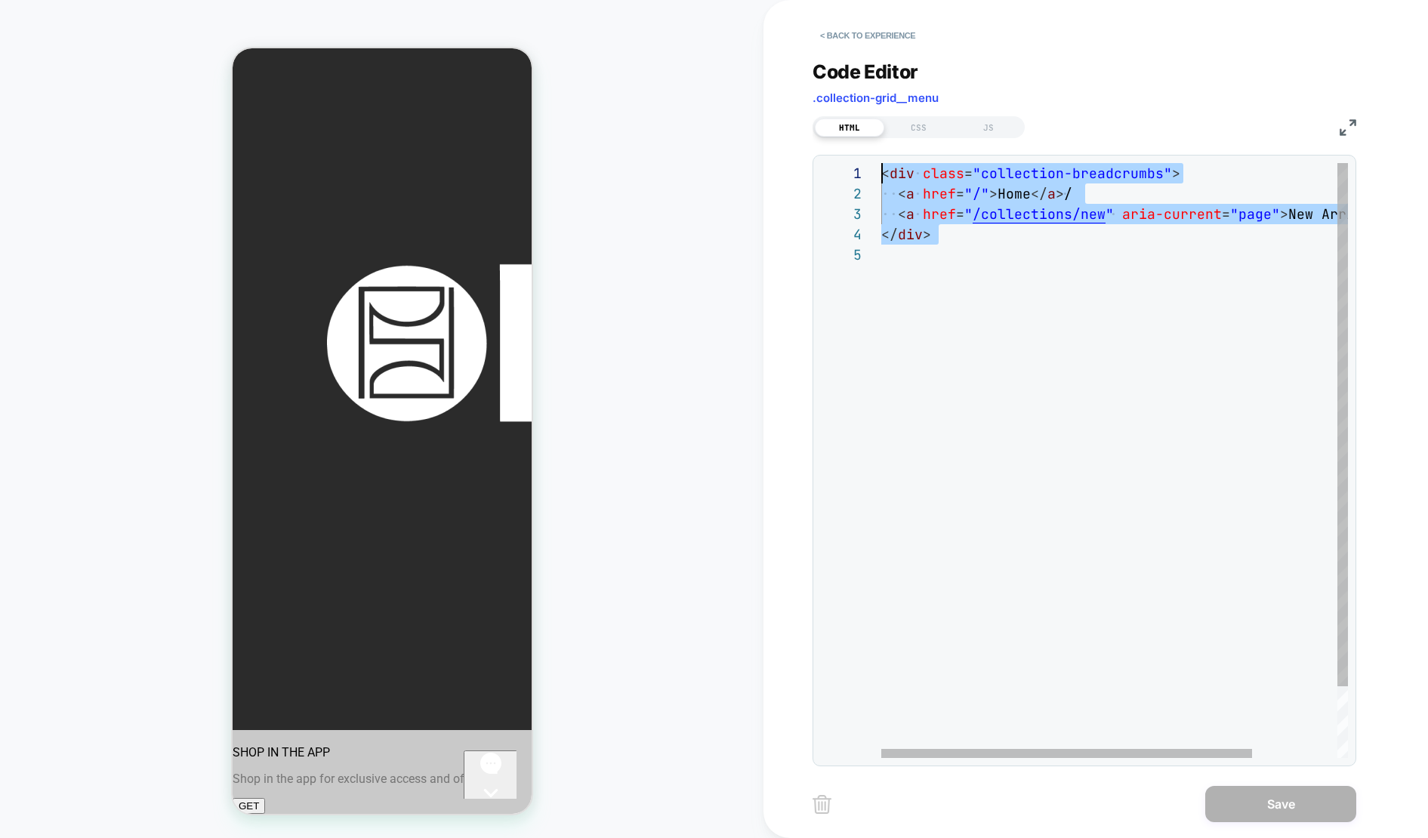
click at [881, 163] on div "< div class = "collection-breadcrumbs" > < a href = "/" > Home </ a > / < a hre…" at bounding box center [1167, 501] width 573 height 677
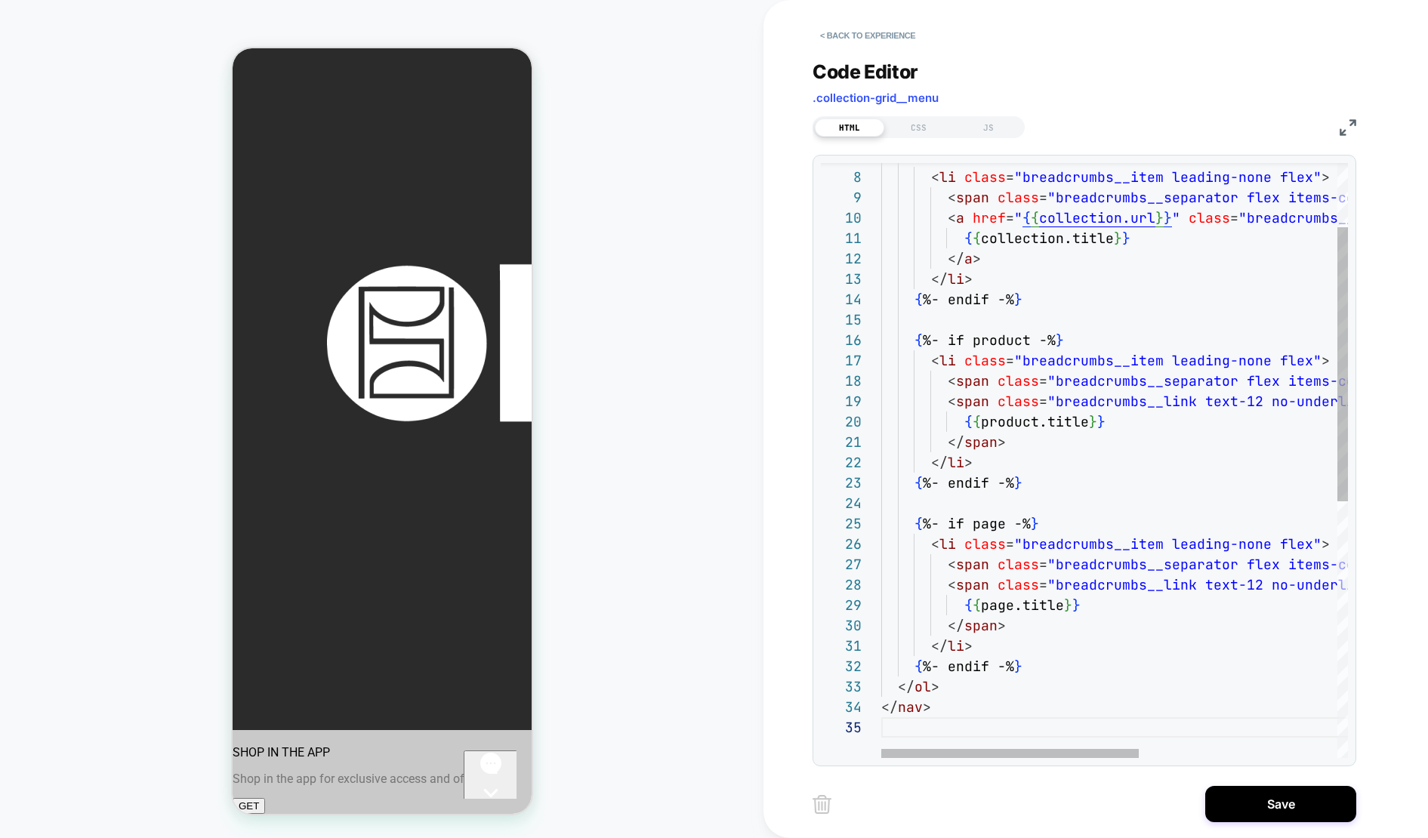
type textarea "**********"
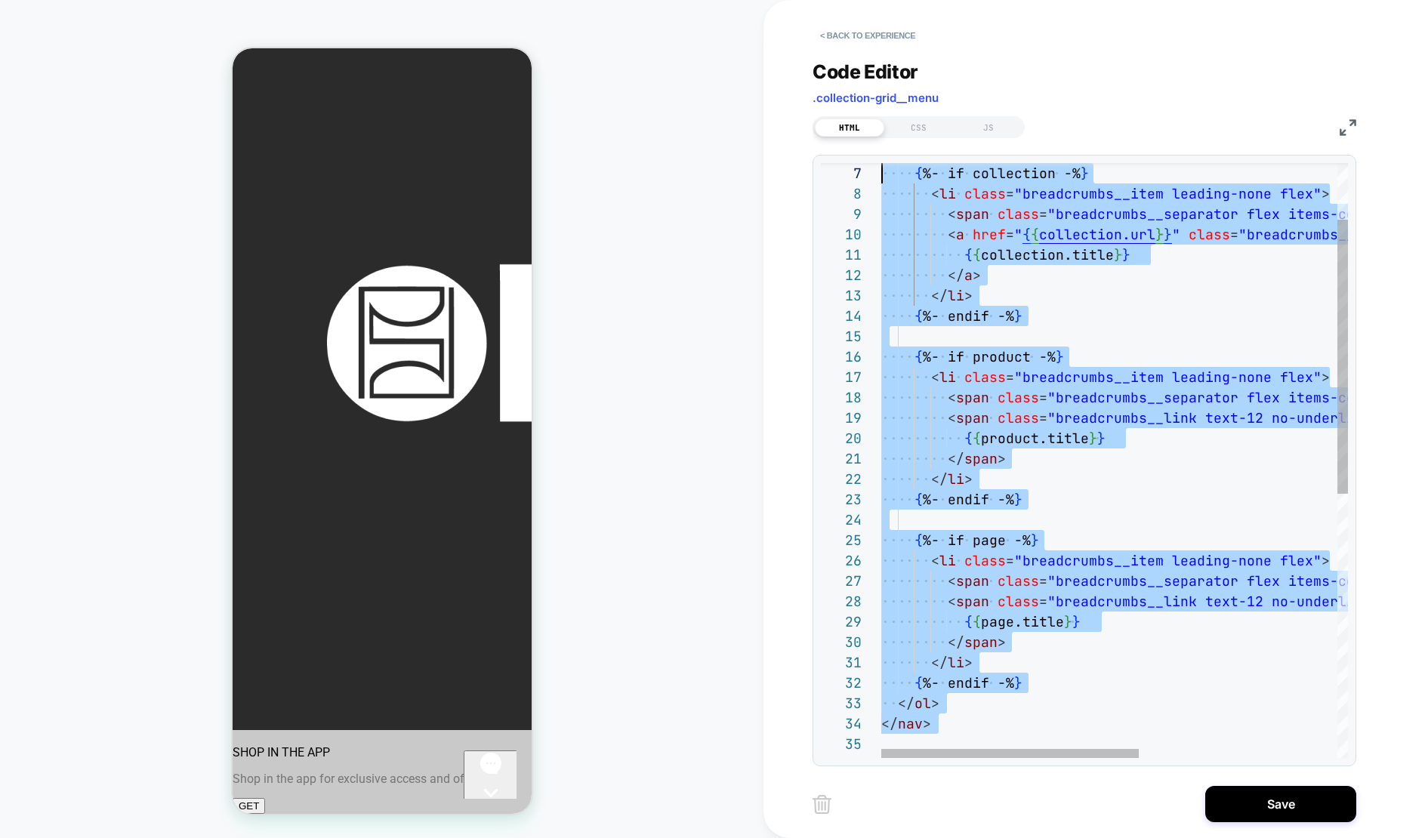
scroll to position [0, 0]
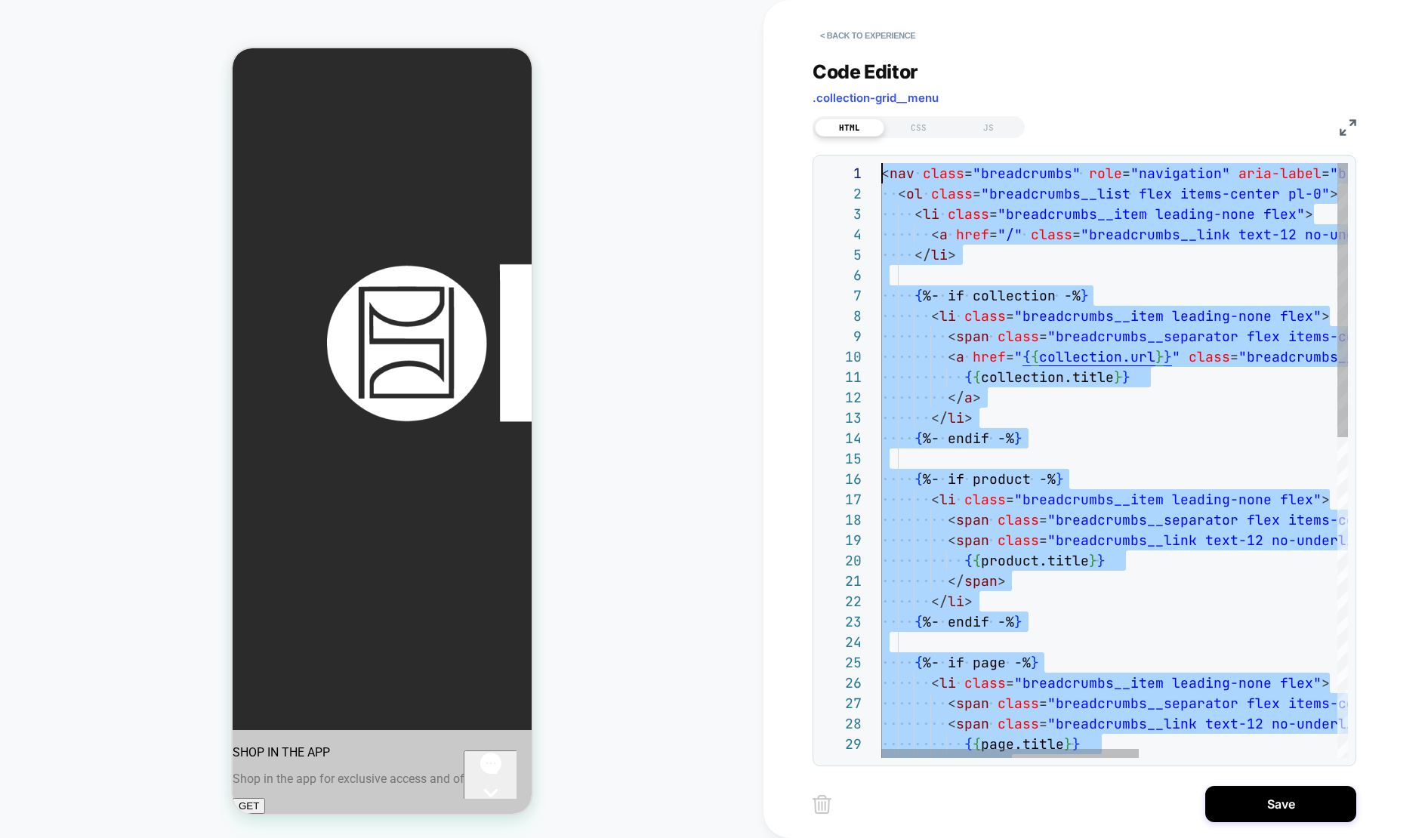
drag, startPoint x: 797, startPoint y: 211, endPoint x: 797, endPoint y: 110, distance: 101.2
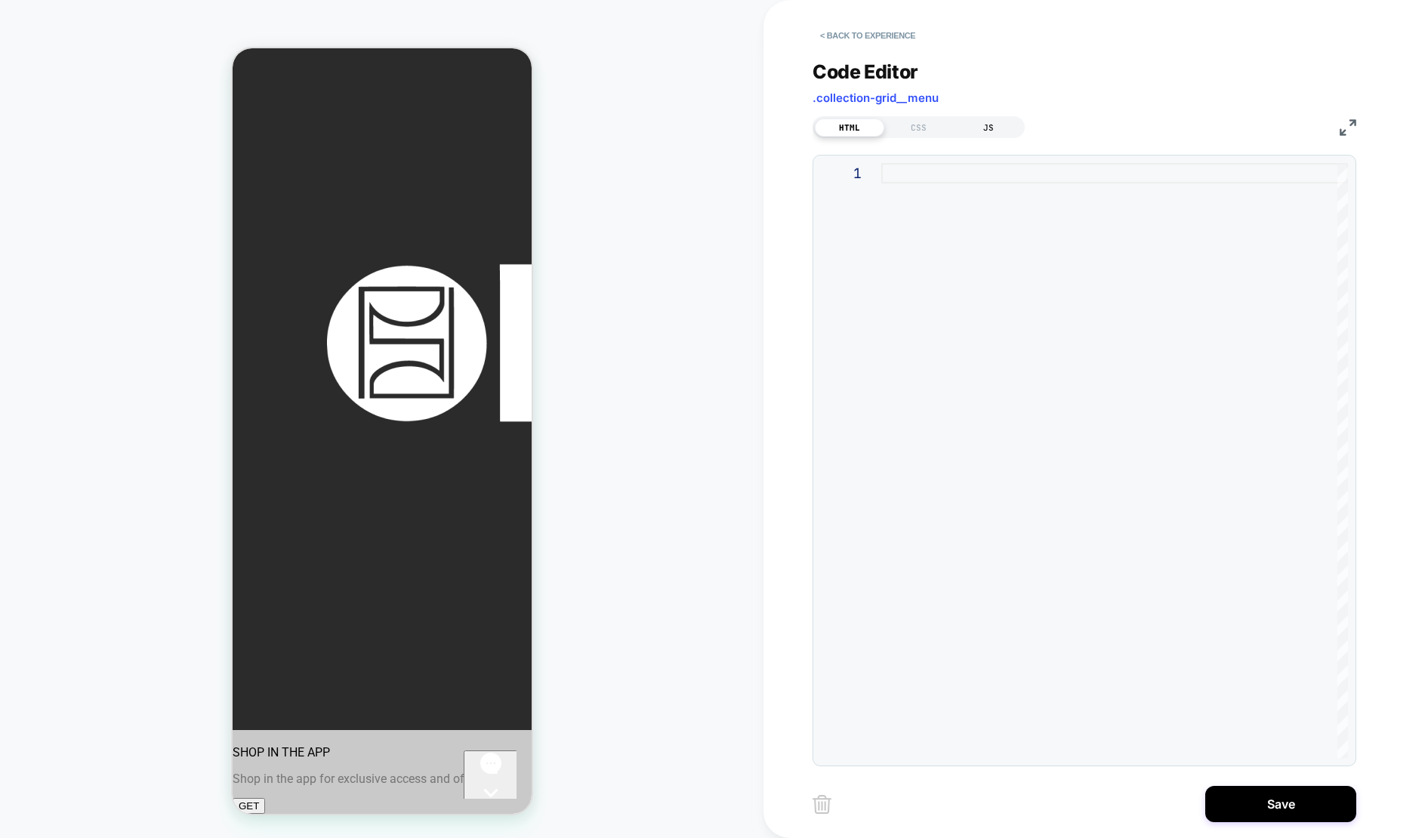
click at [1002, 124] on div "JS" at bounding box center [988, 128] width 69 height 18
click at [905, 178] on div at bounding box center [1114, 460] width 467 height 595
type textarea "**********"
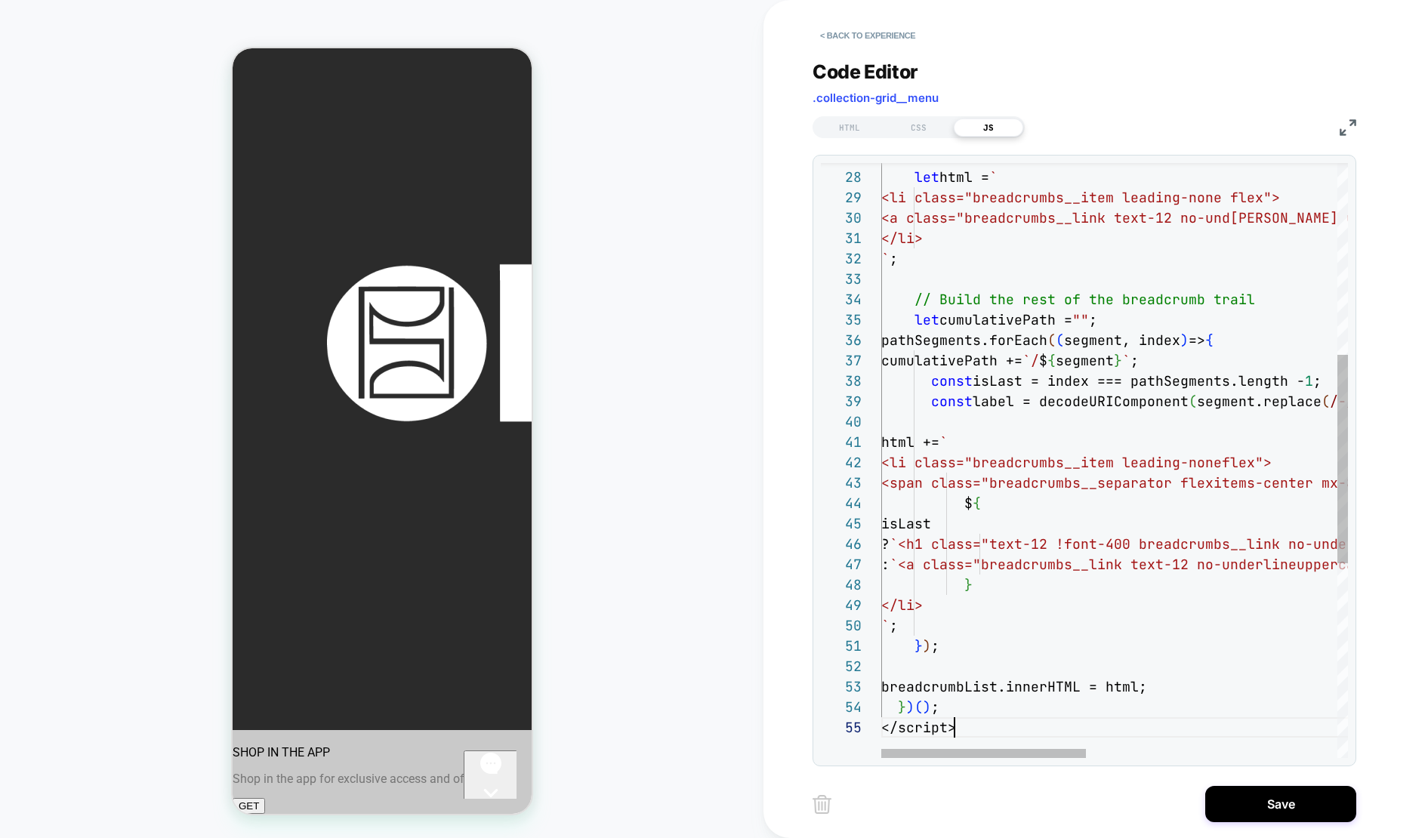
scroll to position [82, 73]
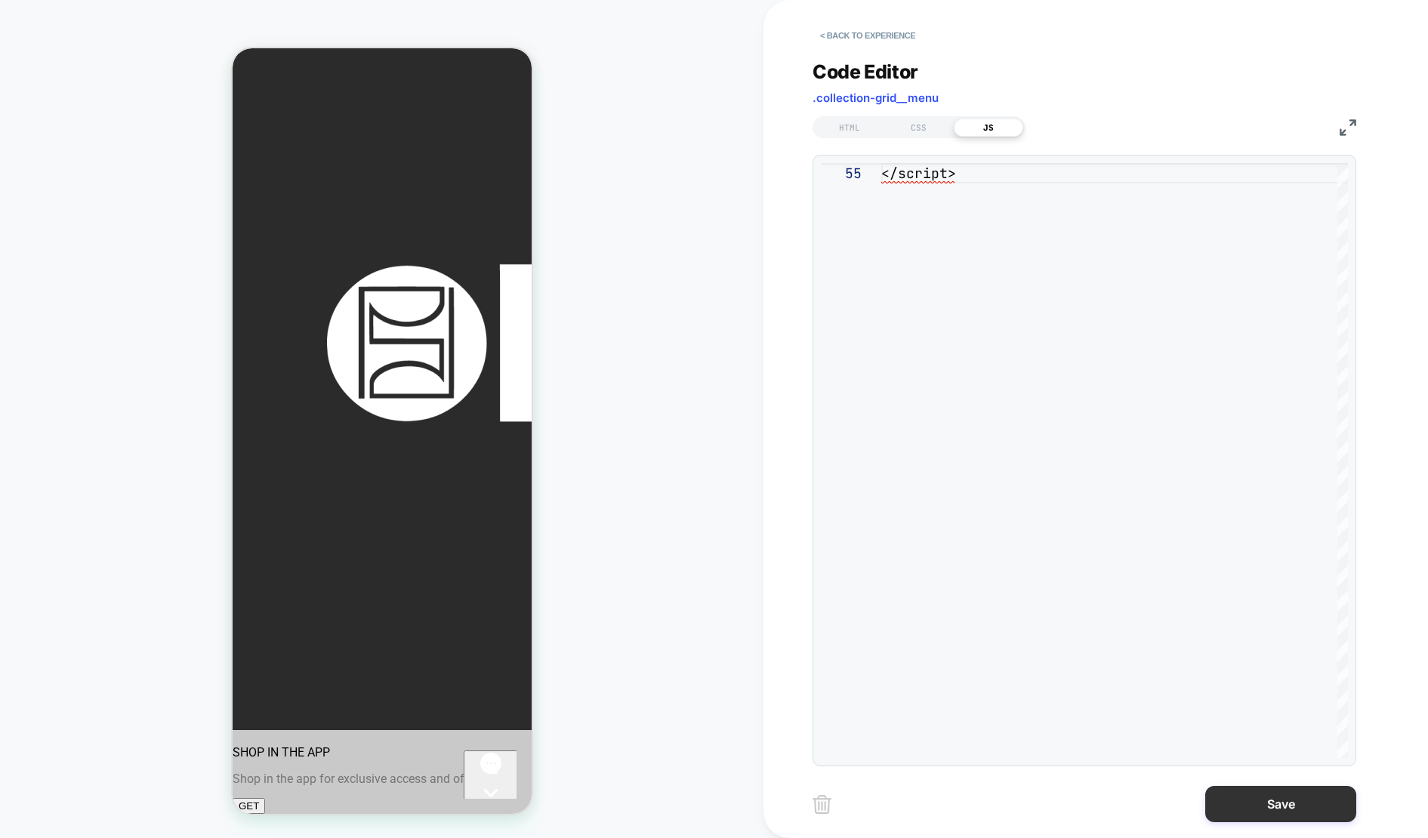
click at [1283, 817] on button "Save" at bounding box center [1280, 804] width 151 height 36
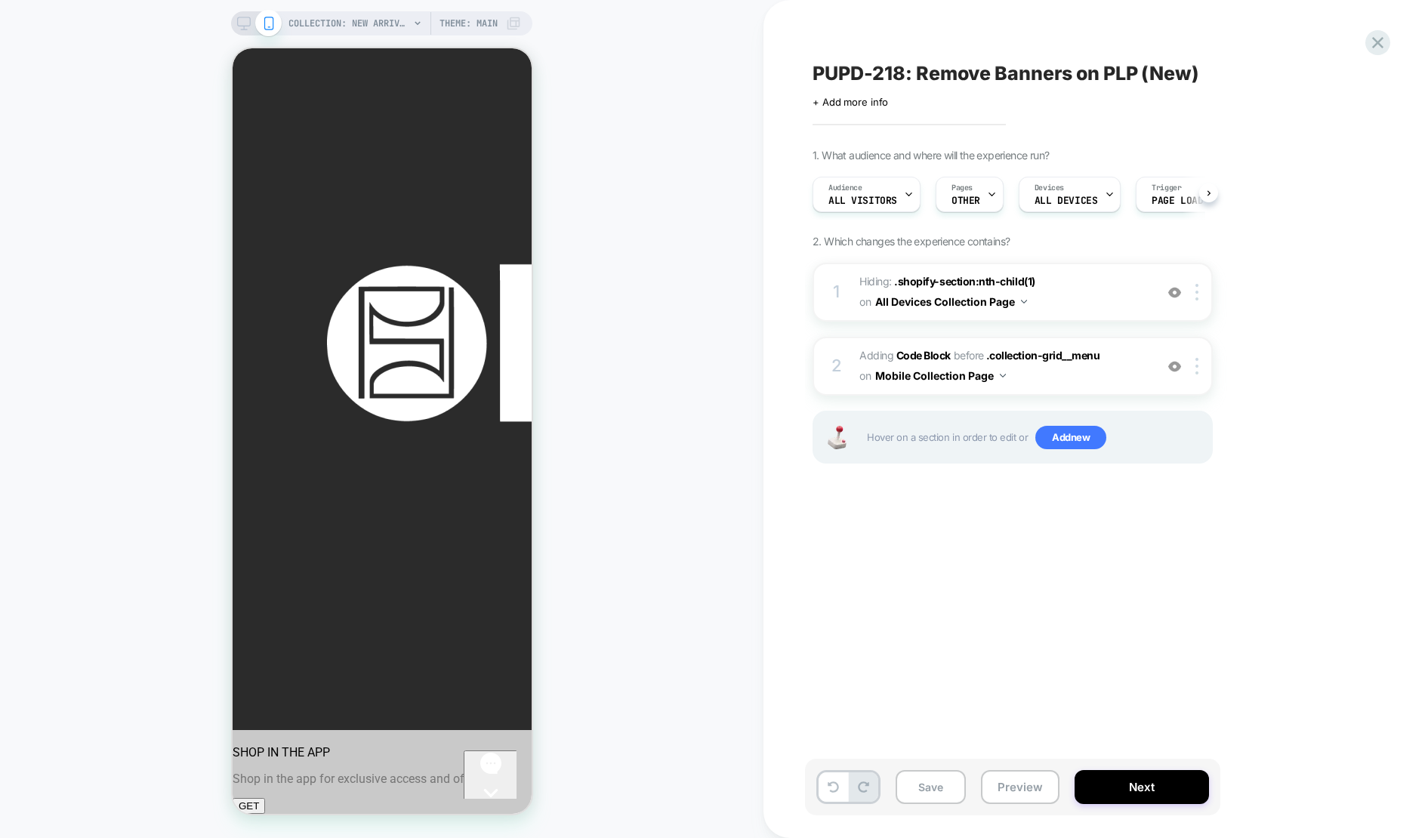
scroll to position [0, 1]
click at [1202, 370] on div at bounding box center [1199, 366] width 25 height 17
click at [1091, 358] on span ".collection-grid__menu" at bounding box center [1043, 355] width 114 height 13
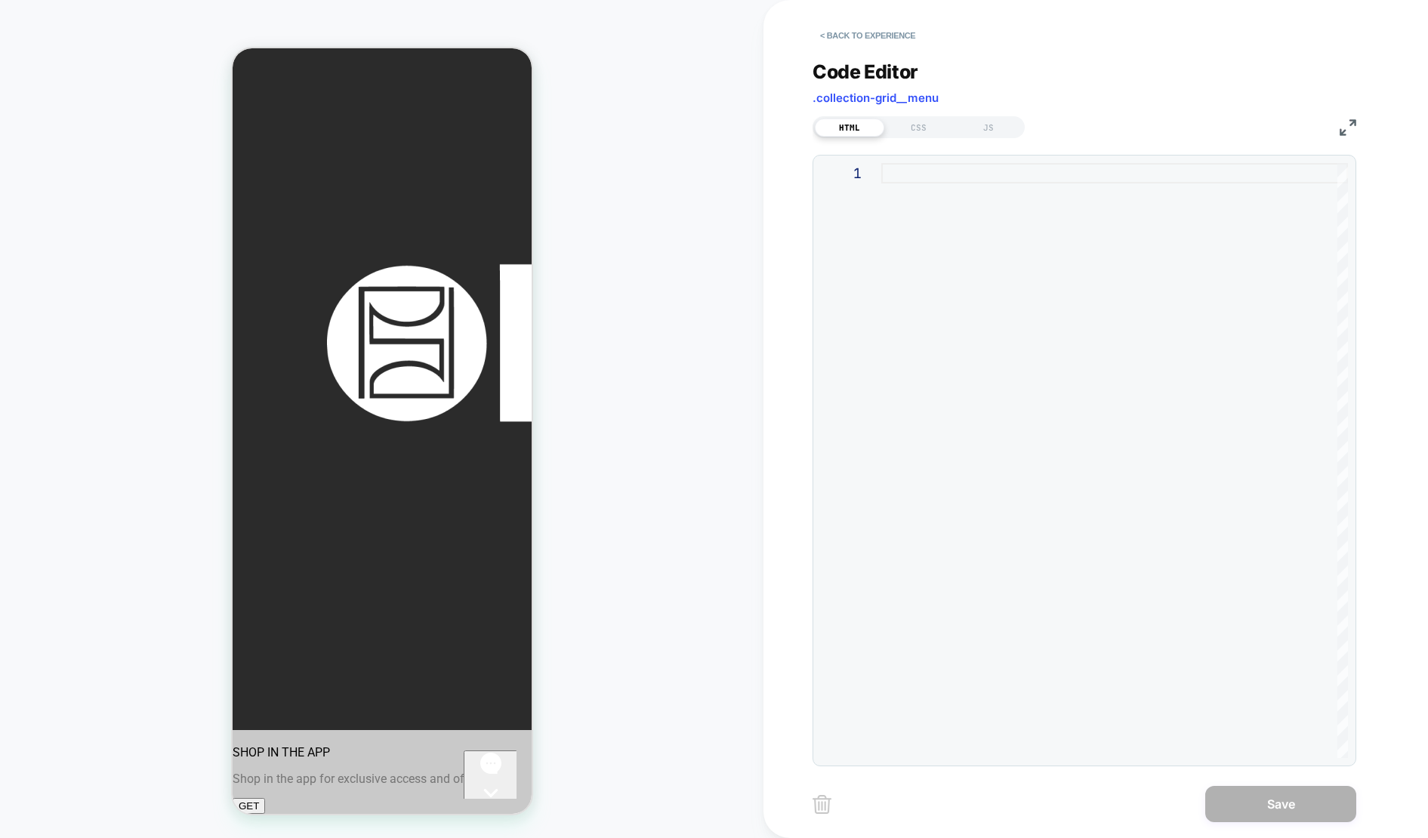
click at [982, 137] on div "HTML CSS JS" at bounding box center [919, 127] width 212 height 22
click at [984, 133] on div "JS" at bounding box center [988, 128] width 69 height 18
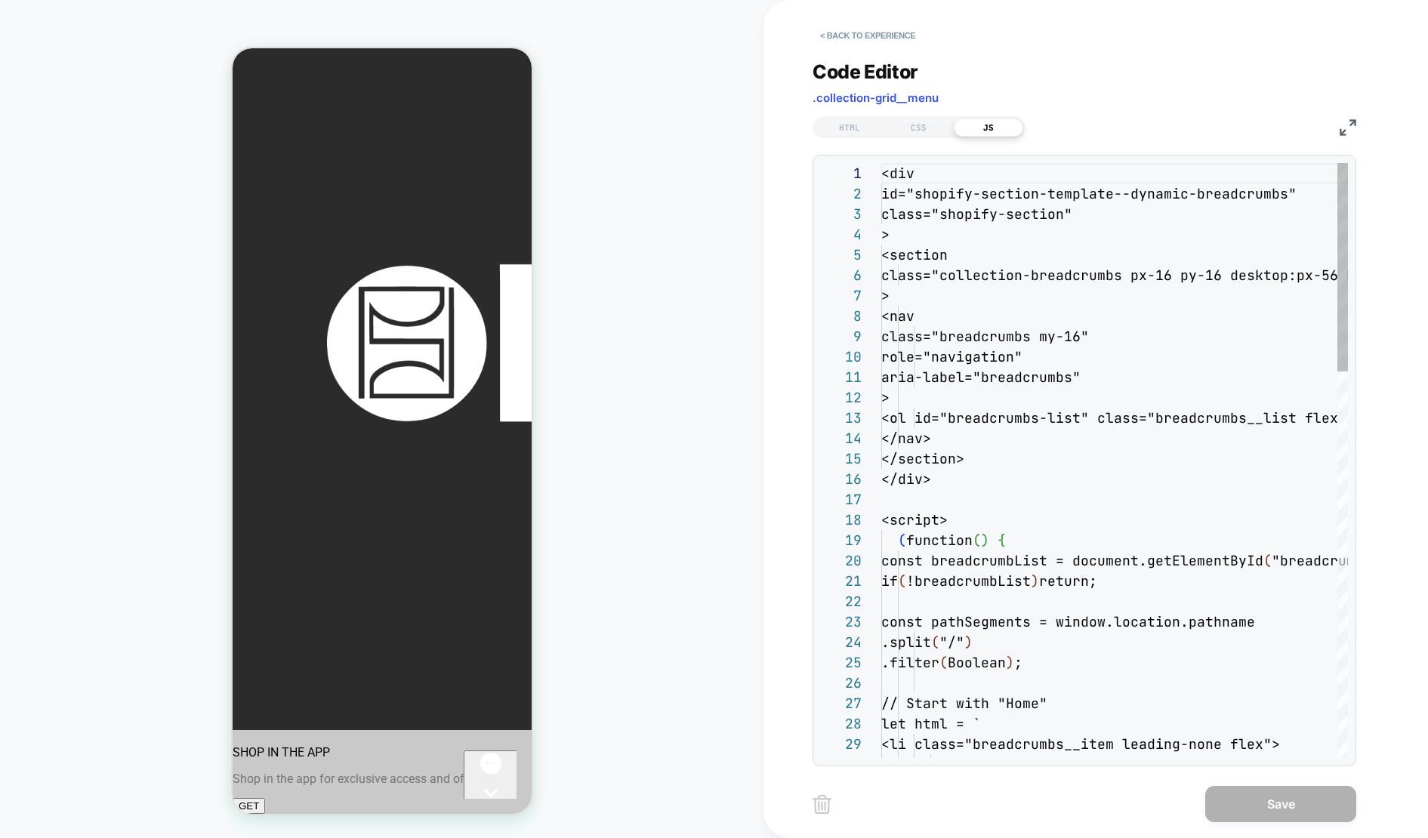
scroll to position [204, 0]
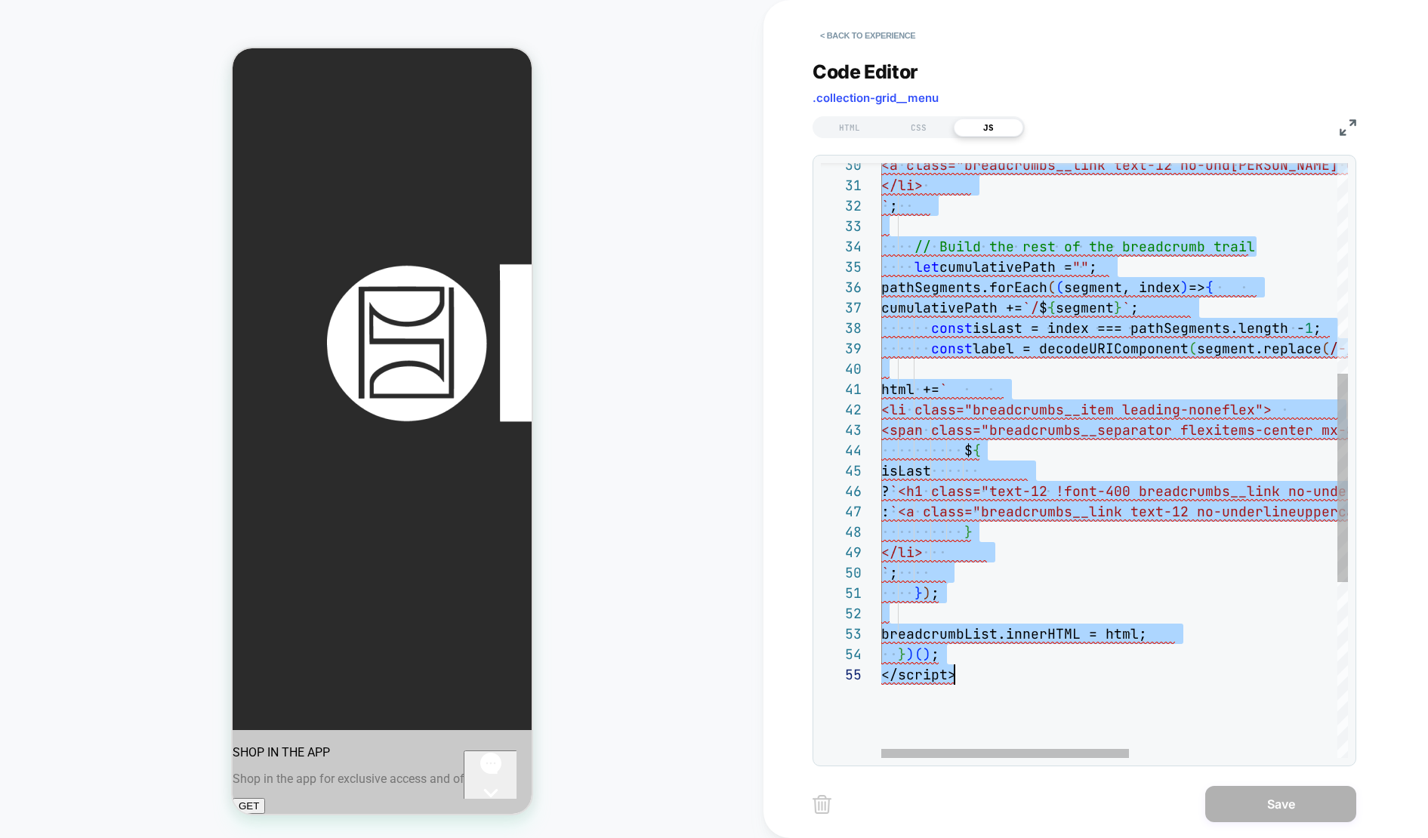
type textarea "**********"
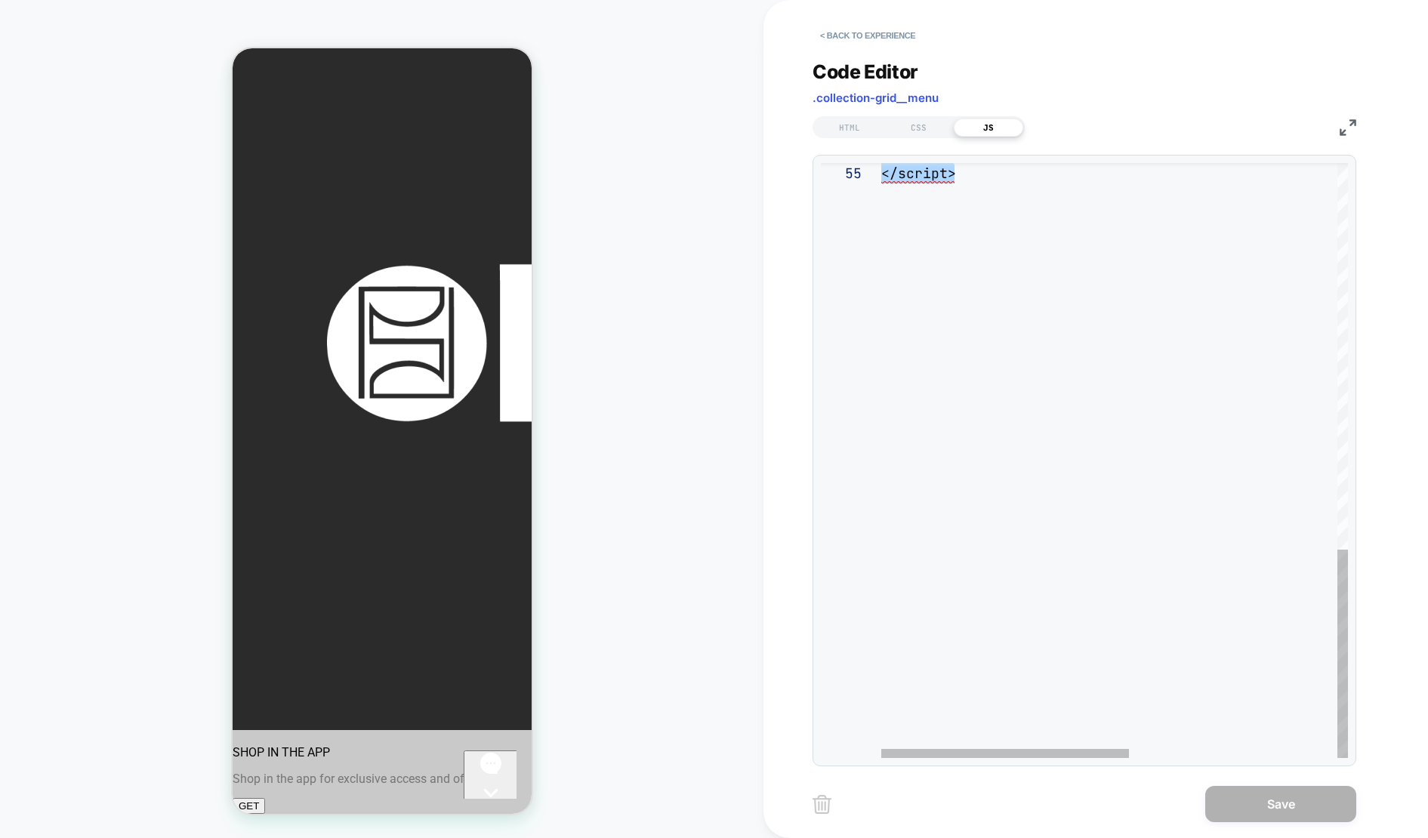
drag, startPoint x: 881, startPoint y: 175, endPoint x: 1100, endPoint y: 885, distance: 742.9
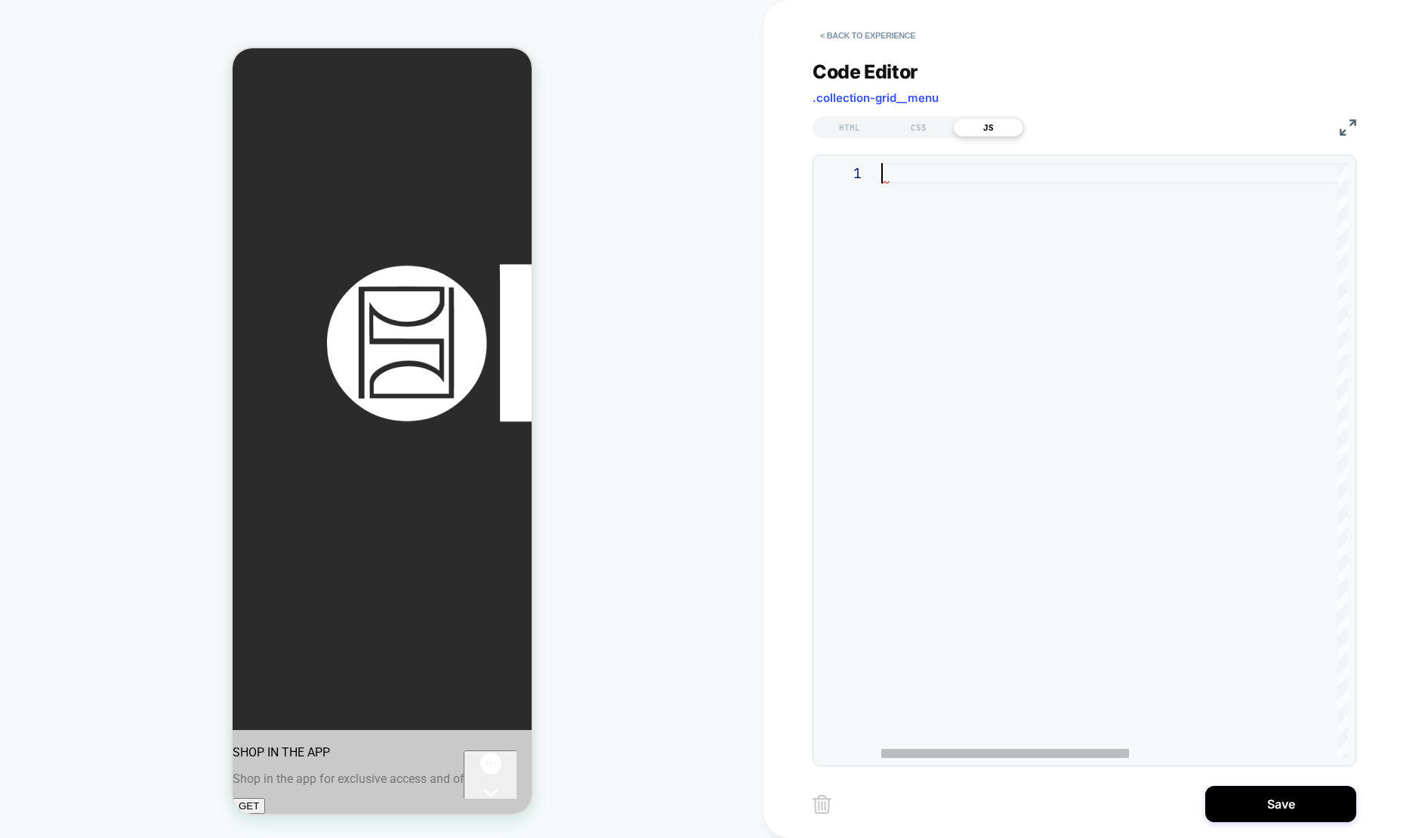
scroll to position [0, 0]
type textarea "**********"
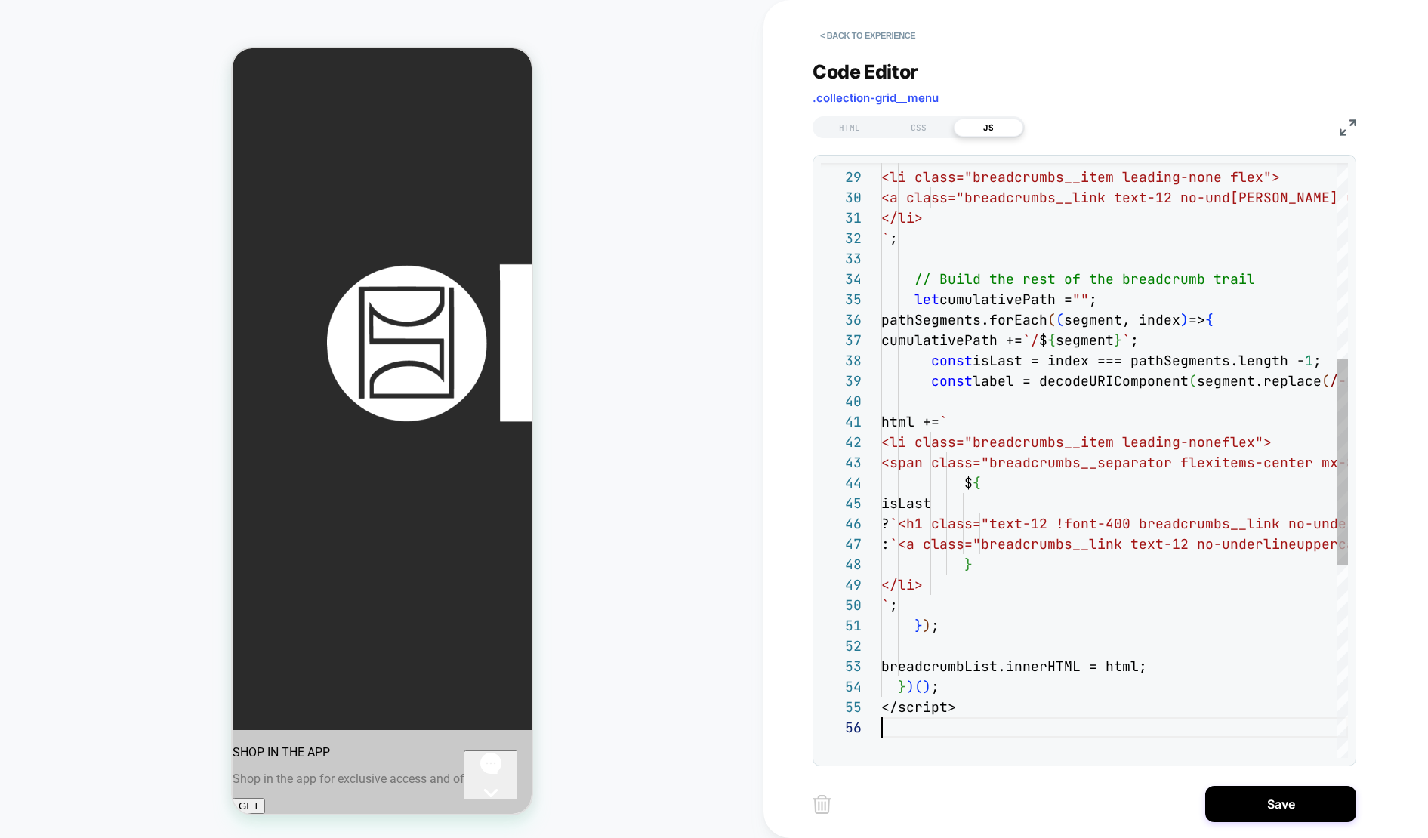
scroll to position [102, 0]
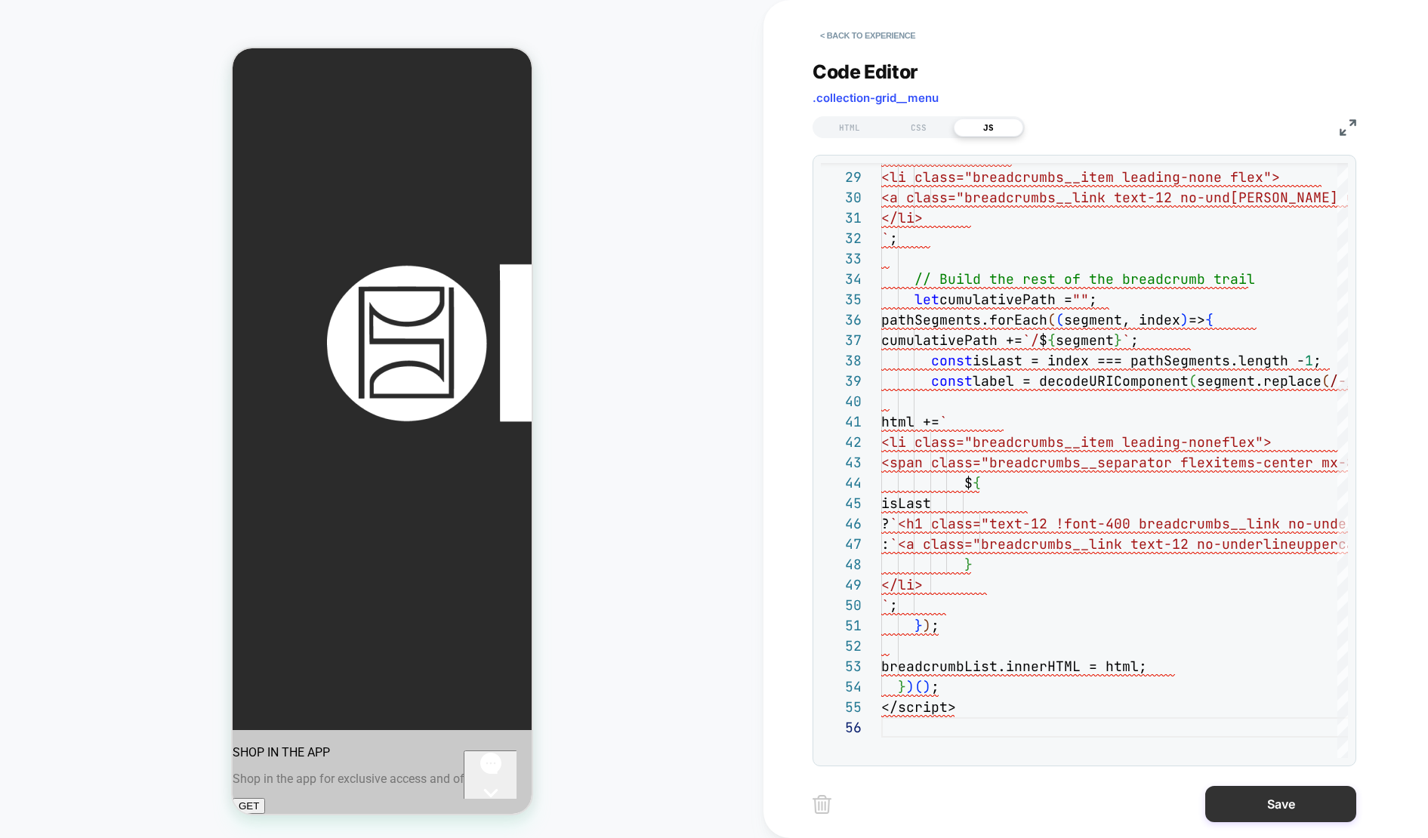
click at [1276, 807] on button "Save" at bounding box center [1280, 804] width 151 height 36
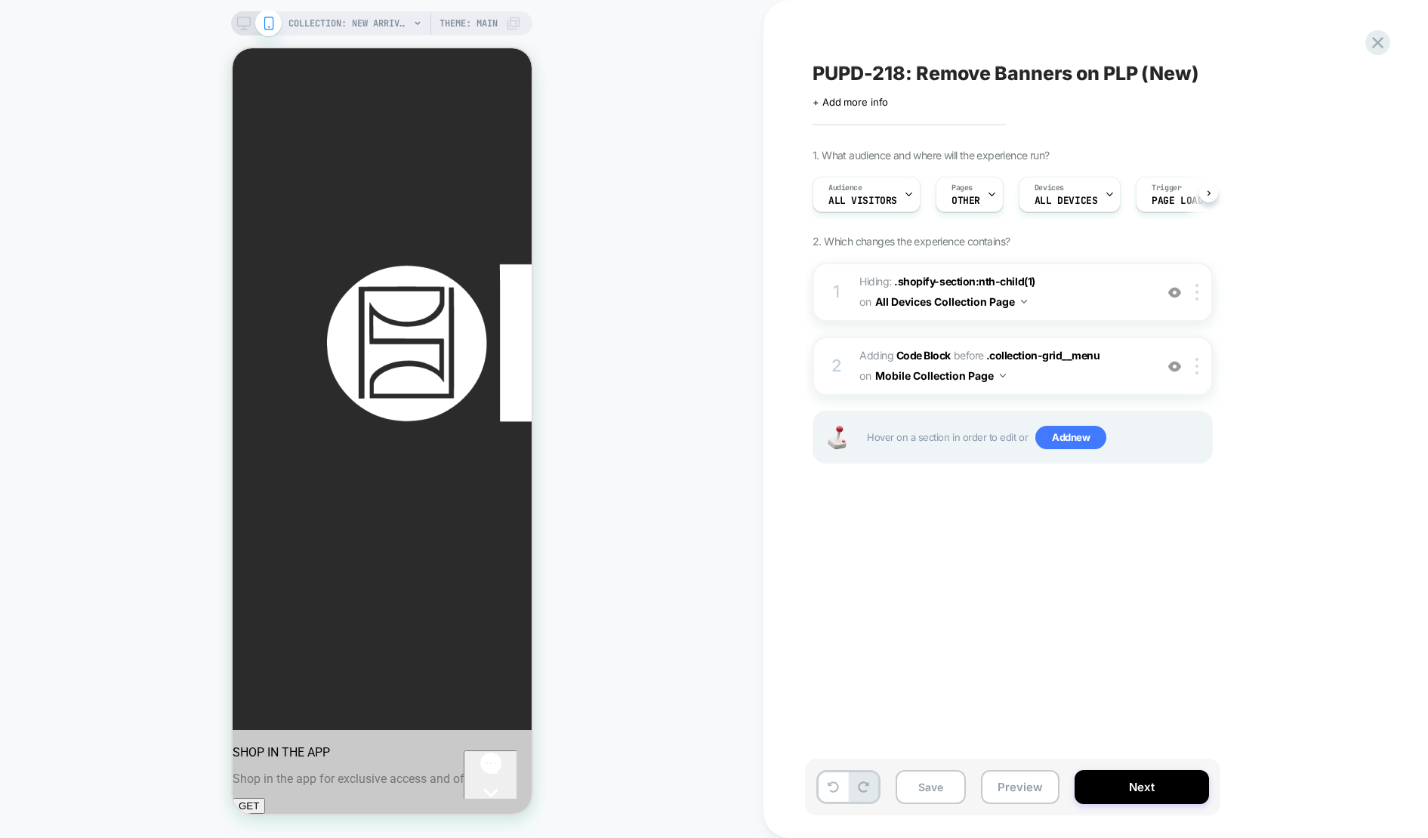
scroll to position [0, 1]
click at [1071, 440] on span "Add new" at bounding box center [1070, 438] width 71 height 24
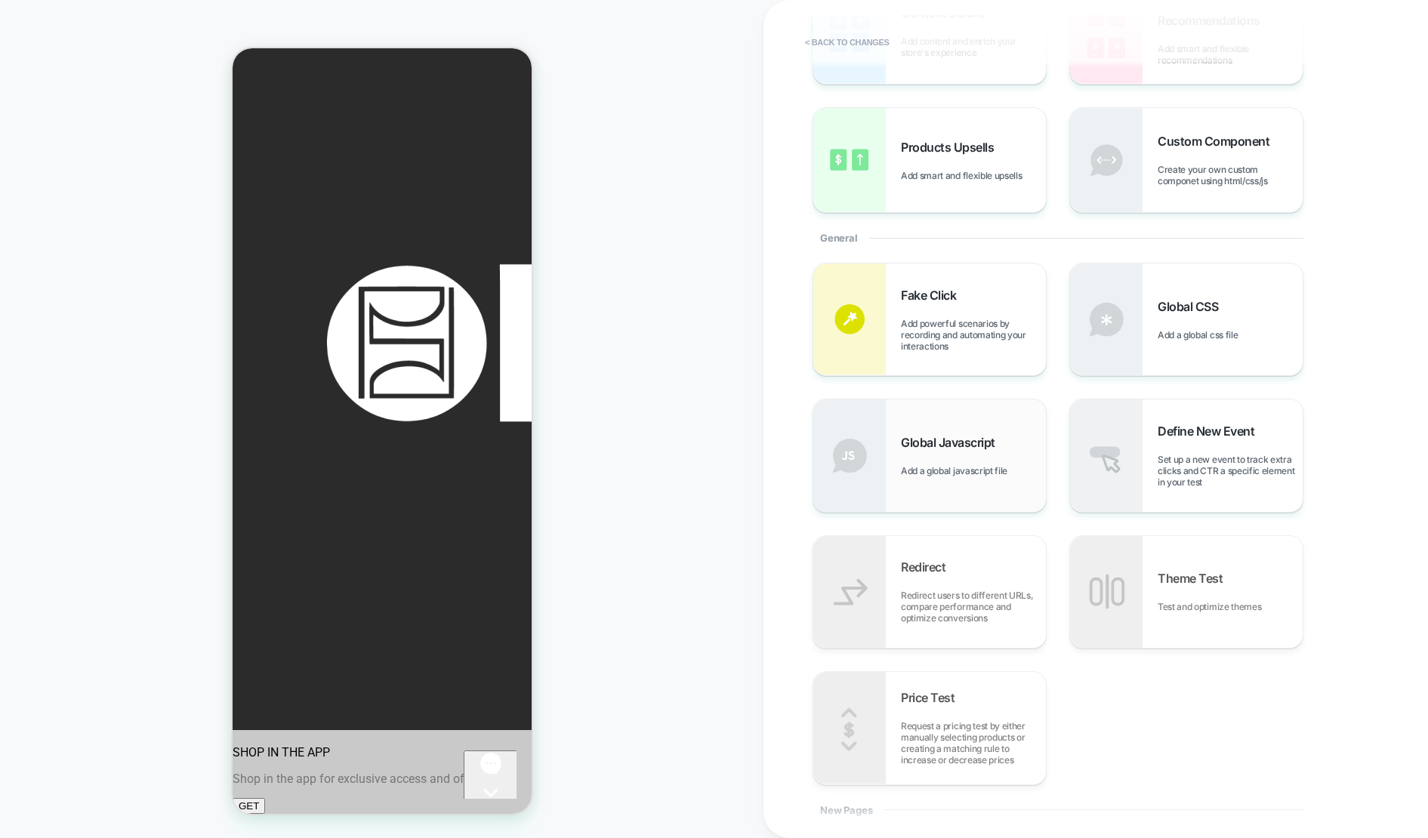
scroll to position [162, 0]
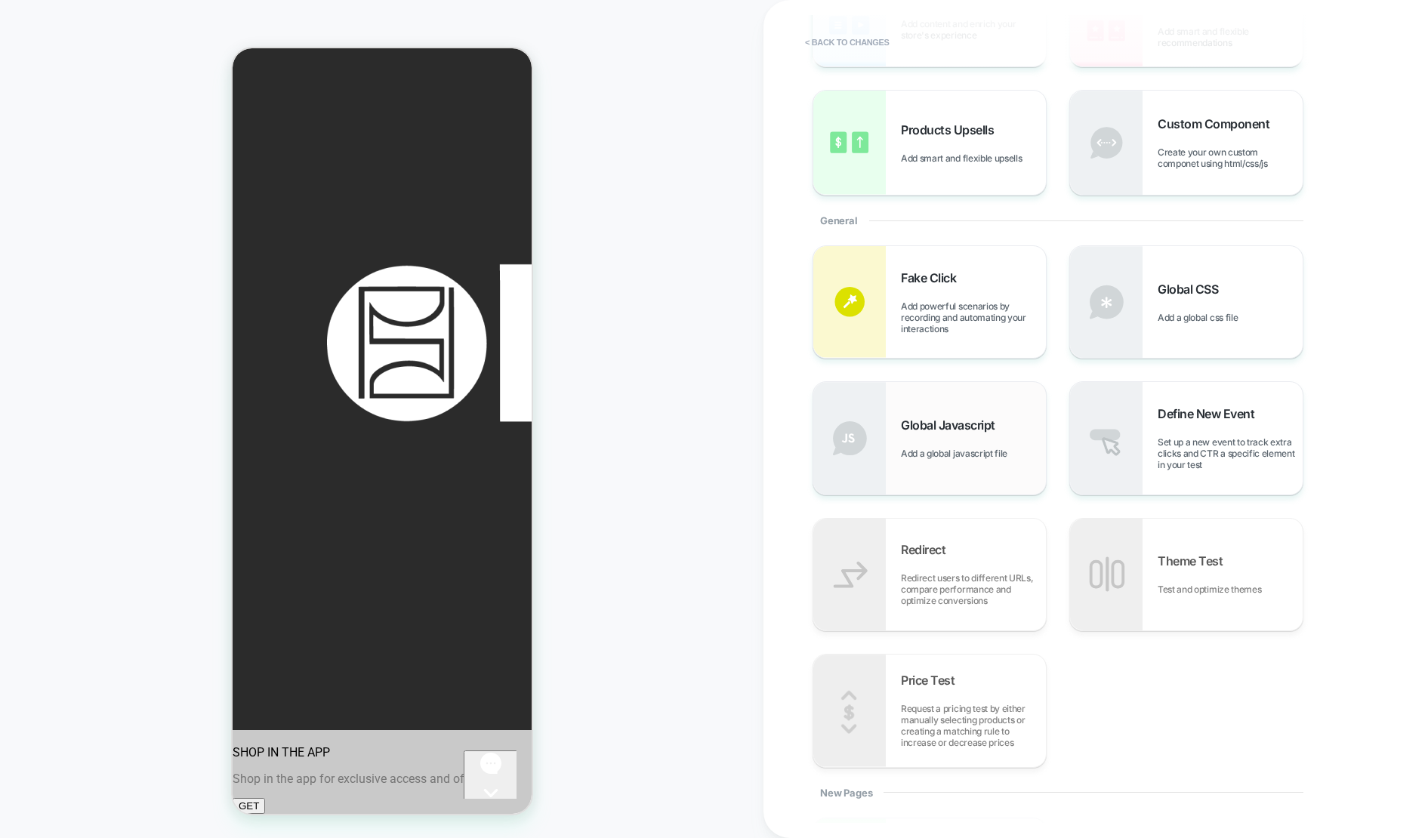
click at [959, 470] on div "Global Javascript Add a global javascript file" at bounding box center [929, 438] width 233 height 112
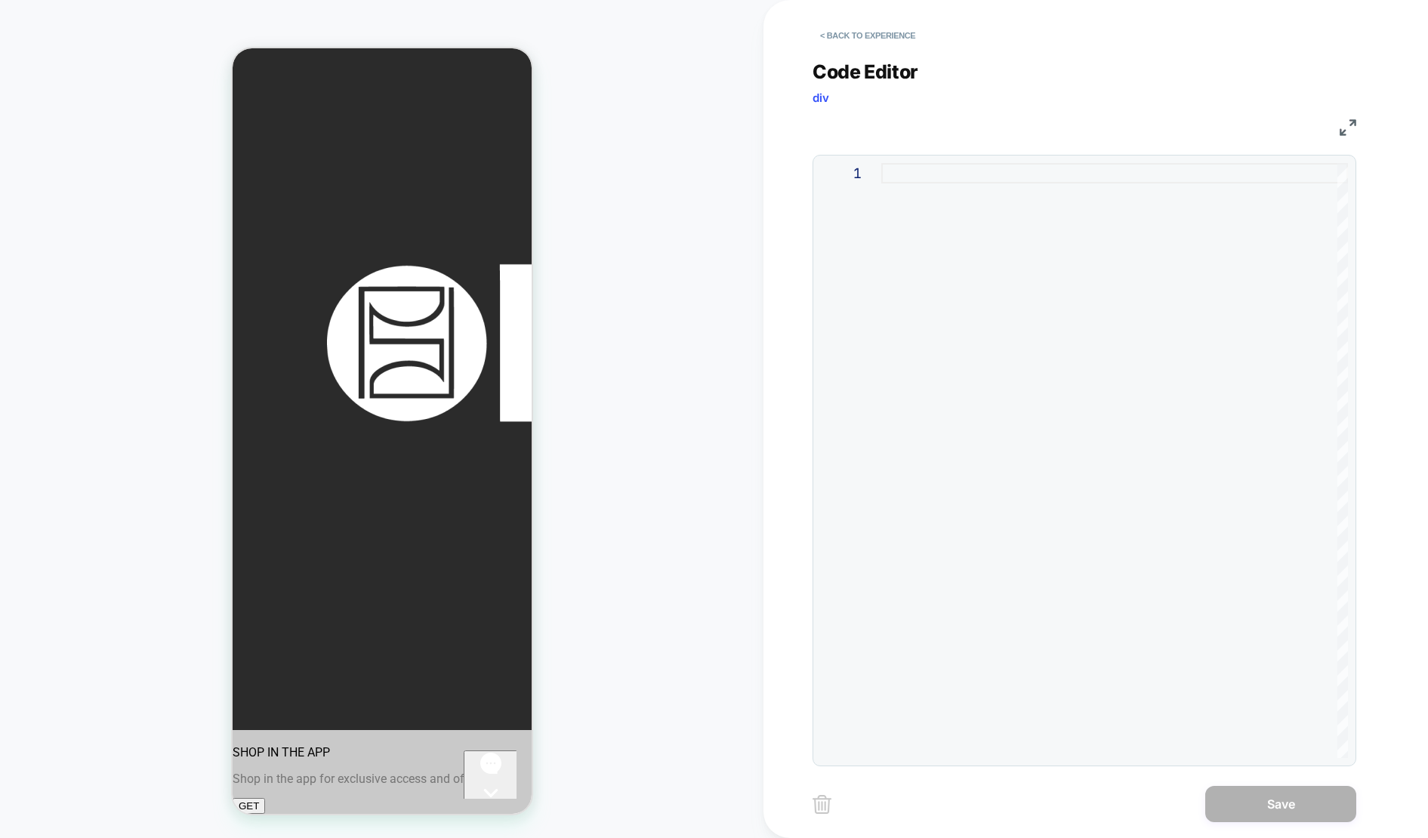
click at [895, 183] on div at bounding box center [1114, 460] width 467 height 595
type textarea "**********"
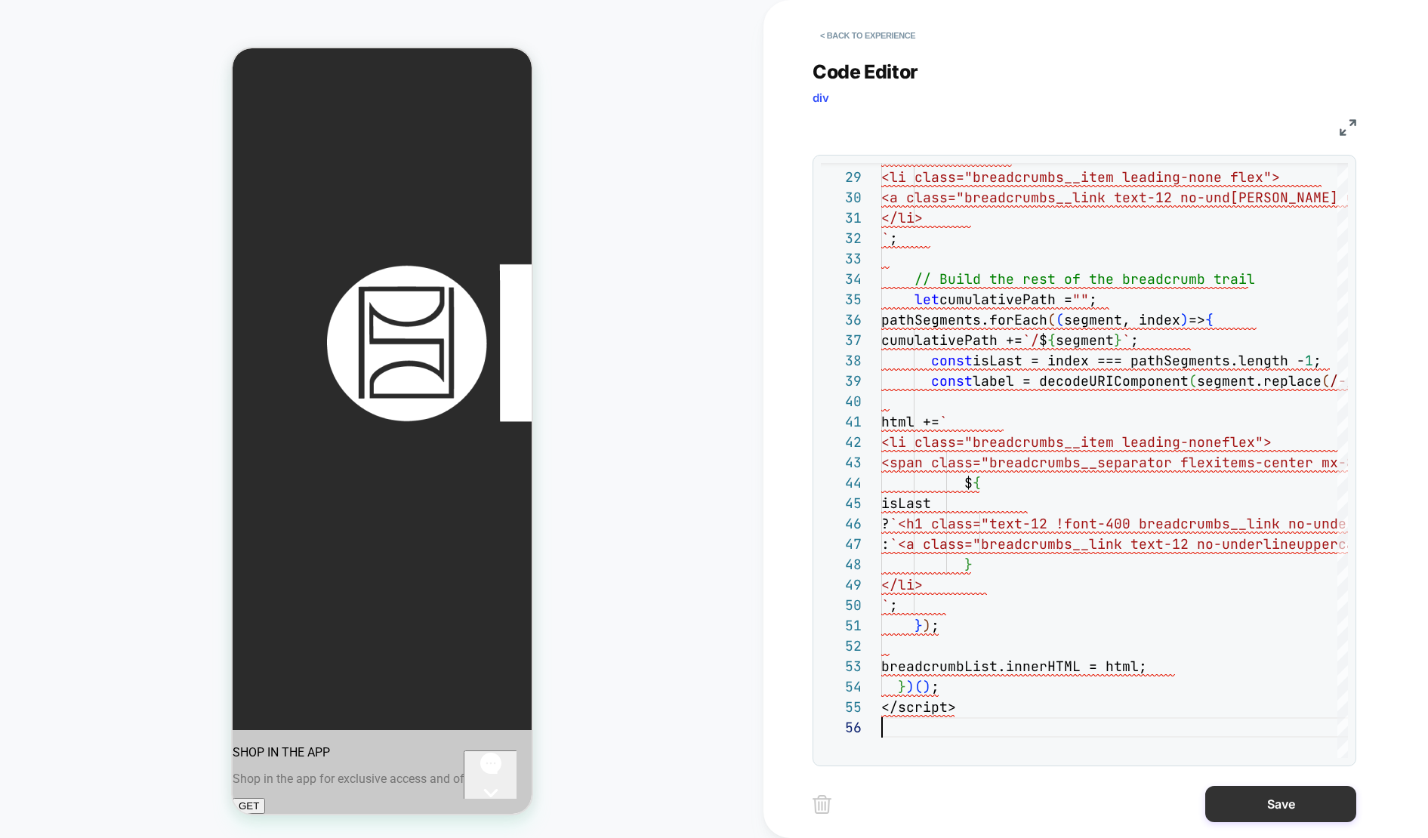
click at [1295, 808] on button "Save" at bounding box center [1280, 804] width 151 height 36
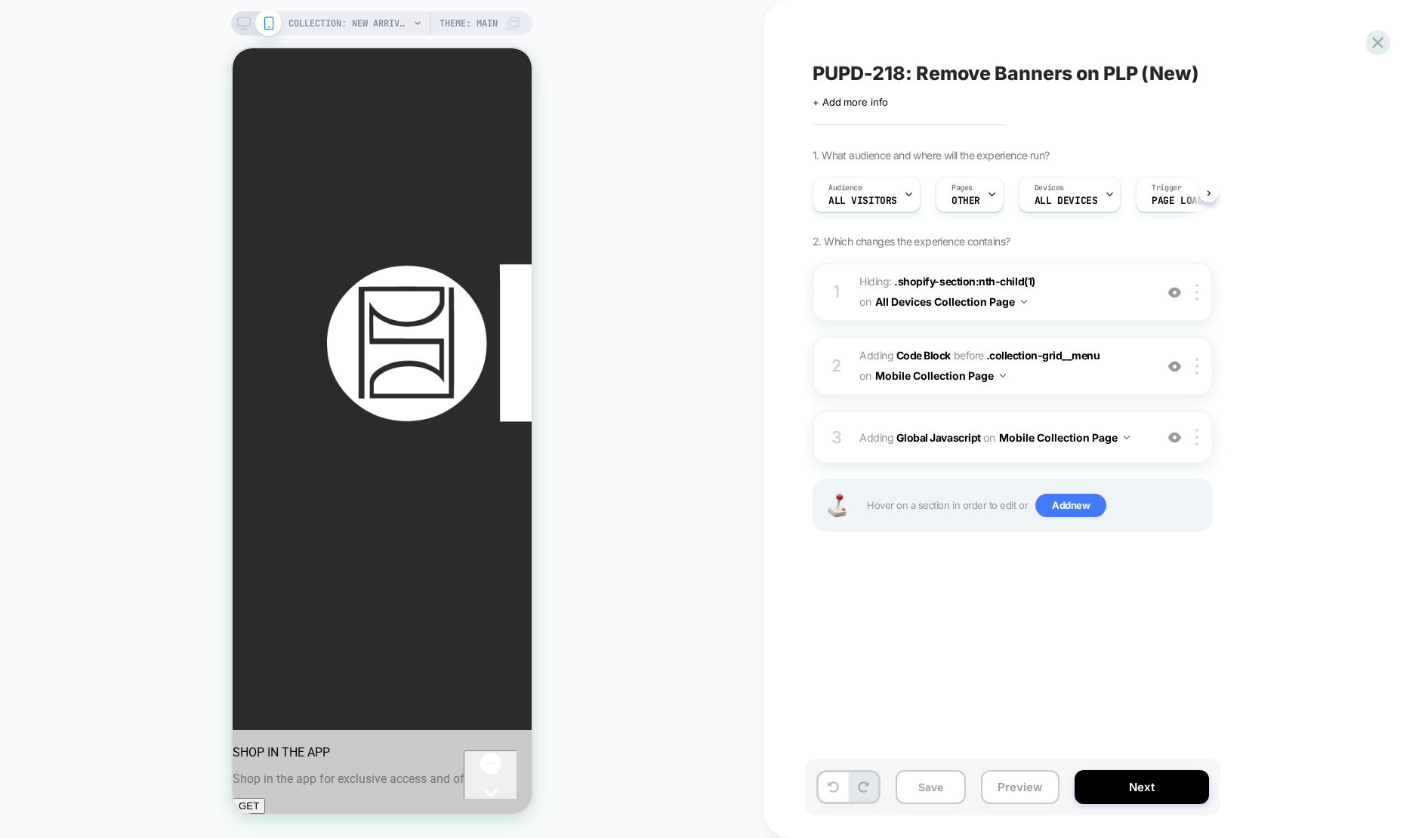
scroll to position [0, 1]
click at [1197, 433] on img at bounding box center [1196, 437] width 3 height 17
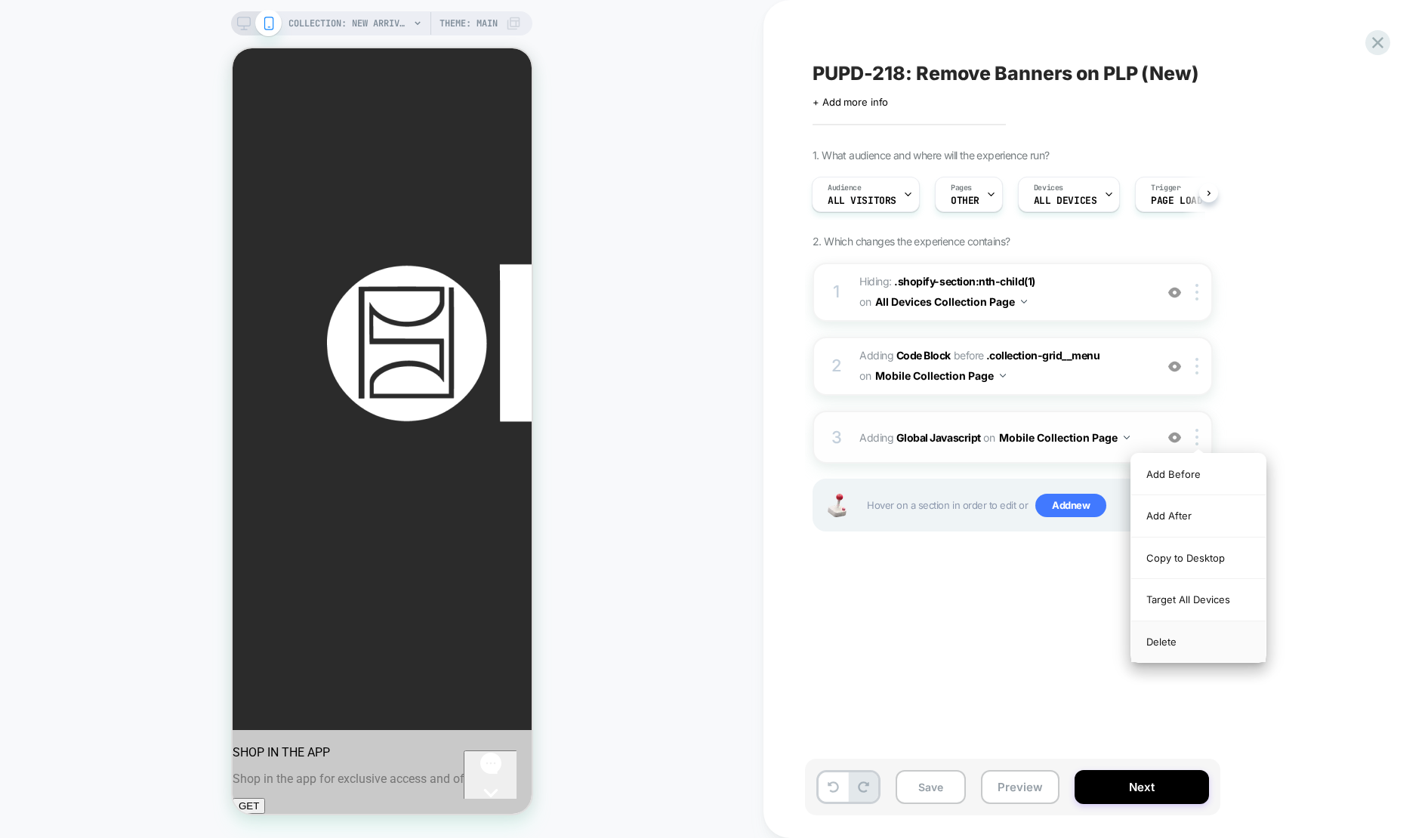
click at [1175, 643] on div "Delete" at bounding box center [1198, 642] width 134 height 41
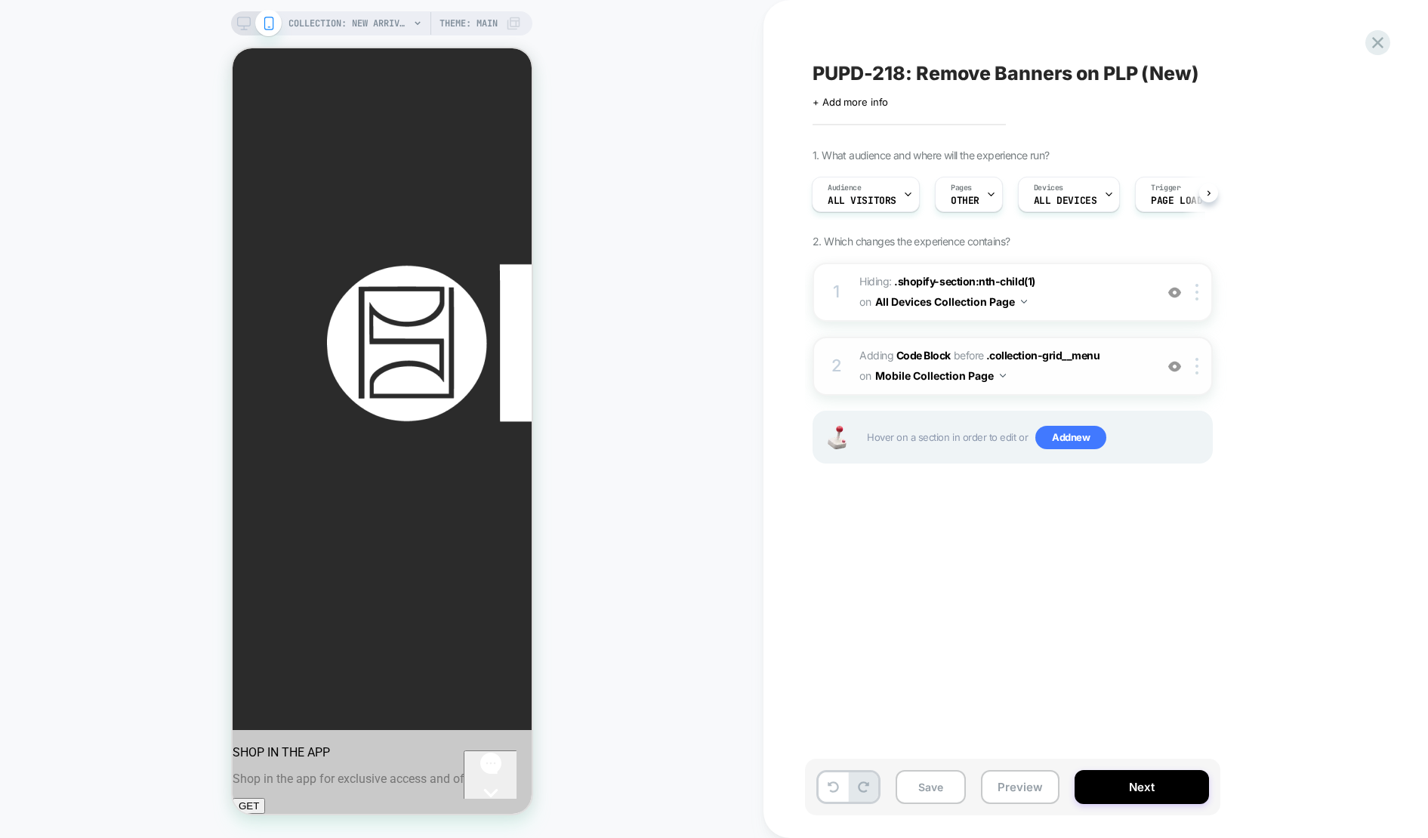
click at [1098, 378] on span "Adding Code Block BEFORE .collection-grid__menu .collection-grid__menu on Mobil…" at bounding box center [1003, 366] width 288 height 41
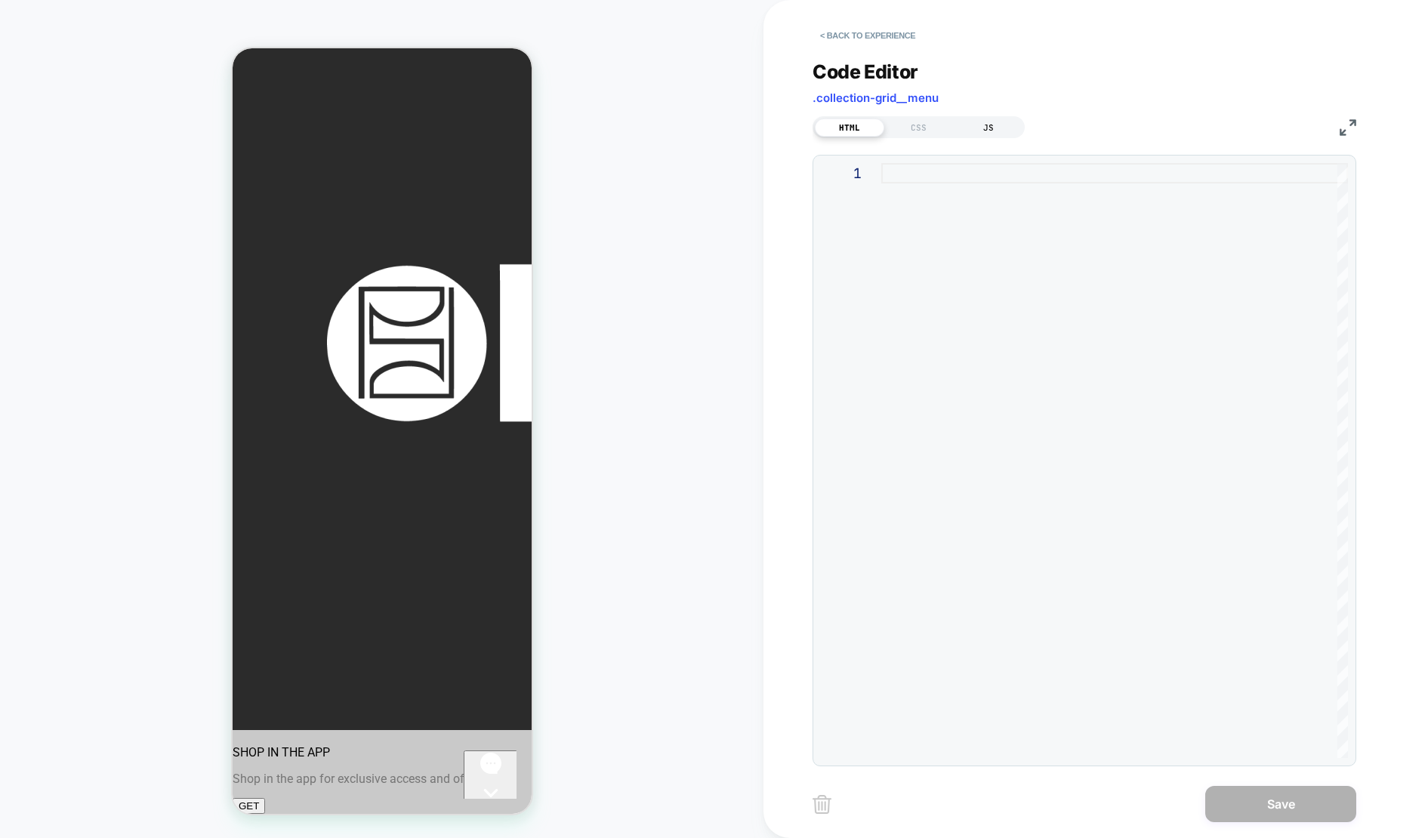
click at [985, 135] on div "JS" at bounding box center [988, 128] width 69 height 18
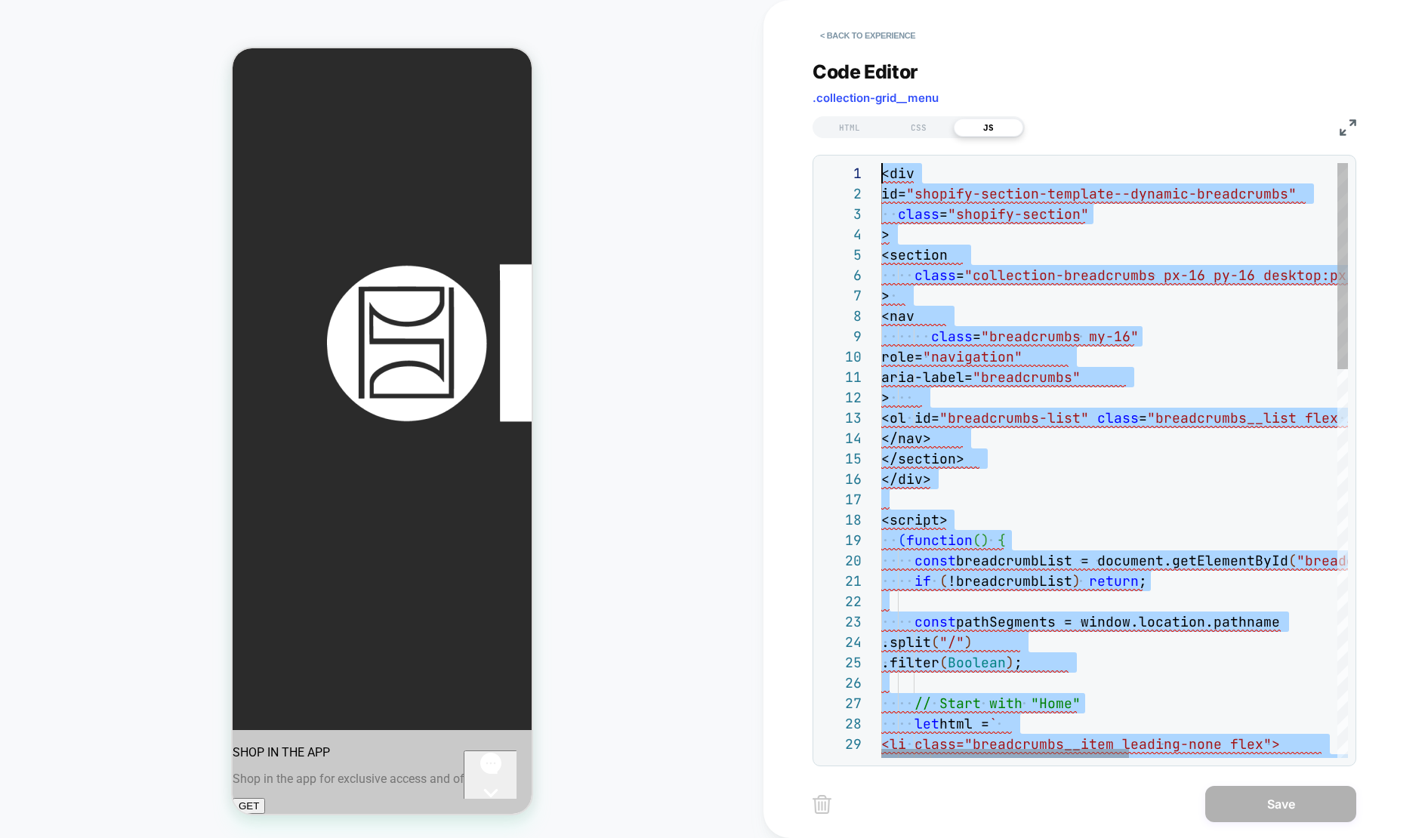
type textarea "**********"
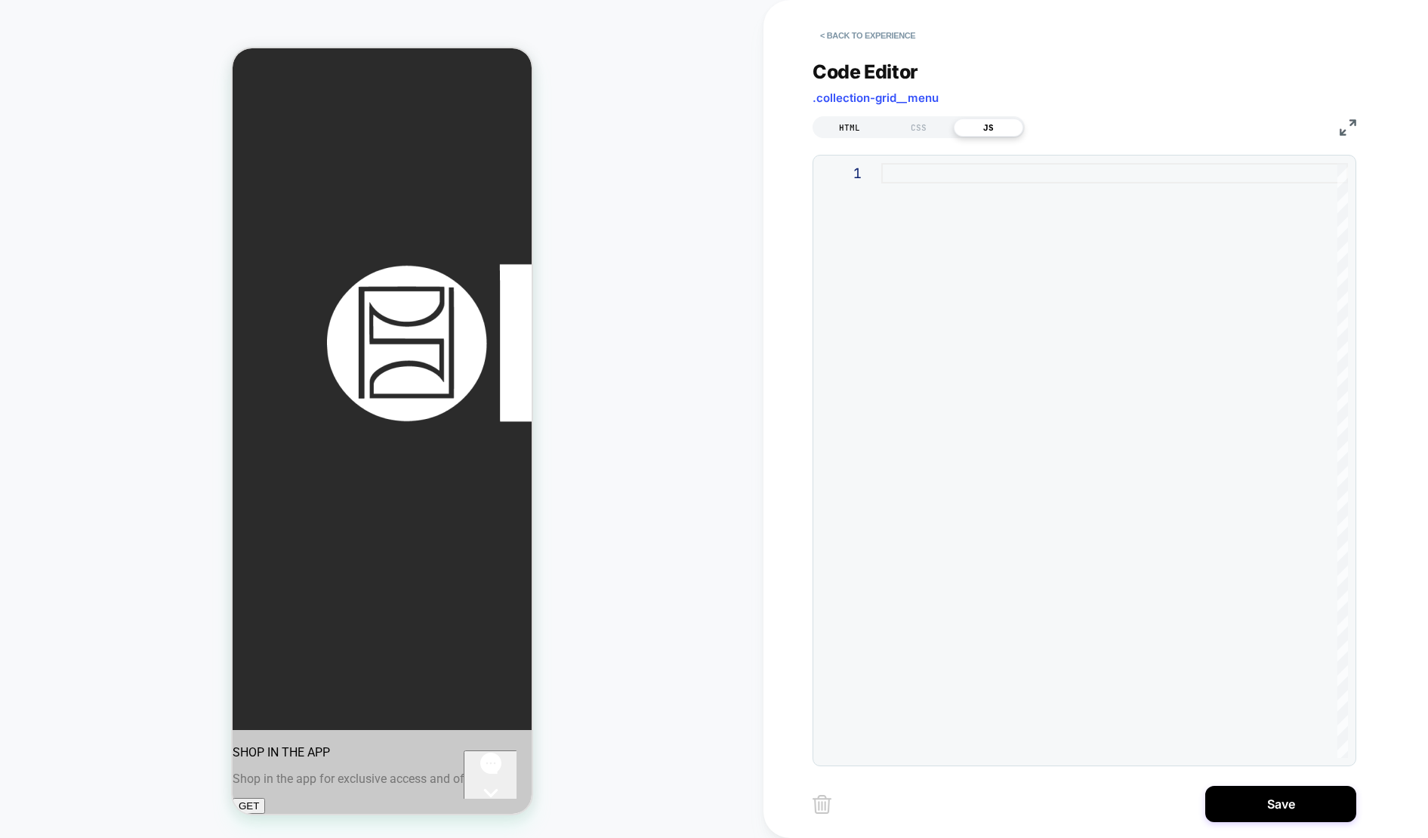
click at [847, 121] on div "HTML" at bounding box center [849, 128] width 69 height 18
click at [905, 181] on div at bounding box center [1114, 460] width 467 height 595
type textarea "**********"
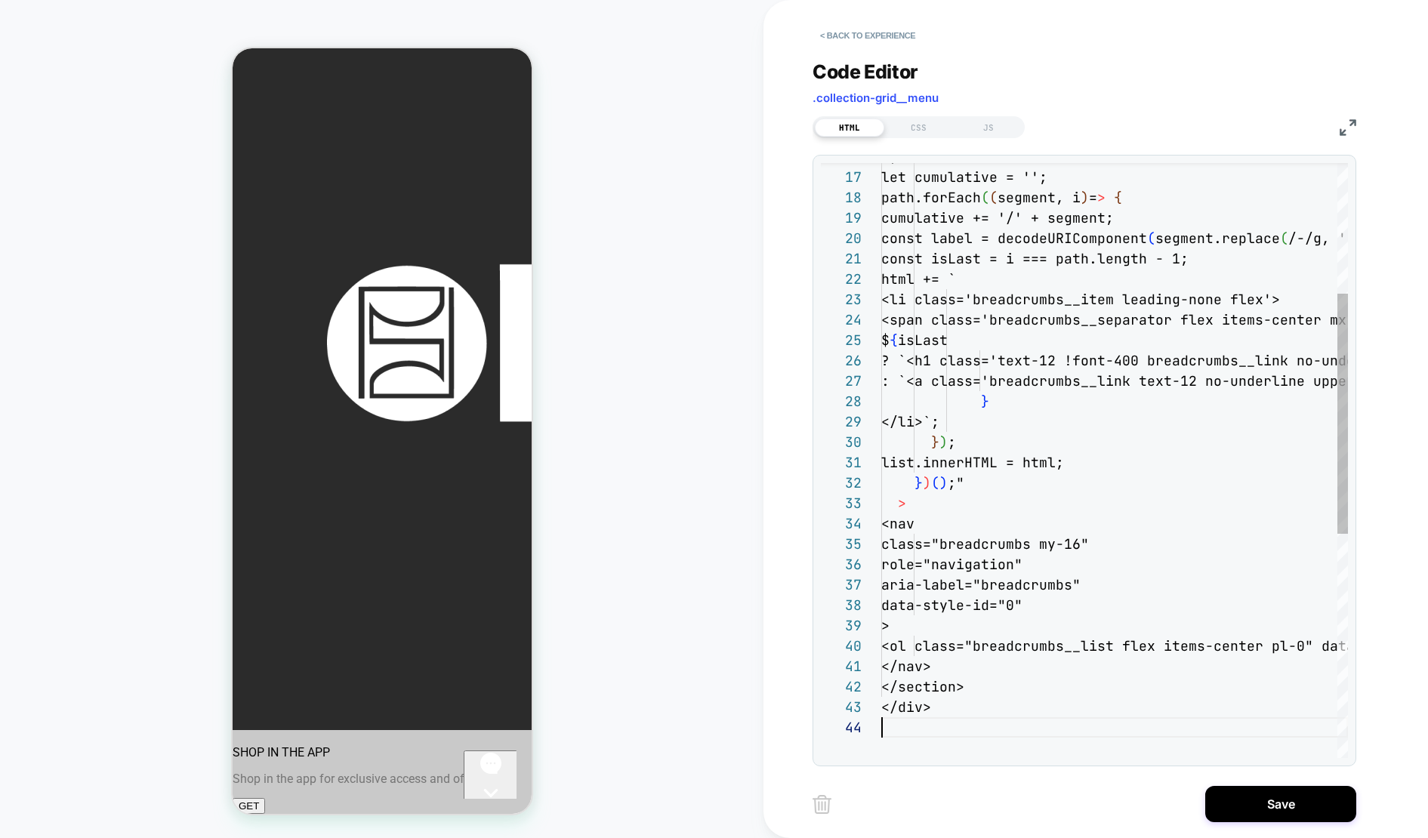
scroll to position [61, 0]
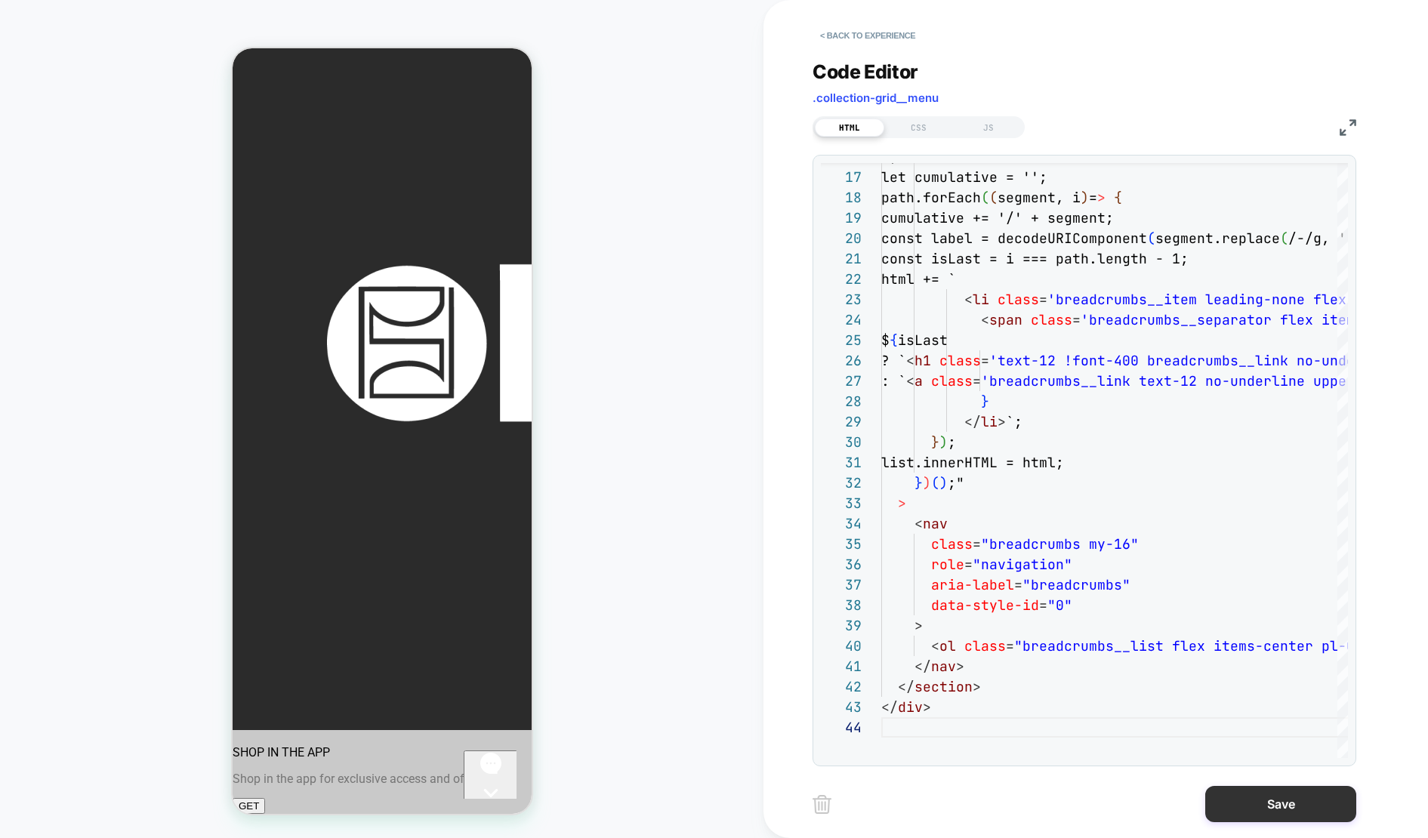
click at [1262, 803] on button "Save" at bounding box center [1280, 804] width 151 height 36
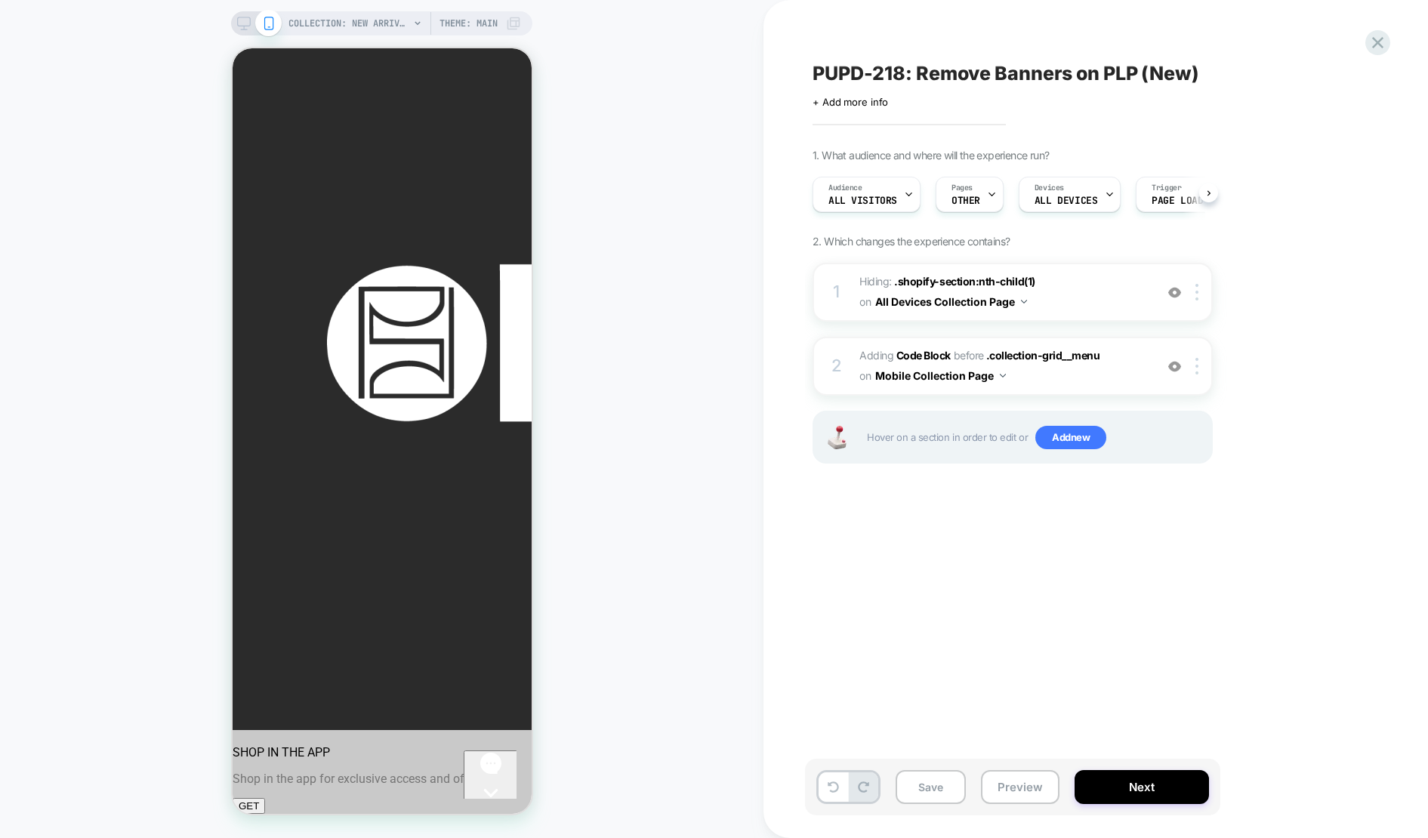
scroll to position [0, 1]
click at [1121, 377] on span "Adding Code Block BEFORE .collection-grid__menu .collection-grid__menu on Mobil…" at bounding box center [1003, 366] width 288 height 41
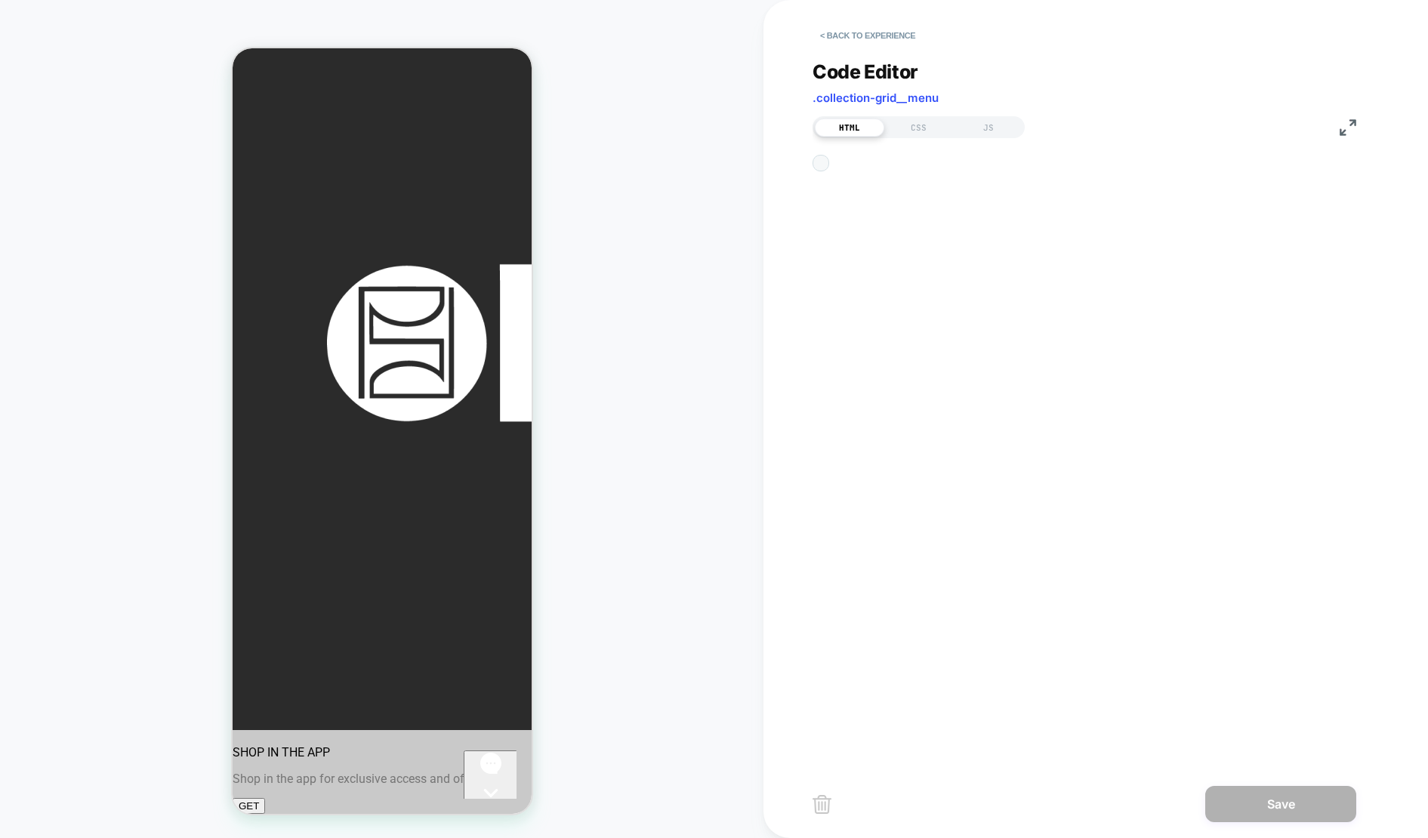
scroll to position [204, 0]
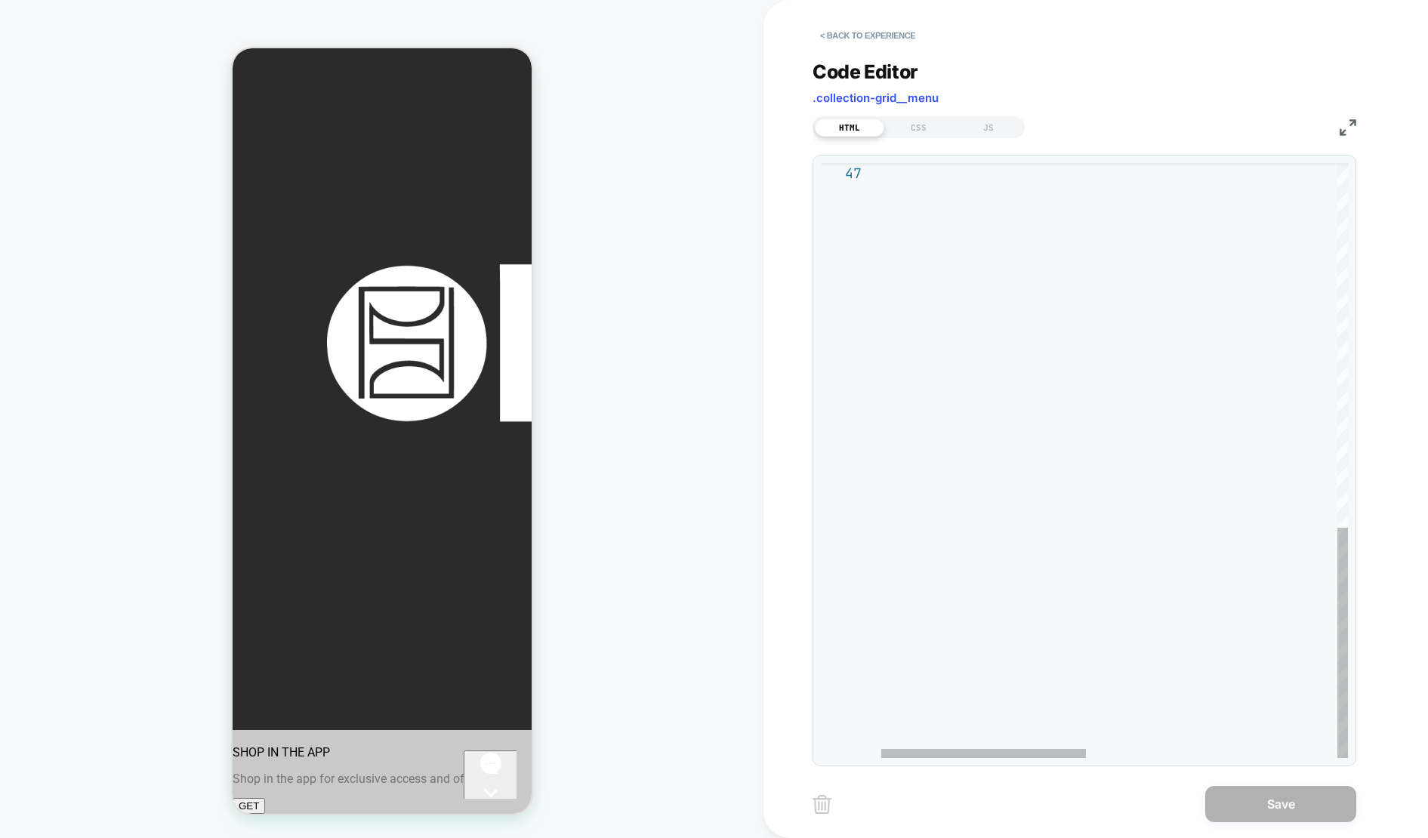
type textarea "**********"
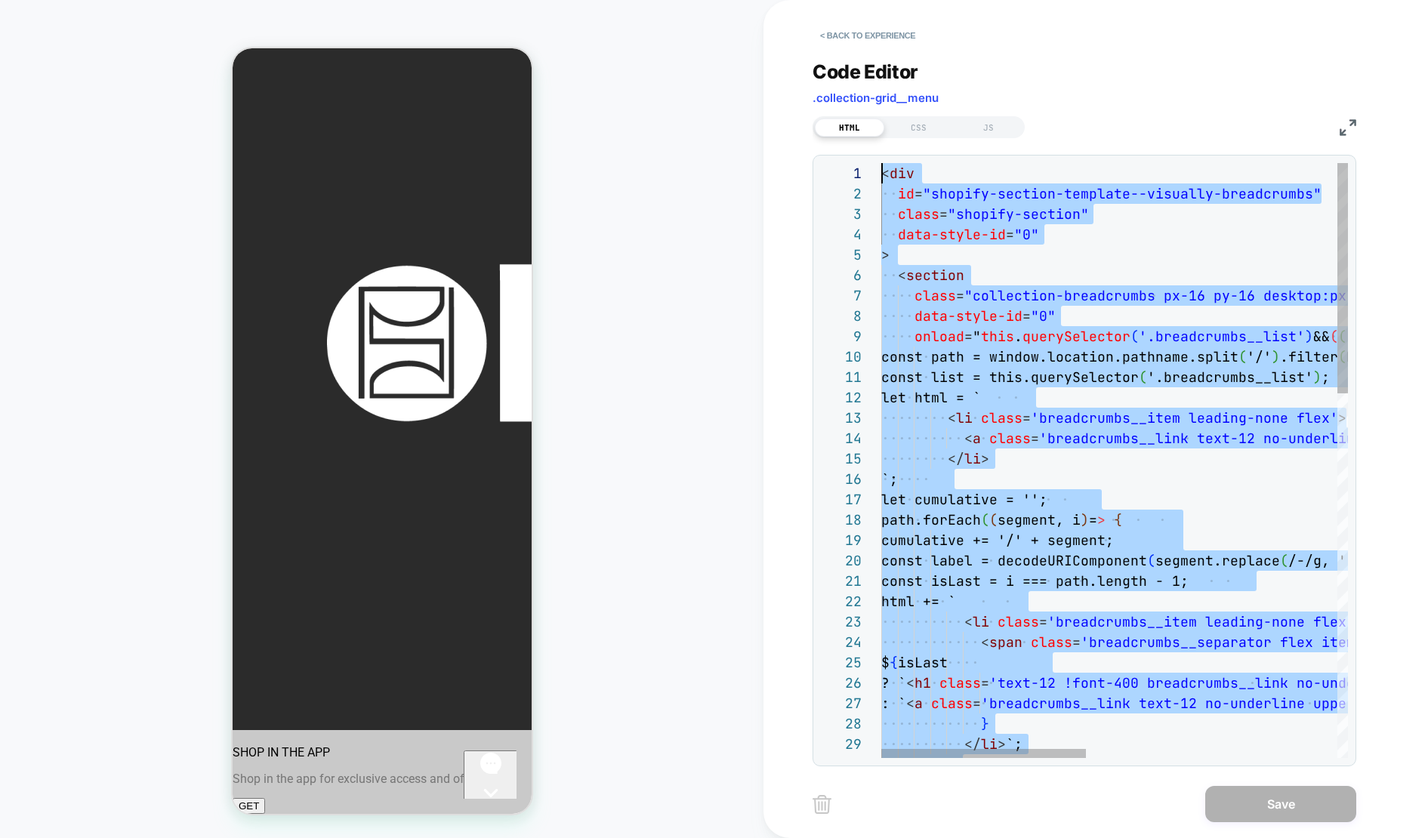
drag, startPoint x: 822, startPoint y: -100, endPoint x: 818, endPoint y: -121, distance: 21.6
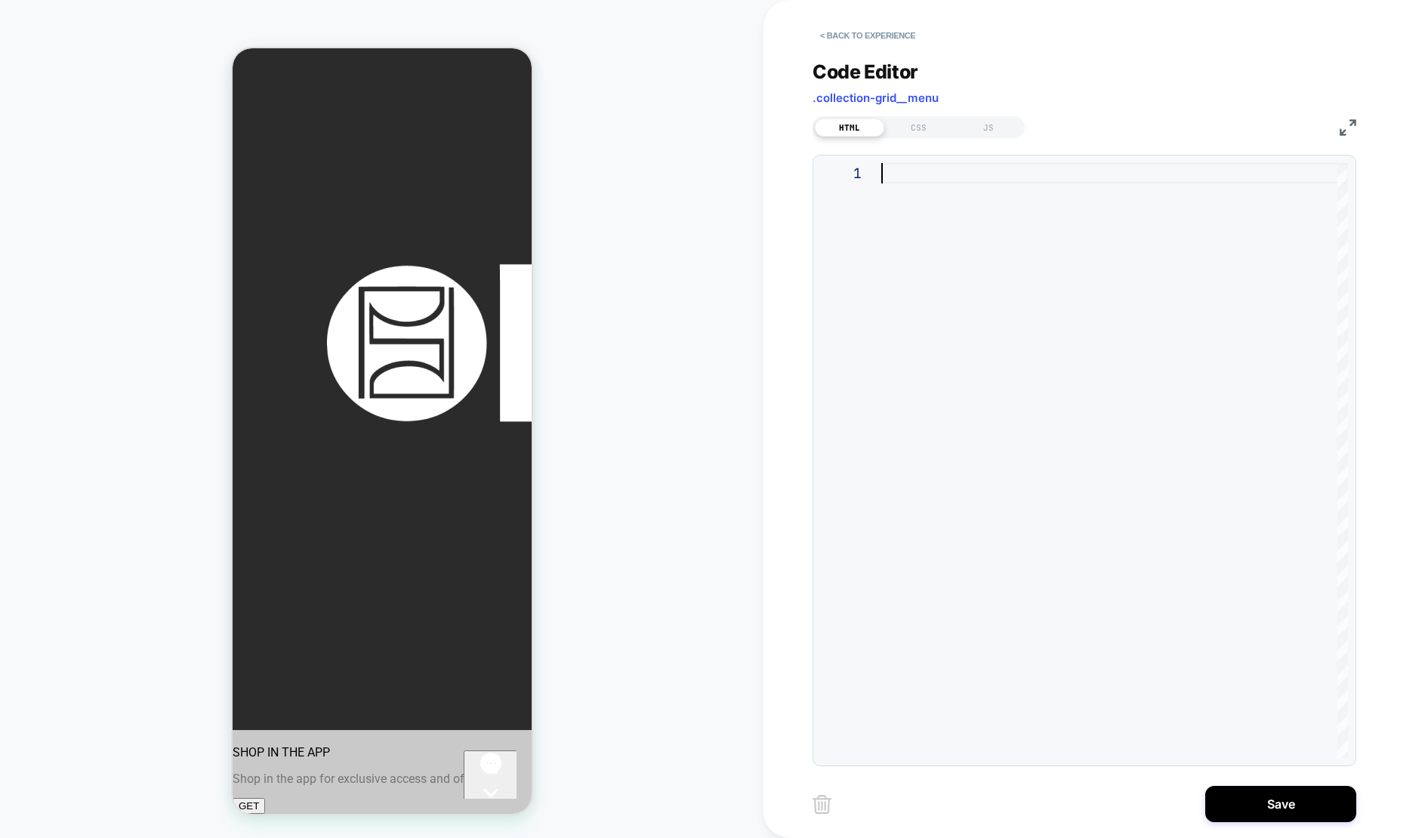
type textarea "**********"
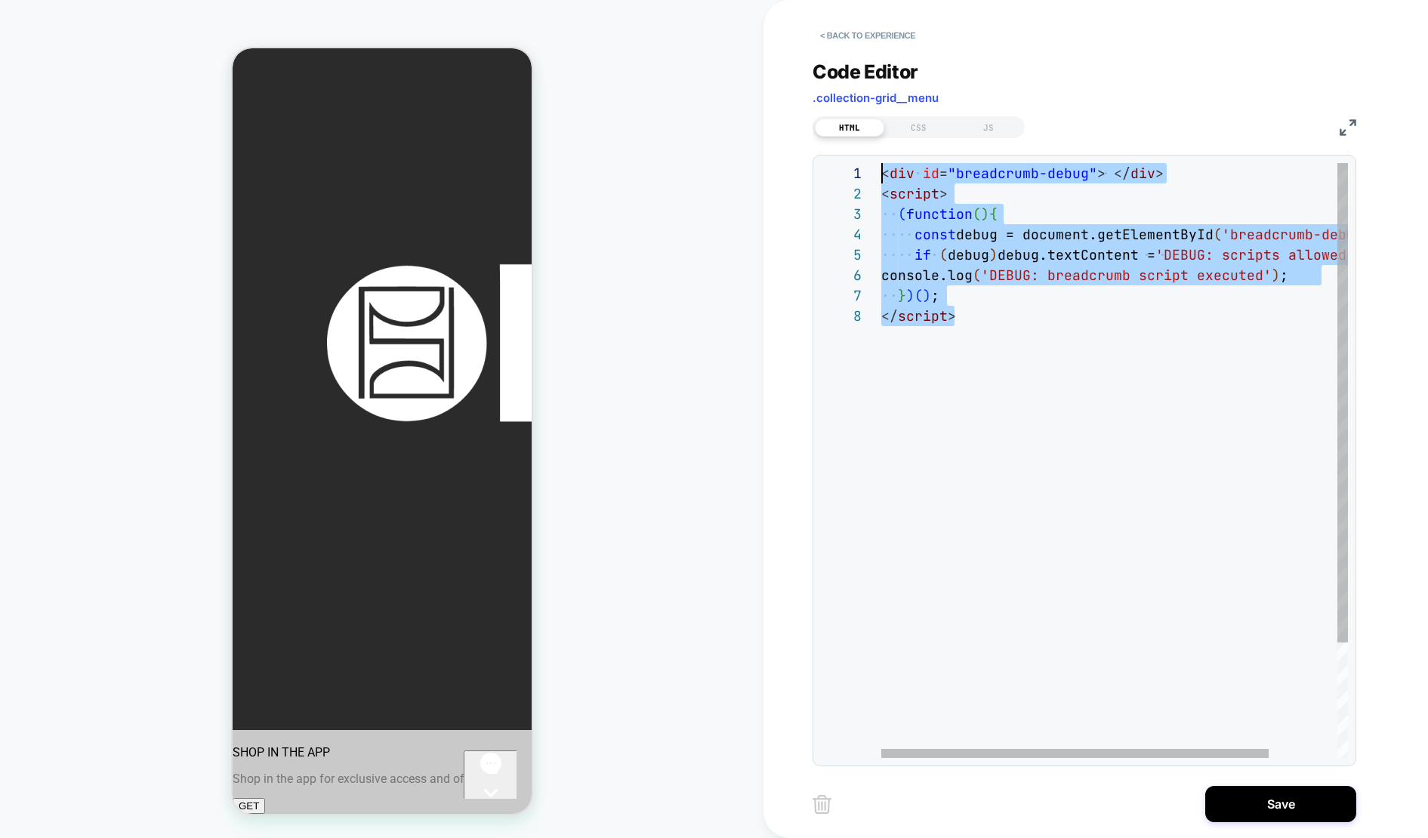
drag, startPoint x: 857, startPoint y: 237, endPoint x: 810, endPoint y: 140, distance: 108.4
click at [881, 163] on div "< div id = "breadcrumb-debug" > </ div > < script > ( function ( ) { const debu…" at bounding box center [1155, 532] width 549 height 738
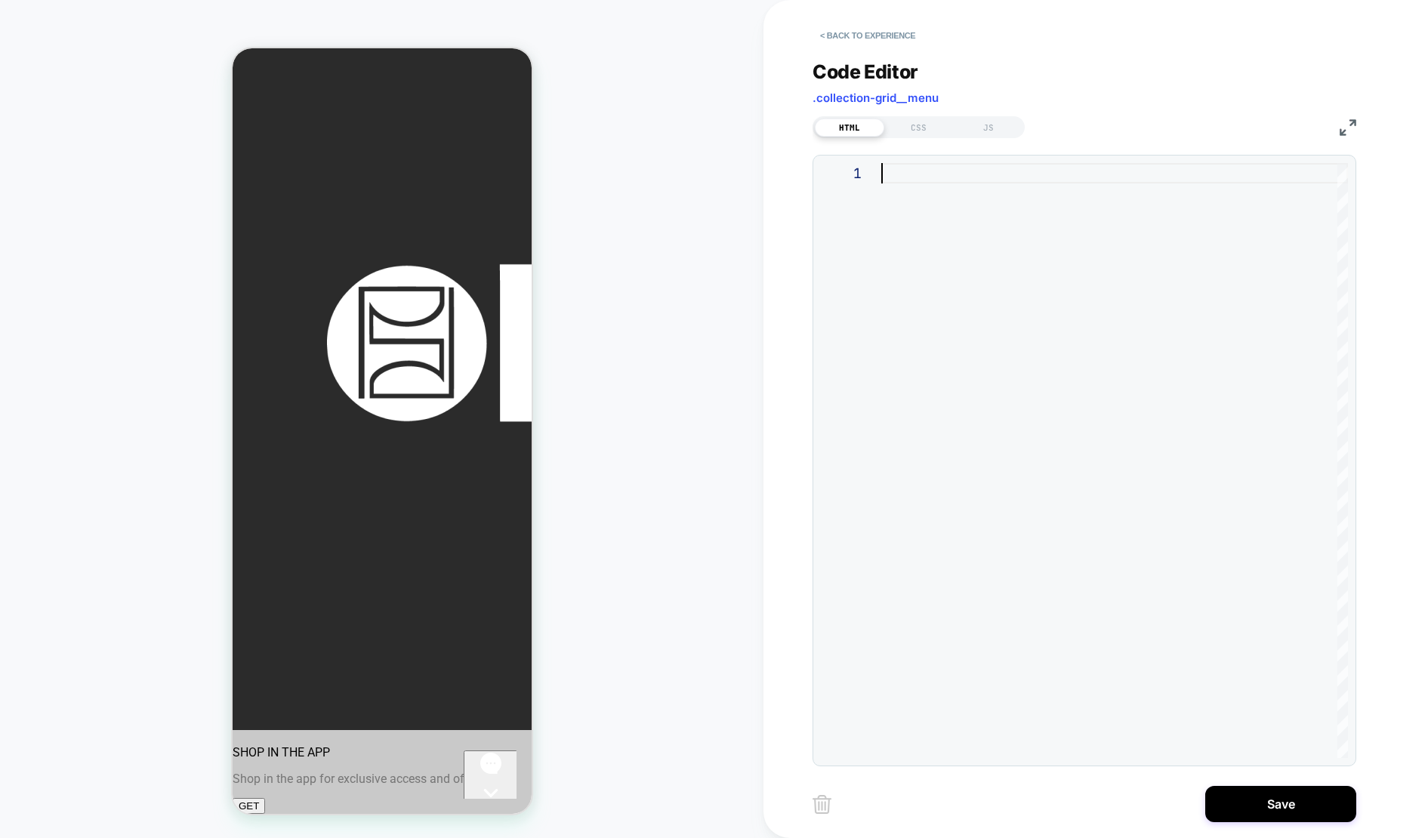
type textarea "**********"
click at [1281, 791] on button "Save" at bounding box center [1280, 804] width 151 height 36
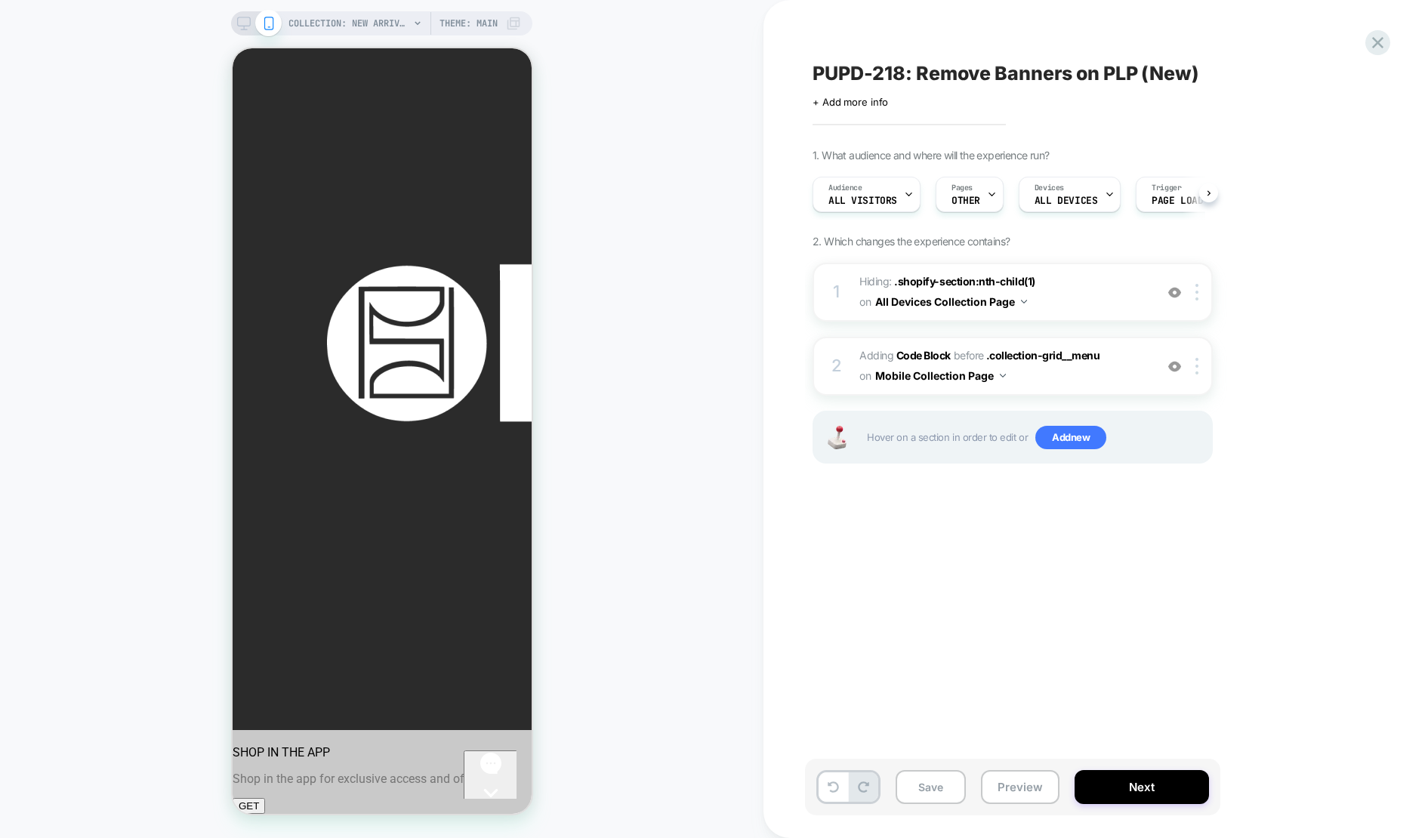
scroll to position [0, 1]
click at [1149, 376] on div "2 Adding Code Block BEFORE .collection-grid__menu .collection-grid__menu on Mob…" at bounding box center [1013, 366] width 400 height 59
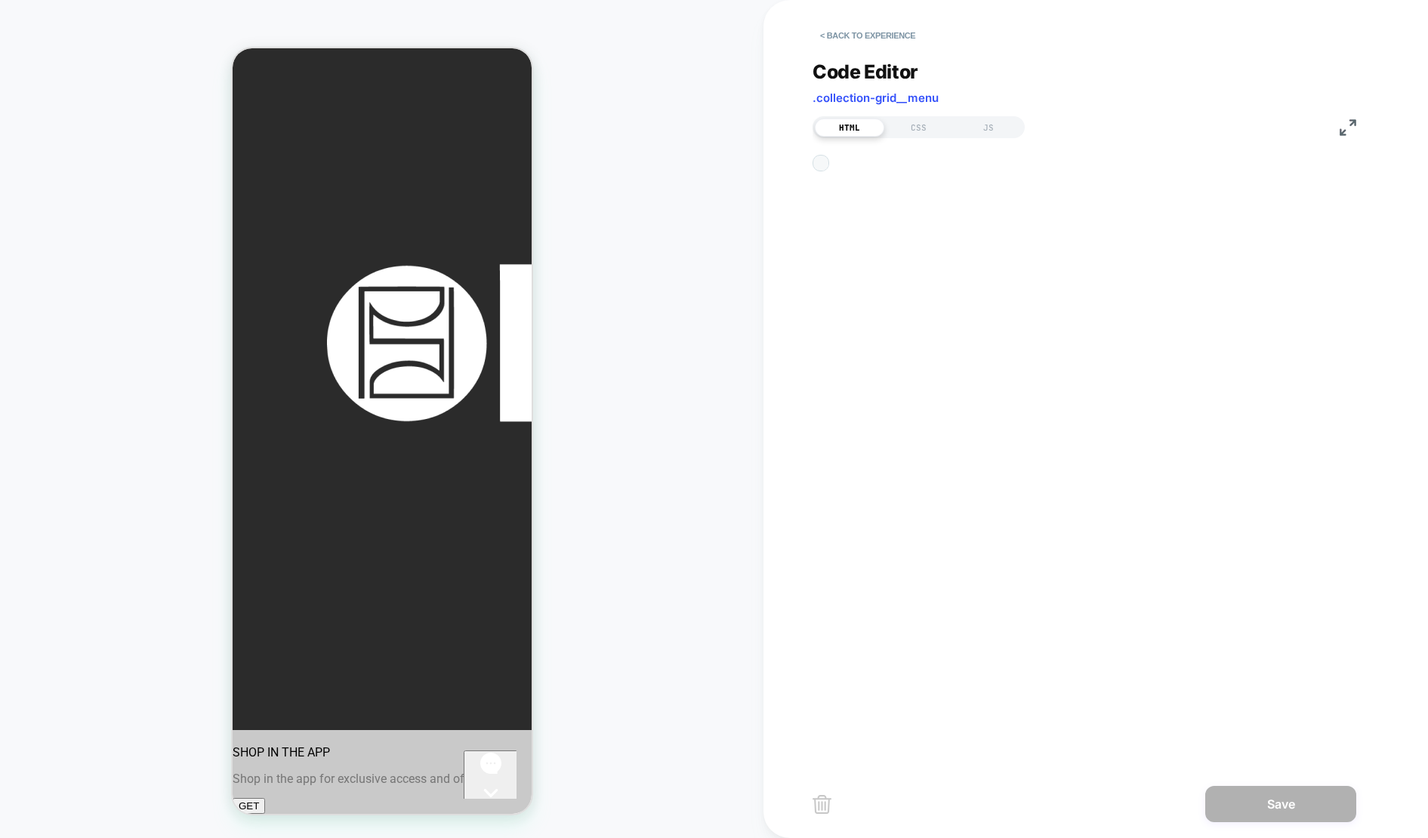
scroll to position [20, 0]
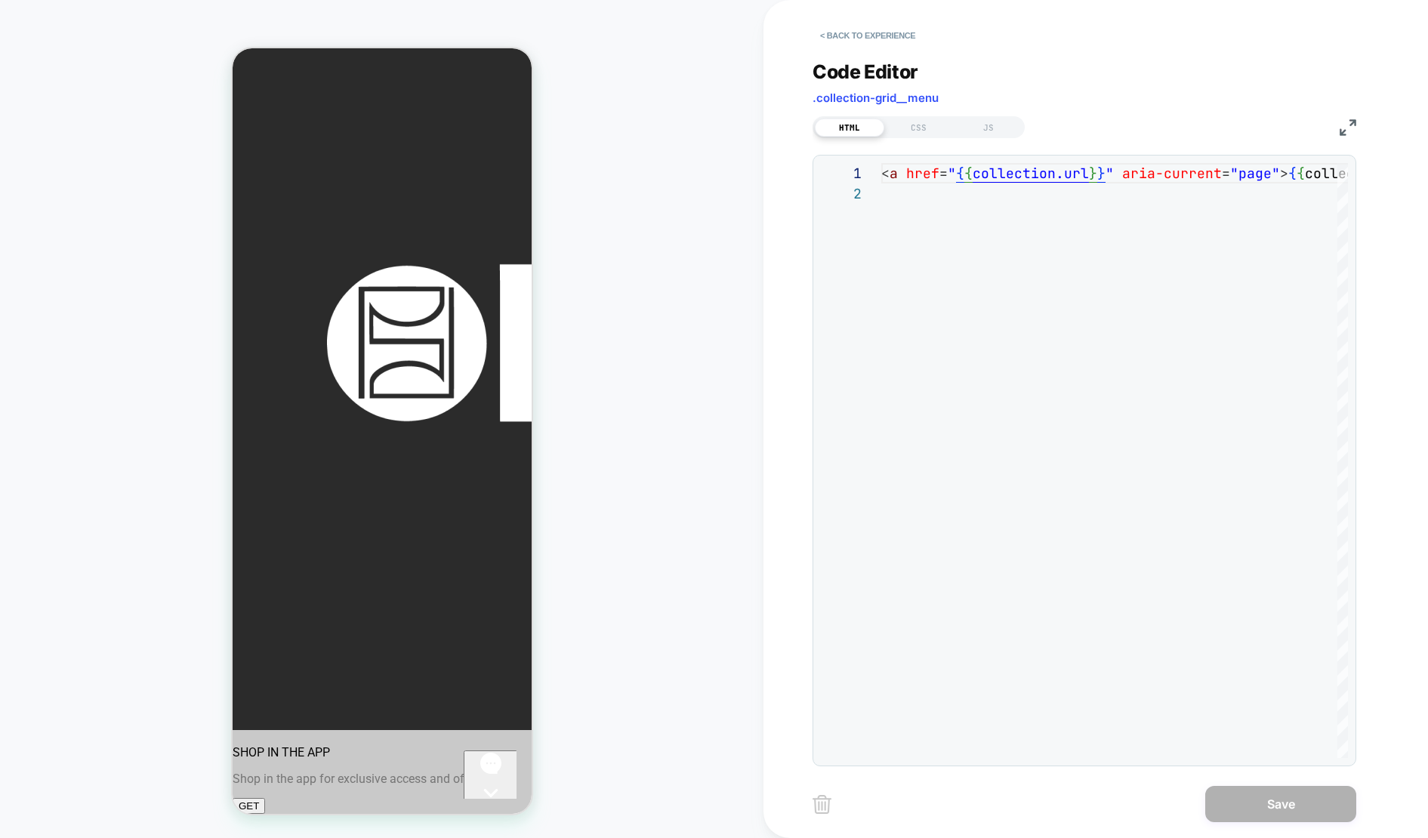
click at [822, 812] on img at bounding box center [822, 804] width 19 height 19
click at [862, 41] on button "< Back to experience" at bounding box center [868, 35] width 110 height 24
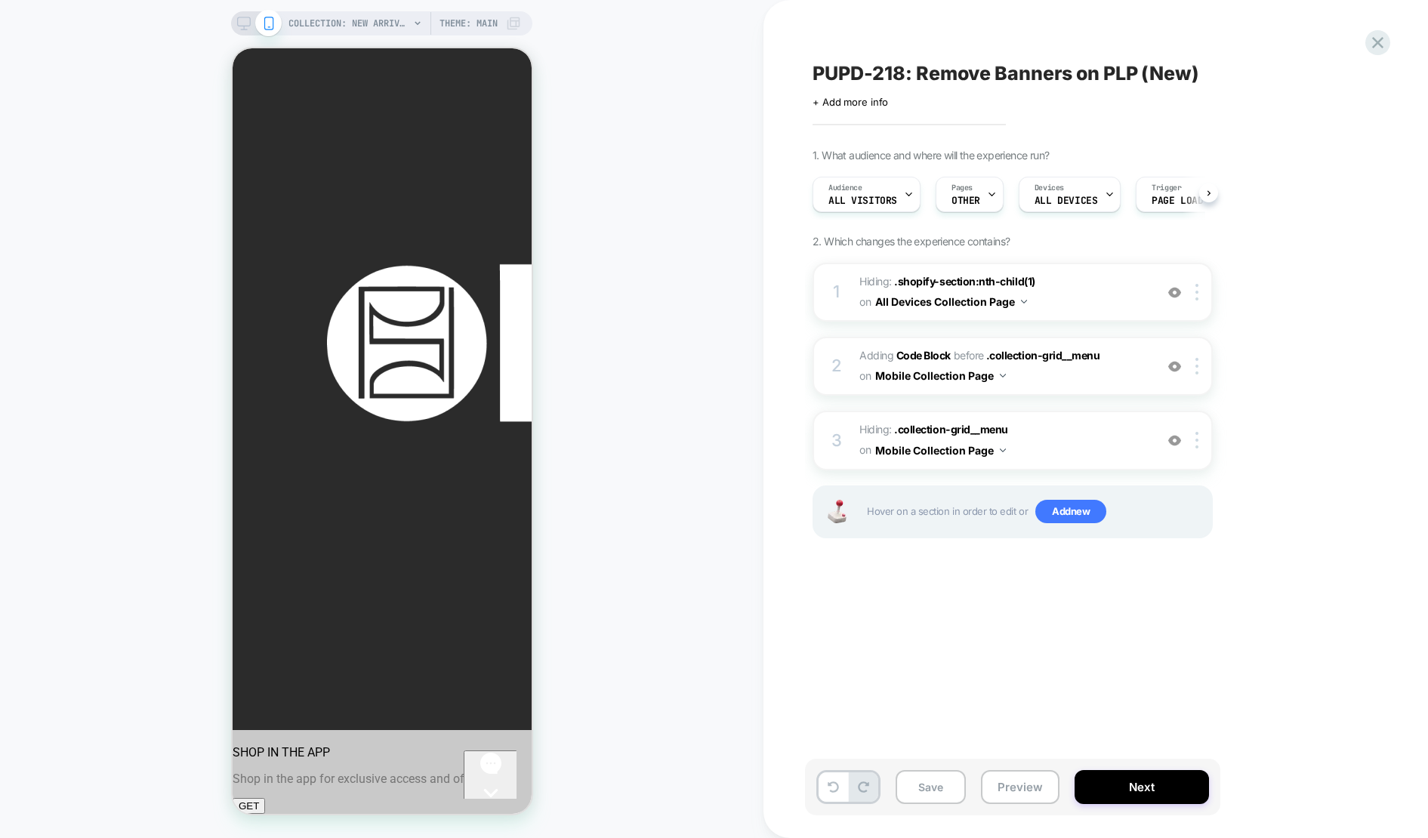
scroll to position [0, 1]
click at [1094, 378] on span "Adding Code Block BEFORE .collection-grid__menu .collection-grid__menu on Mobil…" at bounding box center [1003, 366] width 288 height 41
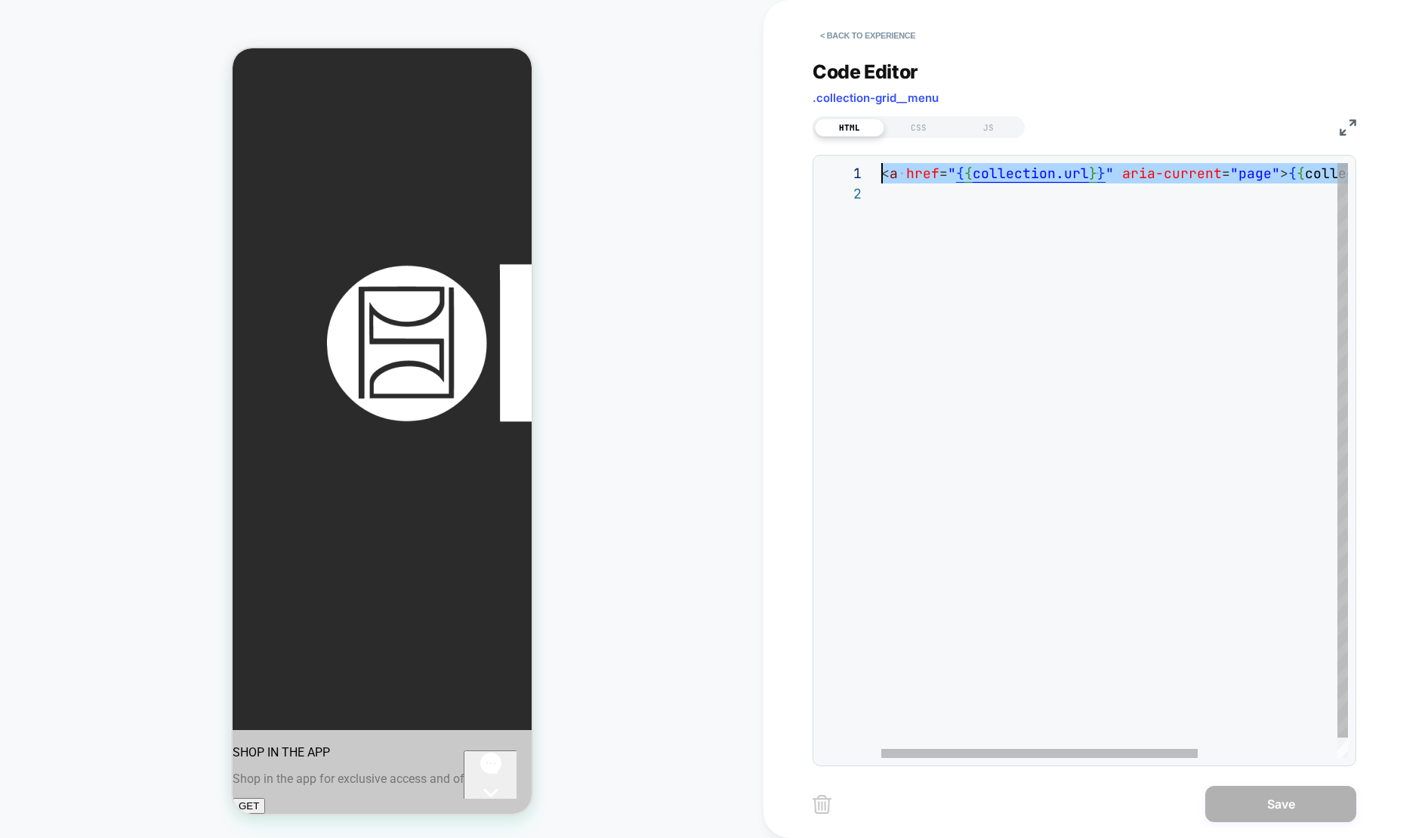
scroll to position [0, 0]
drag, startPoint x: 985, startPoint y: 273, endPoint x: 721, endPoint y: 135, distance: 297.3
click at [881, 163] on div "< a href = " { { collection.url } } " aria-current = "page" > { { collection.ti…" at bounding box center [1216, 470] width 671 height 615
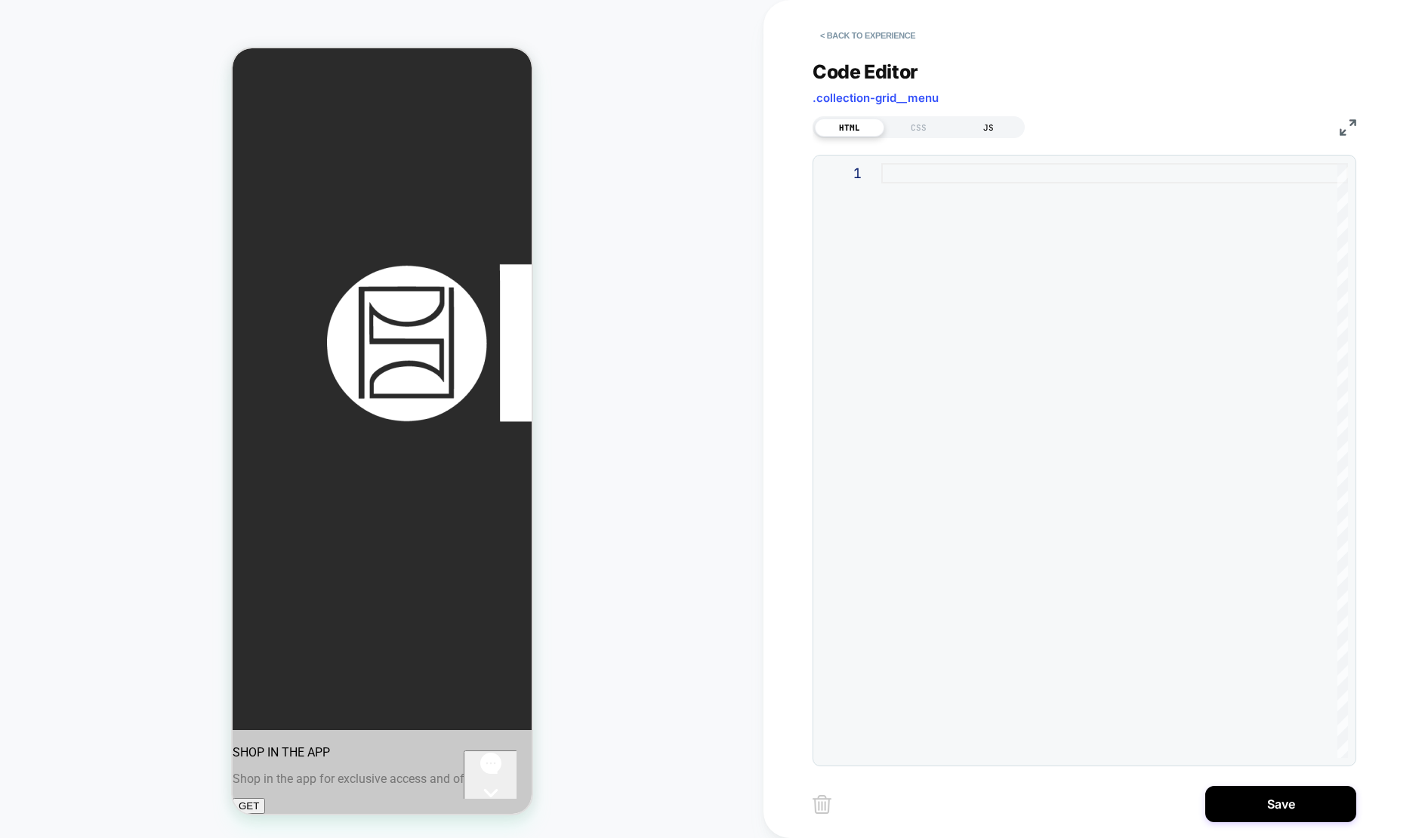
click at [986, 131] on div "JS" at bounding box center [988, 128] width 69 height 18
click at [942, 172] on div at bounding box center [1114, 460] width 467 height 595
type textarea "***"
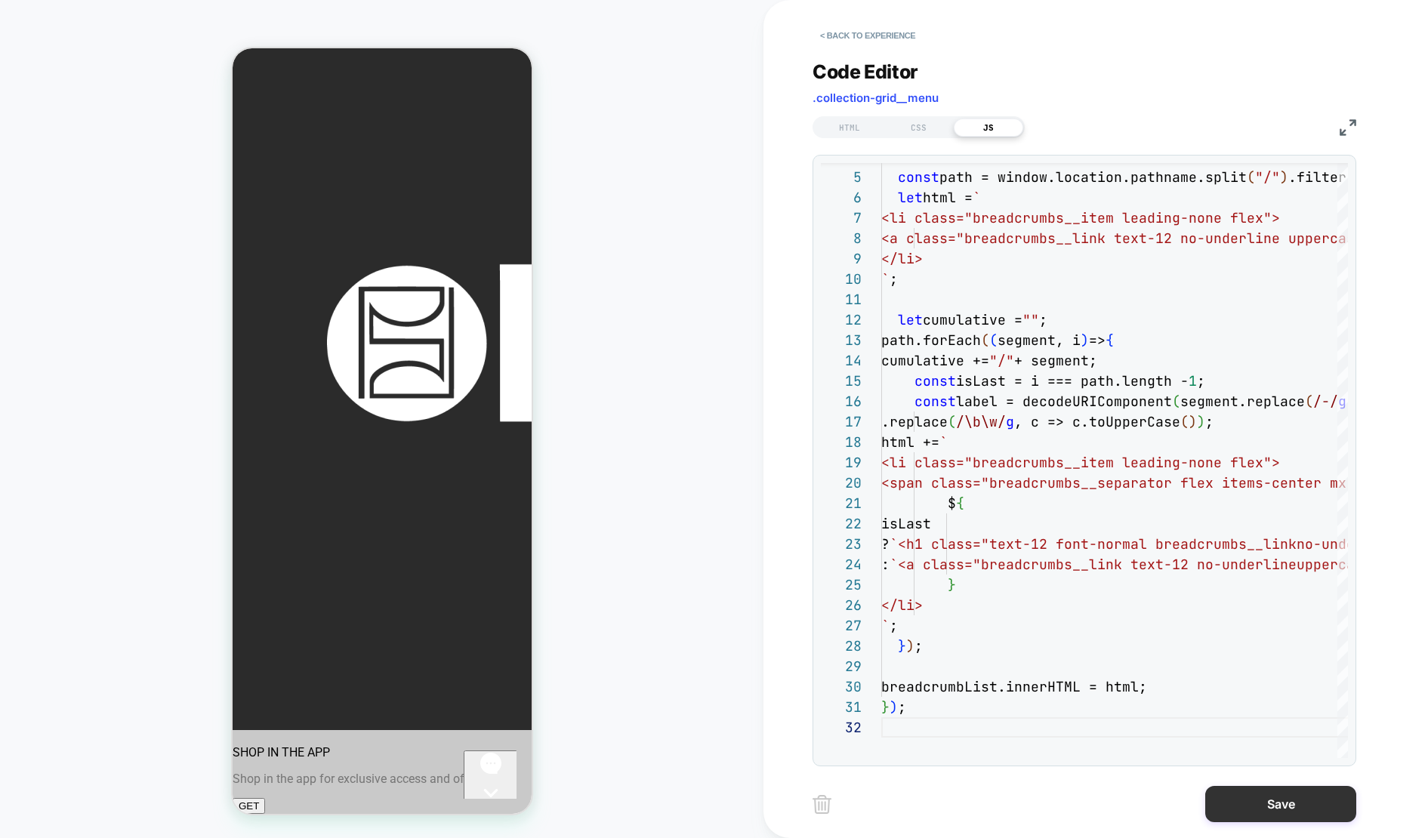
click at [1238, 808] on button "Save" at bounding box center [1280, 804] width 151 height 36
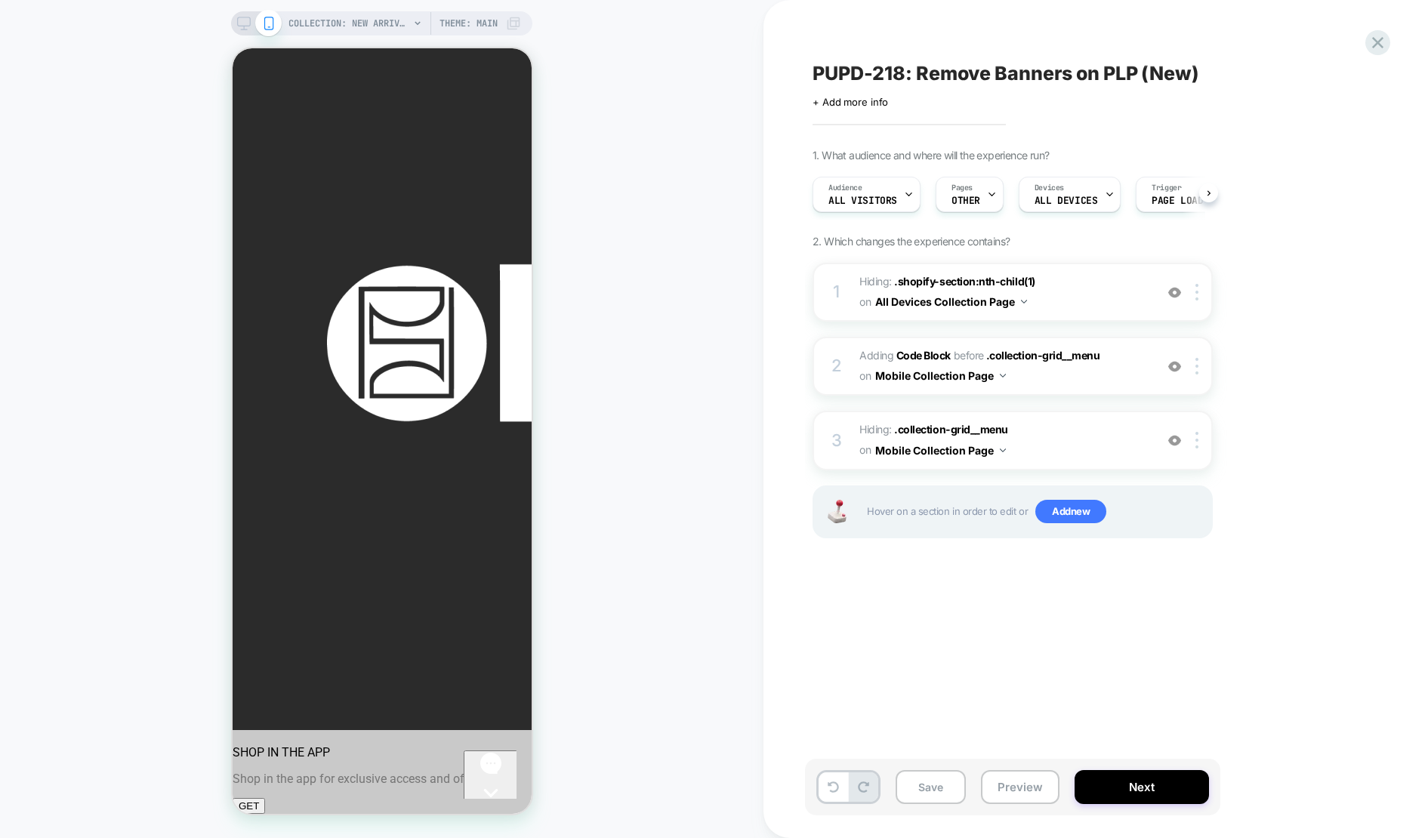
scroll to position [0, 1]
click at [1075, 517] on span "Add new" at bounding box center [1070, 512] width 71 height 24
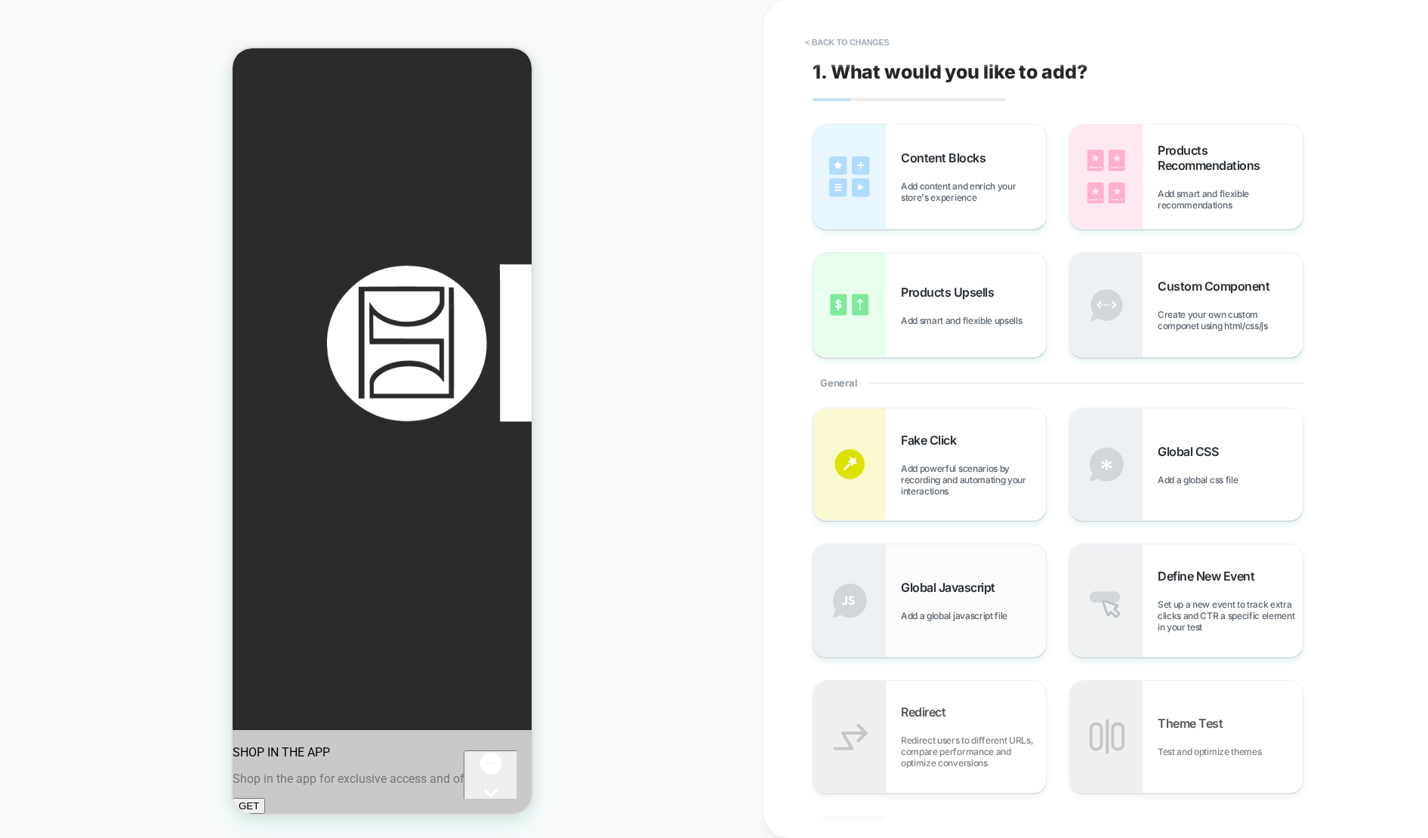
click at [959, 569] on div "Global Javascript Add a global javascript file" at bounding box center [929, 600] width 233 height 112
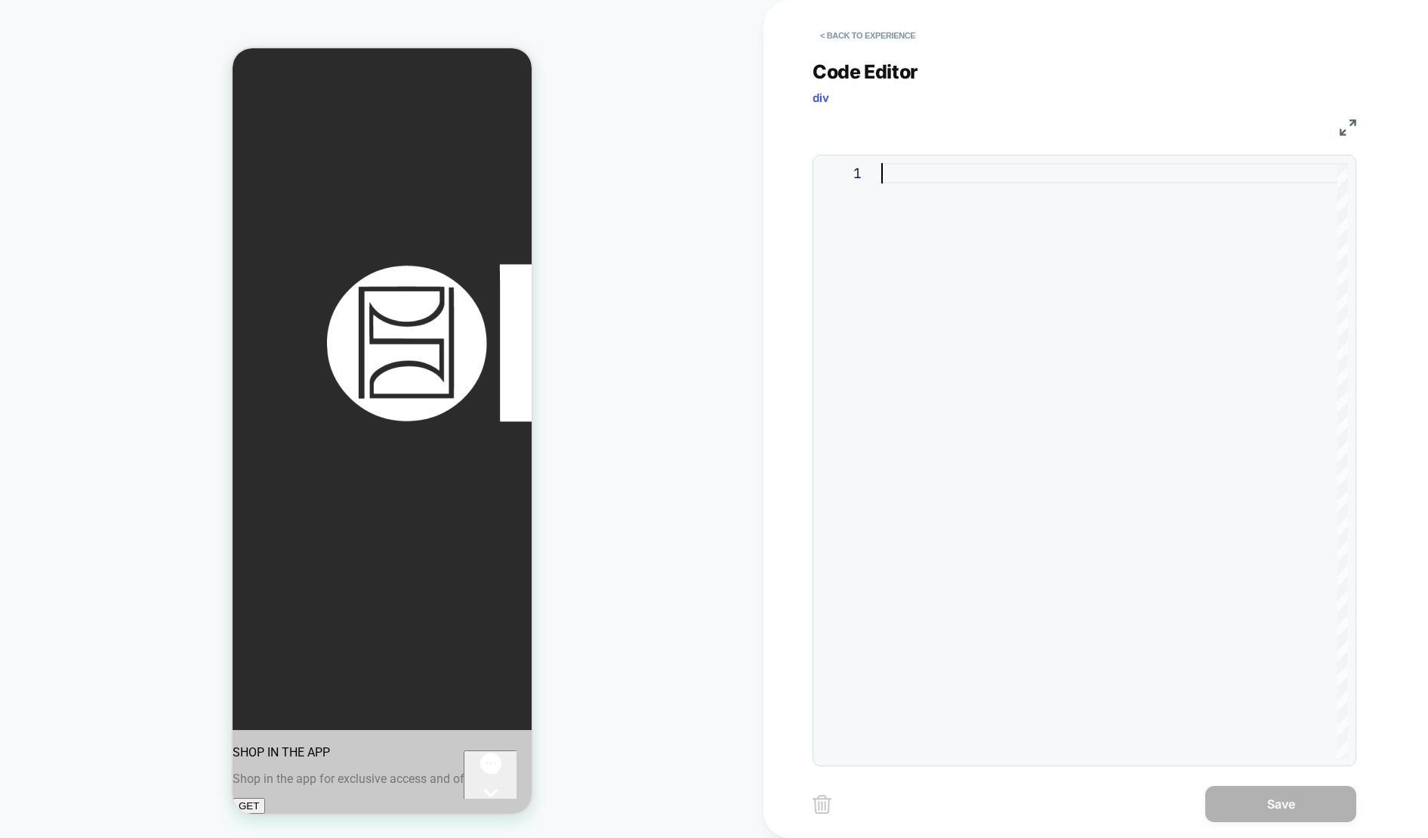
click at [909, 174] on div at bounding box center [1114, 460] width 467 height 595
type textarea "***"
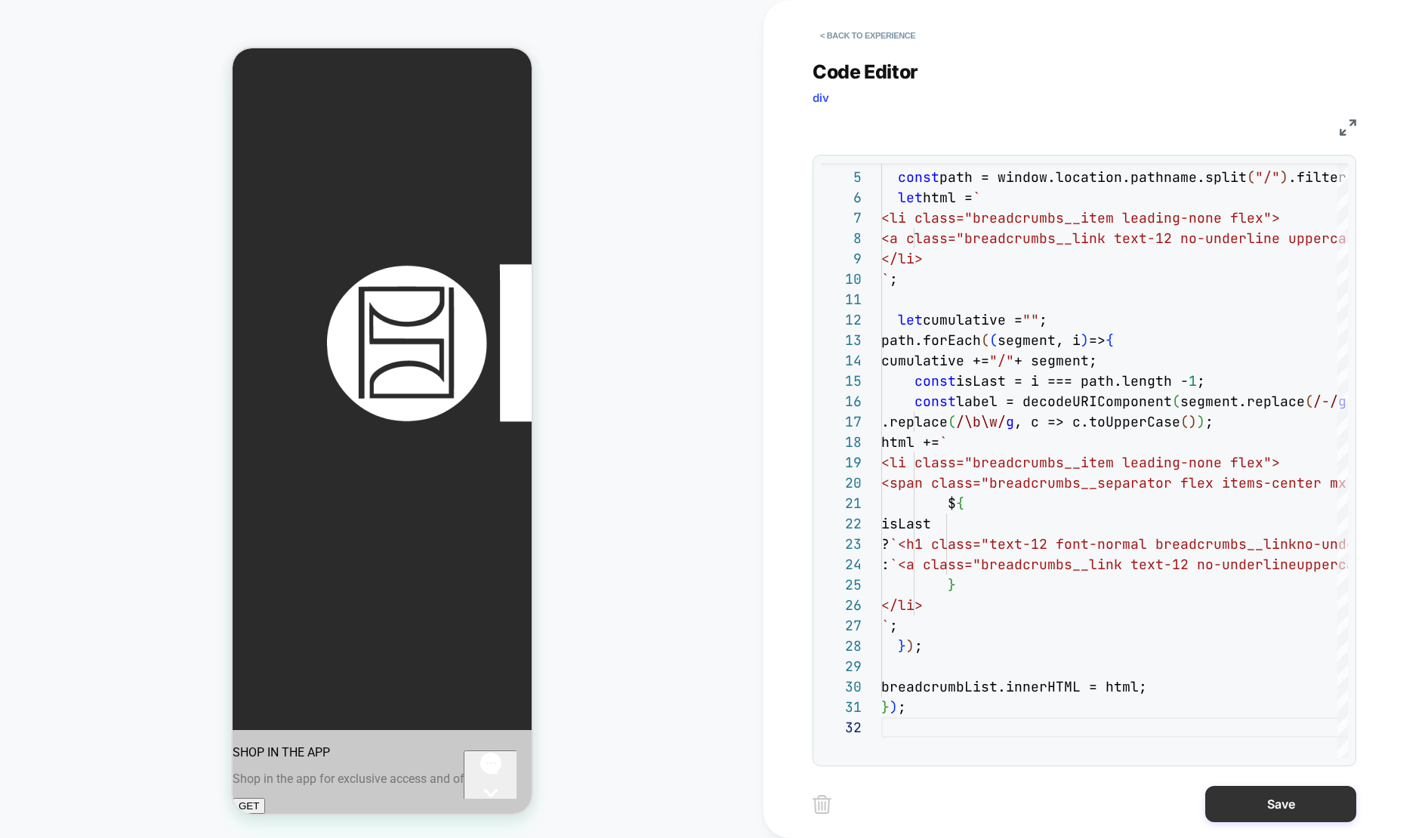
click at [1267, 807] on button "Save" at bounding box center [1280, 804] width 151 height 36
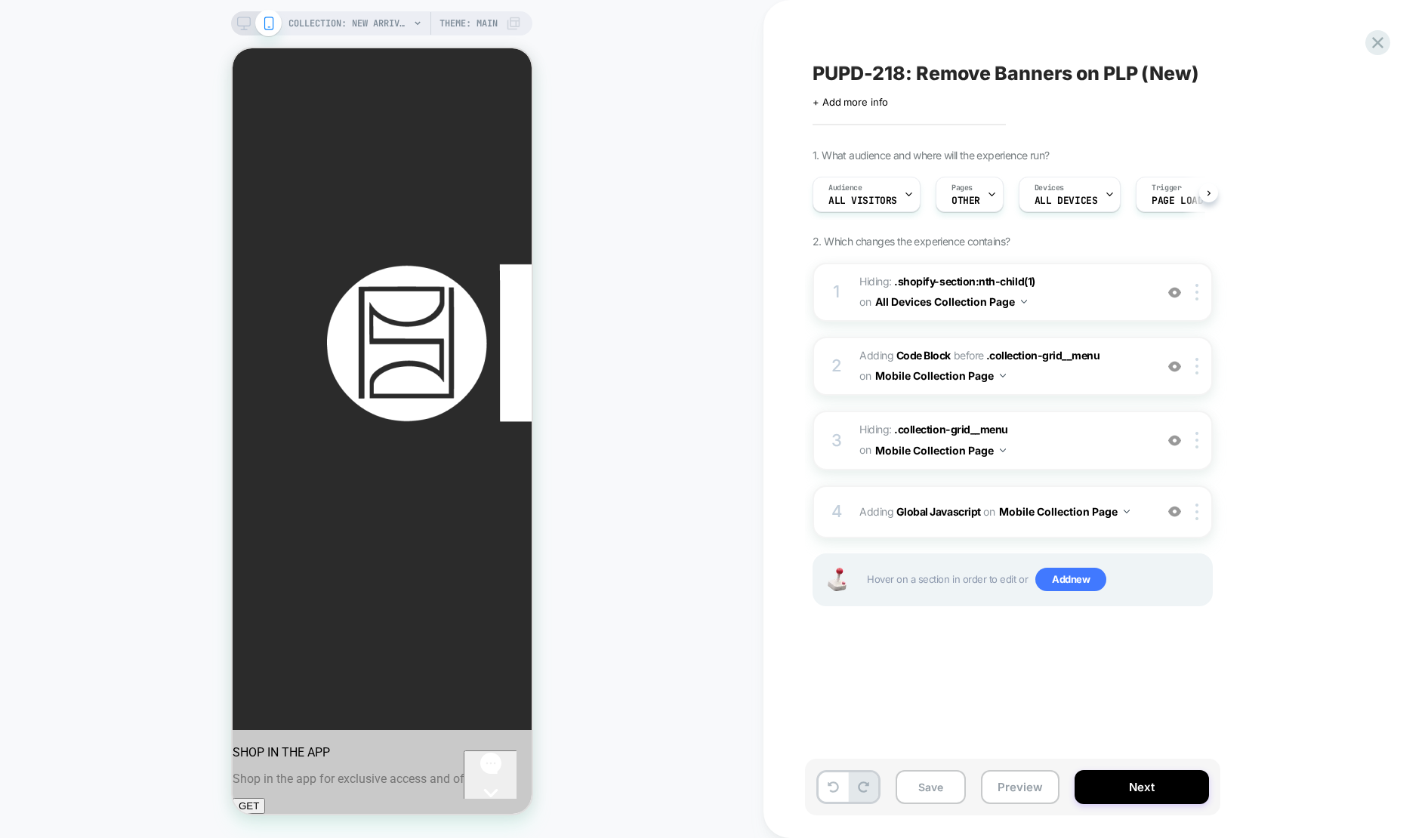
scroll to position [0, 1]
click at [1193, 519] on div at bounding box center [1199, 512] width 25 height 17
click at [1196, 511] on img at bounding box center [1196, 512] width 3 height 17
click at [1194, 518] on div at bounding box center [1199, 512] width 25 height 17
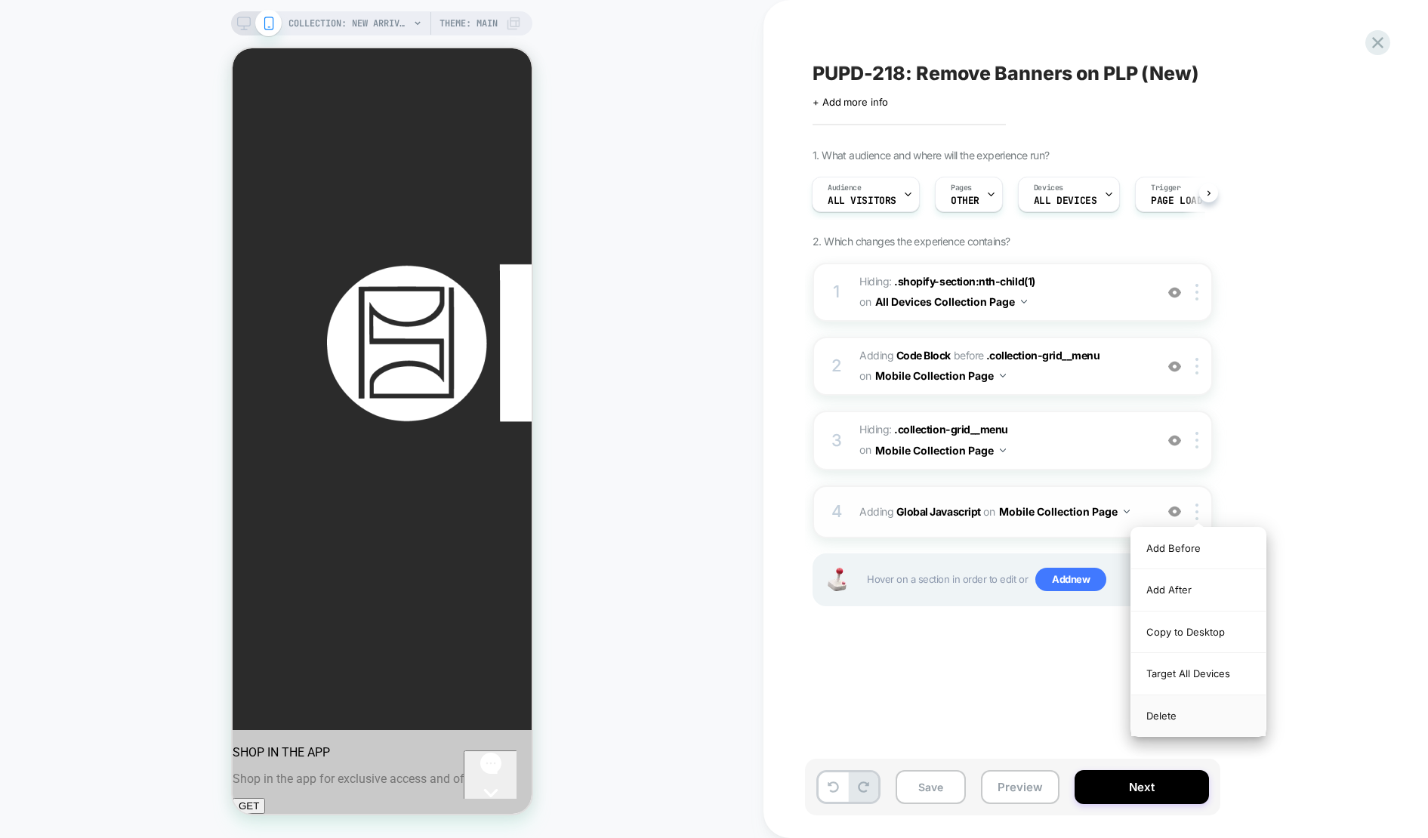
click at [1177, 716] on div "Delete" at bounding box center [1198, 716] width 134 height 41
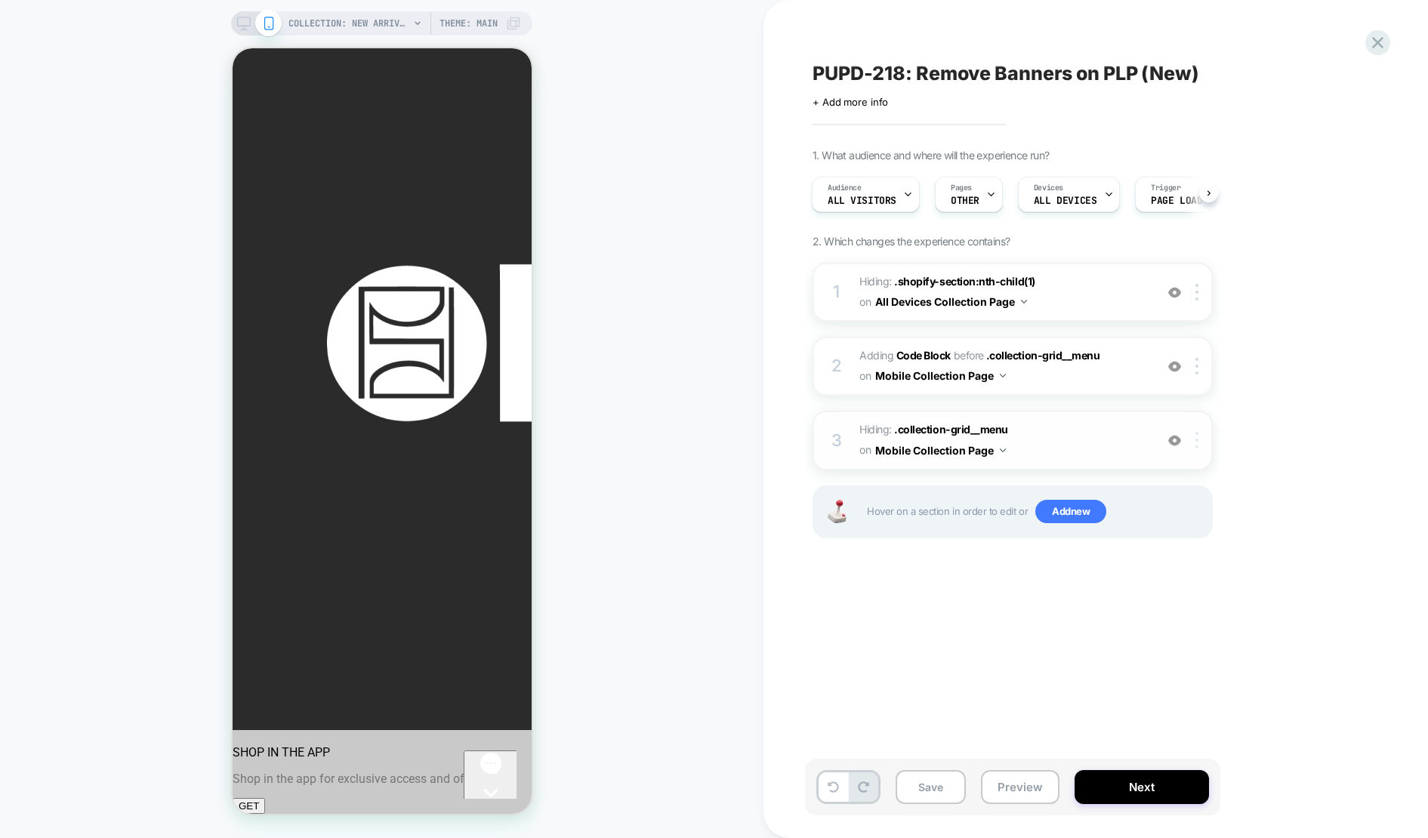
click at [1196, 441] on img at bounding box center [1196, 440] width 3 height 17
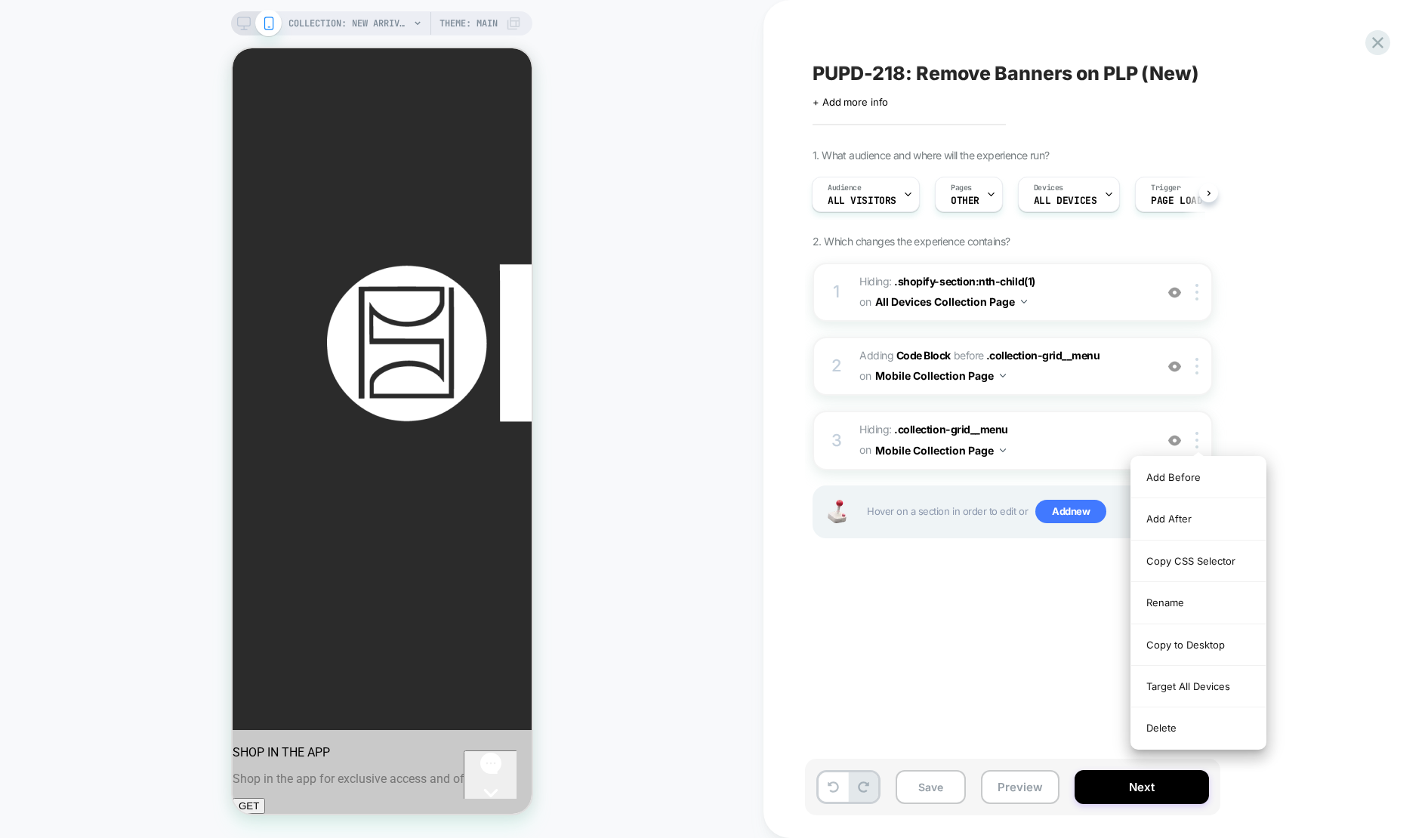
click at [1239, 409] on div "1. What audience and where will the experience run? Audience All Visitors Pages…" at bounding box center [1088, 362] width 551 height 427
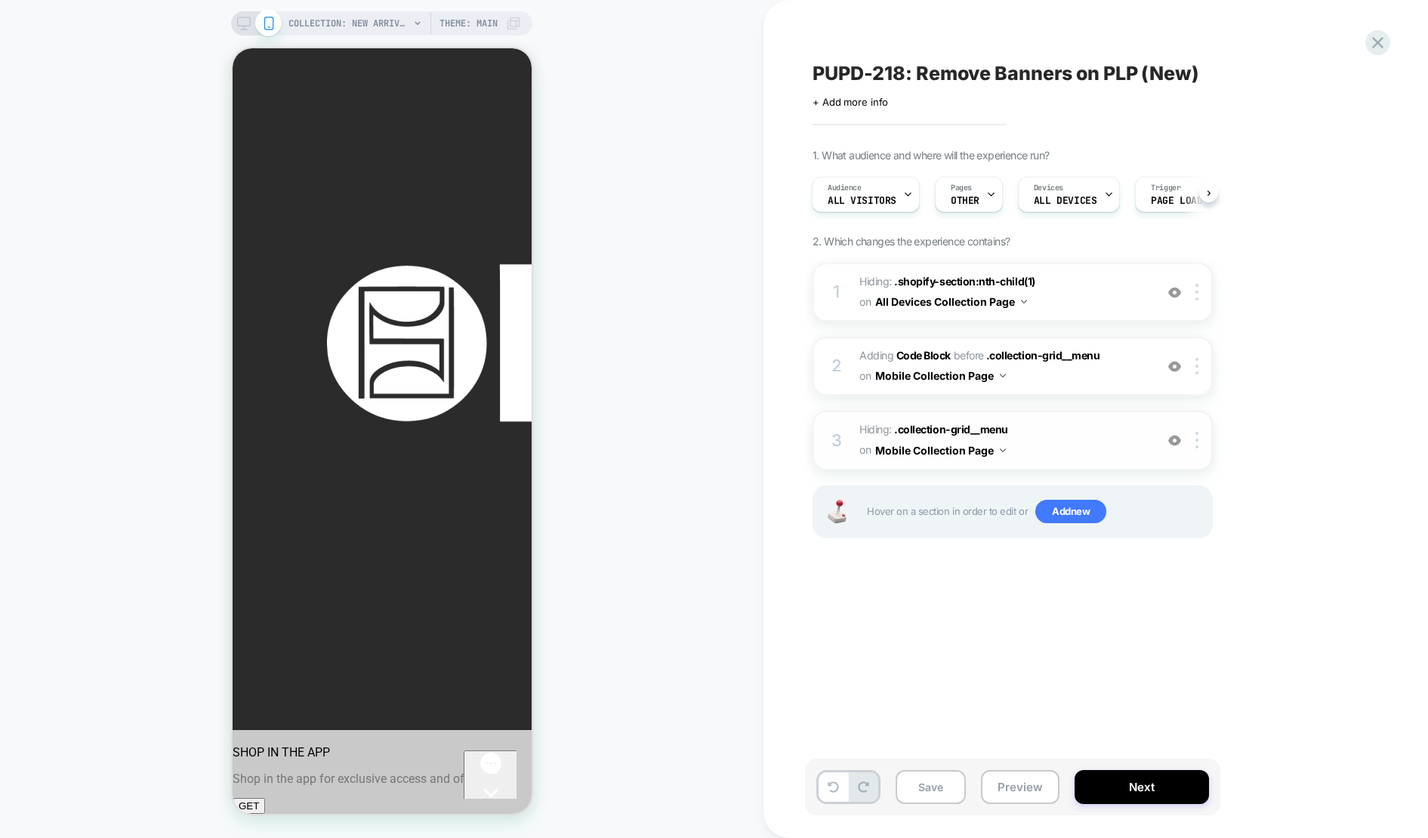
click at [1177, 440] on img at bounding box center [1174, 440] width 13 height 13
click at [1195, 442] on img at bounding box center [1196, 440] width 3 height 17
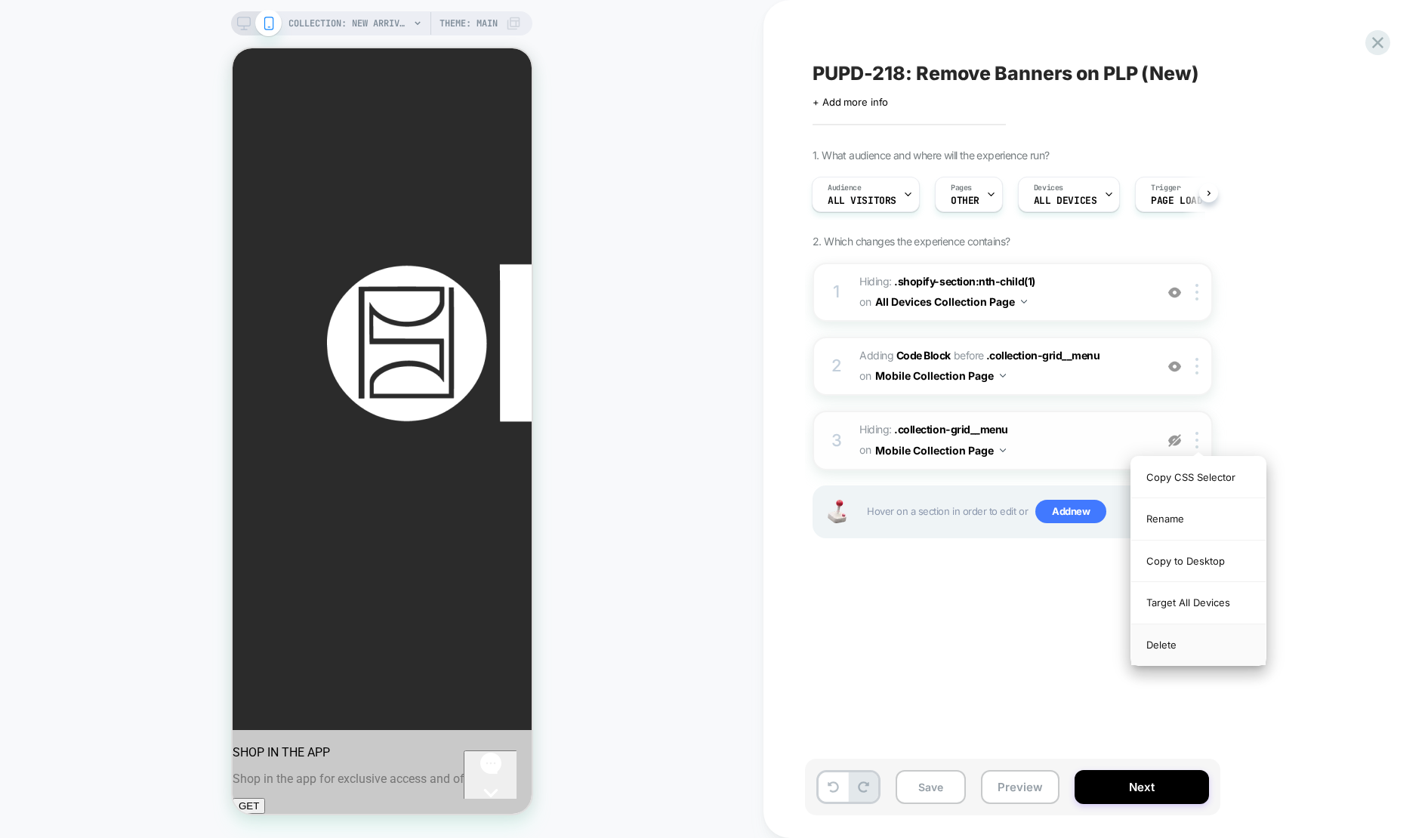
click at [1162, 642] on div "Delete" at bounding box center [1198, 645] width 134 height 41
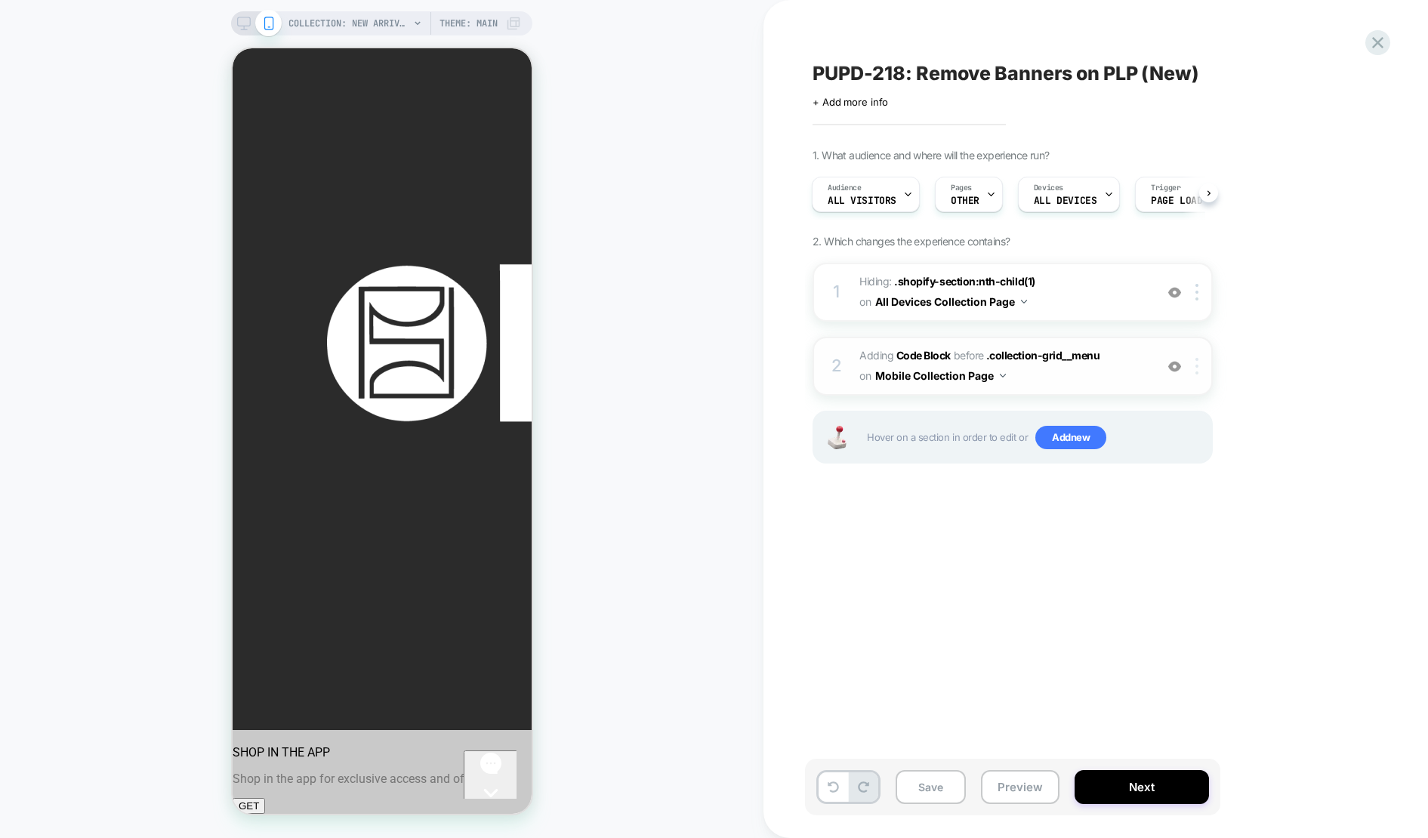
click at [1201, 369] on div at bounding box center [1199, 366] width 25 height 17
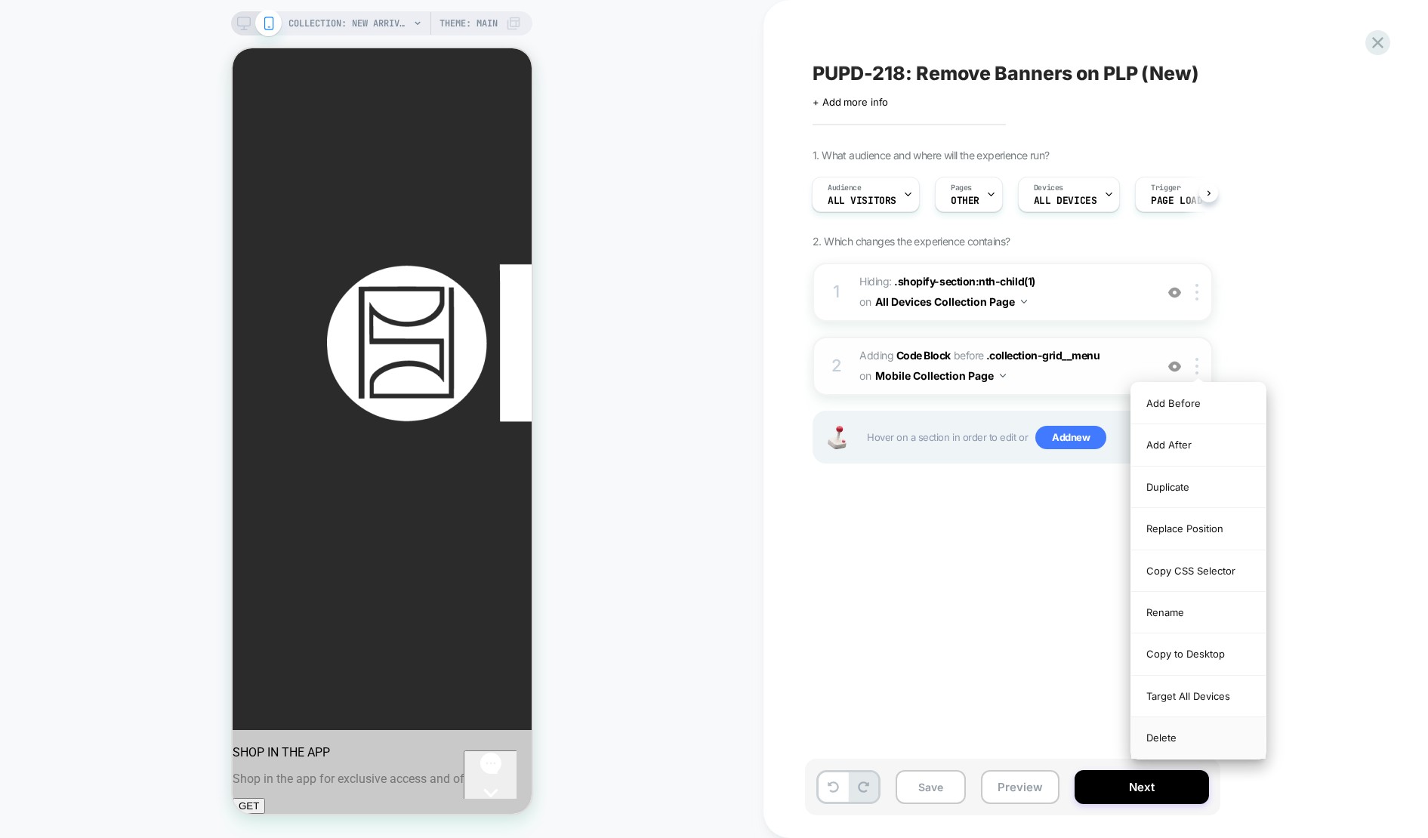
click at [1183, 736] on div "Delete" at bounding box center [1198, 737] width 134 height 41
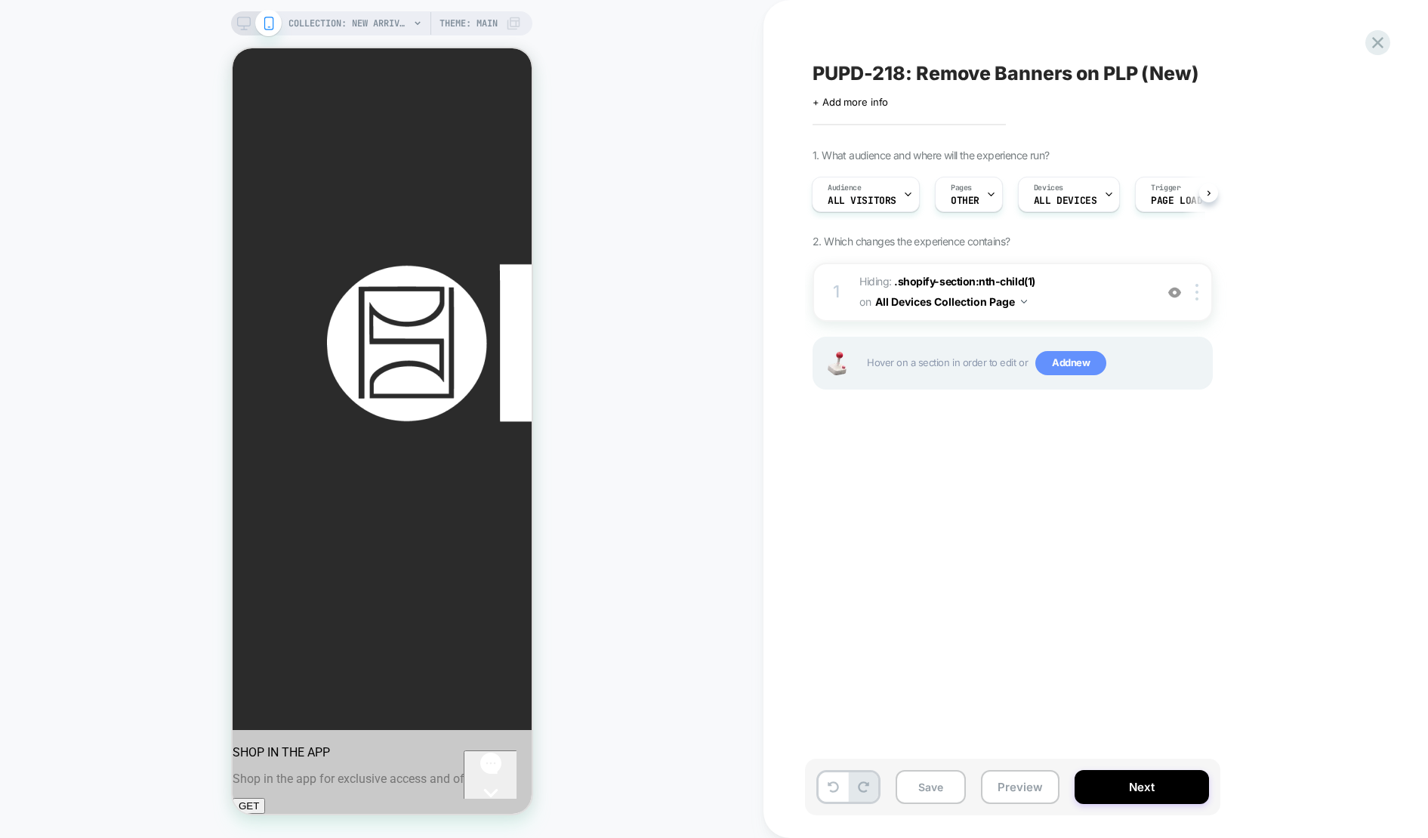
click at [1061, 366] on span "Add new" at bounding box center [1070, 363] width 71 height 24
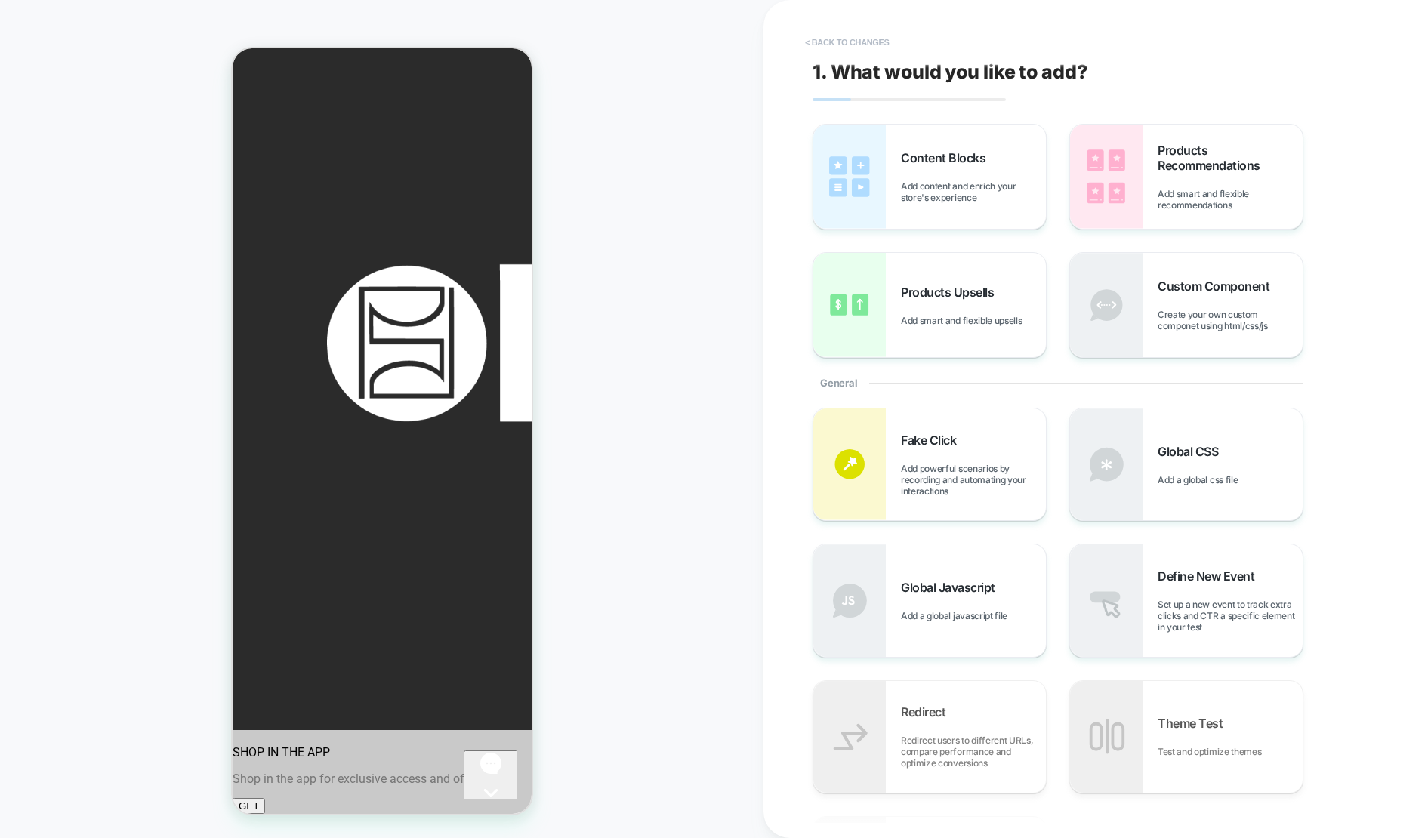
click at [850, 43] on button "< Back to changes" at bounding box center [847, 42] width 100 height 24
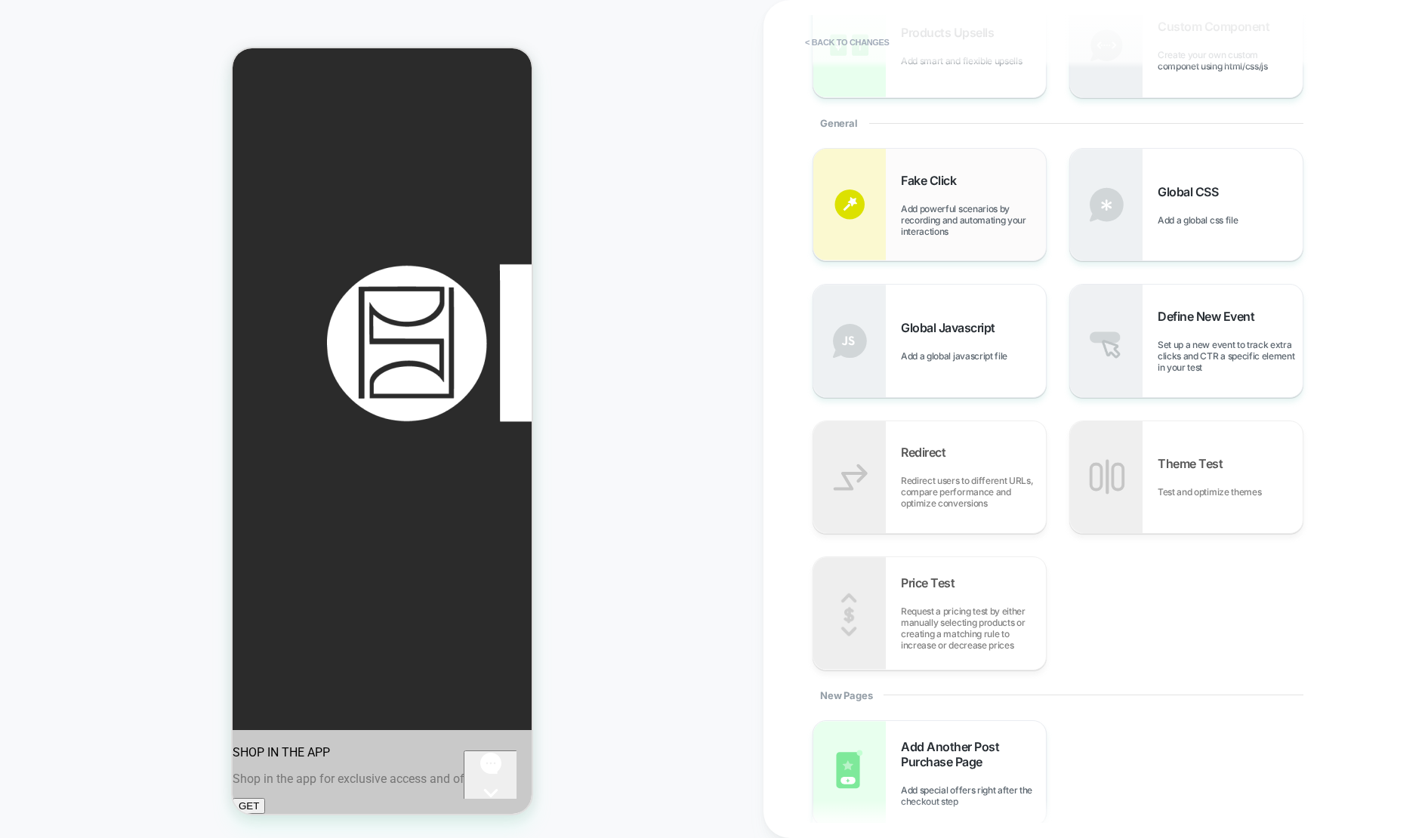
scroll to position [99, 0]
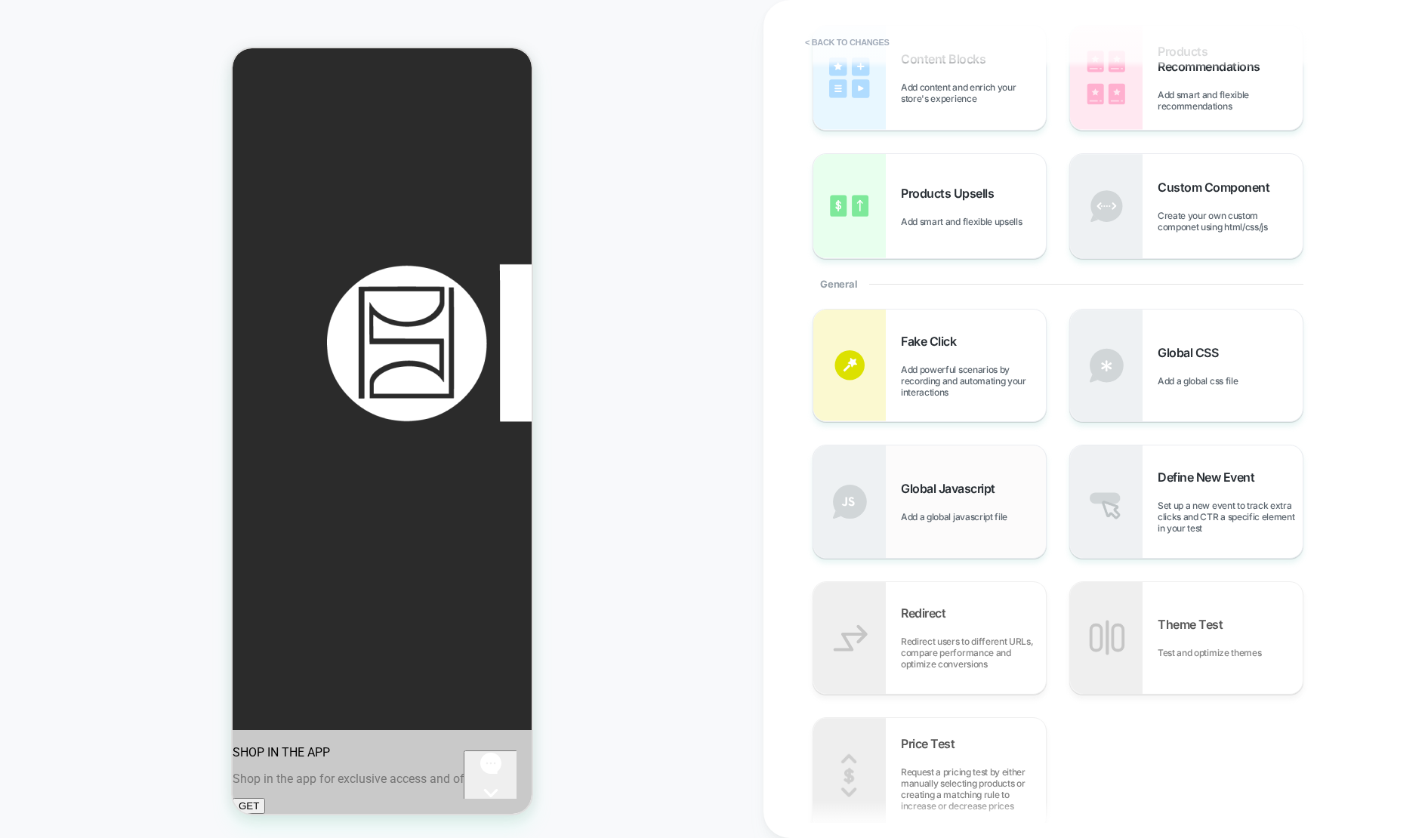
click at [949, 524] on div "Global Javascript Add a global javascript file" at bounding box center [929, 502] width 233 height 112
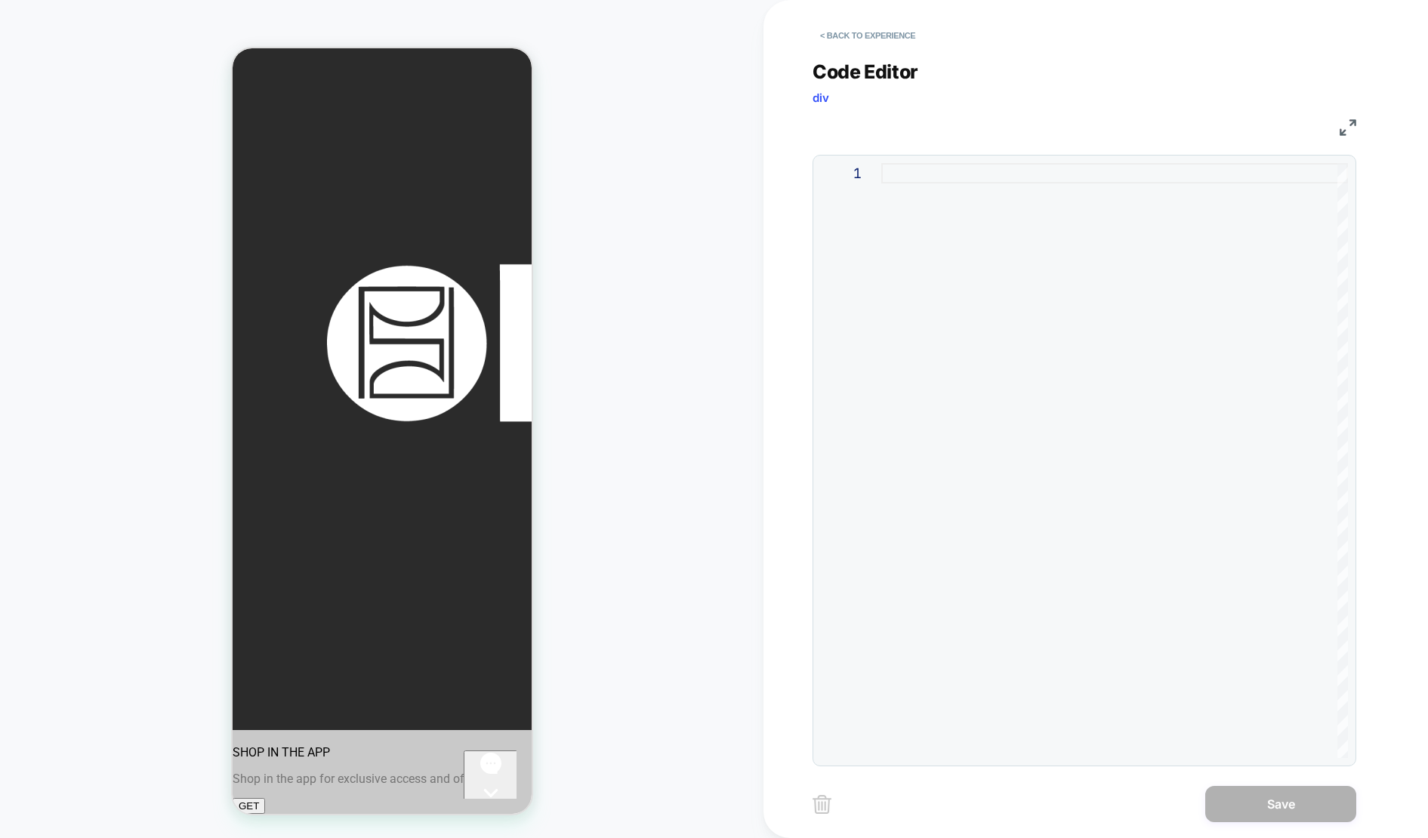
click at [914, 176] on div at bounding box center [1114, 460] width 467 height 595
type textarea "**********"
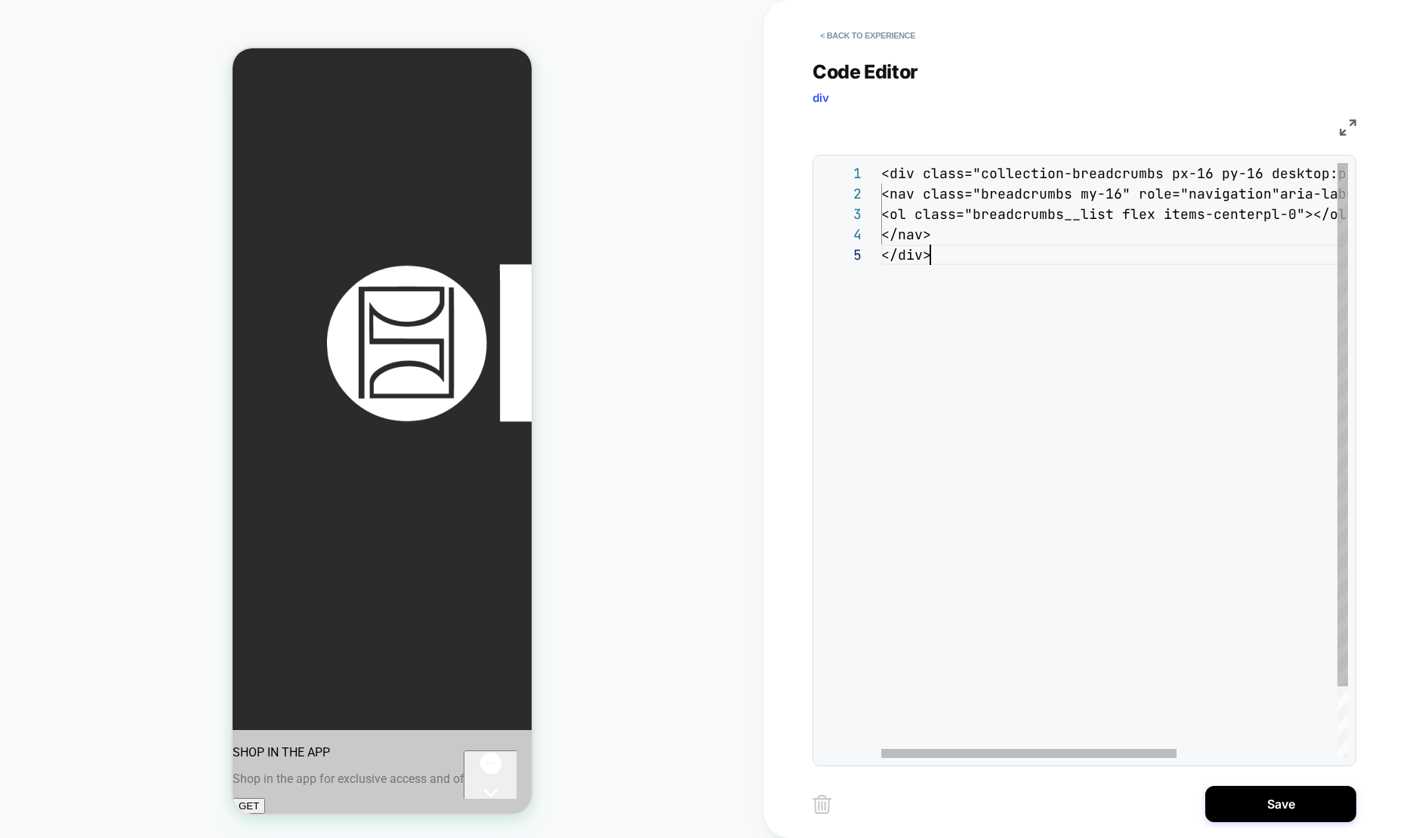
scroll to position [82, 49]
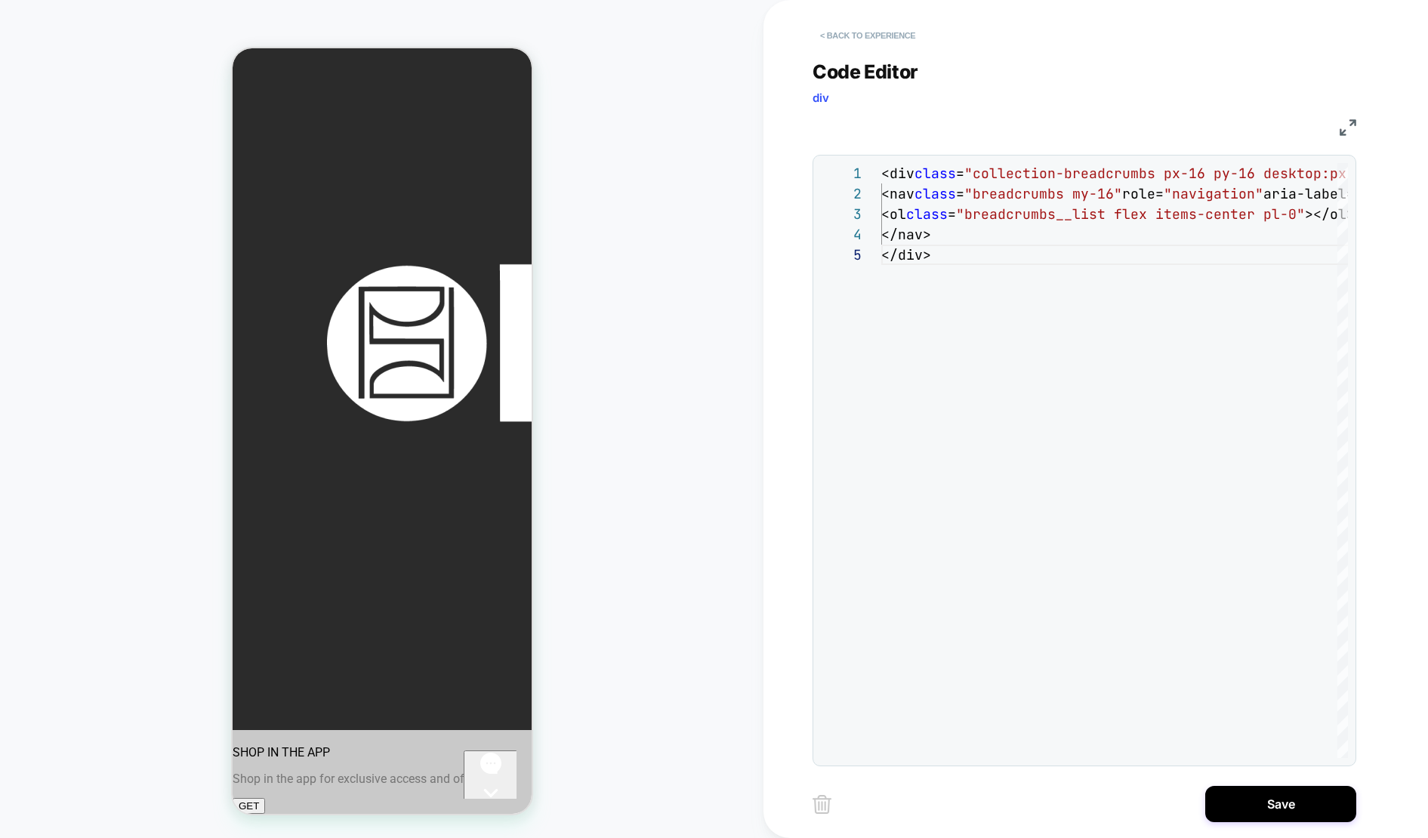
click at [864, 42] on button "< Back to experience" at bounding box center [868, 35] width 110 height 24
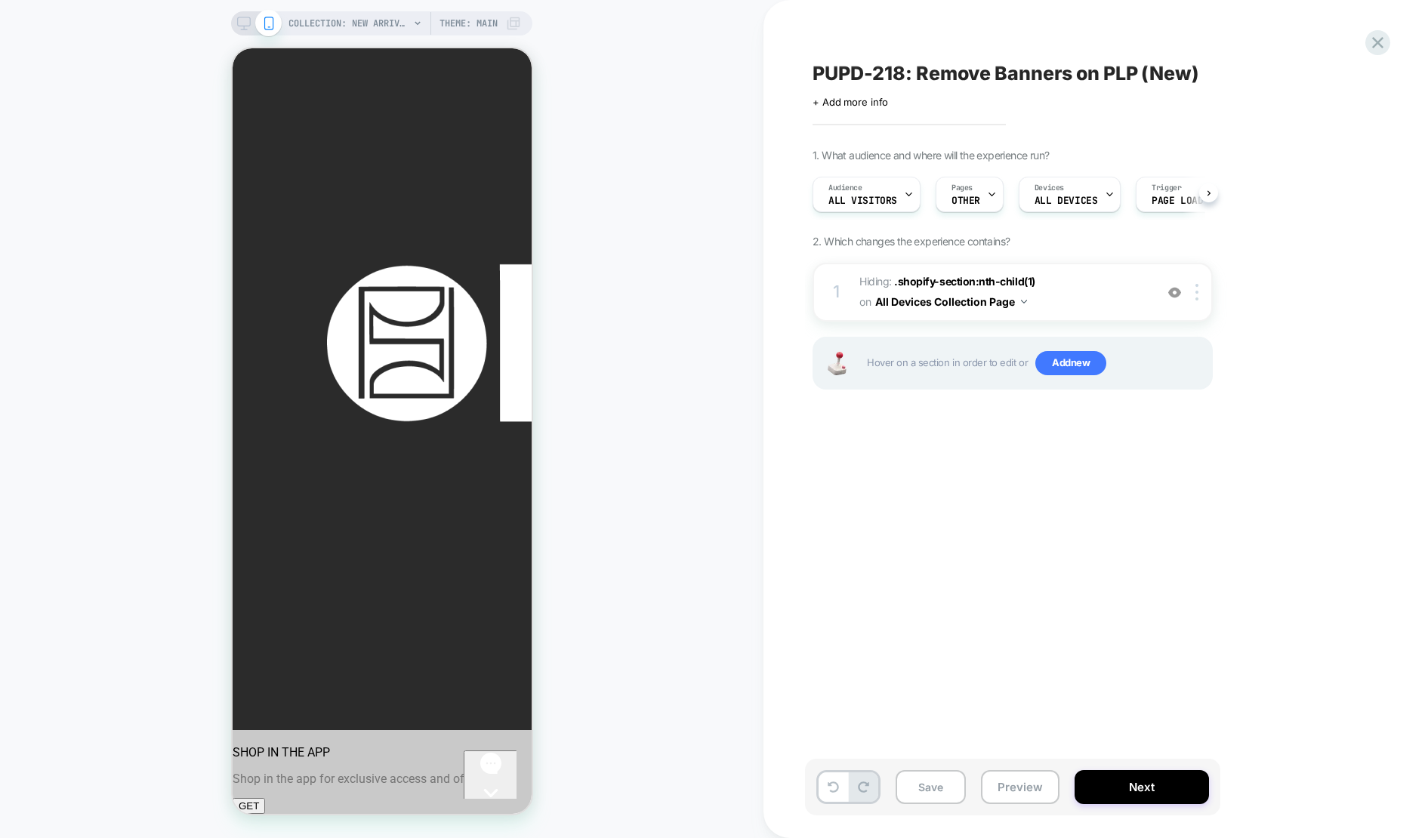
scroll to position [0, 1]
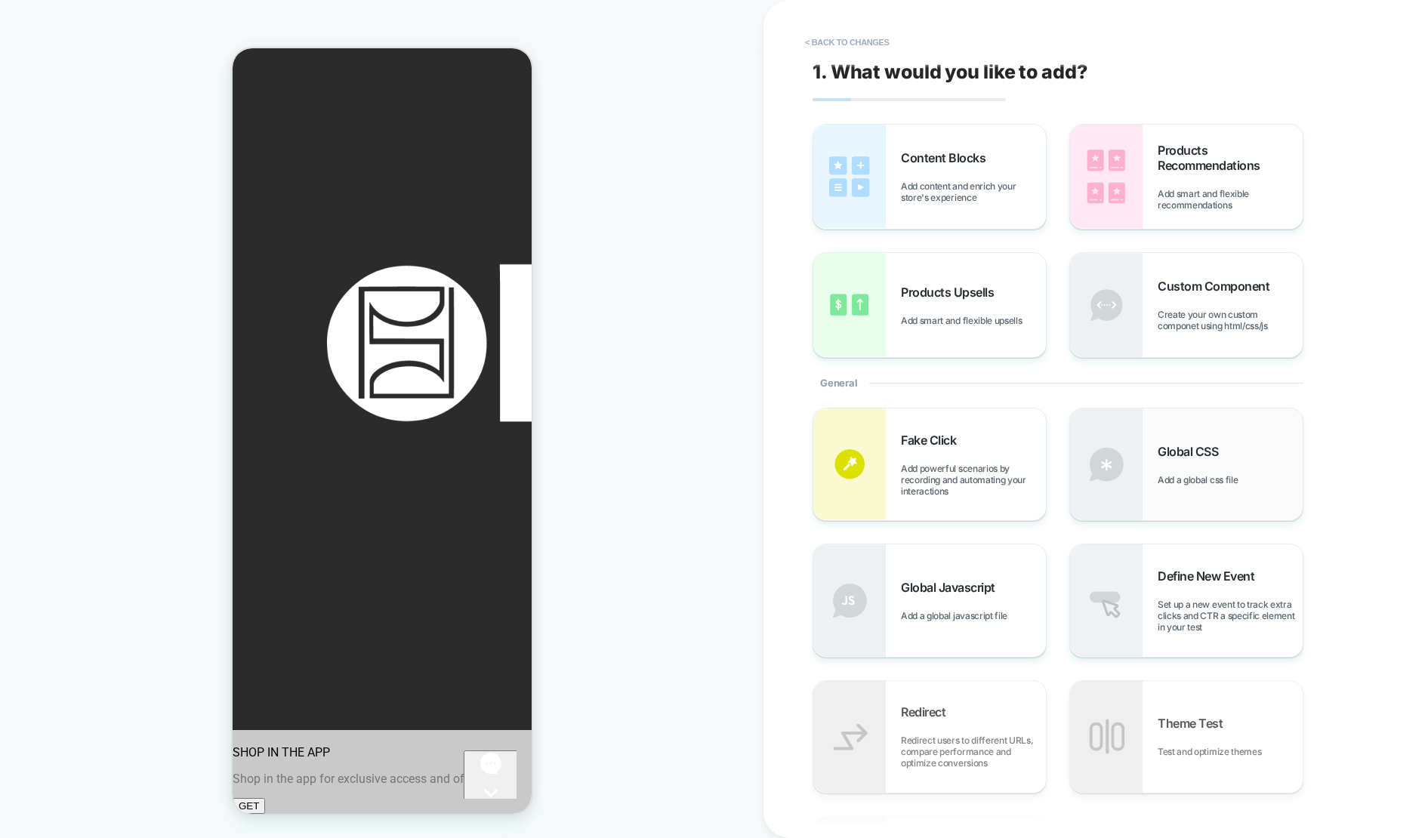
click at [1163, 481] on span "Add a global css file" at bounding box center [1202, 479] width 88 height 11
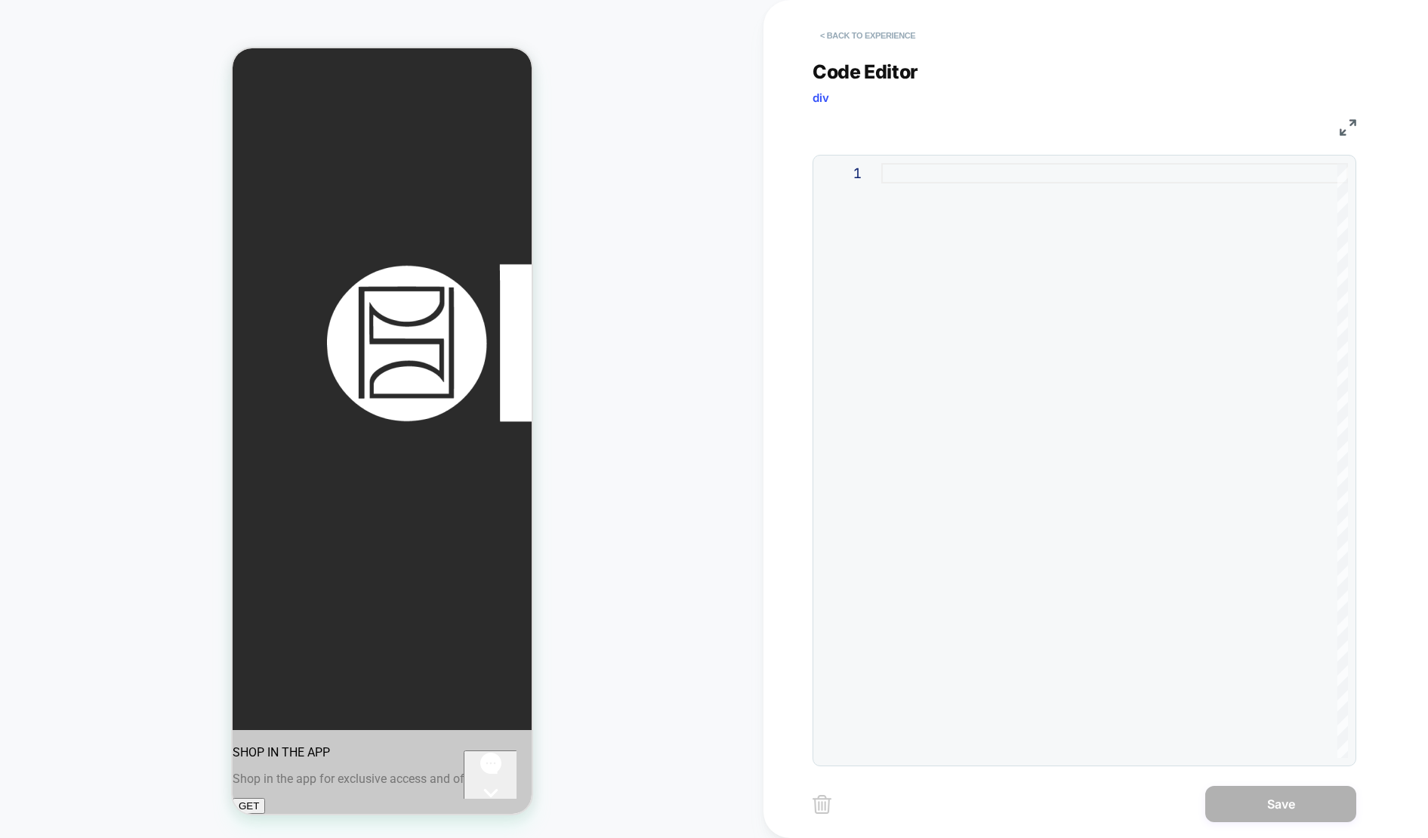
click at [895, 38] on button "< Back to experience" at bounding box center [868, 35] width 110 height 24
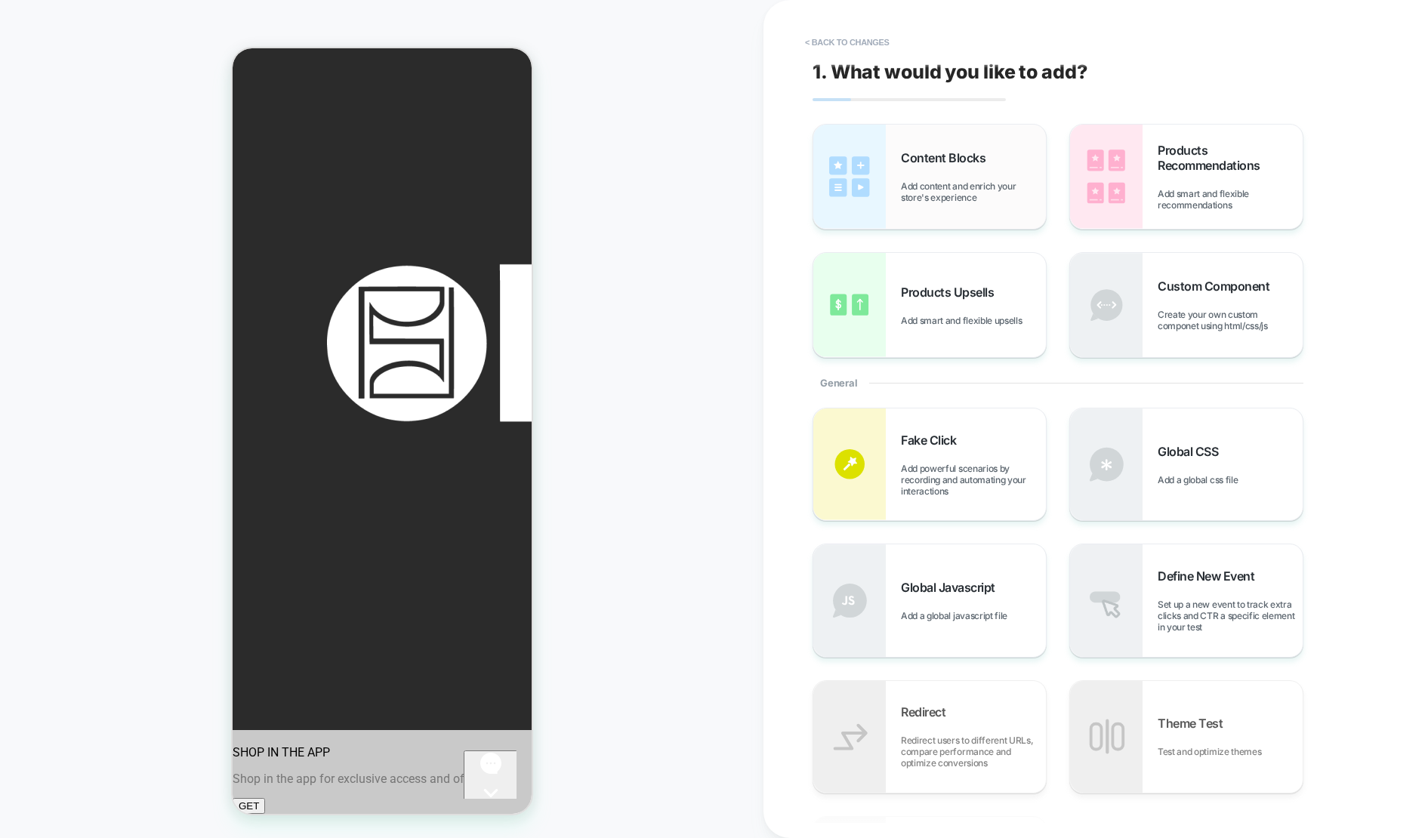
click at [880, 156] on img at bounding box center [849, 177] width 72 height 104
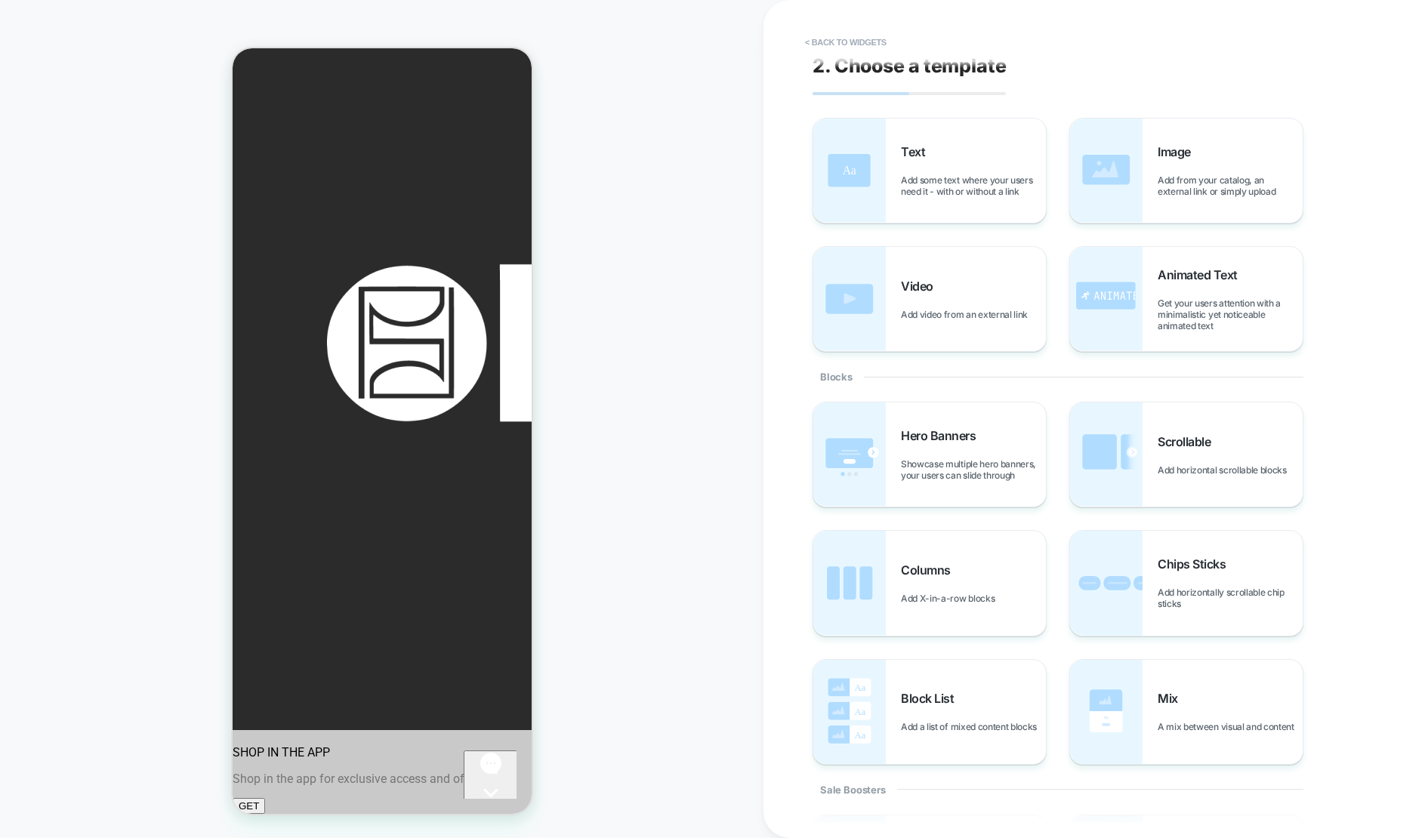
scroll to position [0, 0]
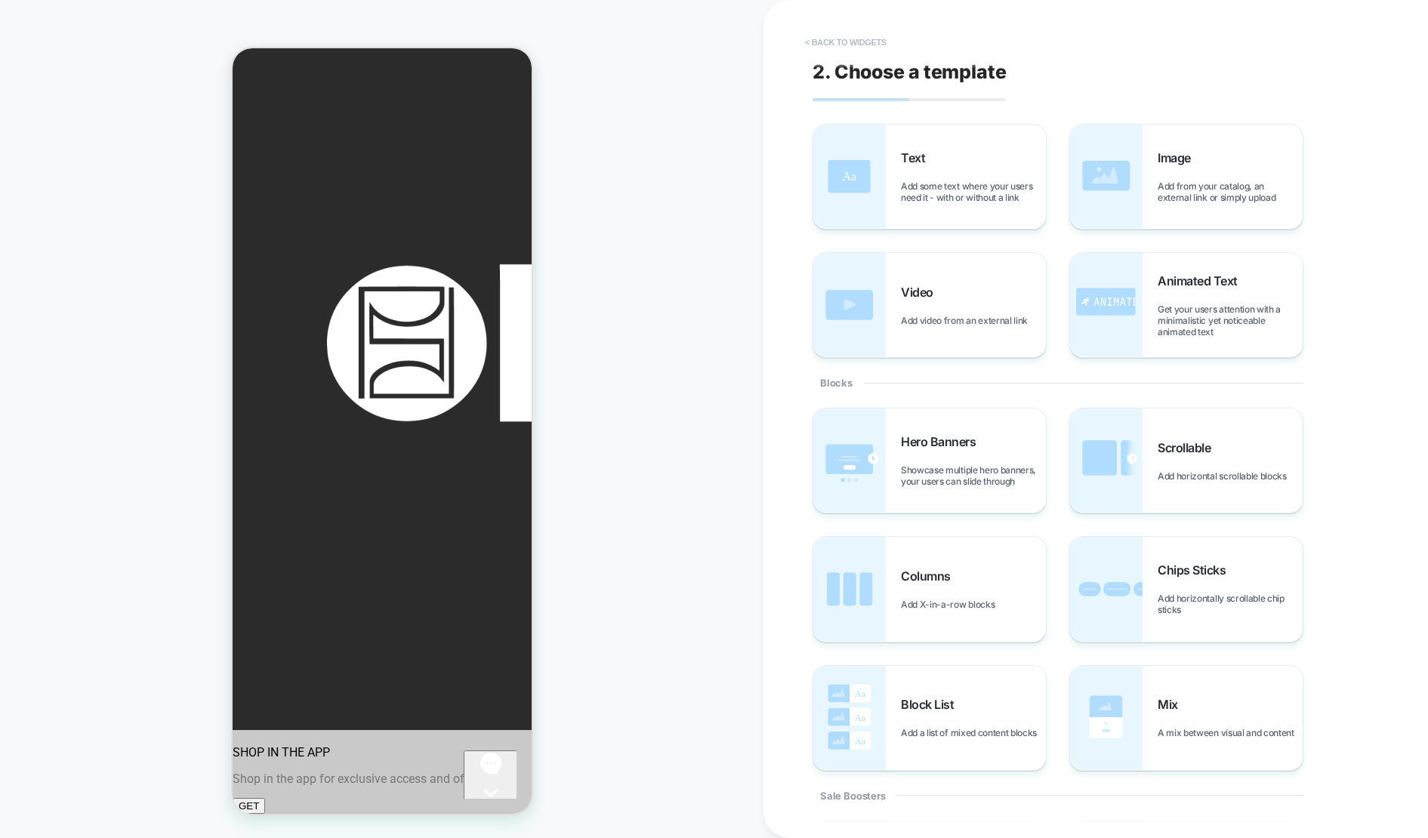
click at [845, 50] on button "< Back to widgets" at bounding box center [845, 42] width 97 height 24
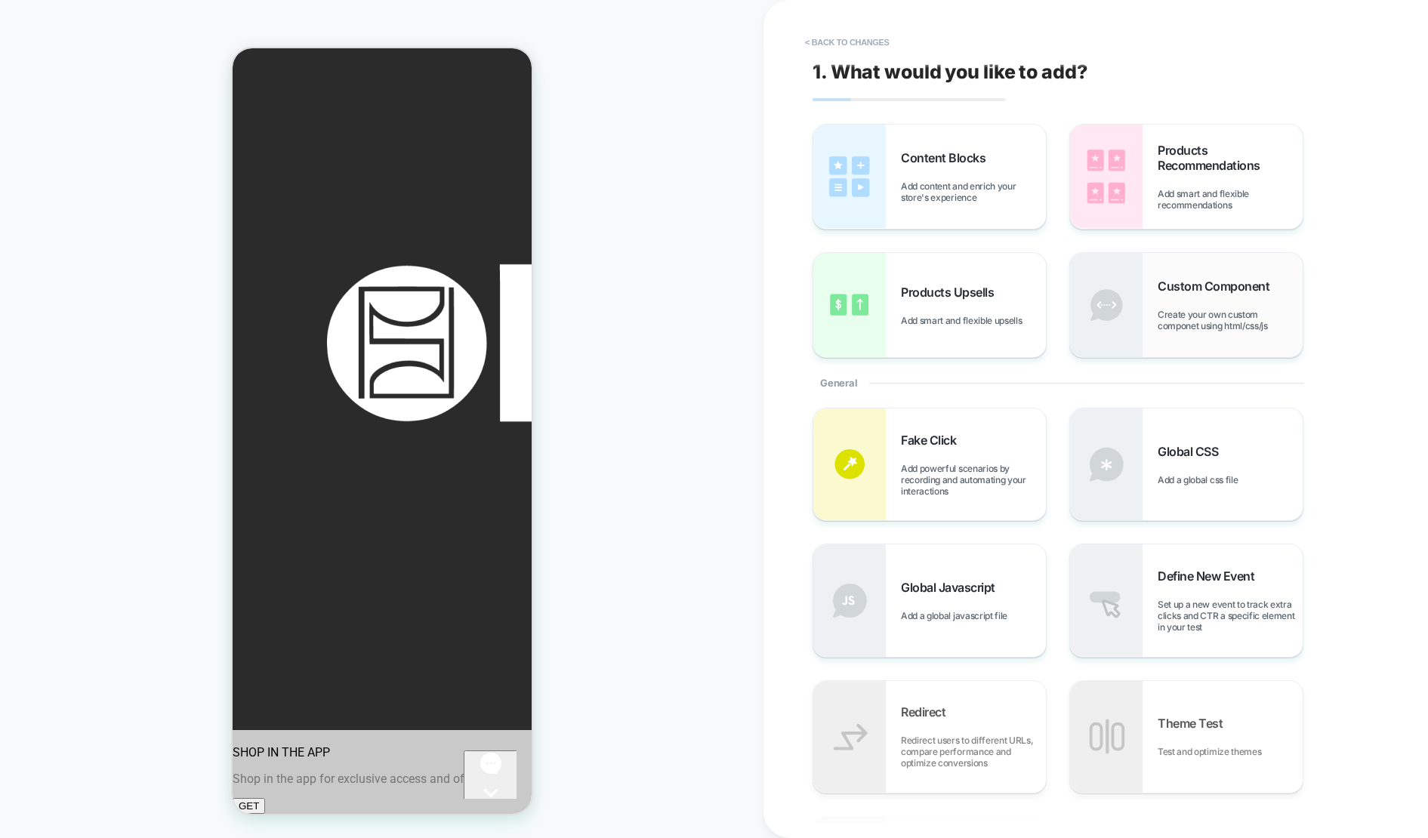
click at [1191, 309] on span "Create your own custom componet using html/css/js" at bounding box center [1230, 320] width 145 height 23
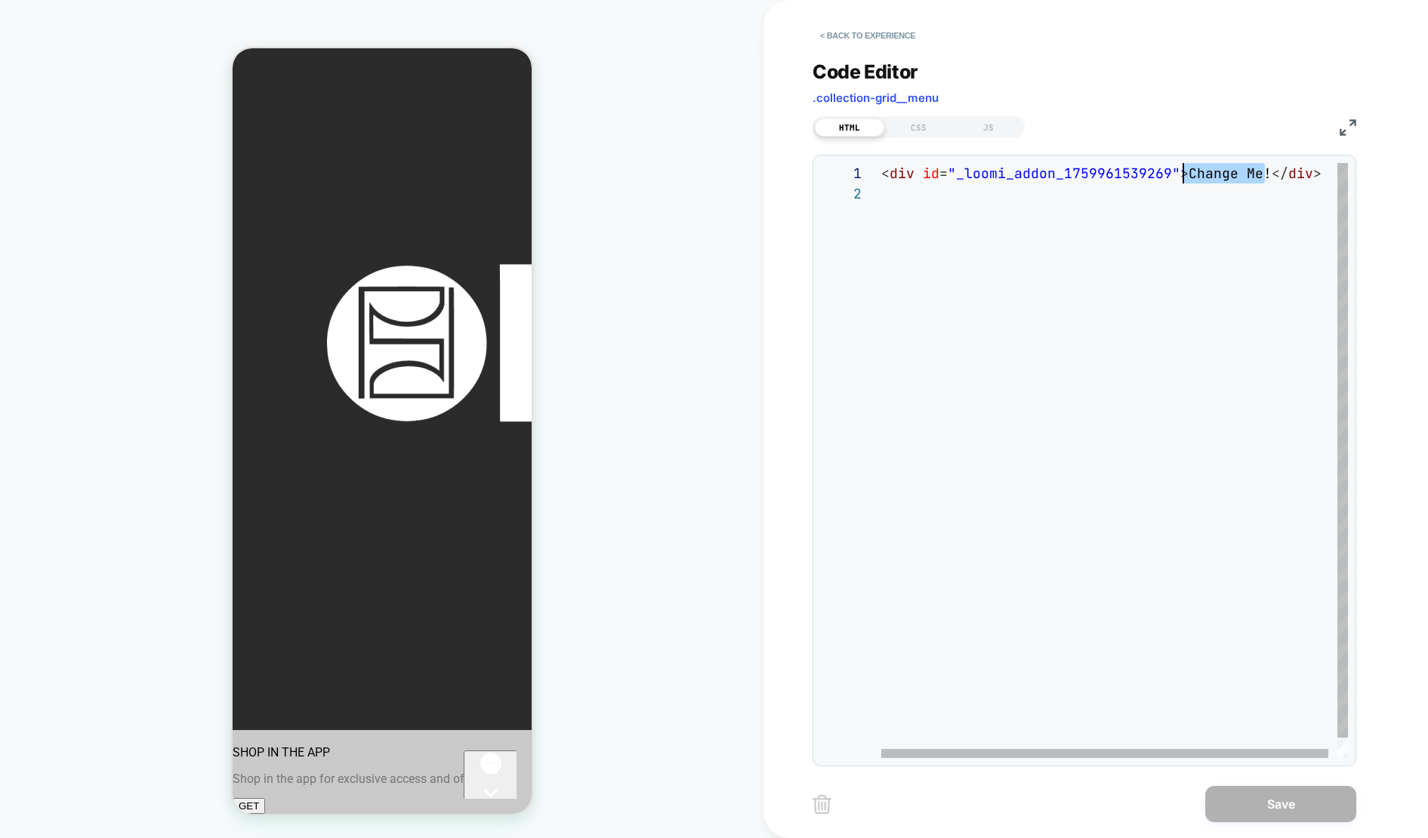
scroll to position [0, 302]
drag, startPoint x: 1263, startPoint y: 174, endPoint x: 1184, endPoint y: 178, distance: 79.4
click at [1184, 178] on div "< div id = "_loomi_addon_1759961539269" > Change Me! </ div >" at bounding box center [1119, 470] width 476 height 615
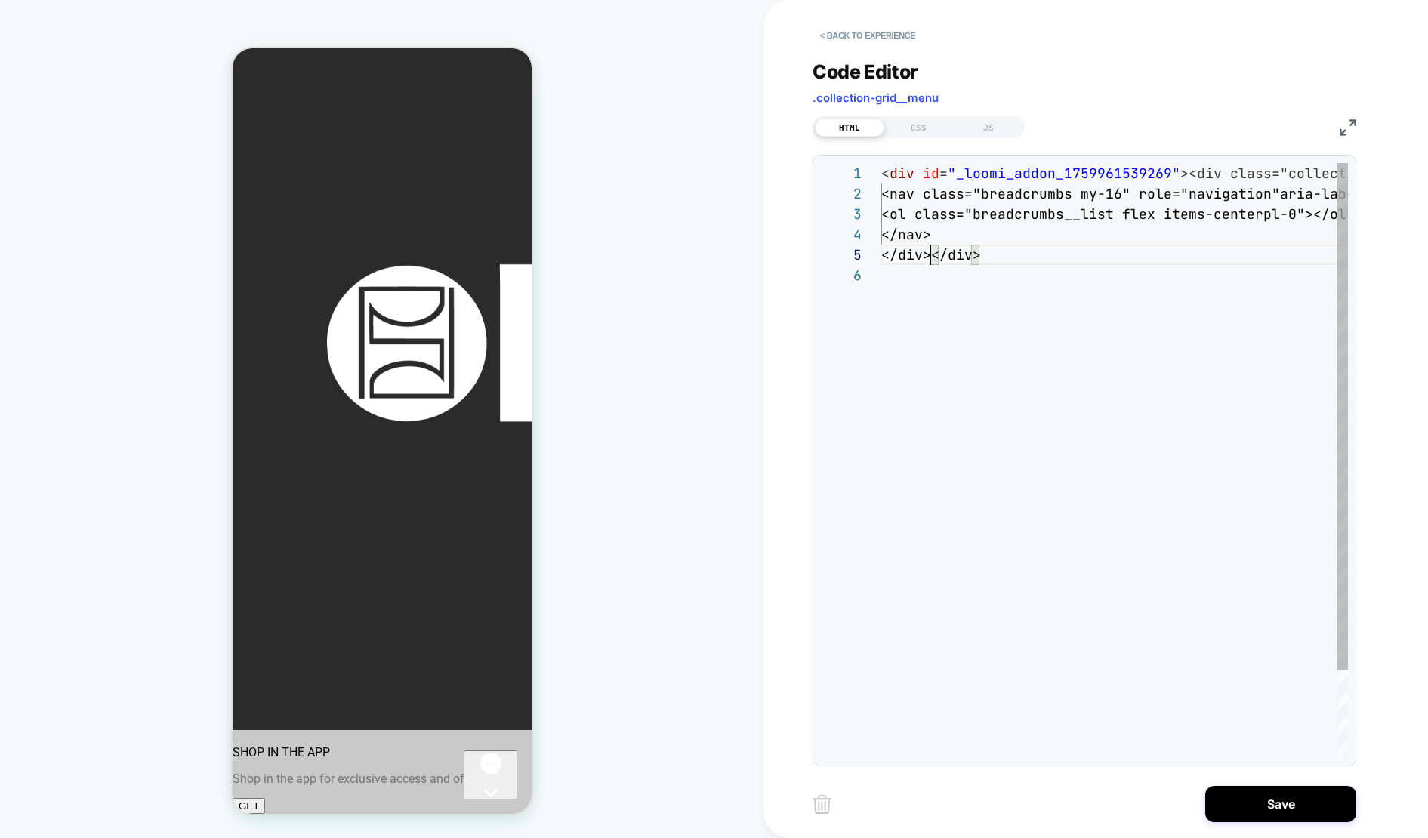
type textarea "**********"
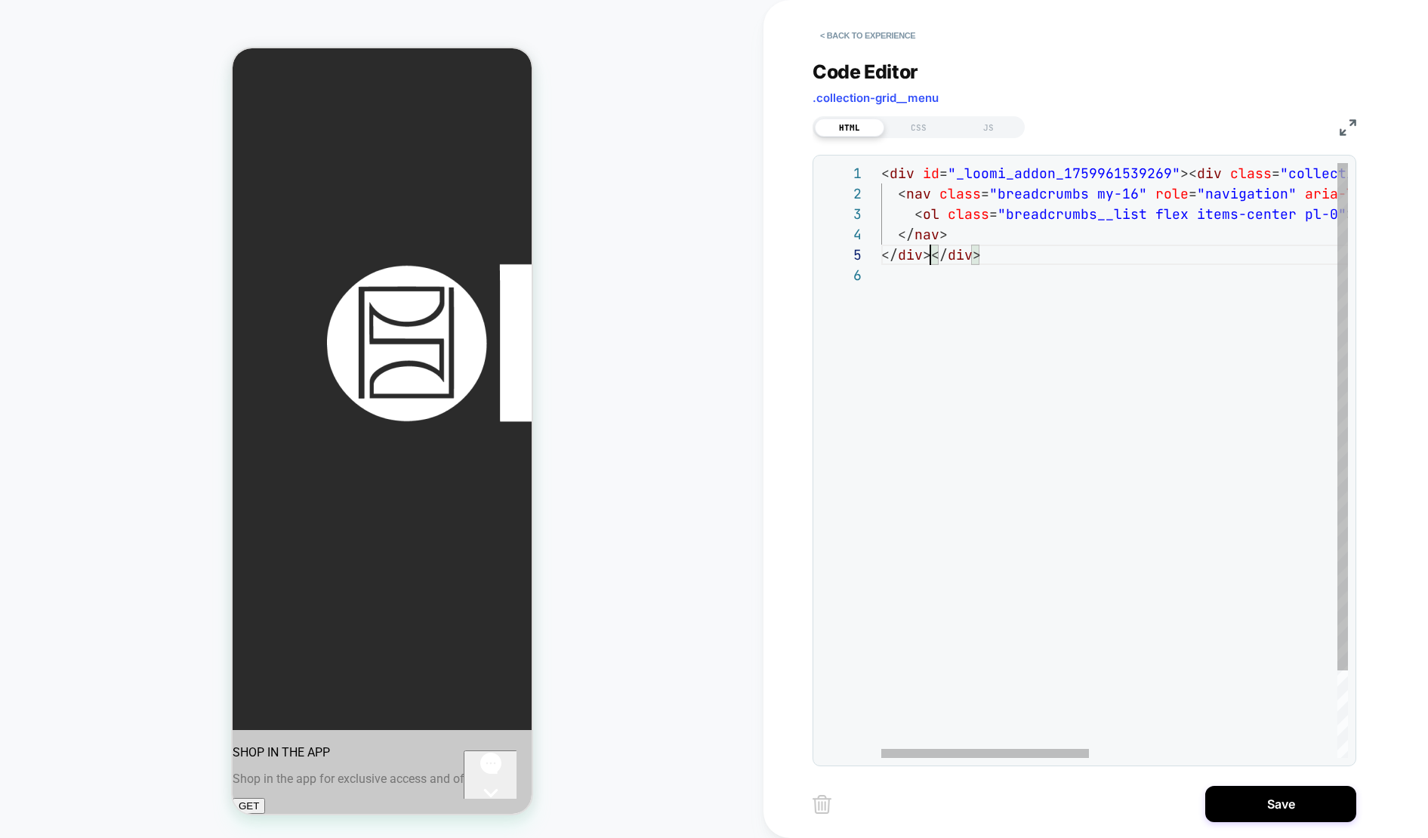
scroll to position [82, 49]
click at [992, 325] on div "< div id = "_loomi_addon_1759961539269" >< div class = "collection-breadcrumbs …" at bounding box center [1392, 511] width 1022 height 697
click at [828, 132] on div "**********" at bounding box center [1085, 404] width 544 height 725
click at [1030, 274] on div "< div id = "_loomi_addon_1759961539269" >< div class = "collection-breadcrumbs …" at bounding box center [1392, 511] width 1022 height 697
click at [835, 168] on div "**********" at bounding box center [1084, 460] width 527 height 595
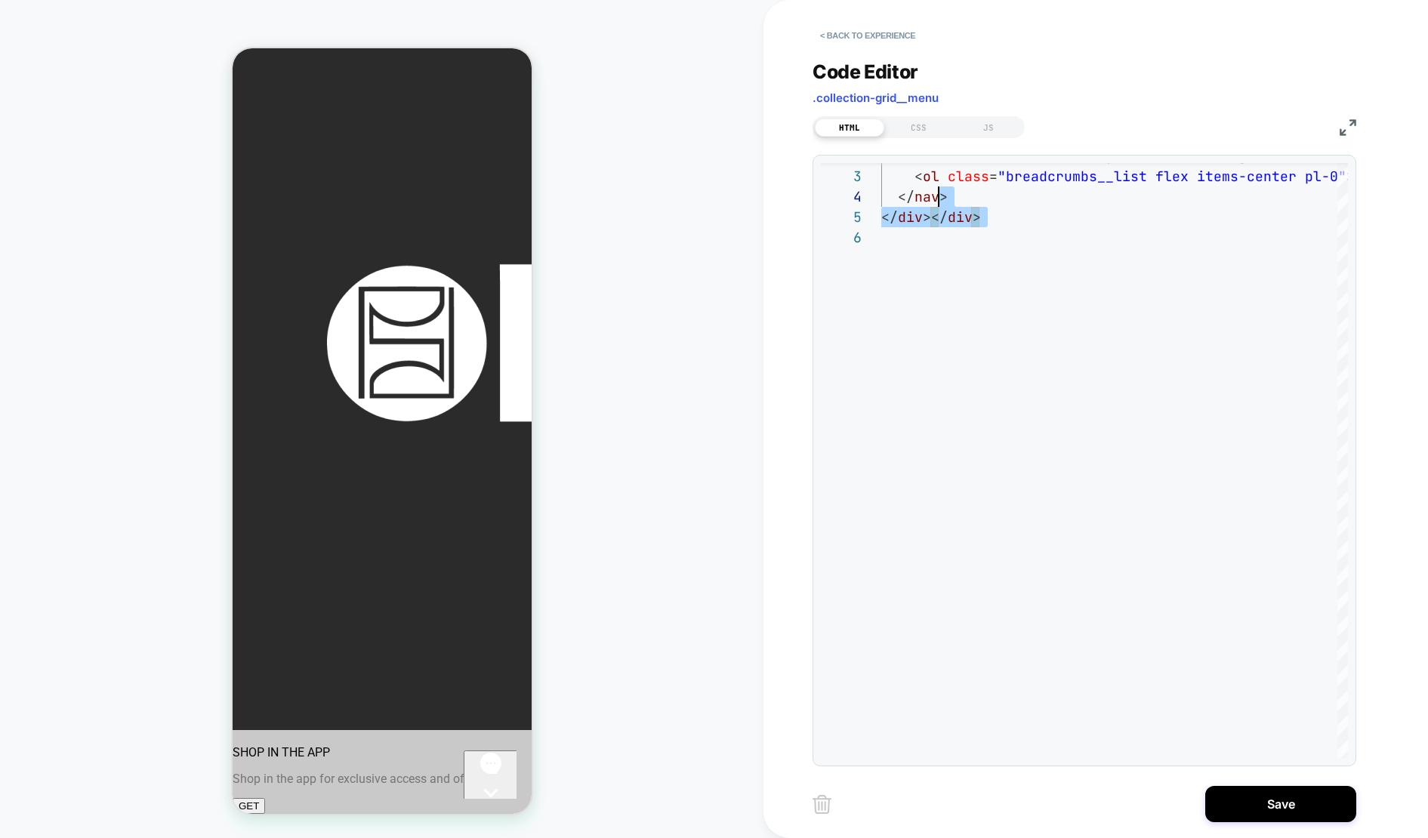
click at [990, 396] on div "< nav class = "breadcrumbs my-16" role = "navigation" aria-label = "breadcrumbs…" at bounding box center [1392, 473] width 1022 height 697
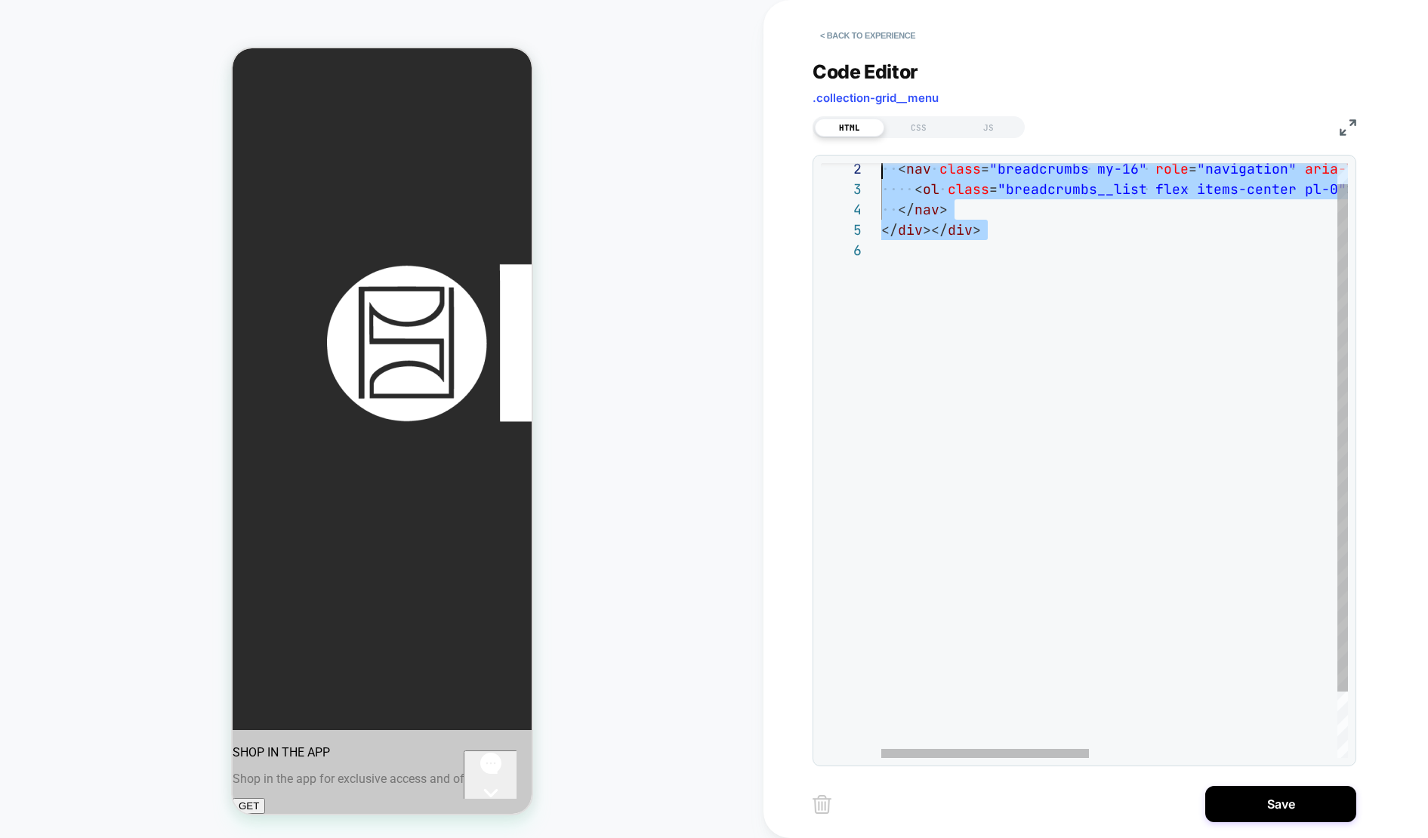
drag, startPoint x: 838, startPoint y: 91, endPoint x: 834, endPoint y: 82, distance: 10.3
click at [881, 138] on div "< nav class = "breadcrumbs my-16" role = "navigation" aria-label = "breadcrumbs…" at bounding box center [1392, 486] width 1022 height 697
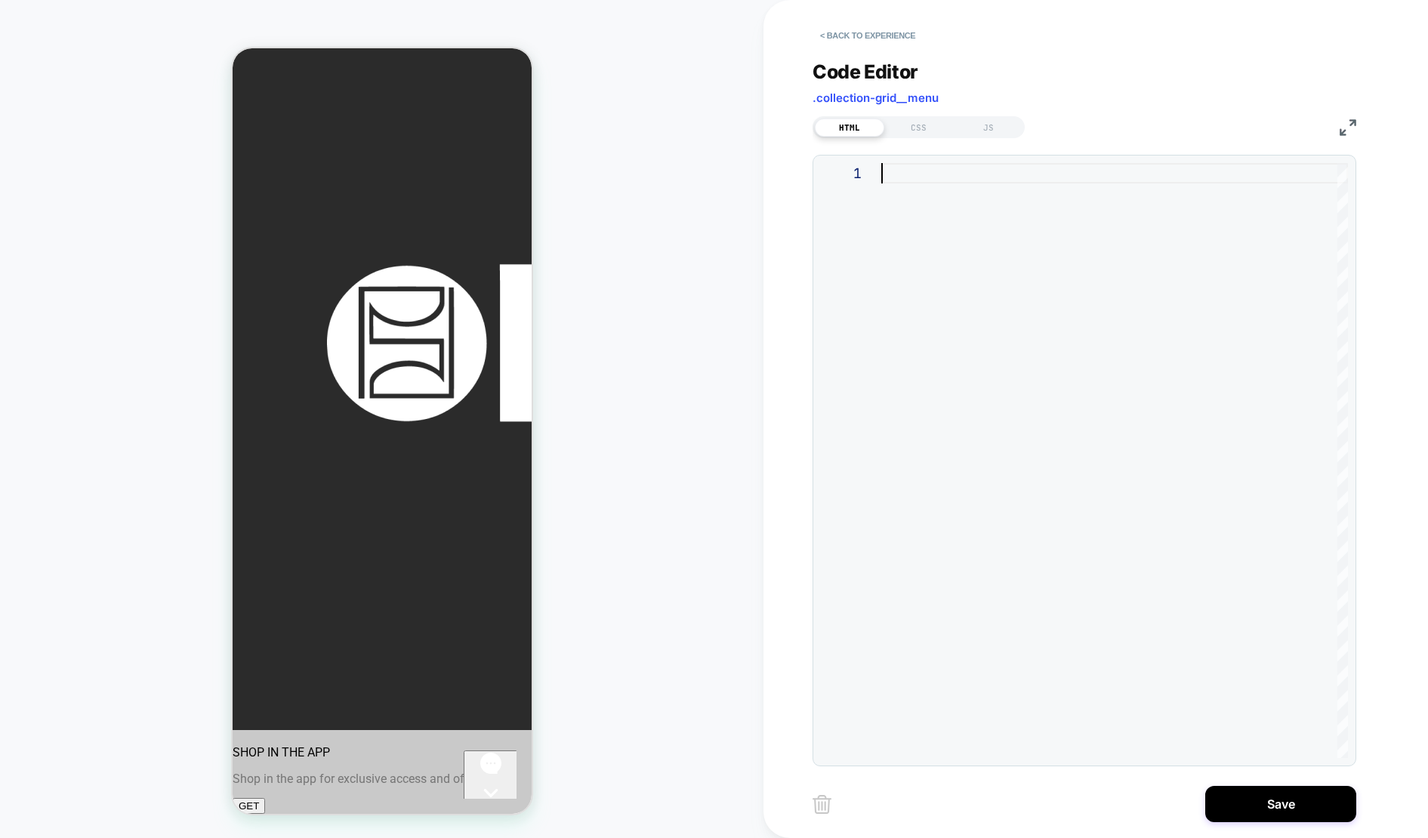
type textarea "**********"
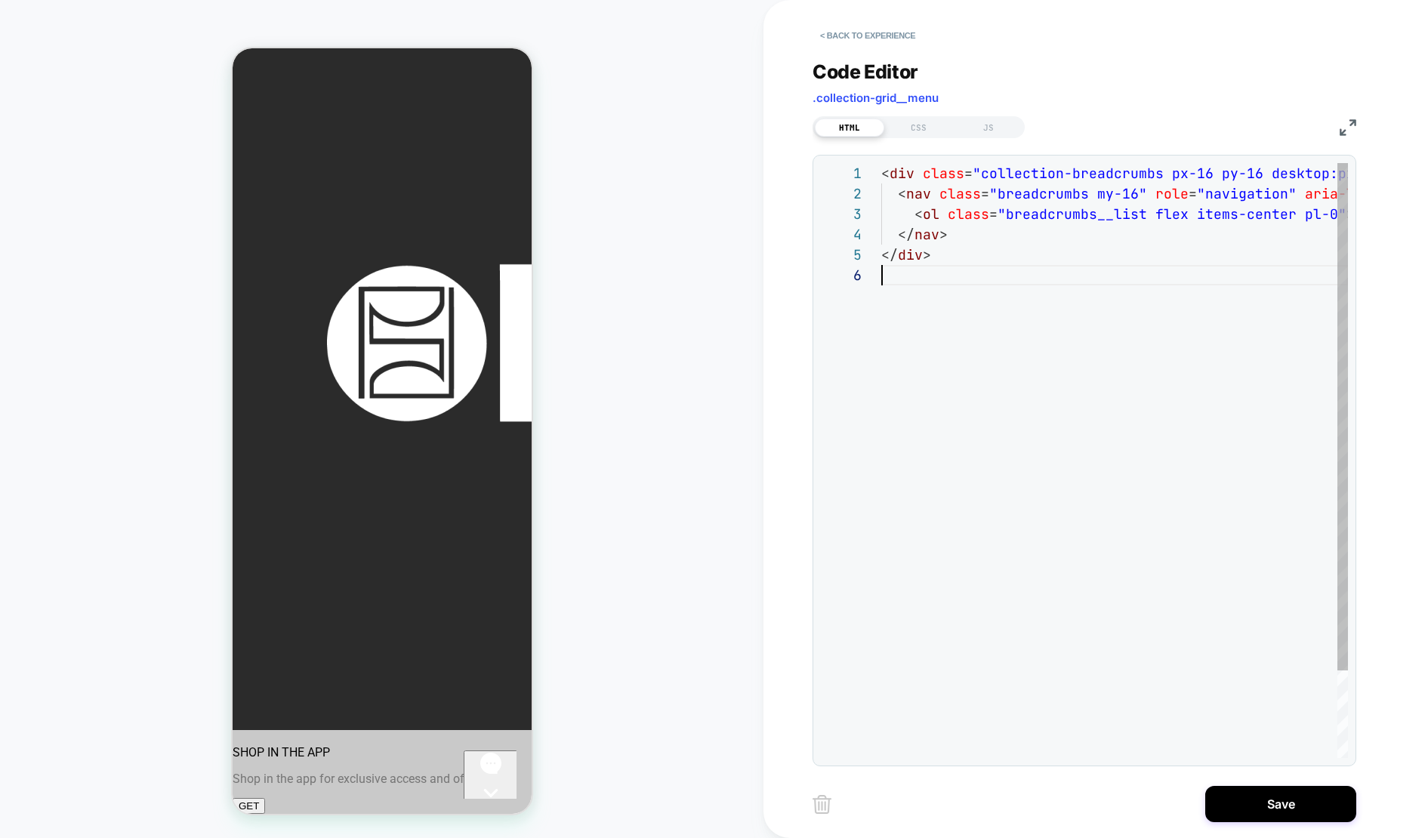
scroll to position [102, 0]
click at [1004, 129] on div "JS" at bounding box center [988, 128] width 69 height 18
click at [988, 128] on div "JS" at bounding box center [988, 128] width 69 height 18
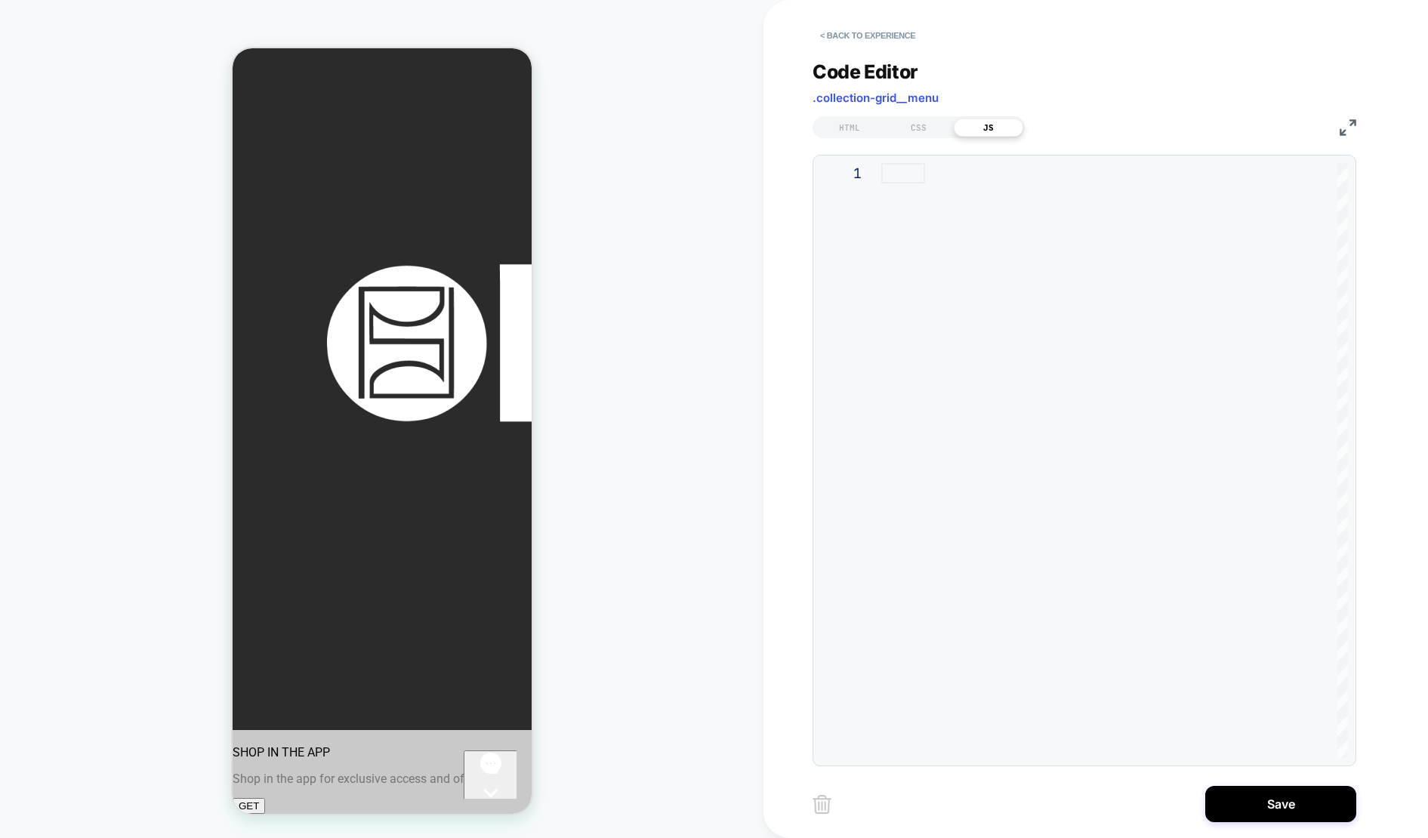
click at [988, 128] on div "JS" at bounding box center [988, 128] width 69 height 18
click at [927, 175] on div at bounding box center [1114, 460] width 467 height 595
type textarea "**********"
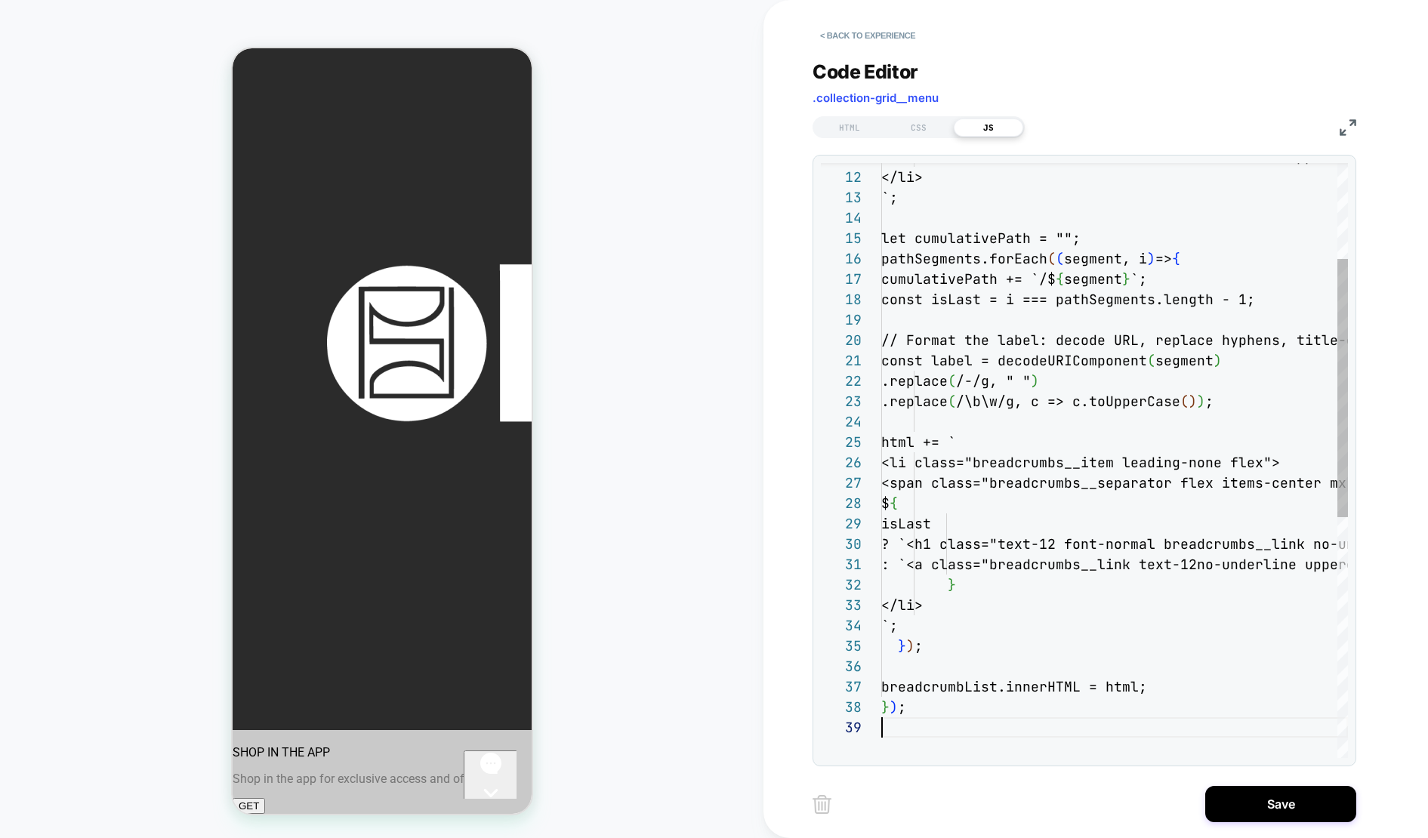
scroll to position [163, 0]
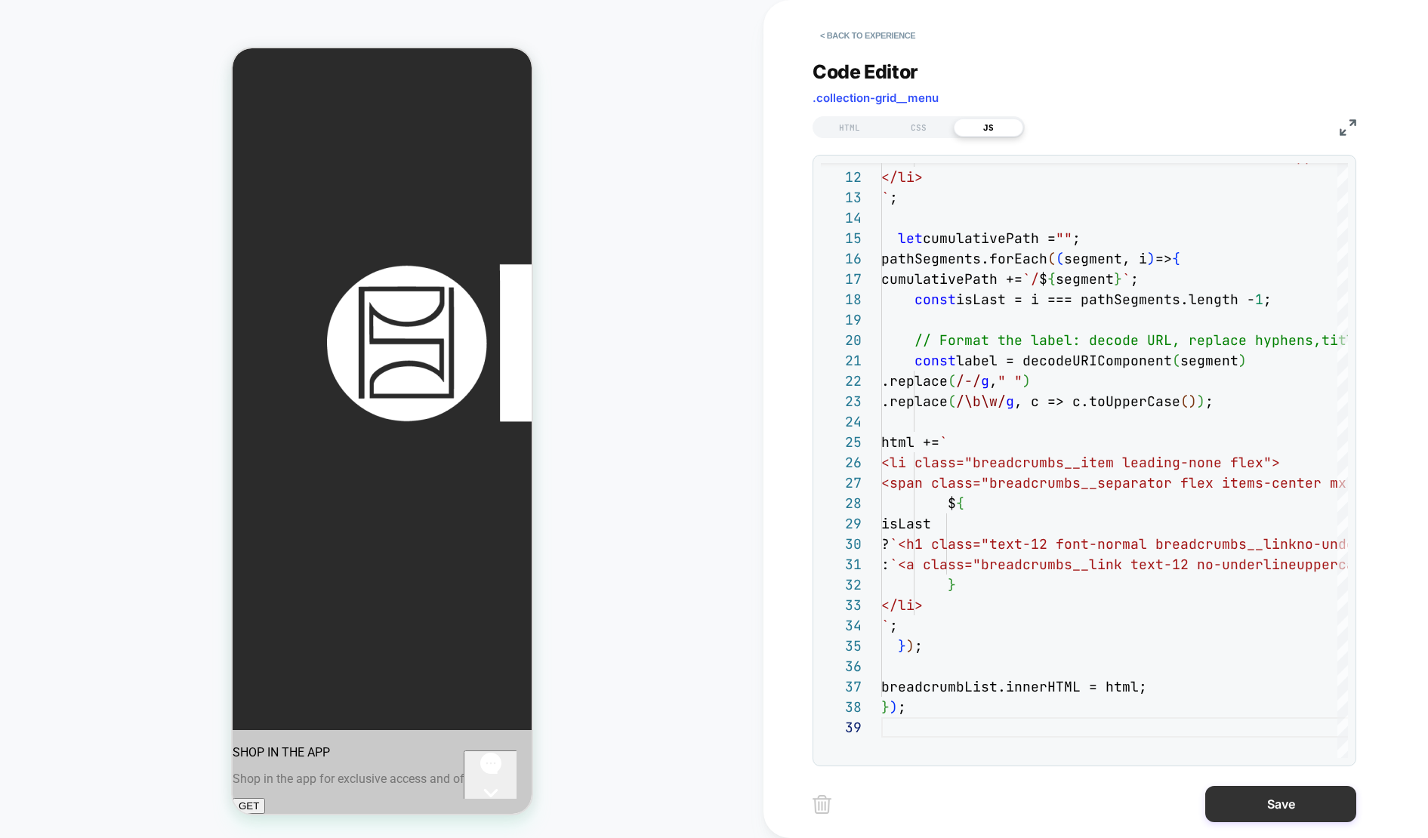
click at [1269, 800] on button "Save" at bounding box center [1280, 804] width 151 height 36
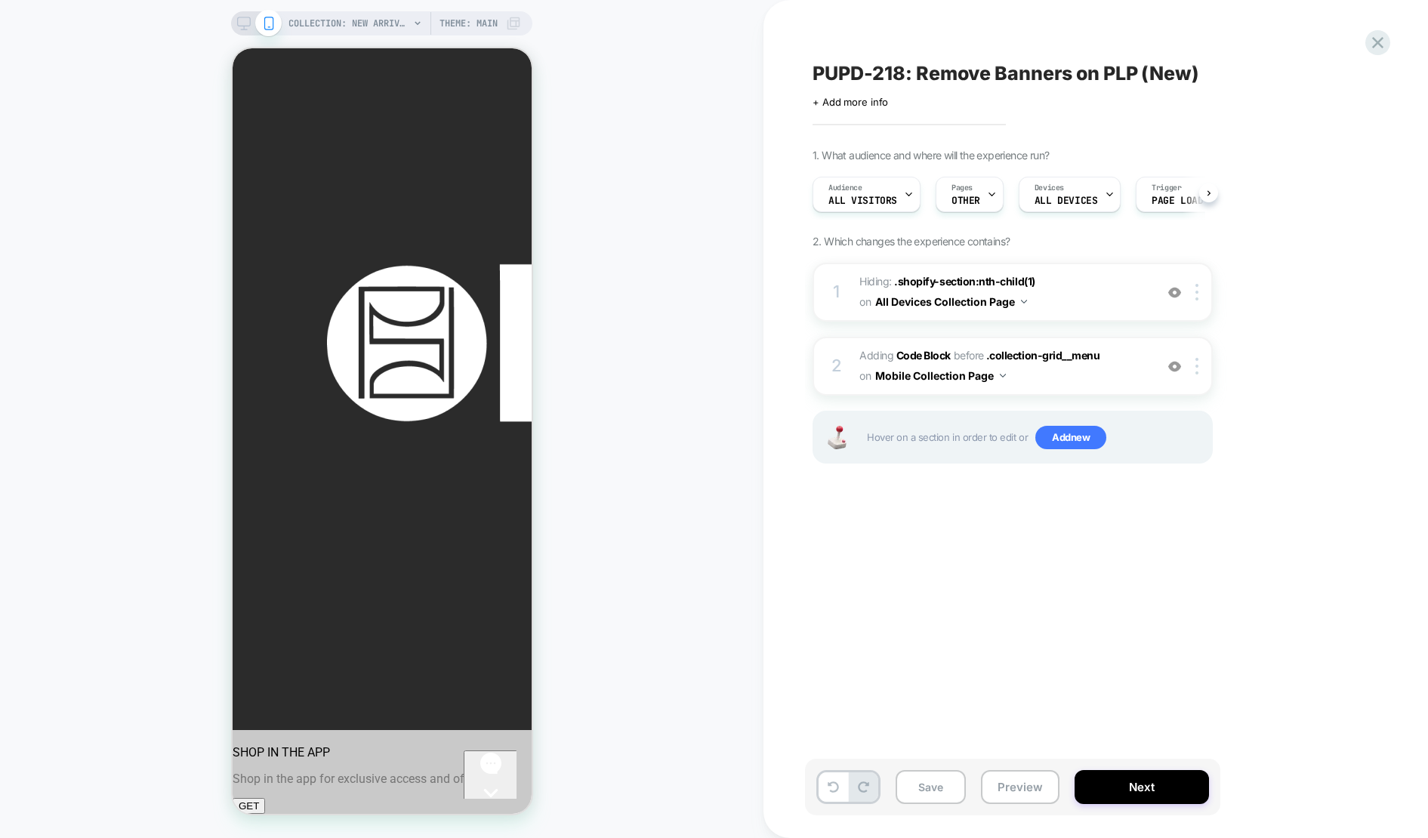
scroll to position [0, 1]
click at [1089, 372] on span "Adding Code Block BEFORE .collection-grid__menu .collection-grid__menu on Mobil…" at bounding box center [1003, 366] width 288 height 41
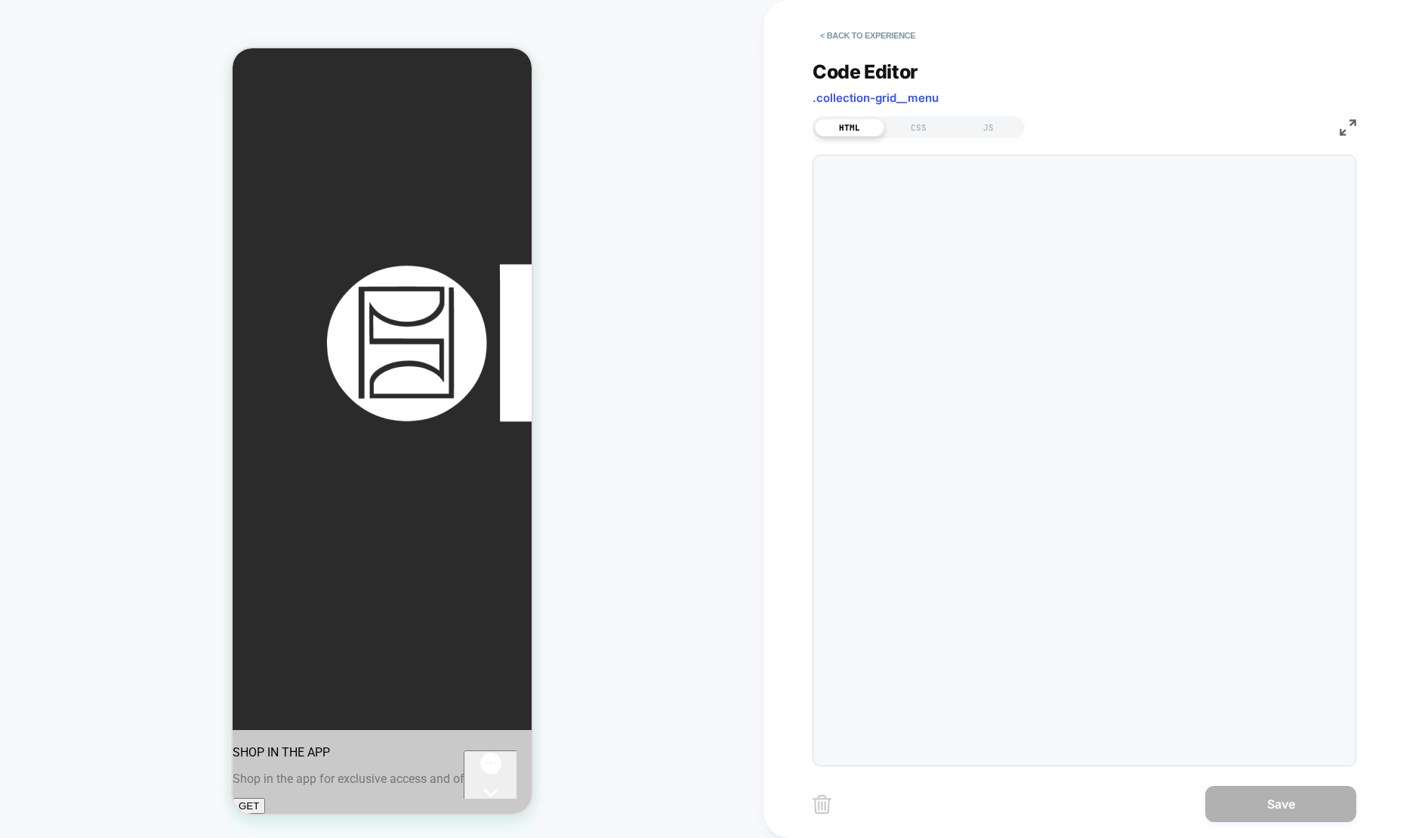
scroll to position [143, 0]
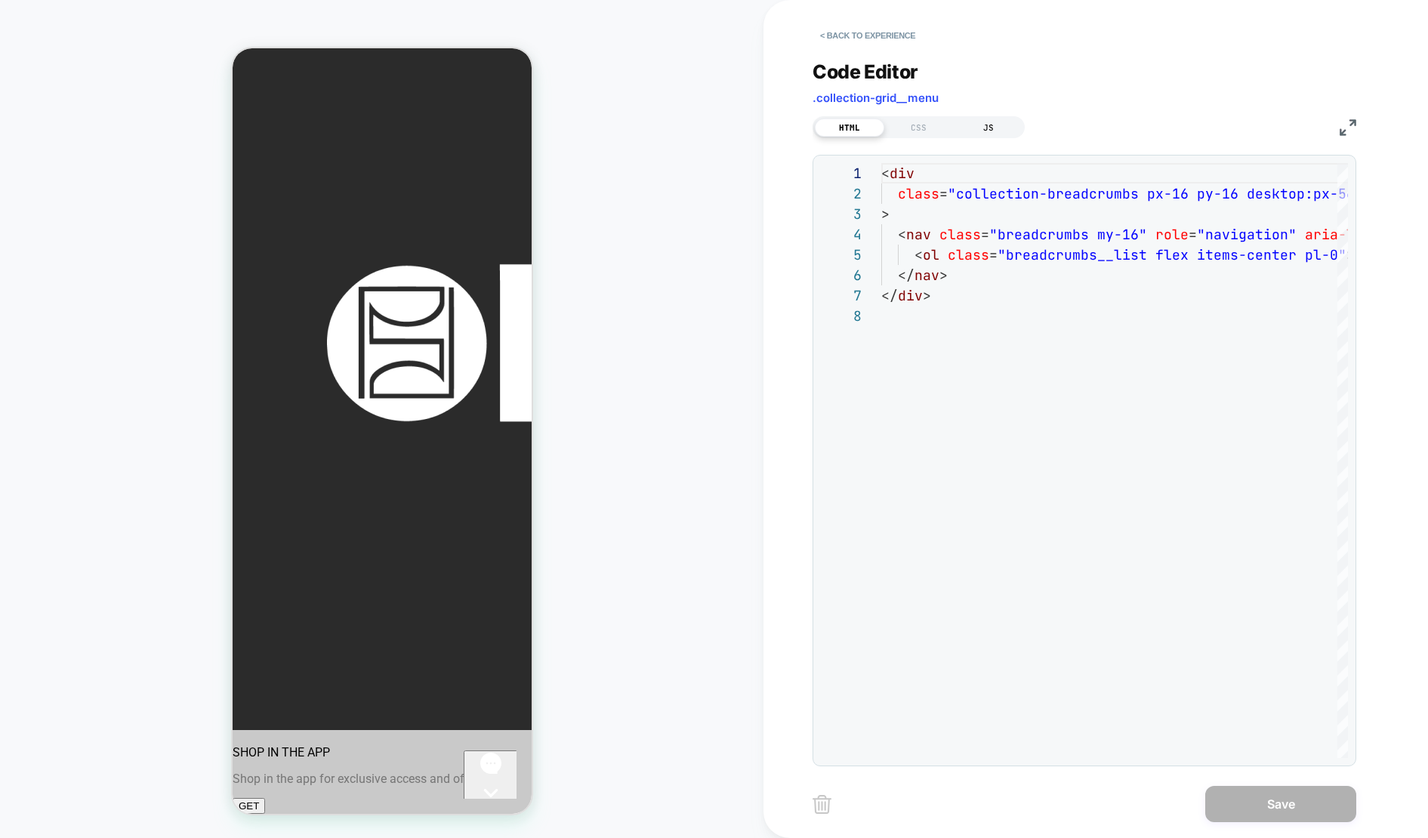
click at [996, 131] on div "JS" at bounding box center [988, 128] width 69 height 18
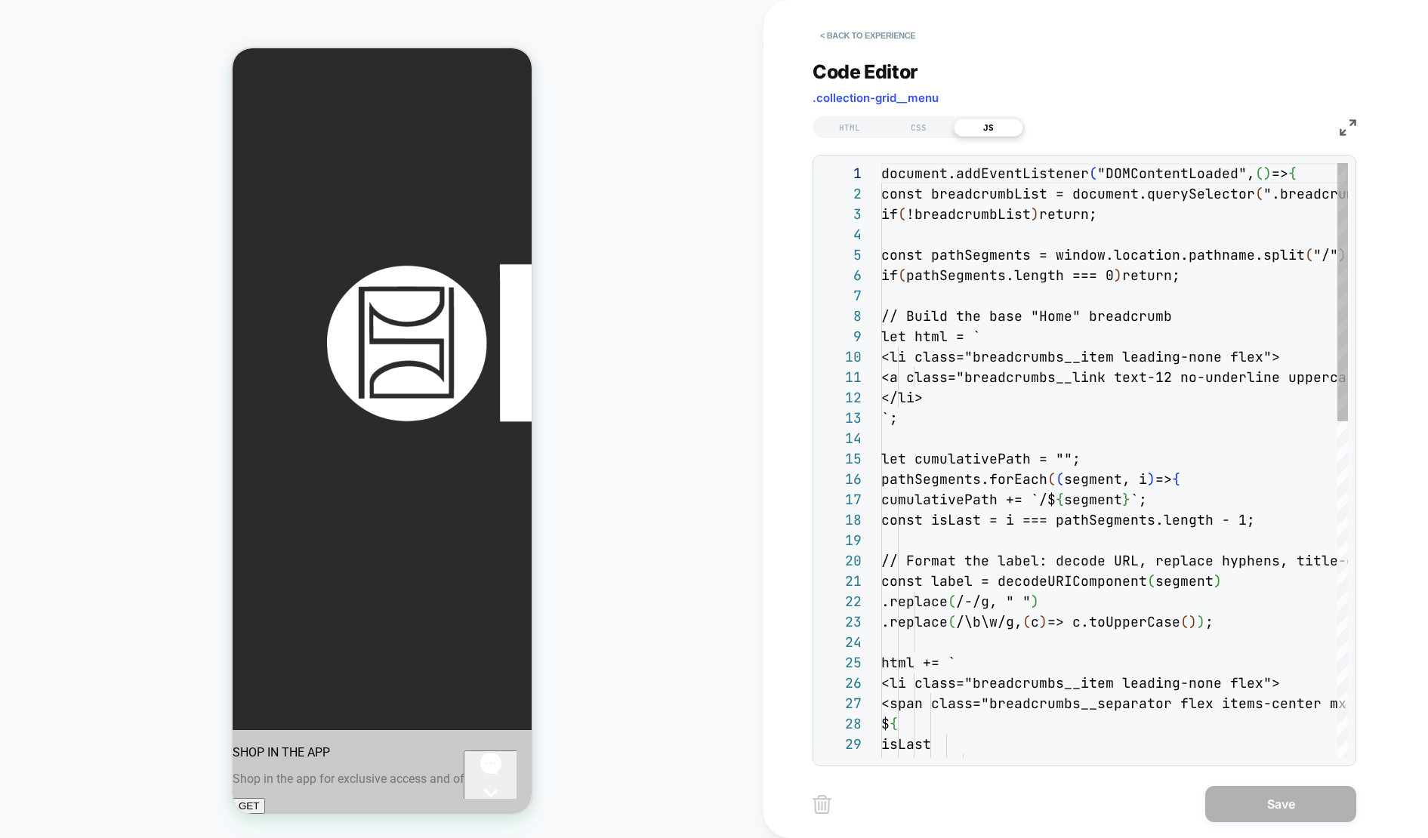
scroll to position [204, 0]
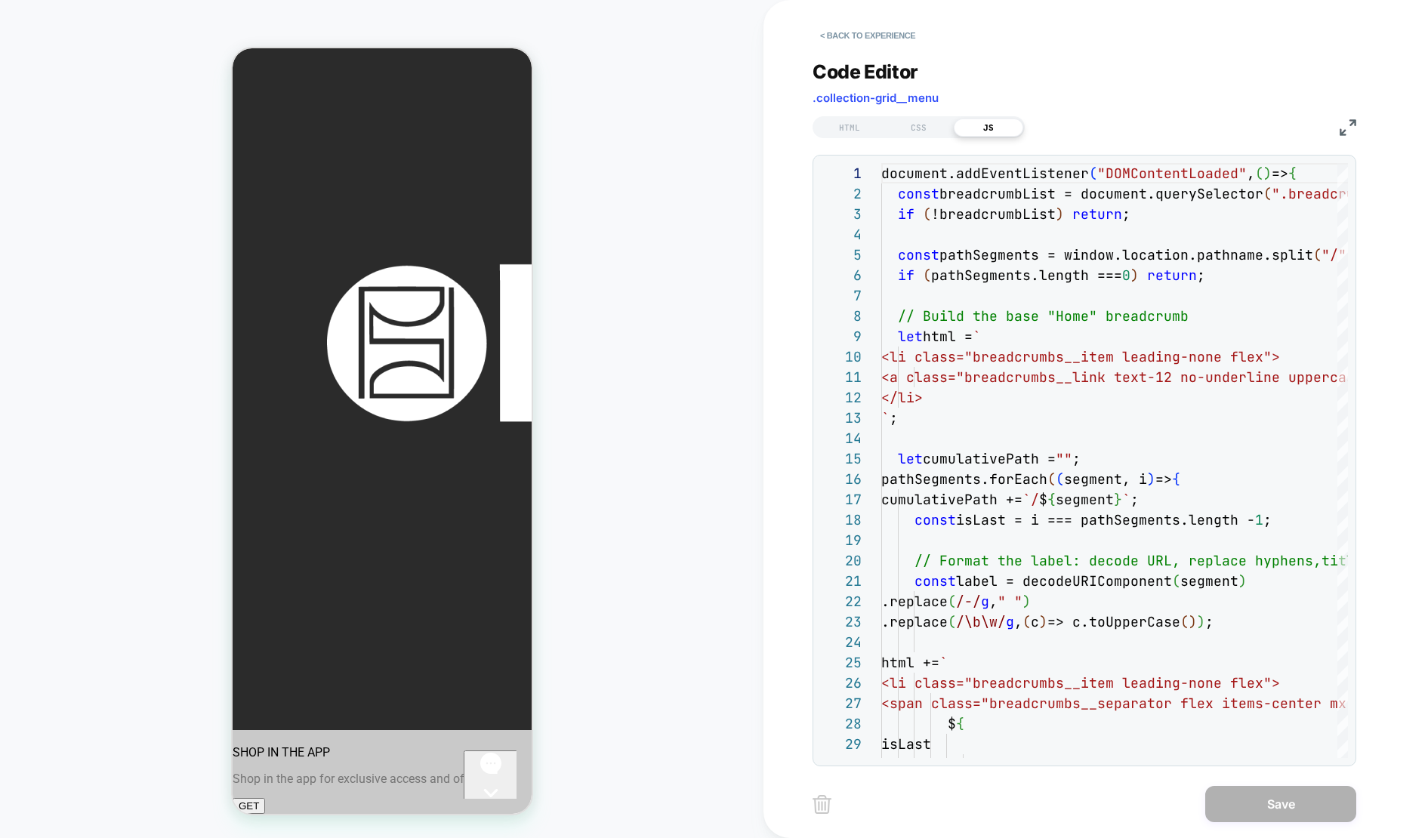
click at [827, 804] on img at bounding box center [822, 804] width 19 height 19
click at [857, 36] on button "< Back to experience" at bounding box center [868, 35] width 110 height 24
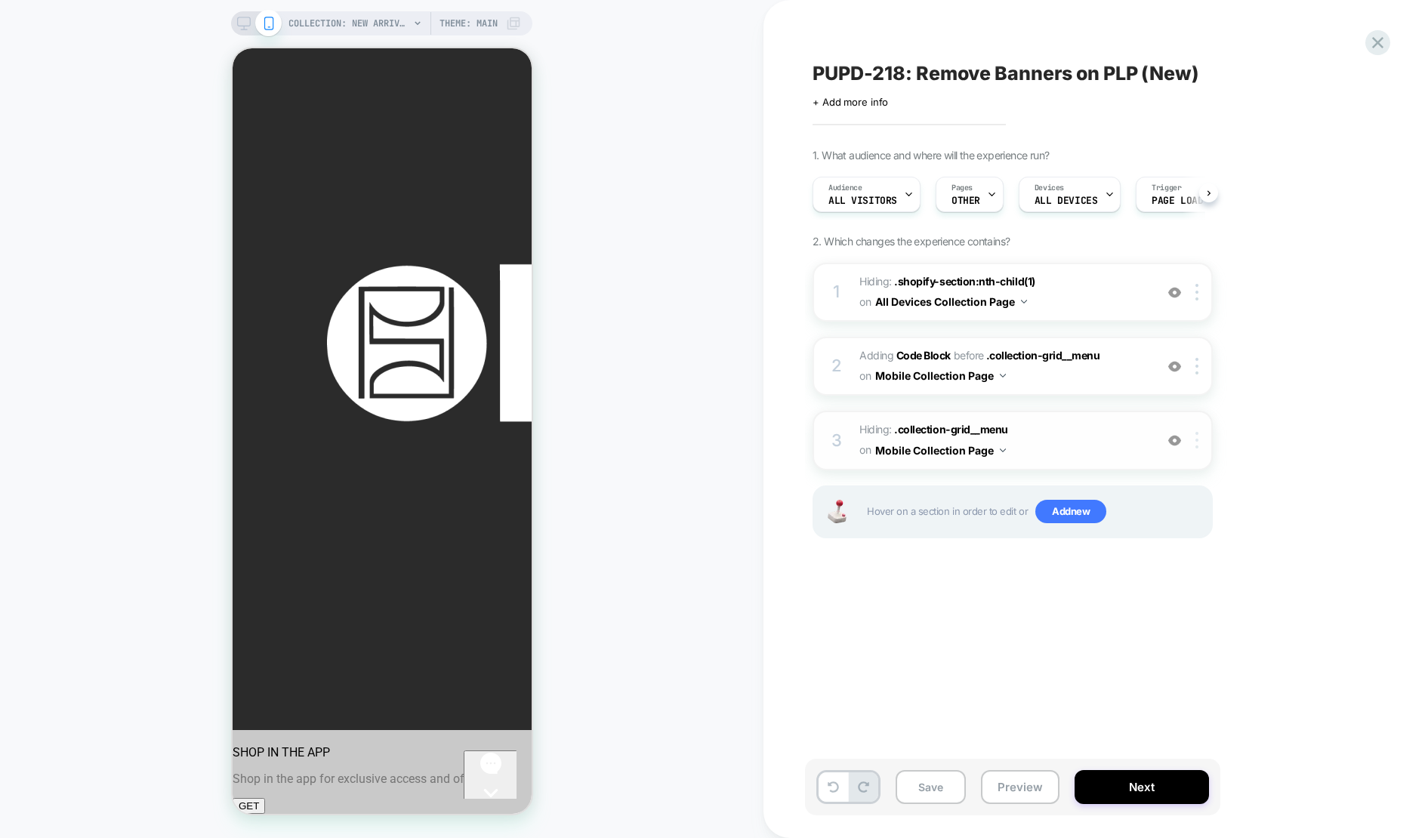
click at [1196, 439] on img at bounding box center [1196, 440] width 3 height 17
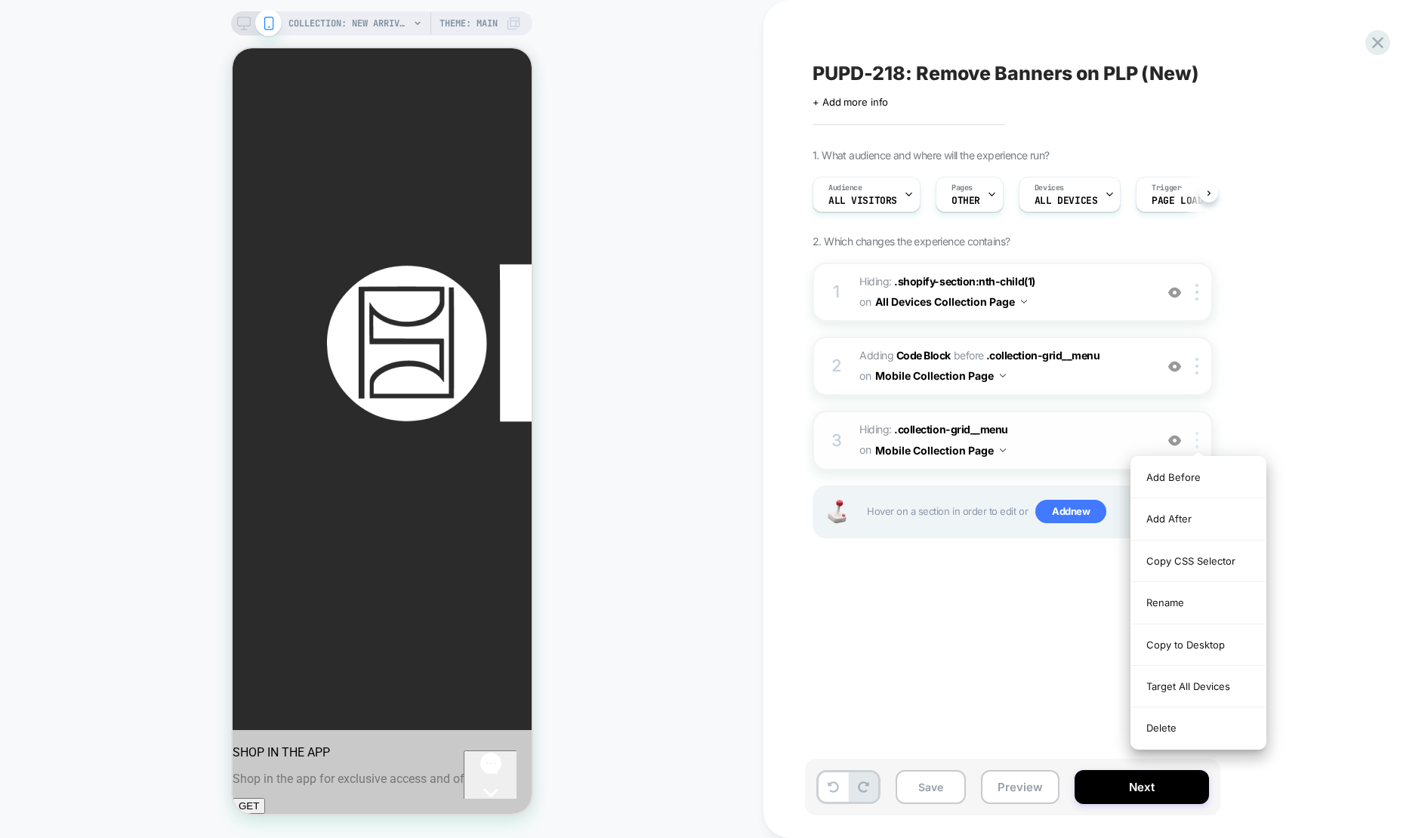
scroll to position [0, 1]
click at [1176, 725] on div "Delete" at bounding box center [1198, 728] width 134 height 41
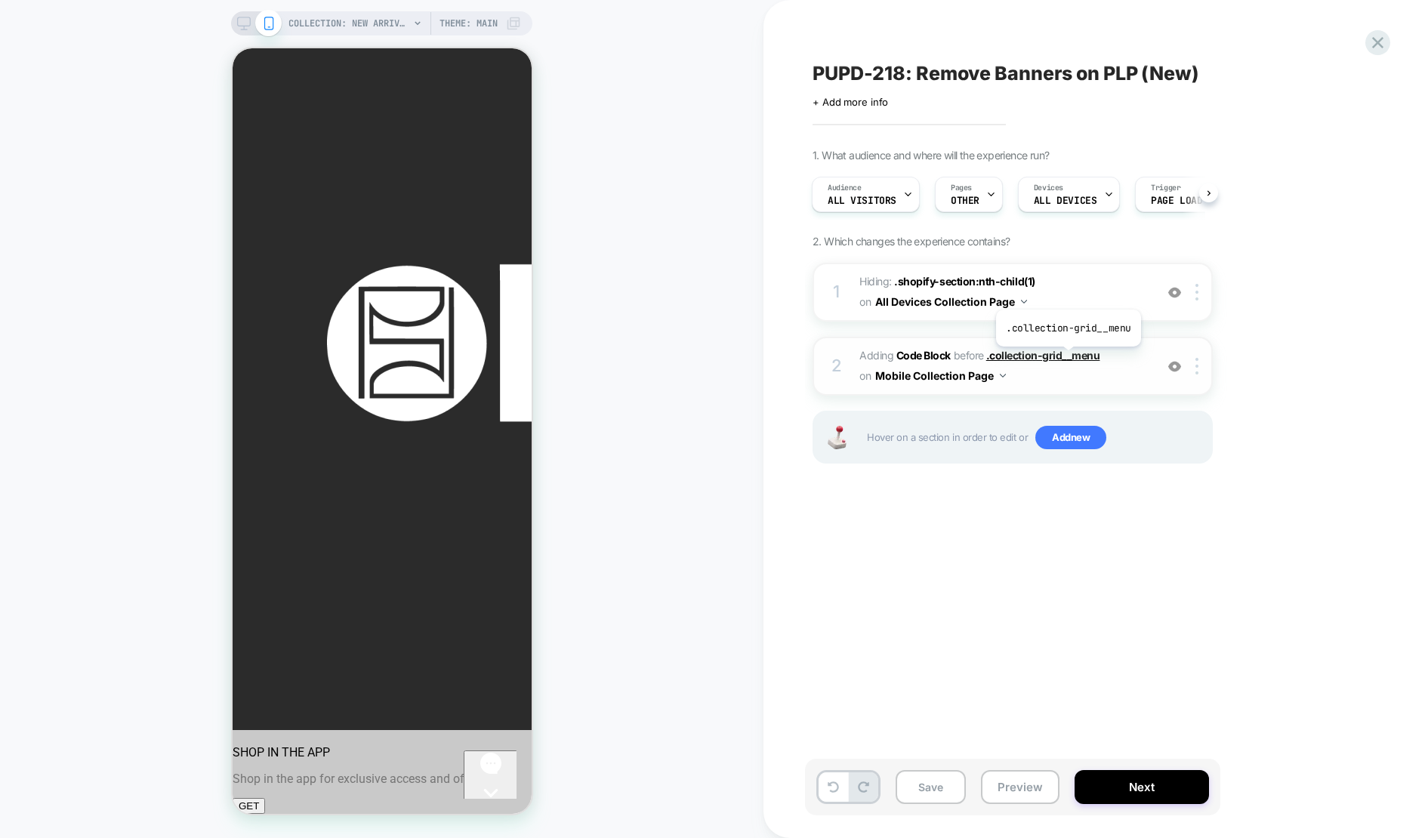
click at [1067, 358] on span ".collection-grid__menu" at bounding box center [1043, 355] width 114 height 13
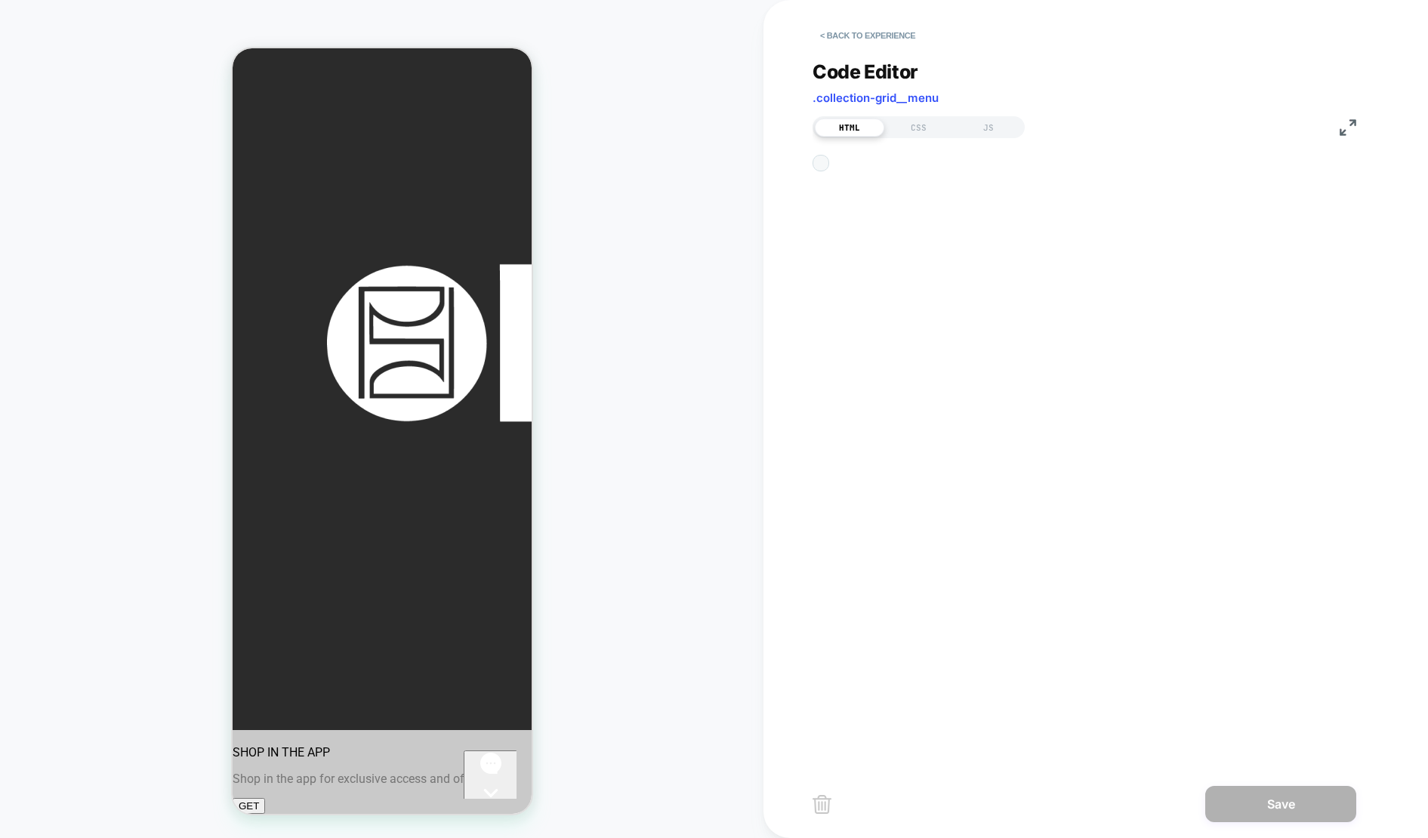
scroll to position [143, 0]
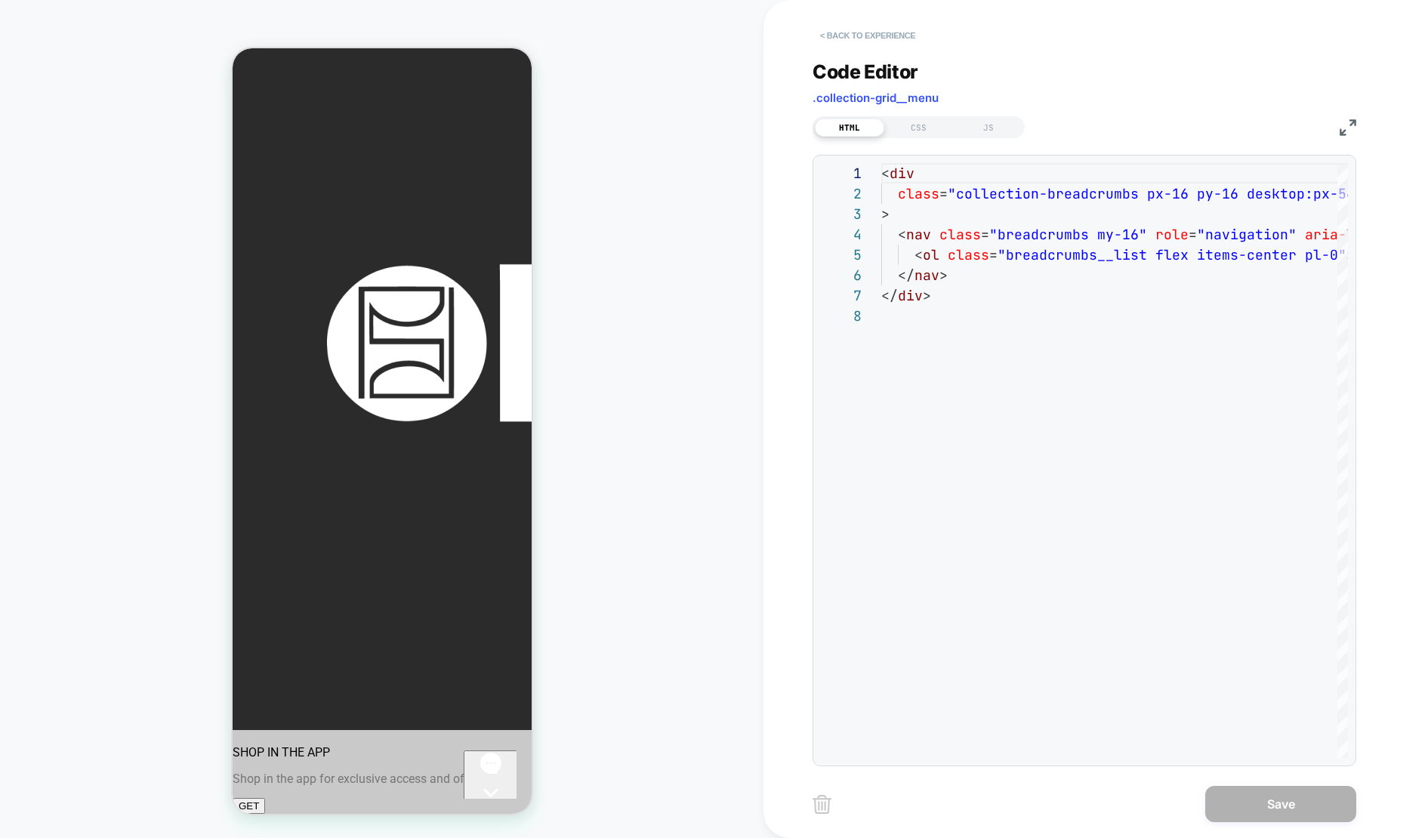
click at [861, 39] on button "< Back to experience" at bounding box center [868, 35] width 110 height 24
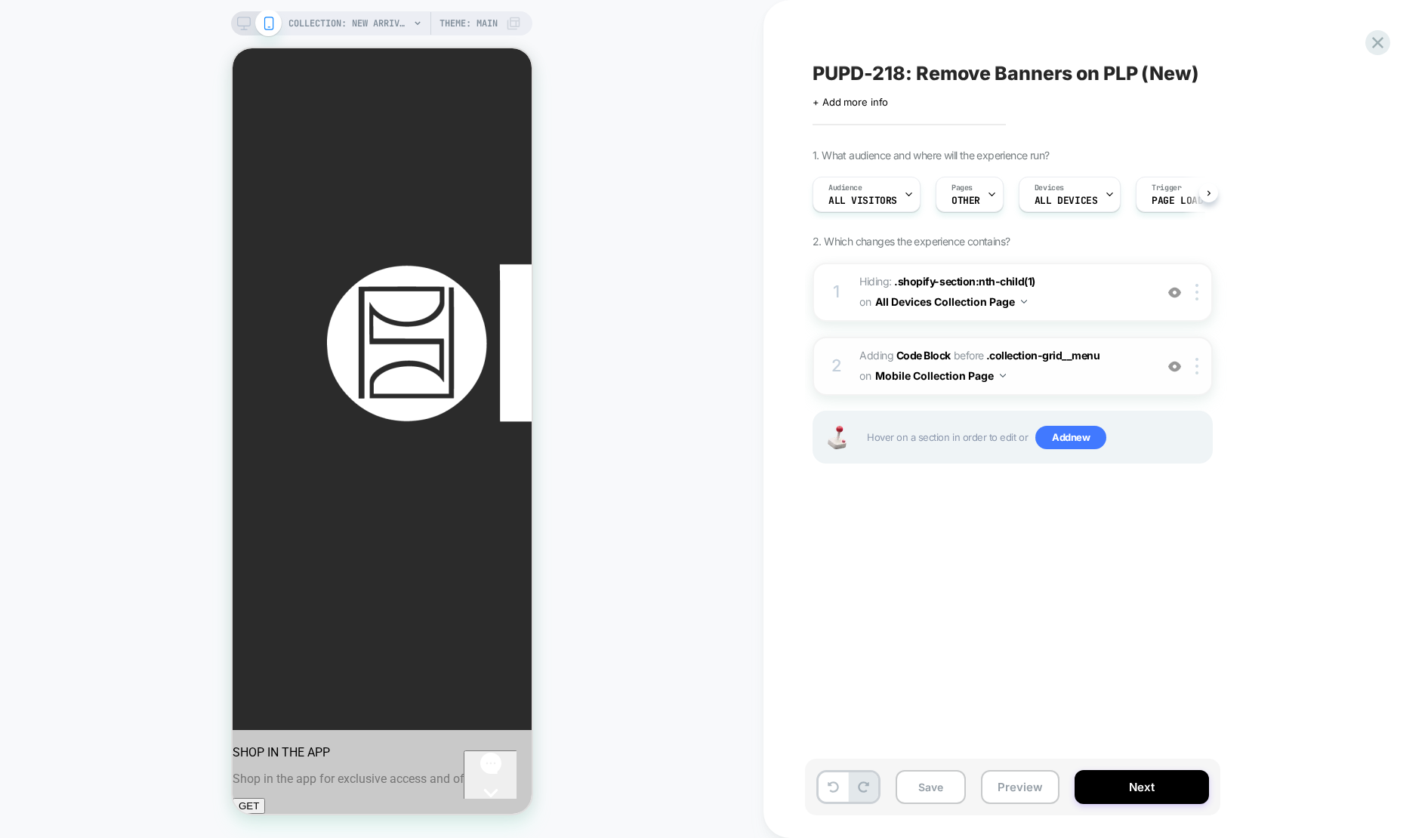
scroll to position [0, 1]
click at [1198, 372] on img at bounding box center [1196, 366] width 3 height 17
click at [1202, 362] on div at bounding box center [1199, 366] width 25 height 17
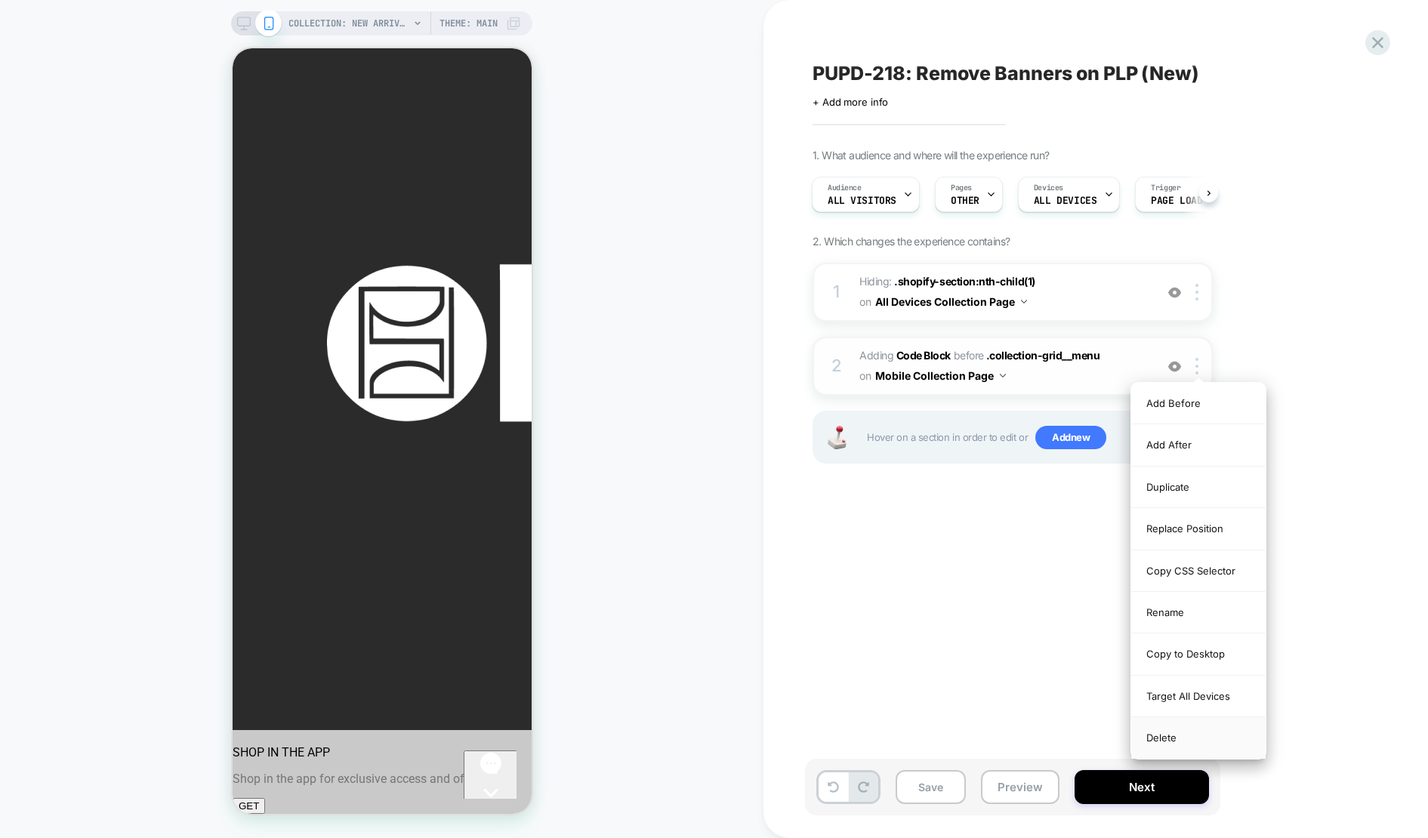
click at [1177, 736] on div "Delete" at bounding box center [1198, 737] width 134 height 41
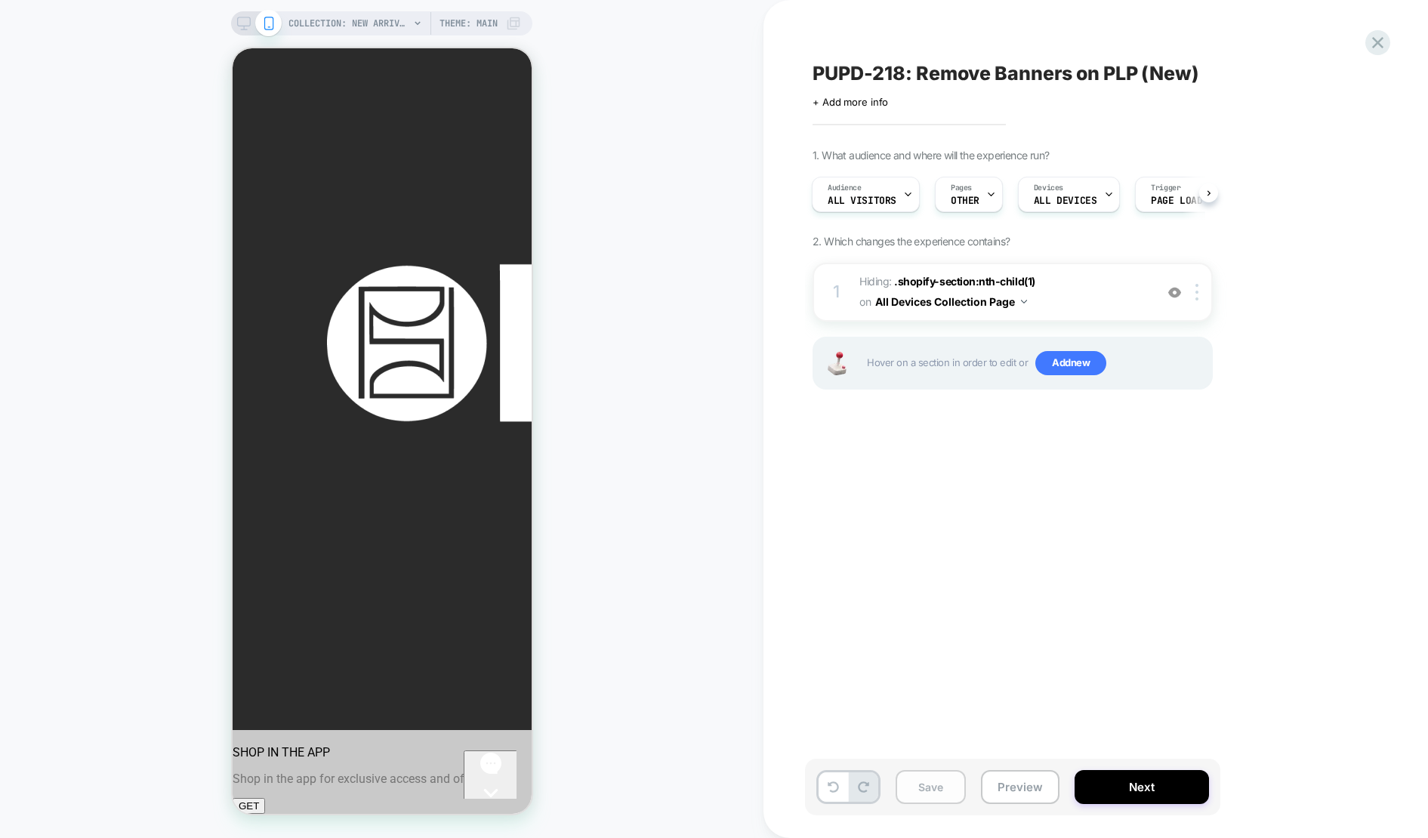
click at [934, 789] on button "Save" at bounding box center [931, 787] width 70 height 34
click at [1374, 42] on icon at bounding box center [1378, 42] width 20 height 20
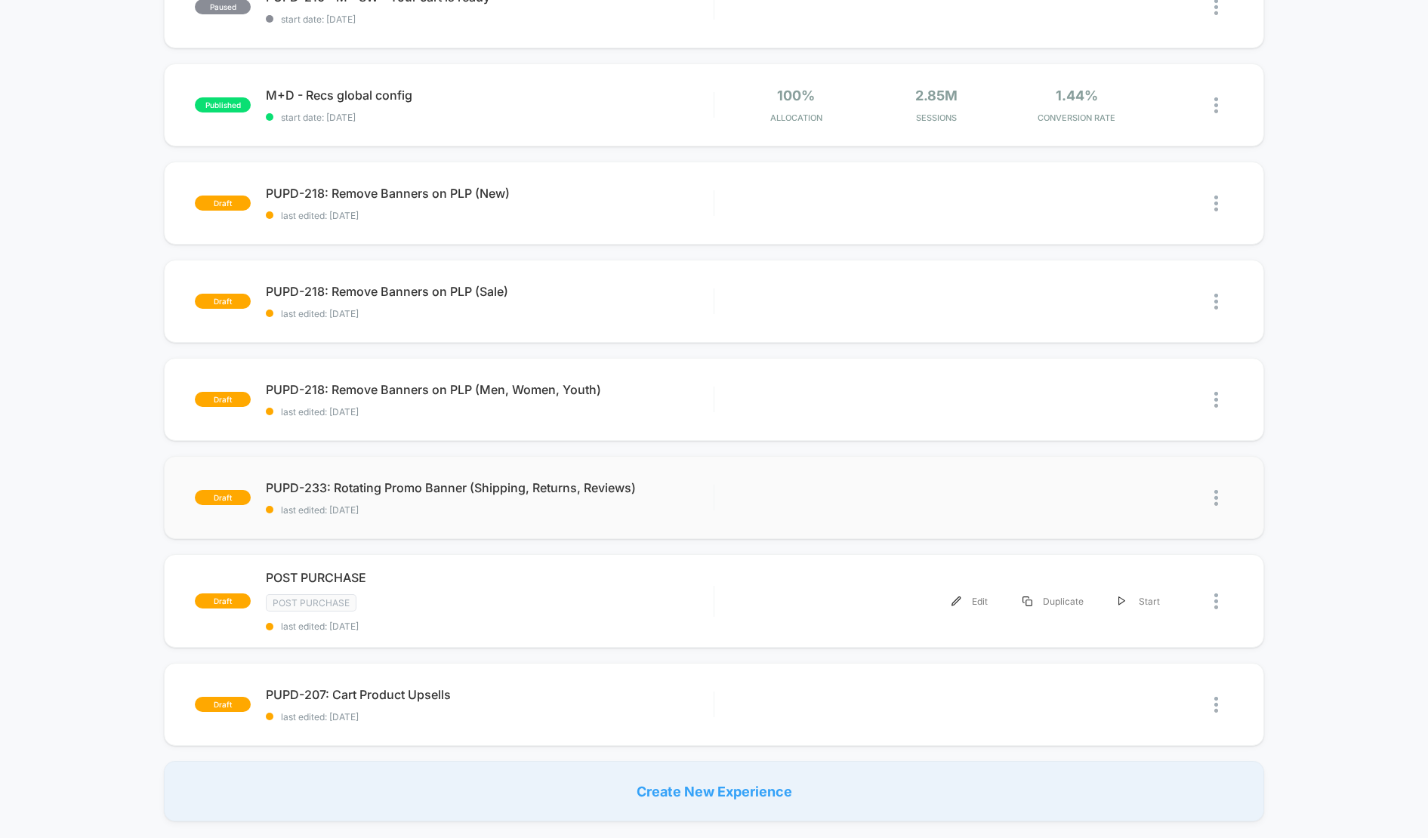
scroll to position [595, 0]
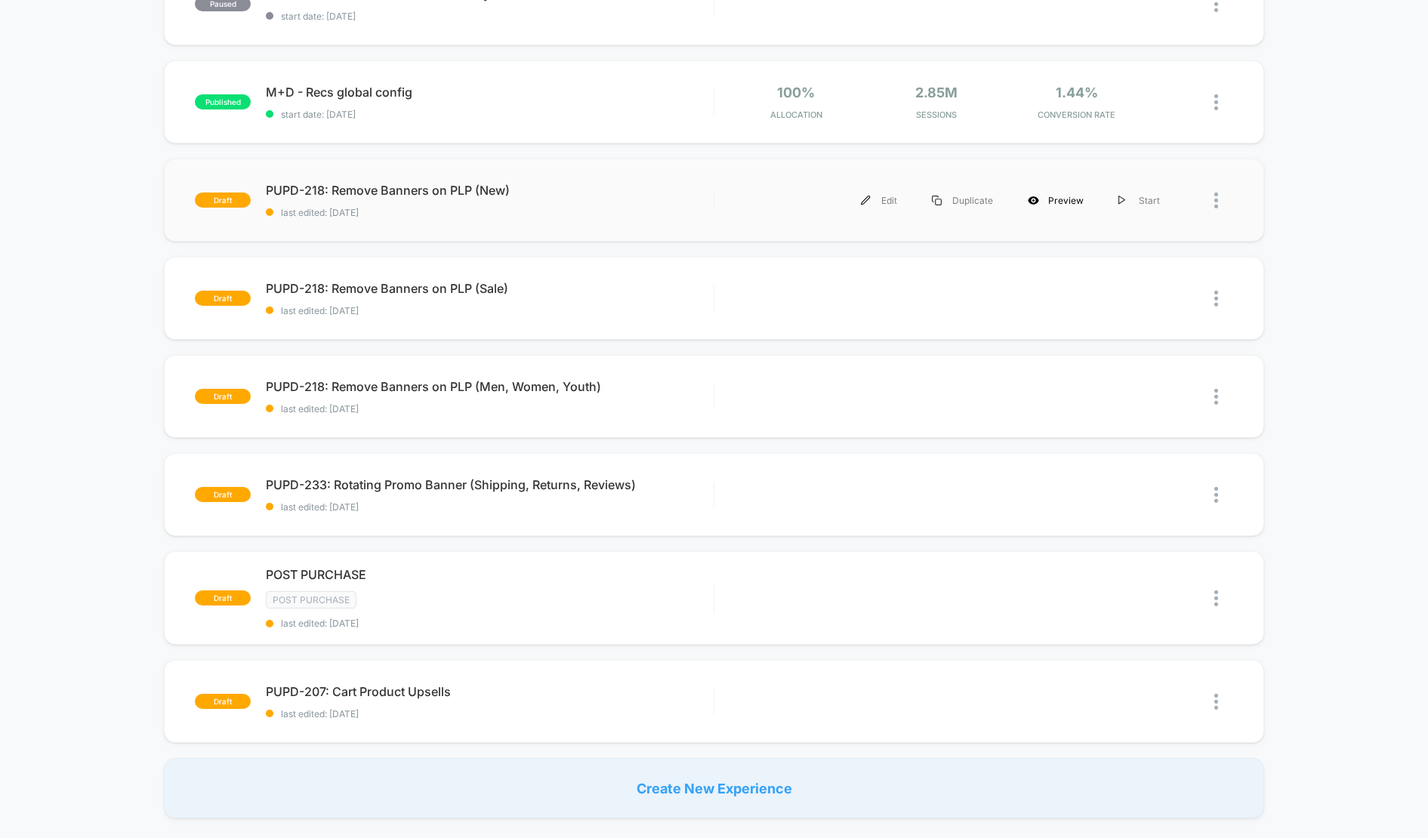
click at [1069, 202] on div "Preview" at bounding box center [1055, 201] width 91 height 34
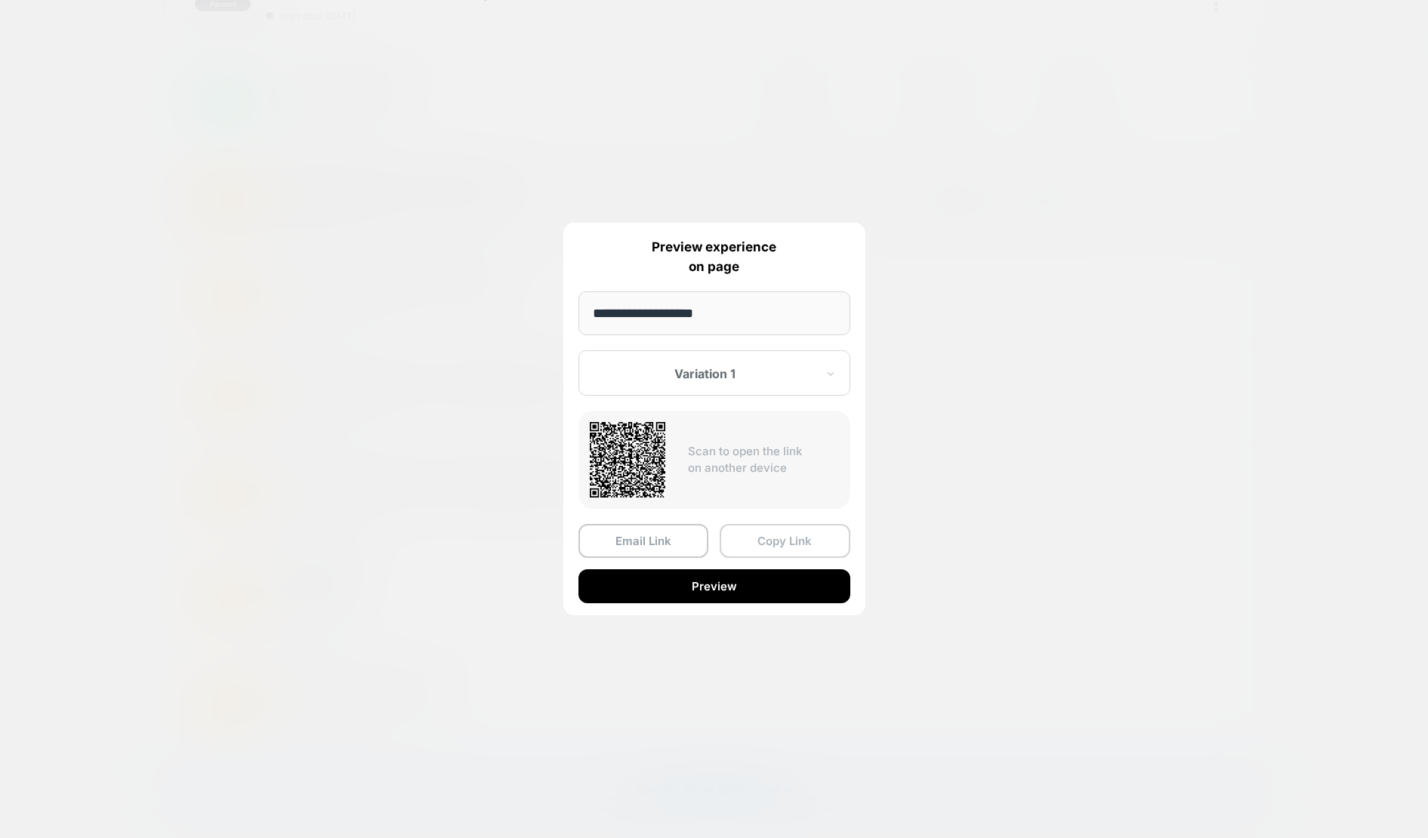
click at [762, 551] on button "Copy Link" at bounding box center [785, 541] width 131 height 34
